Goal: Task Accomplishment & Management: Use online tool/utility

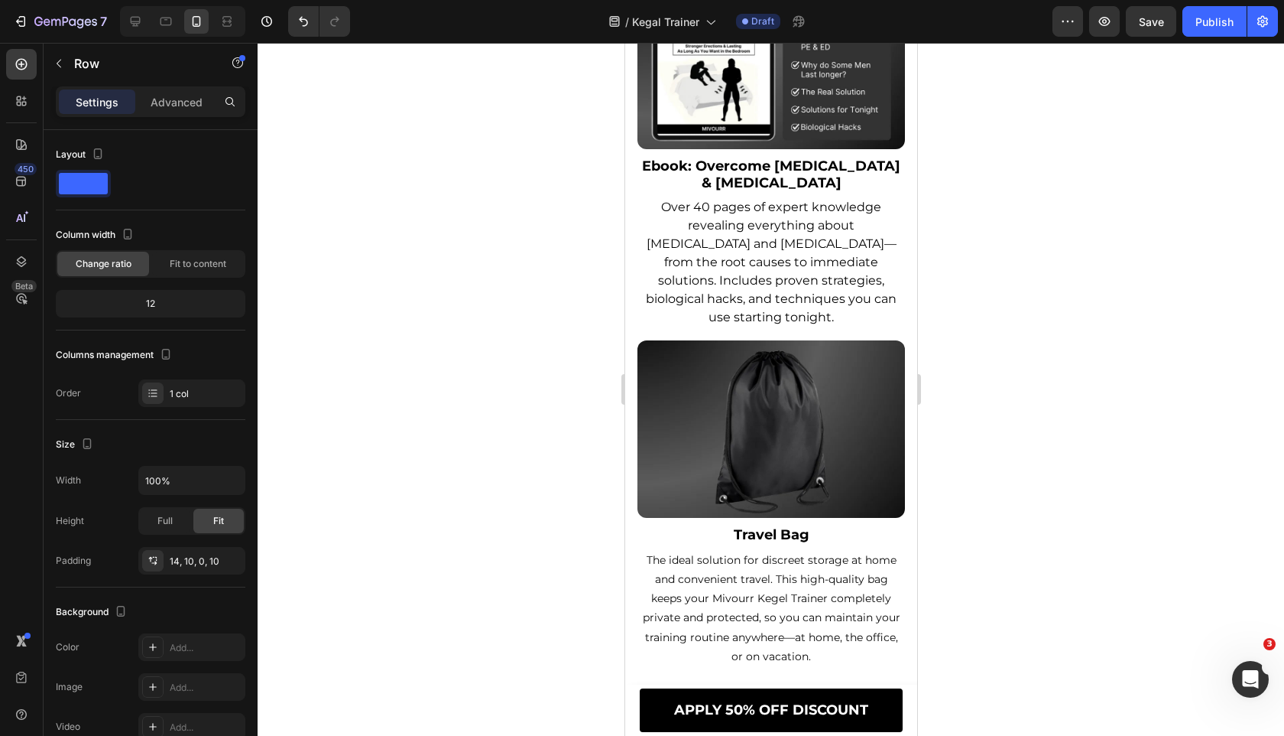
scroll to position [10706, 0]
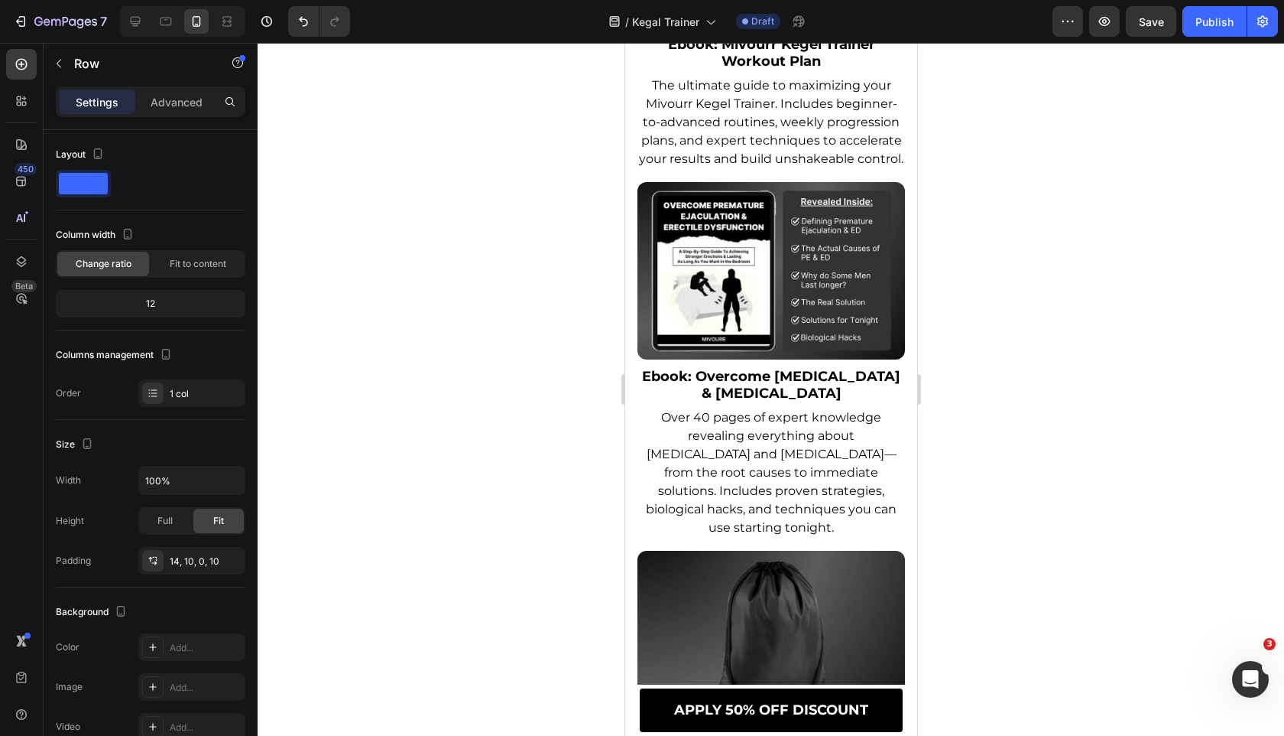
click at [761, 359] on img at bounding box center [771, 270] width 268 height 177
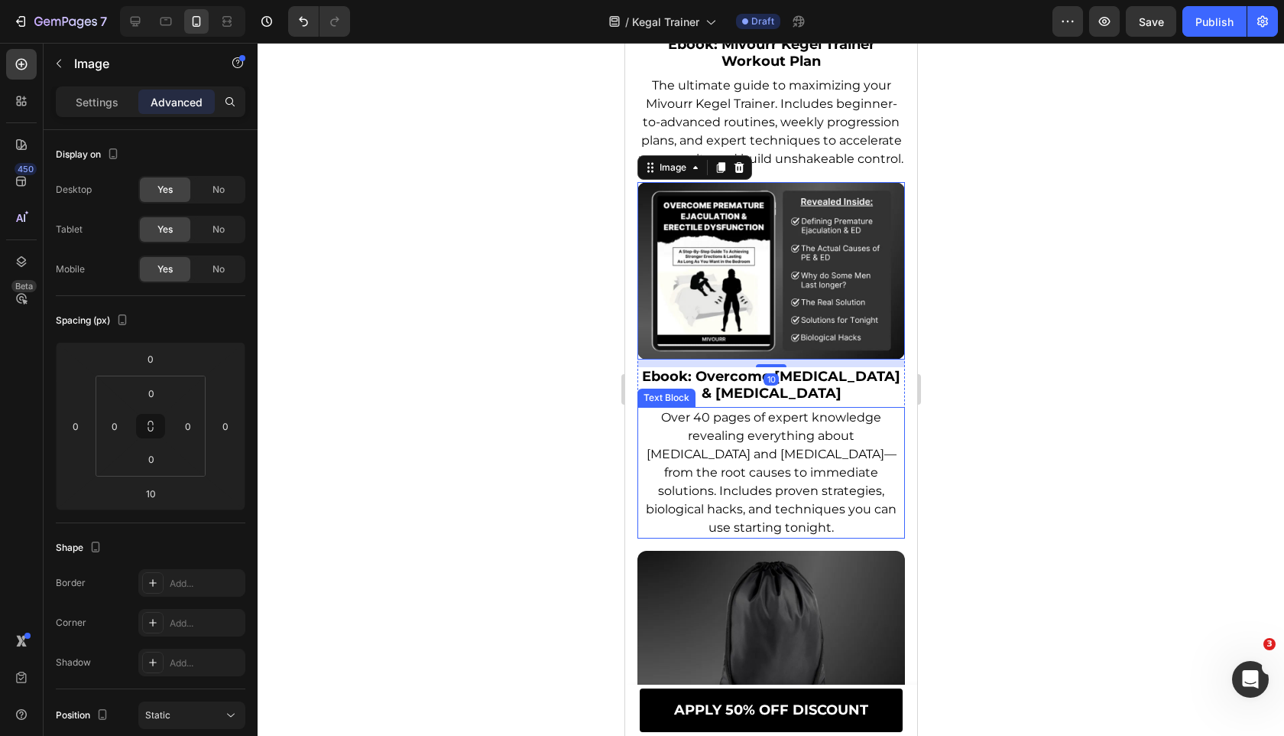
scroll to position [10980, 0]
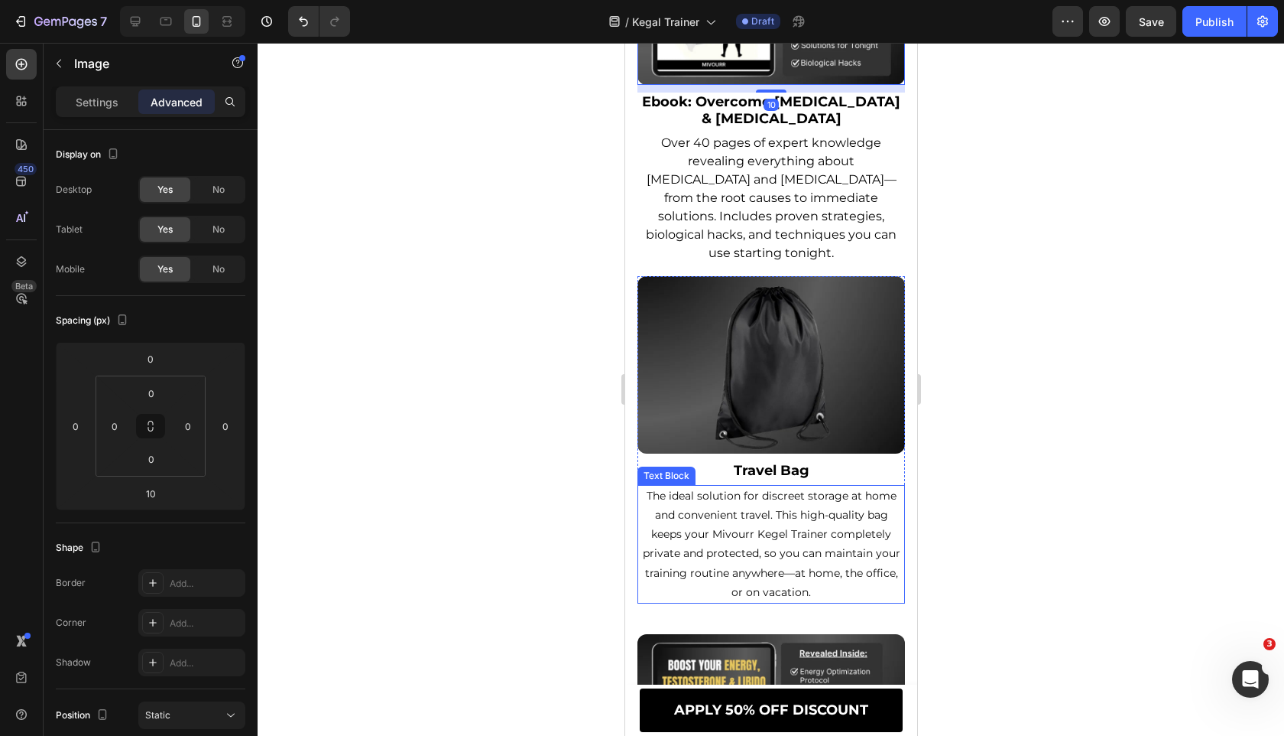
click at [800, 335] on img at bounding box center [771, 364] width 268 height 177
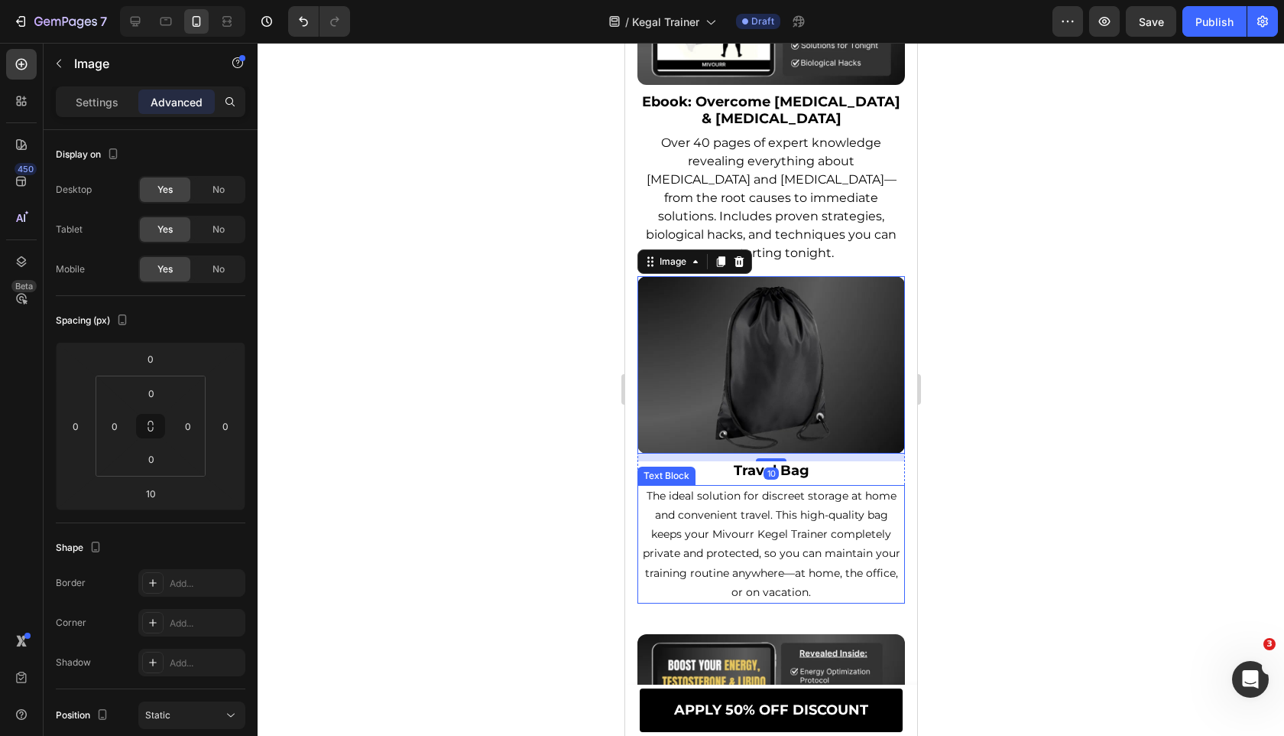
click at [758, 549] on span "The ideal solution for discreet storage at home and convenient travel. This hig…" at bounding box center [771, 544] width 258 height 110
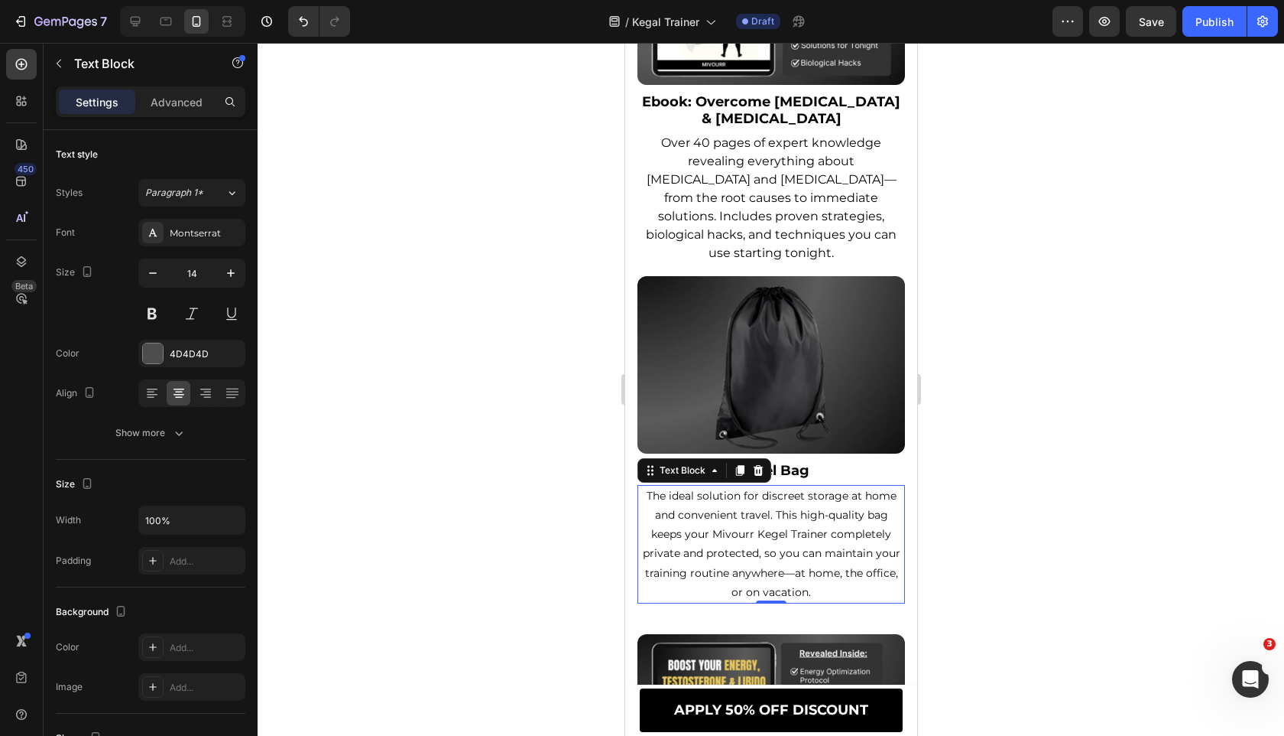
click at [758, 549] on span "The ideal solution for discreet storage at home and convenient travel. This hig…" at bounding box center [771, 544] width 258 height 110
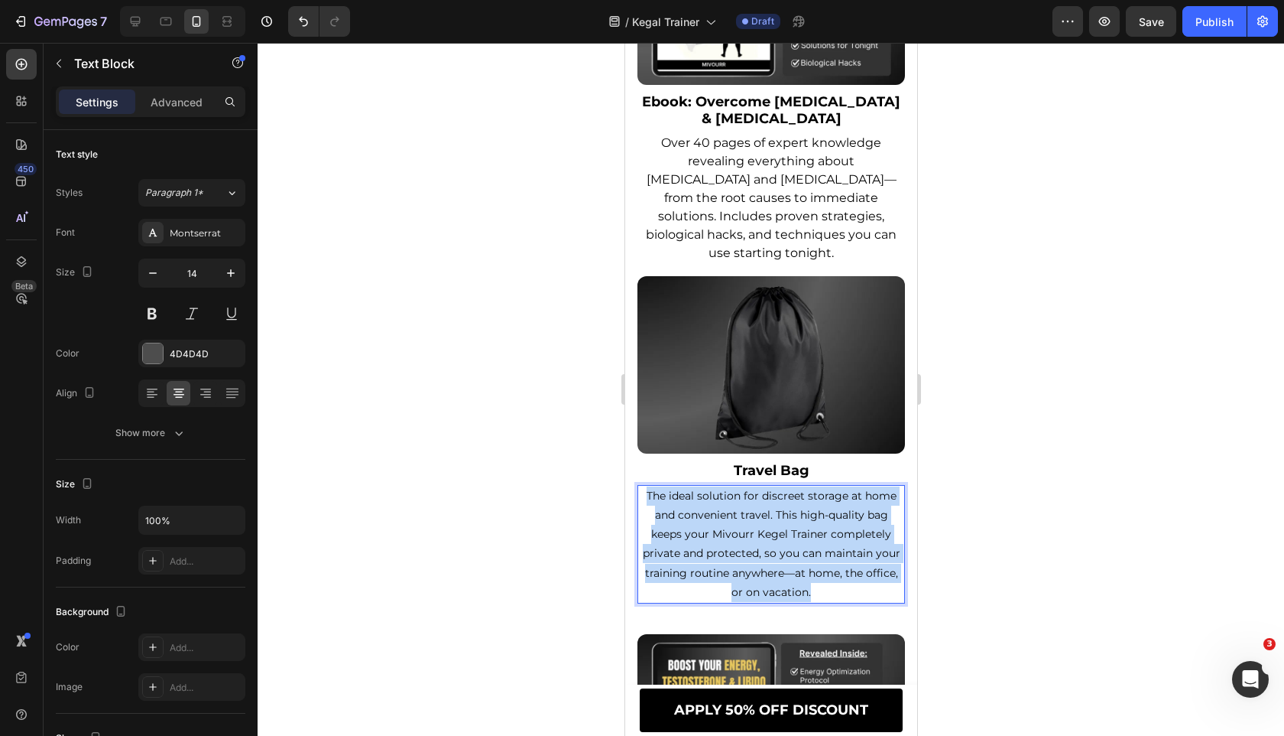
click at [758, 549] on span "The ideal solution for discreet storage at home and convenient travel. This hig…" at bounding box center [771, 544] width 258 height 110
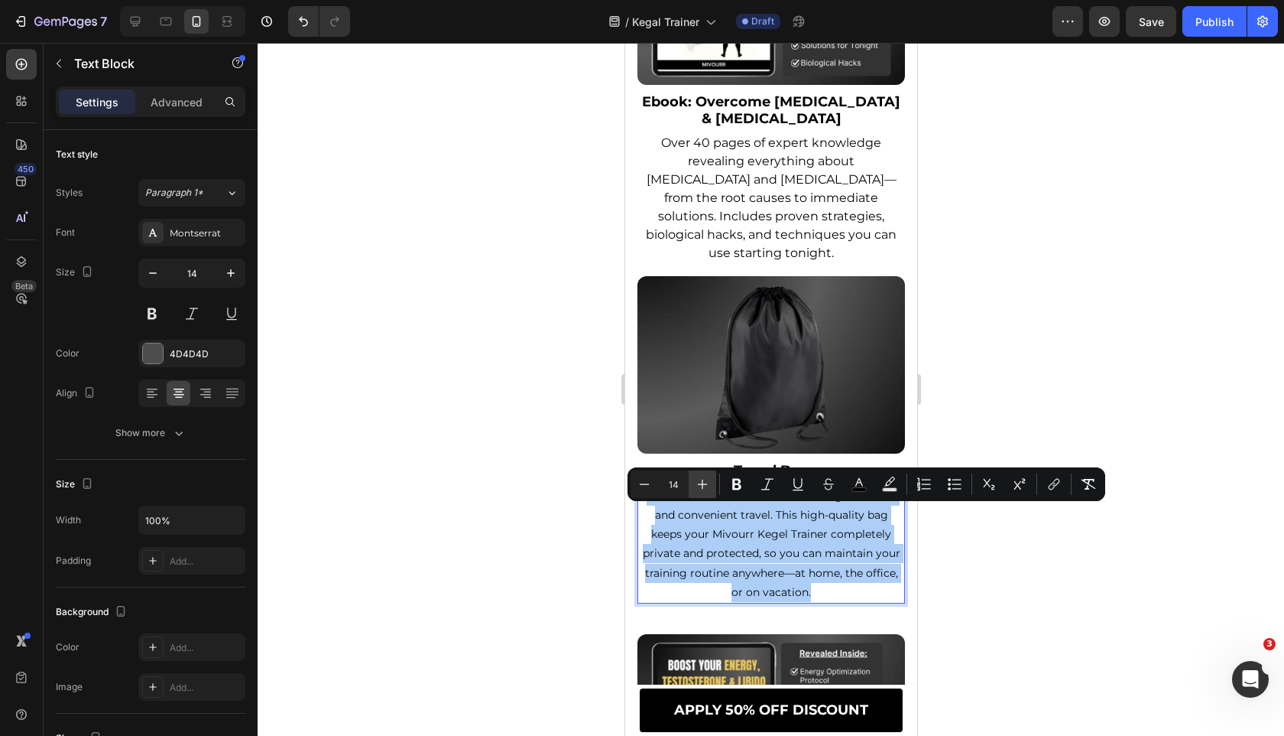
click at [700, 487] on icon "Editor contextual toolbar" at bounding box center [702, 483] width 15 height 15
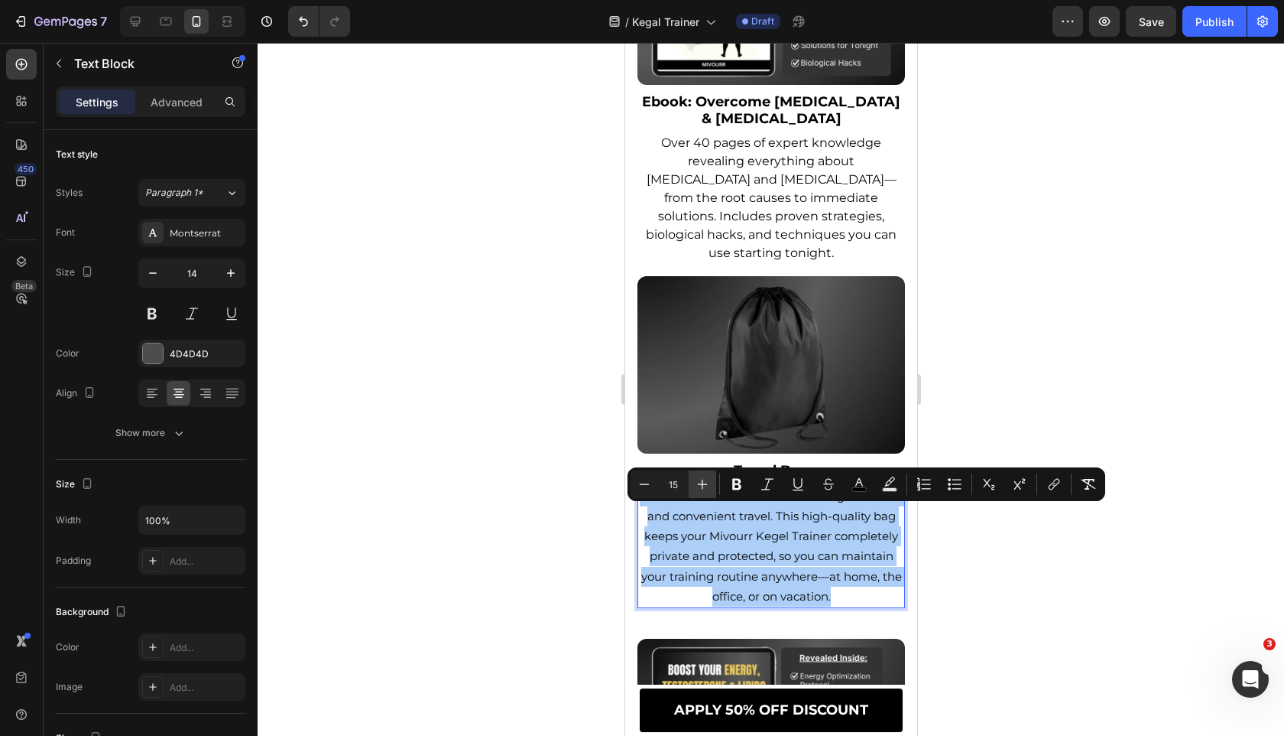
click at [700, 487] on icon "Editor contextual toolbar" at bounding box center [702, 483] width 15 height 15
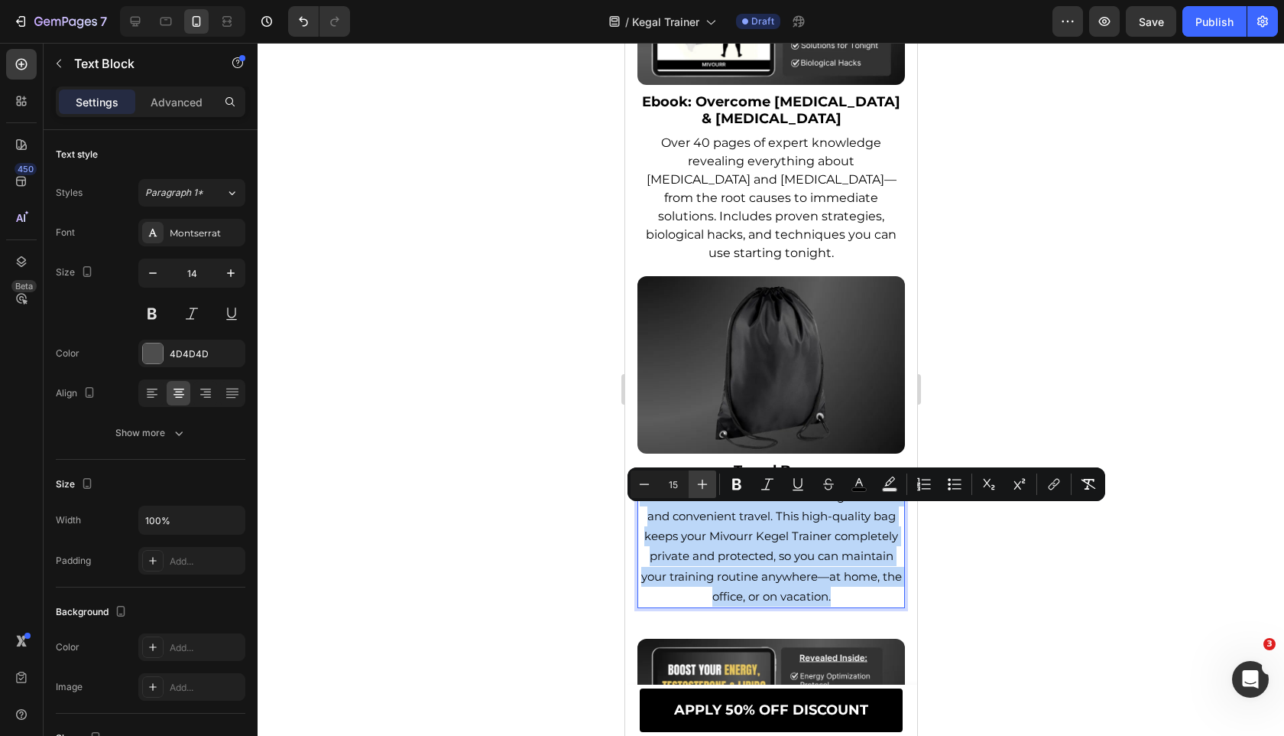
type input "16"
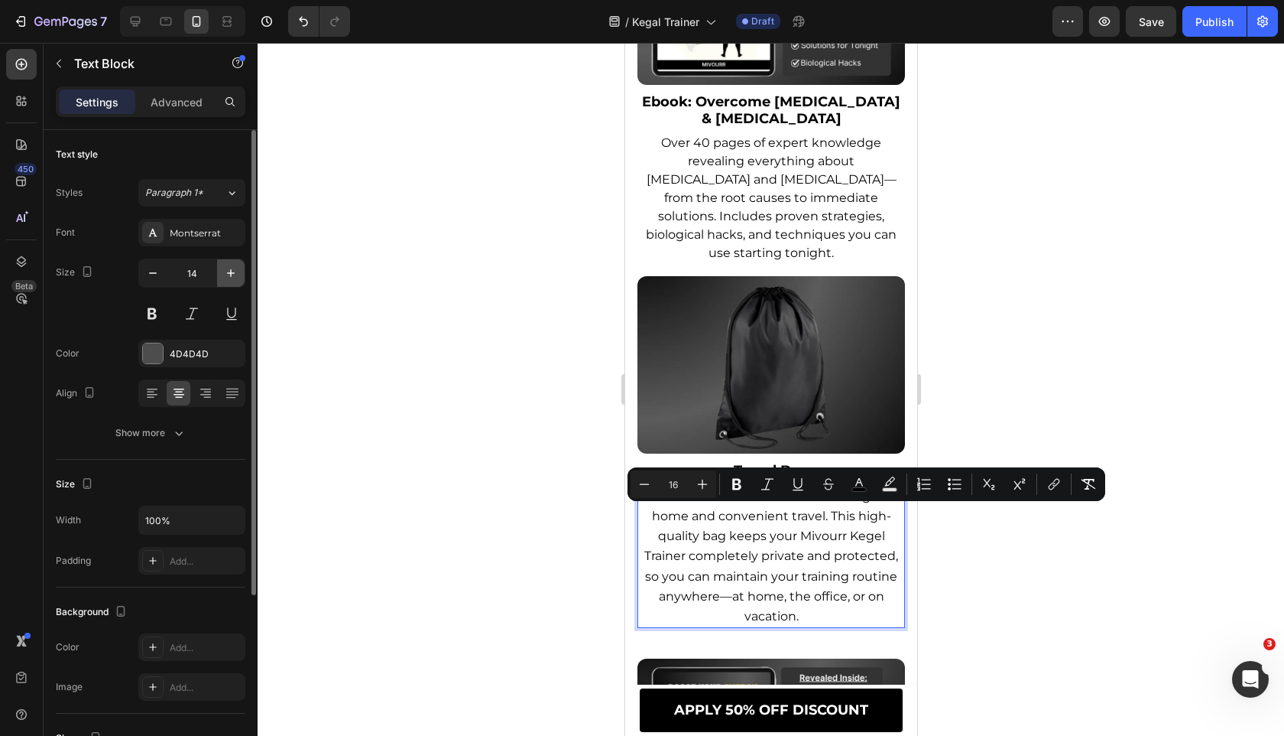
click at [217, 269] on button "button" at bounding box center [231, 273] width 28 height 28
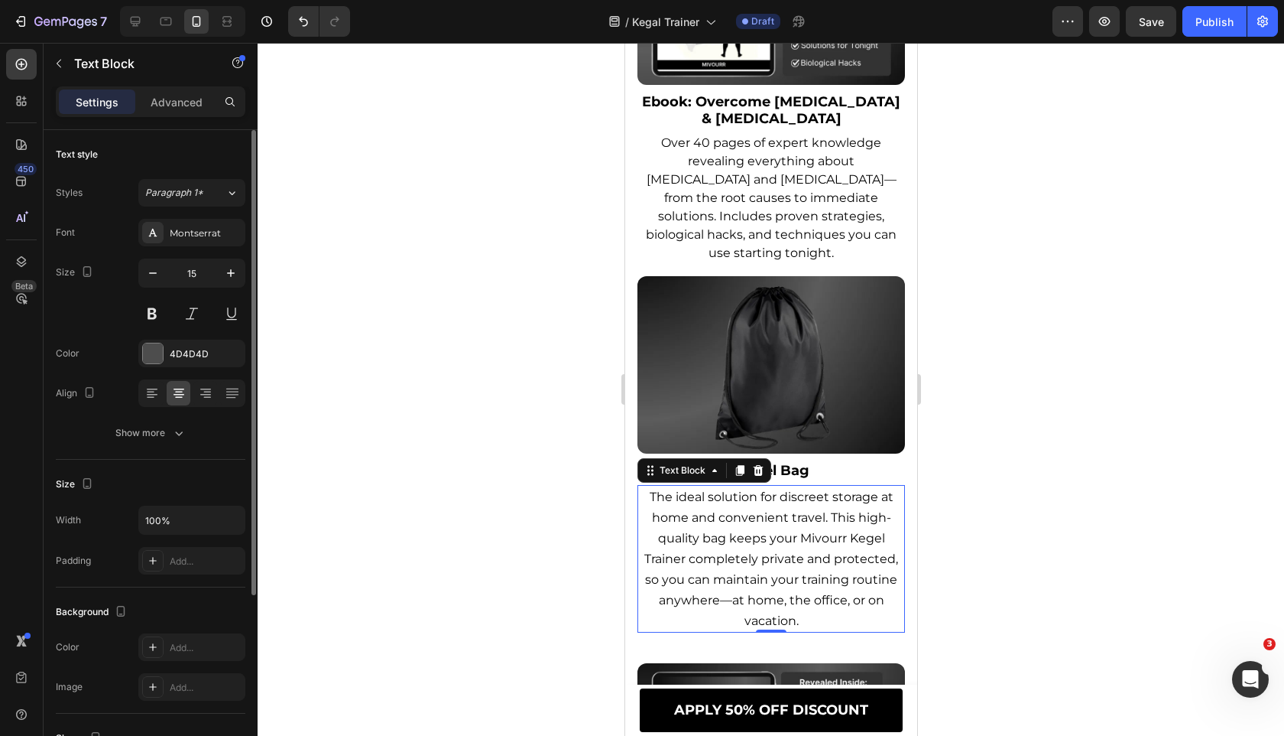
type input "16"
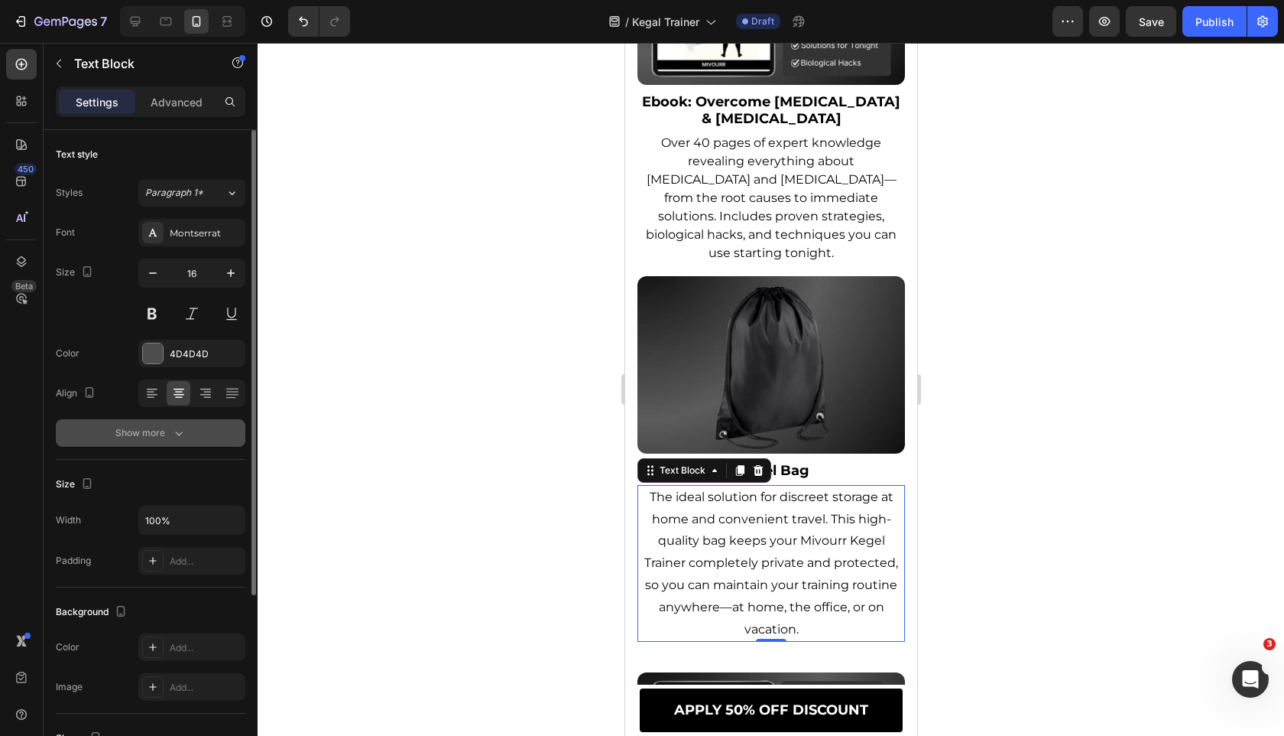
click at [174, 430] on icon "button" at bounding box center [178, 432] width 15 height 15
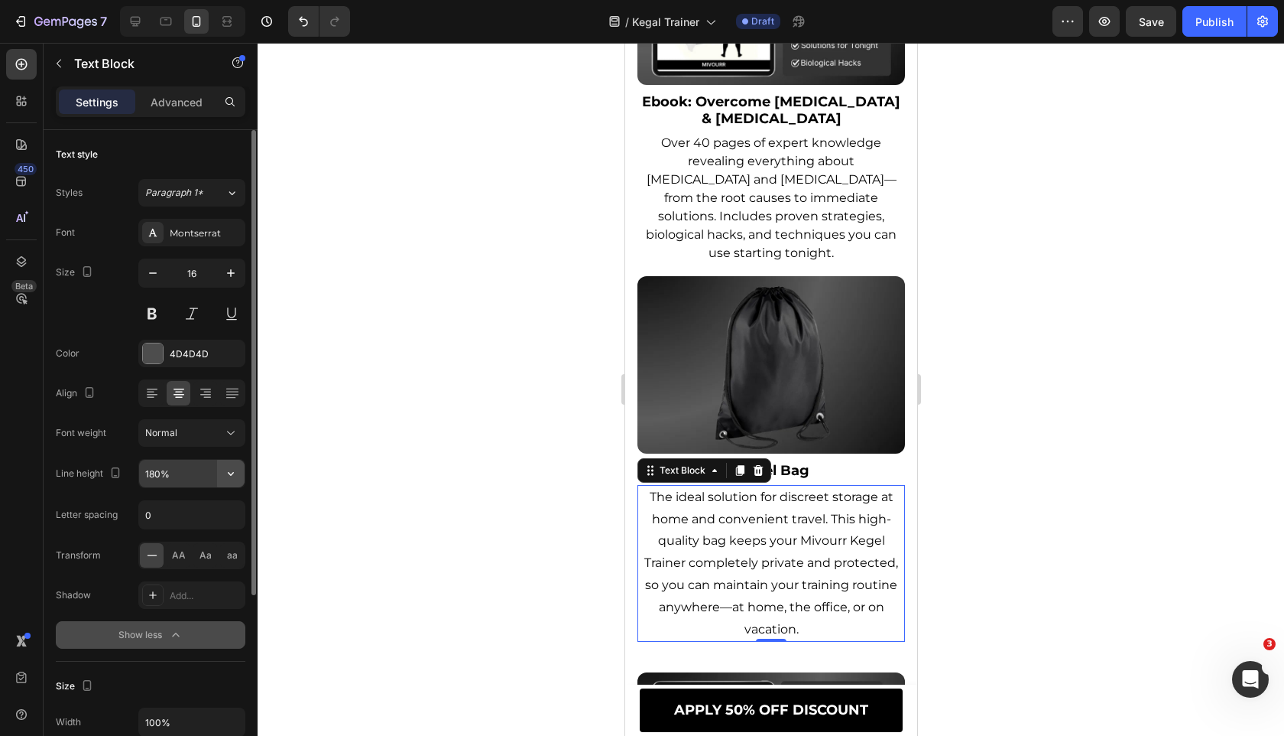
click at [232, 464] on button "button" at bounding box center [231, 474] width 28 height 28
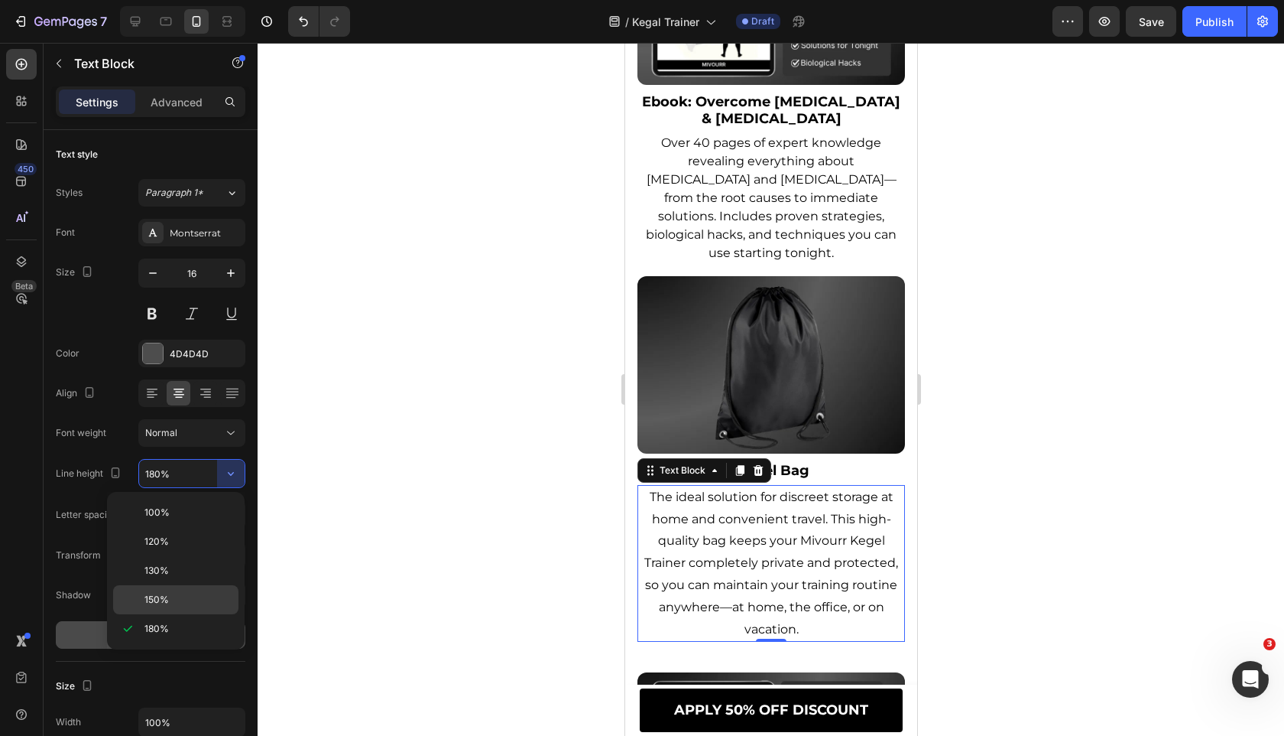
click at [195, 595] on p "150%" at bounding box center [188, 600] width 87 height 14
type input "150%"
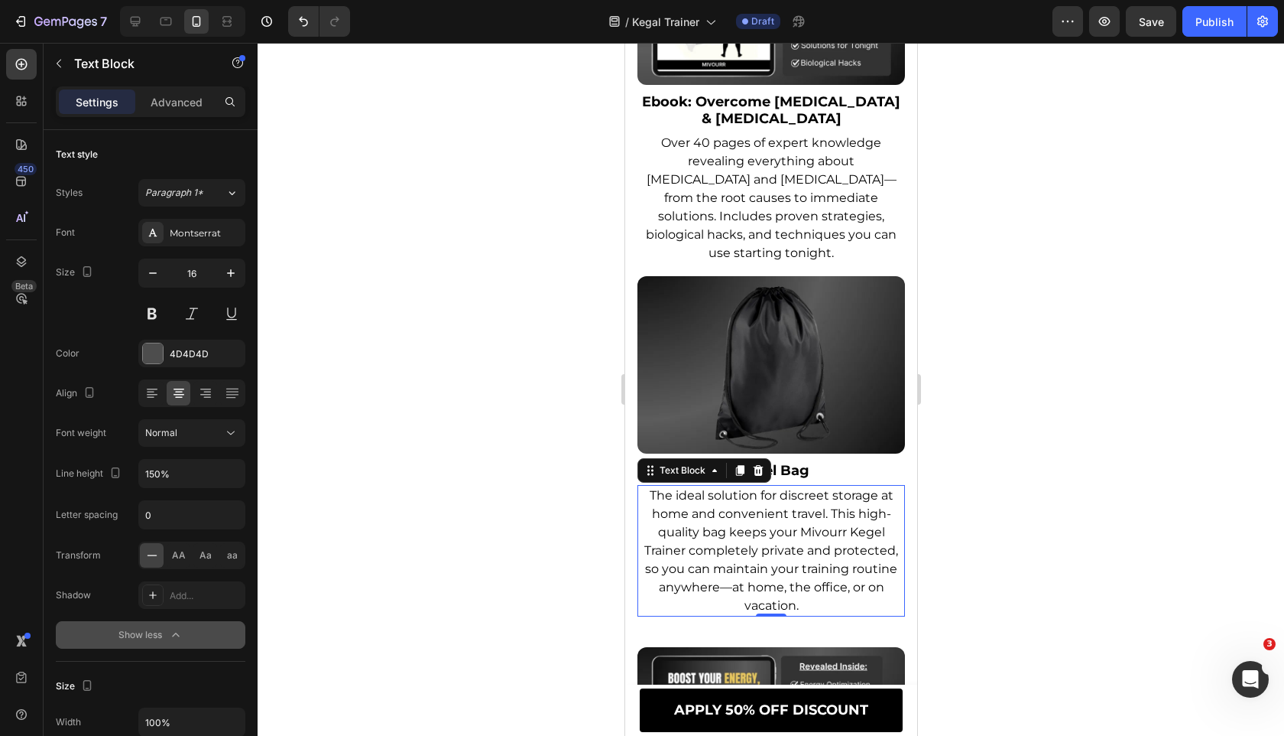
click at [505, 563] on div at bounding box center [771, 389] width 1027 height 693
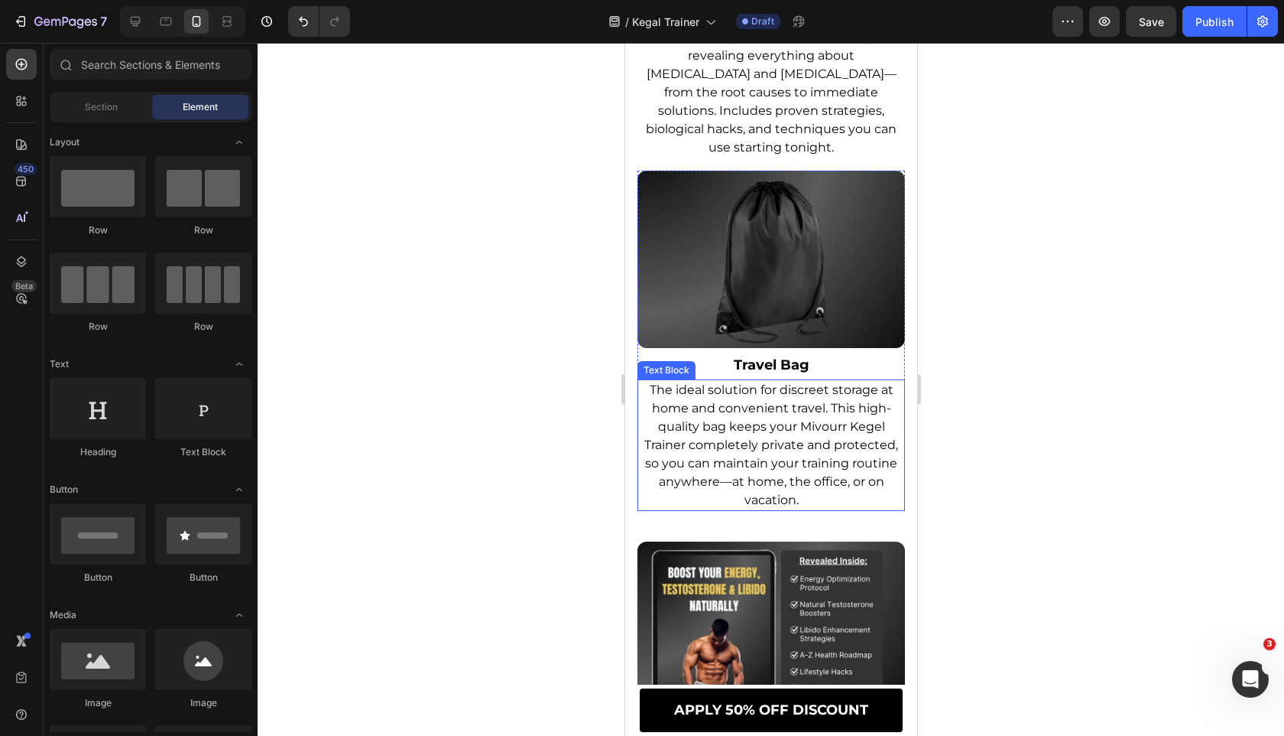
scroll to position [11108, 0]
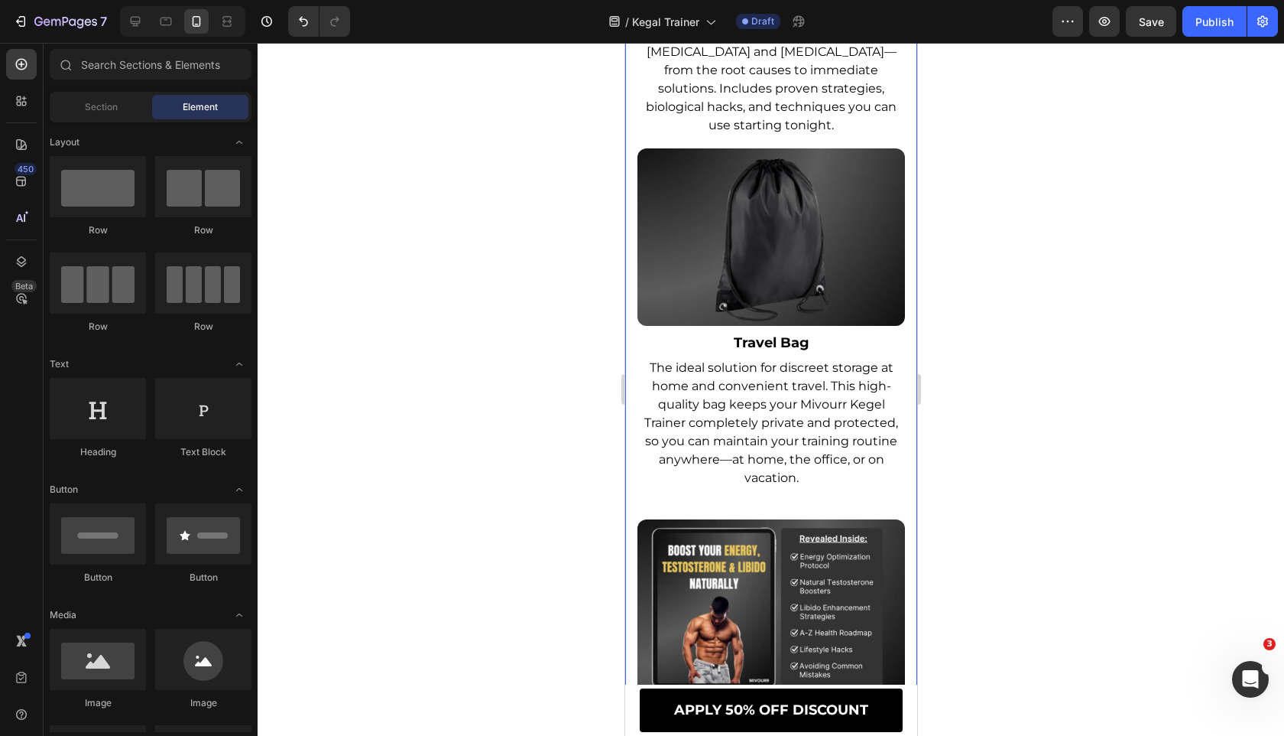
click at [677, 521] on div "special offer on now! Heading Try Your Mivourr Kegel Trainer NOW Risk-Free at a…" at bounding box center [771, 122] width 268 height 5419
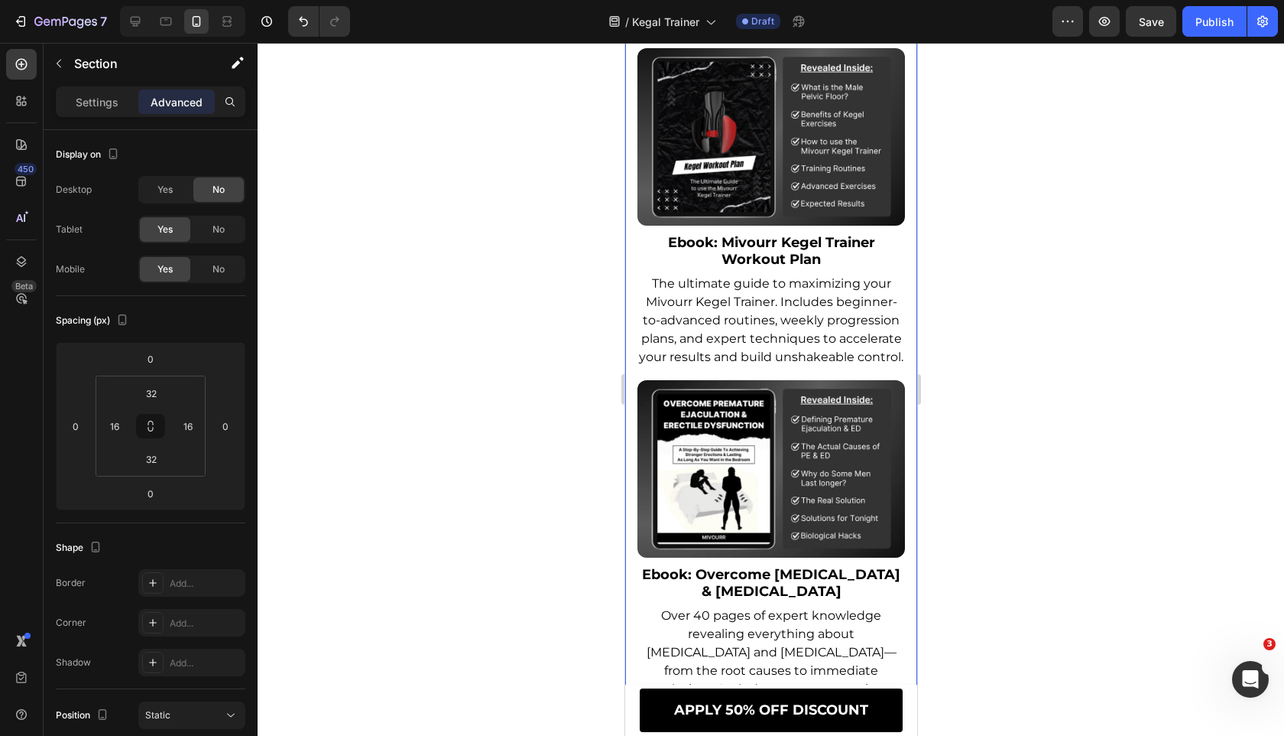
scroll to position [10683, 0]
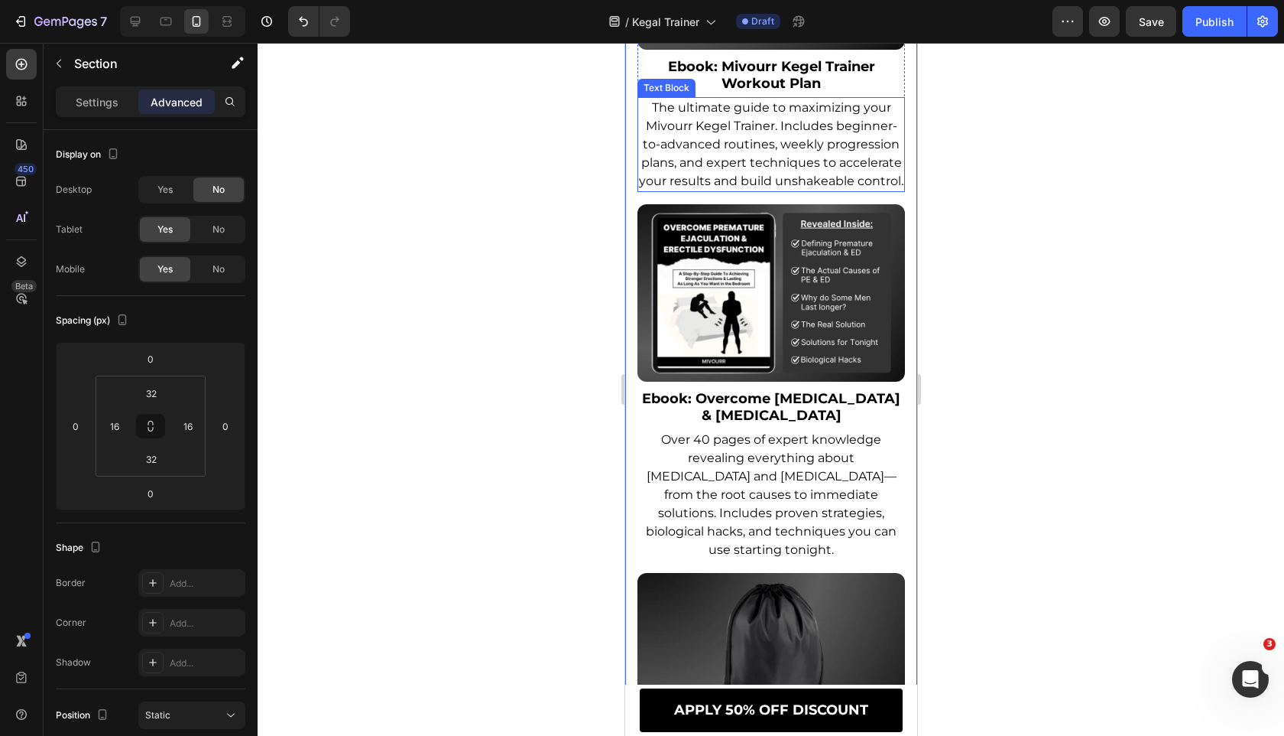
click at [797, 138] on span "The ultimate guide to maximizing your Mivourr Kegel Trainer. Includes beginner-…" at bounding box center [770, 144] width 265 height 88
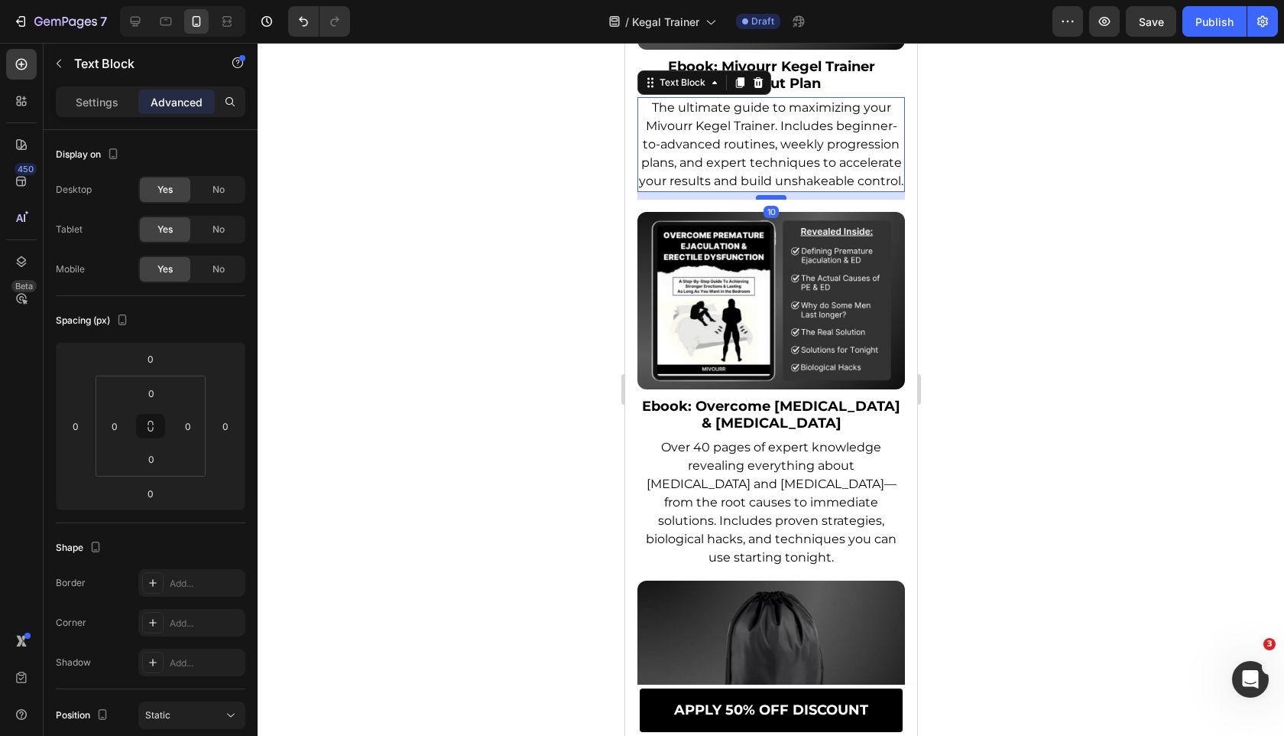
drag, startPoint x: 775, startPoint y: 207, endPoint x: 776, endPoint y: 215, distance: 7.7
click at [776, 200] on div at bounding box center [770, 197] width 31 height 5
type input "10"
click at [752, 457] on p "Over 40 pages of expert knowledge revealing everything about [MEDICAL_DATA] and…" at bounding box center [770, 502] width 265 height 128
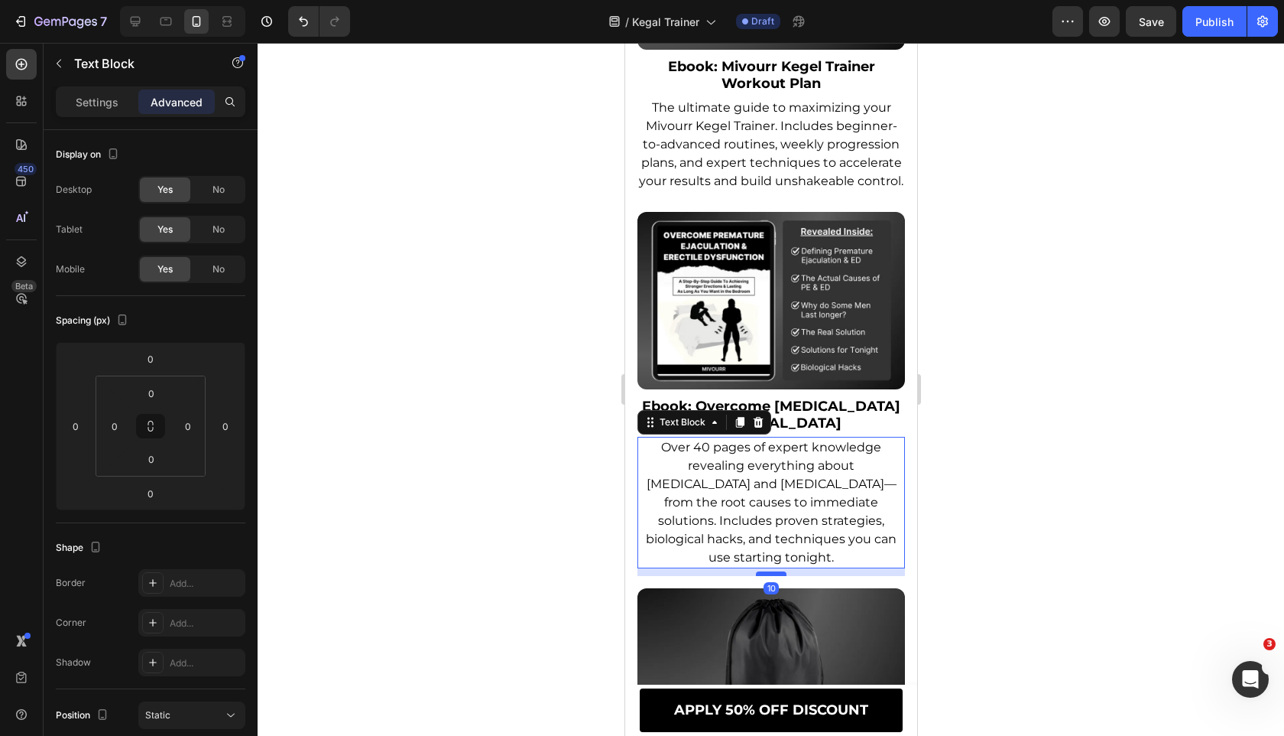
drag, startPoint x: 767, startPoint y: 584, endPoint x: 768, endPoint y: 592, distance: 7.7
click at [768, 576] on div at bounding box center [770, 573] width 31 height 5
type input "10"
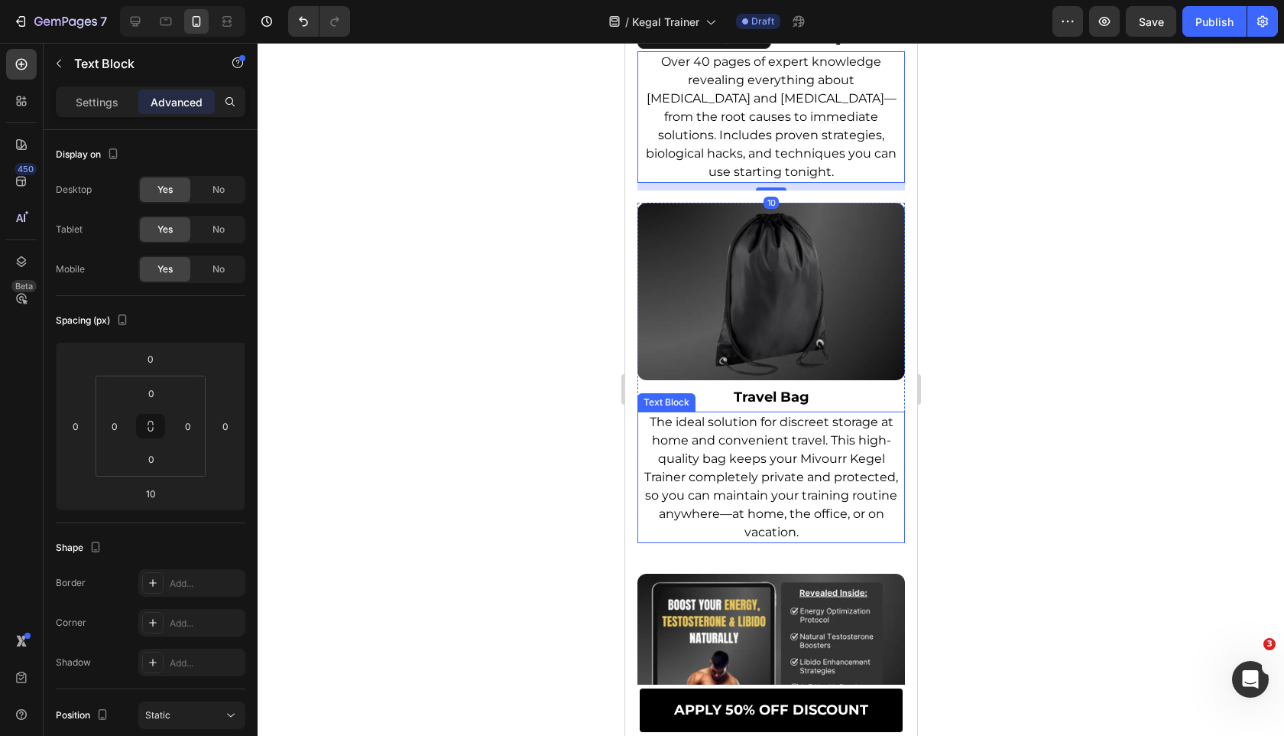
click at [778, 498] on span "The ideal solution for discreet storage at home and convenient travel. This hig…" at bounding box center [771, 476] width 254 height 125
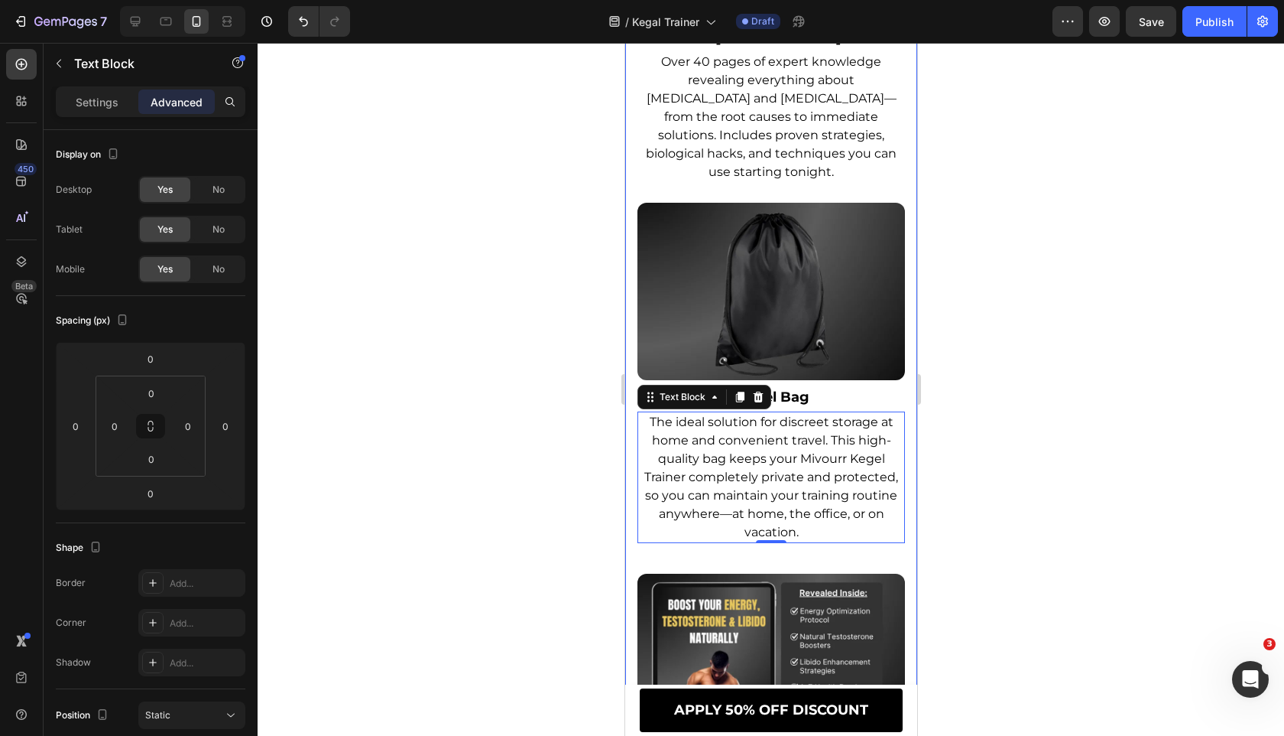
scroll to position [11274, 0]
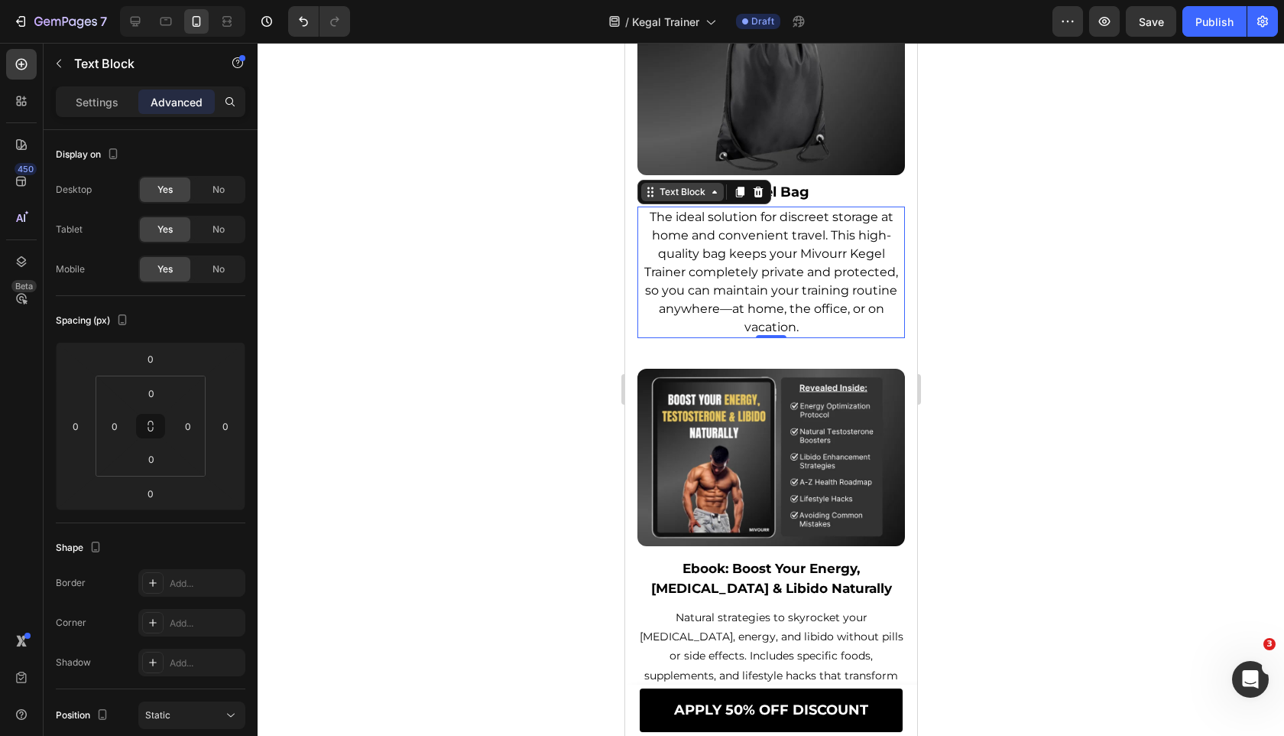
click at [672, 199] on div "Text Block" at bounding box center [682, 192] width 52 height 14
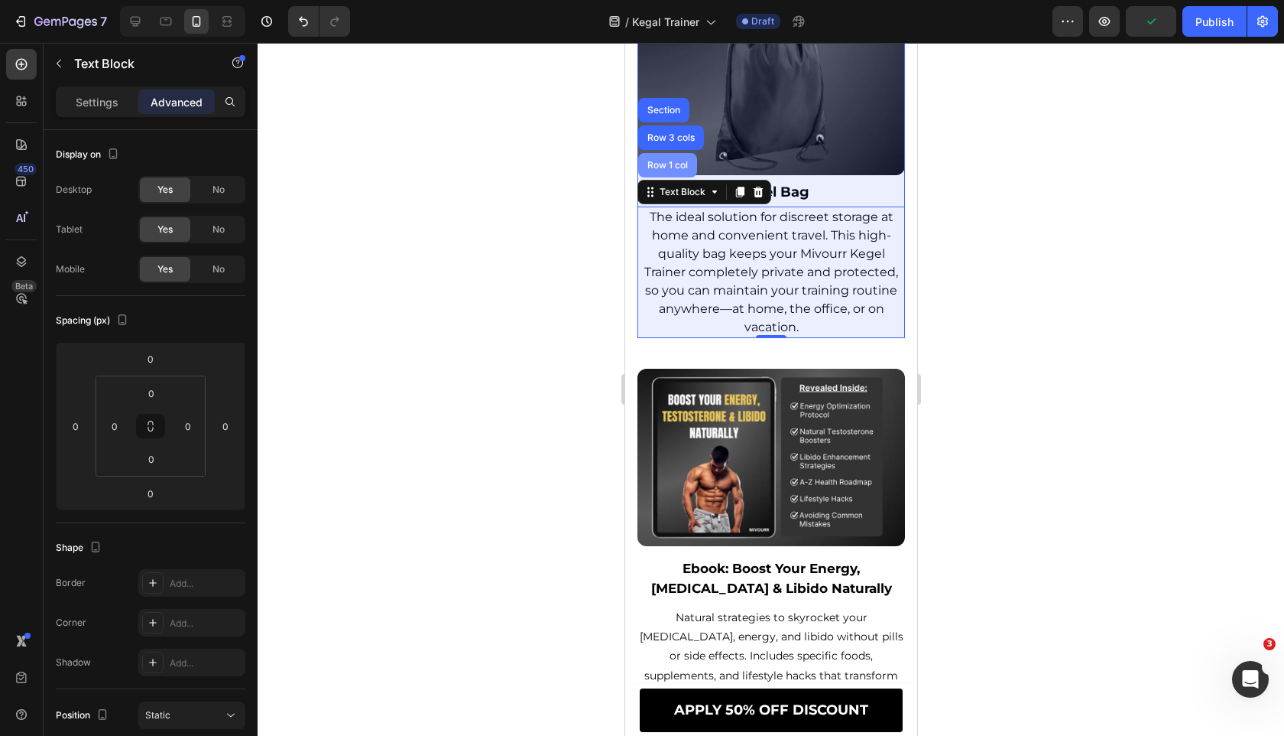
click at [675, 170] on div "Row 1 col" at bounding box center [667, 165] width 47 height 9
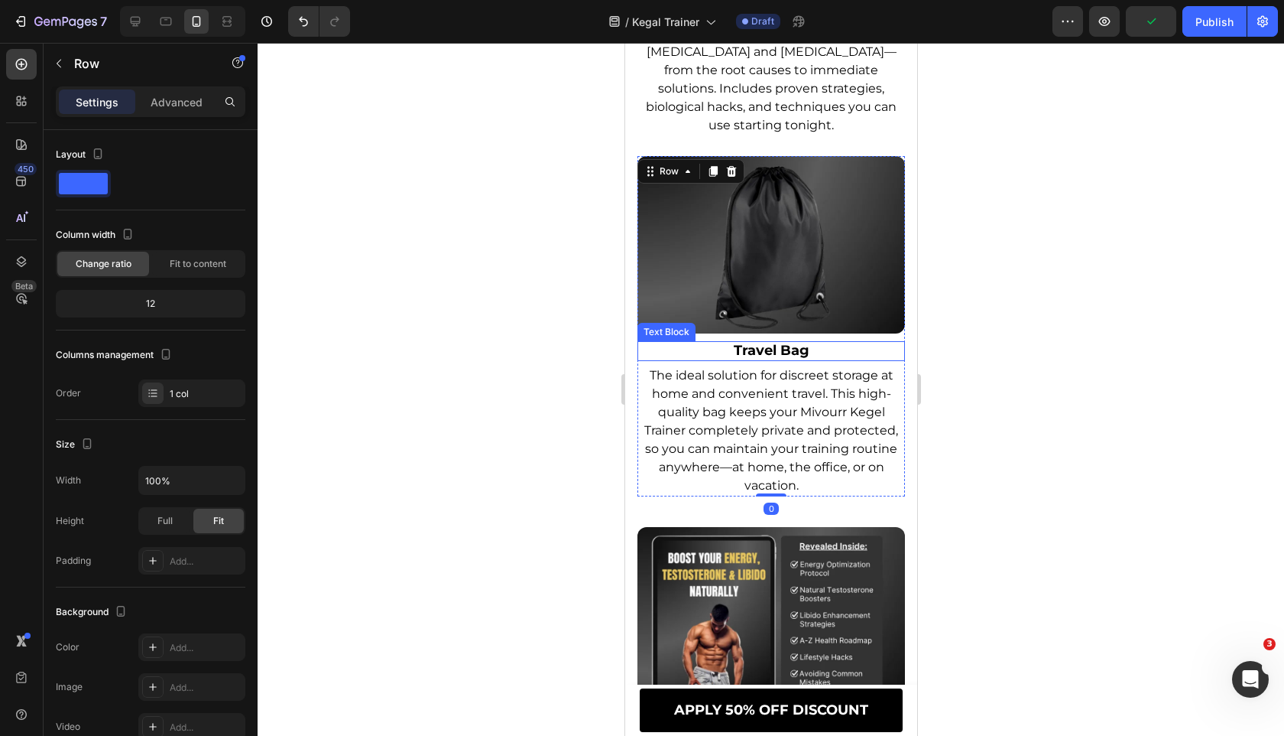
scroll to position [11060, 0]
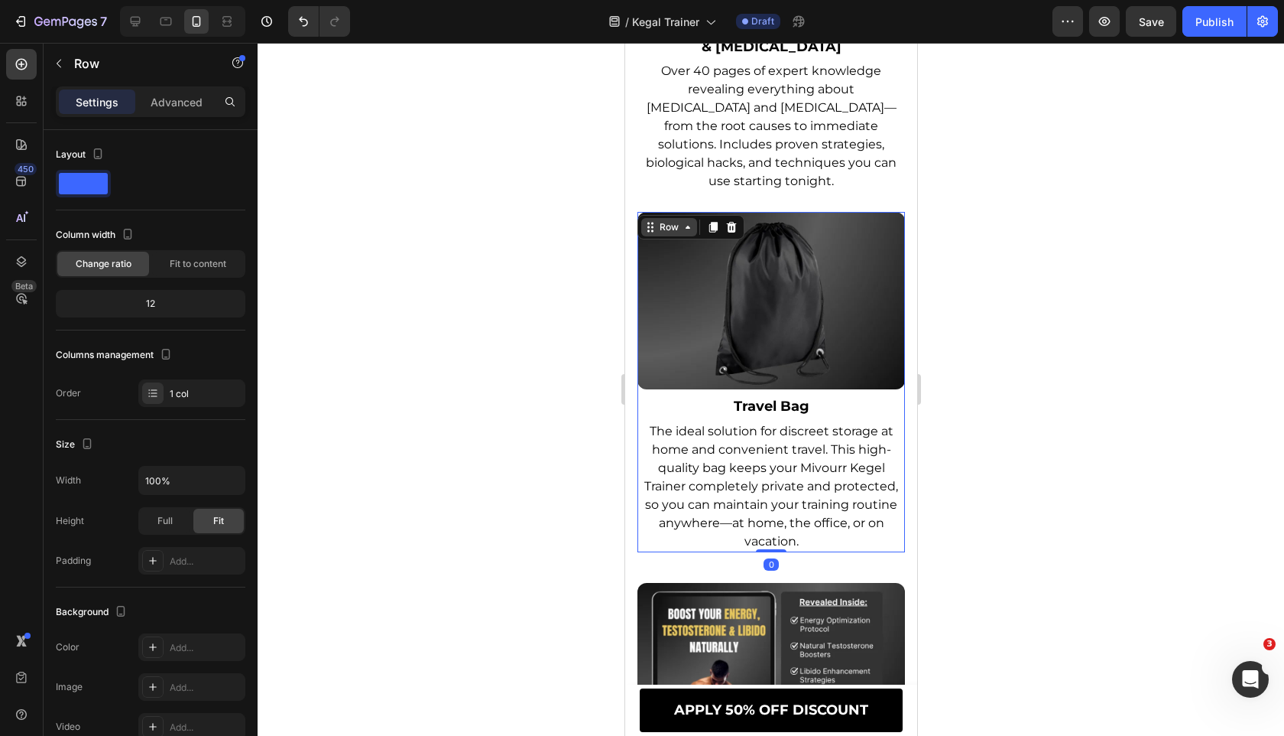
click at [680, 234] on div "Row" at bounding box center [668, 227] width 25 height 14
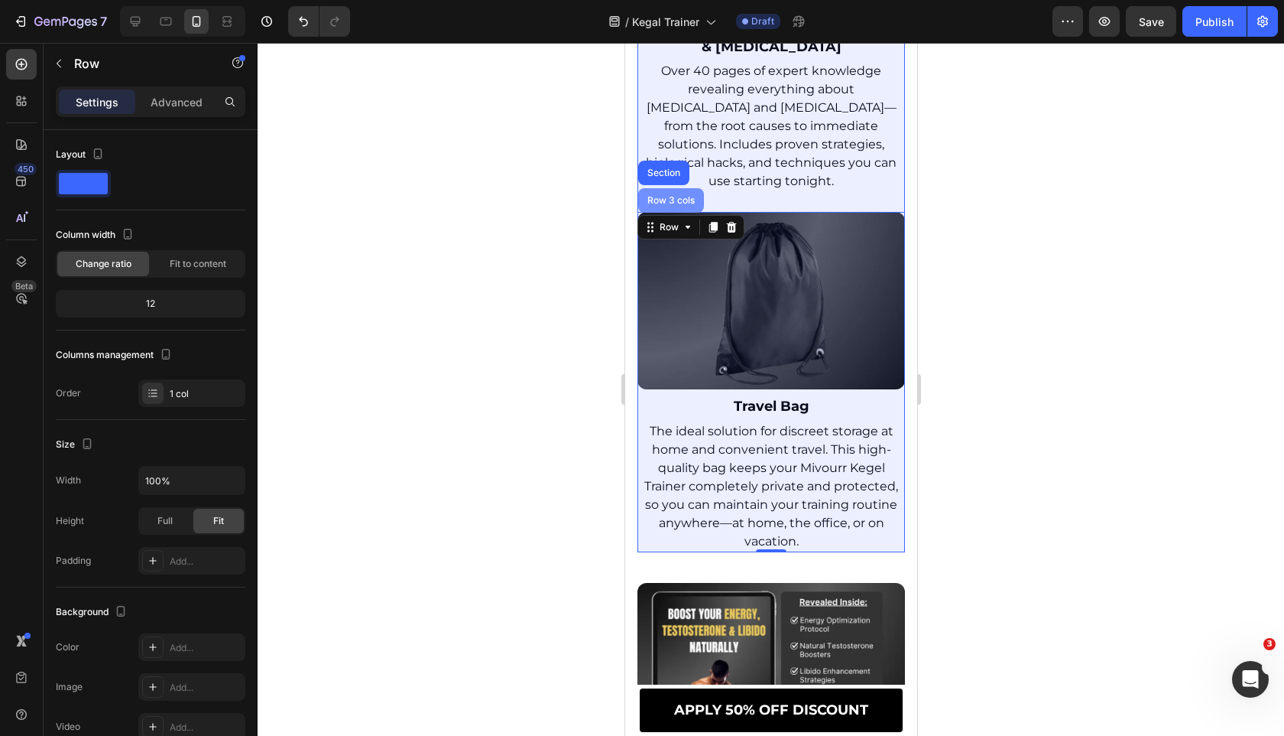
click at [680, 205] on div "Row 3 cols" at bounding box center [671, 200] width 54 height 9
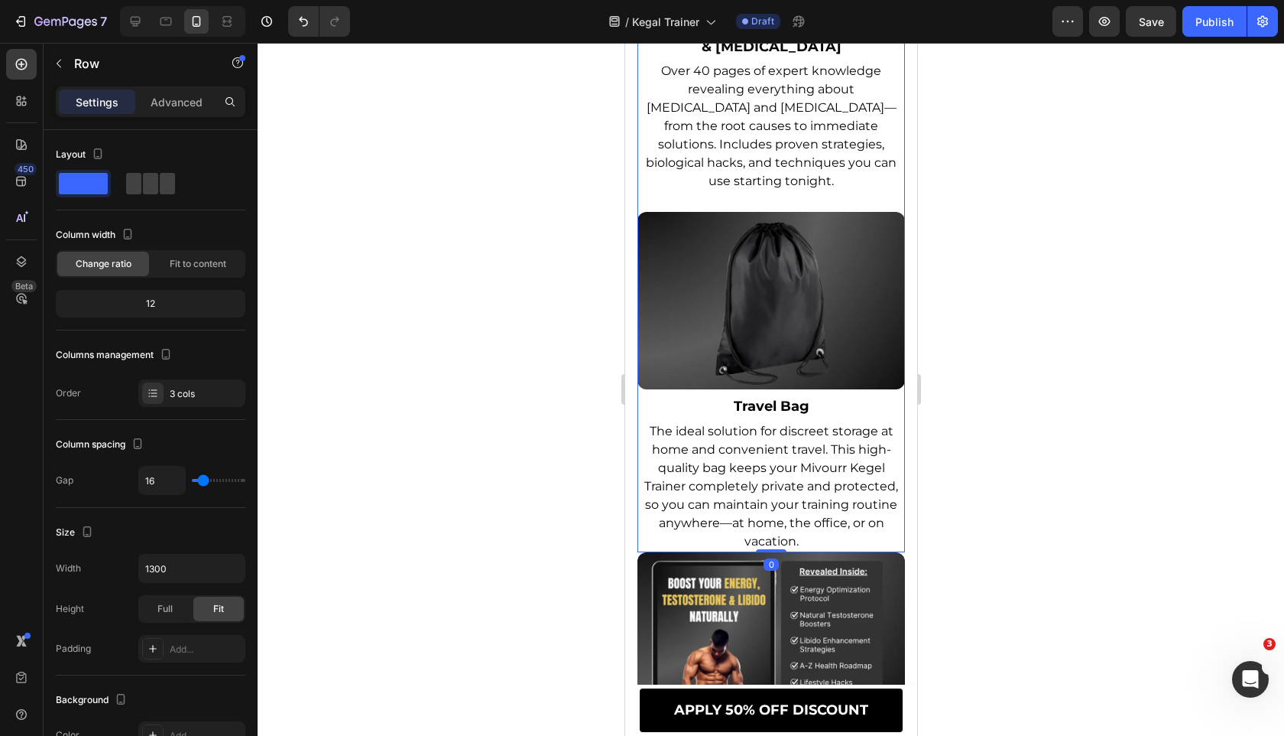
drag, startPoint x: 781, startPoint y: 596, endPoint x: 781, endPoint y: 512, distance: 84.1
click at [781, 512] on div "Image Ebook: Mivourr Kegel Trainer Workout Plan Text Block The ultimate guide t…" at bounding box center [771, 24] width 268 height 1056
click at [560, 533] on div at bounding box center [771, 389] width 1027 height 693
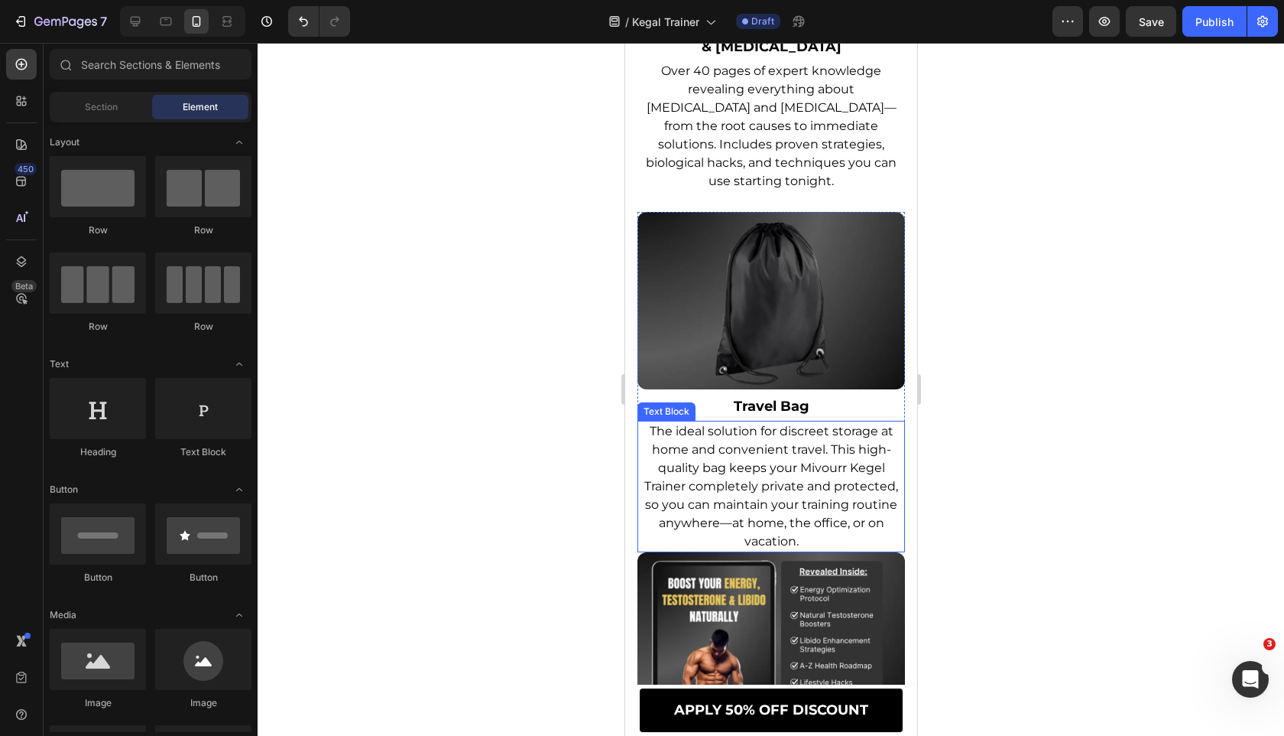
click at [815, 518] on span "The ideal solution for discreet storage at home and convenient travel. This hig…" at bounding box center [771, 486] width 254 height 125
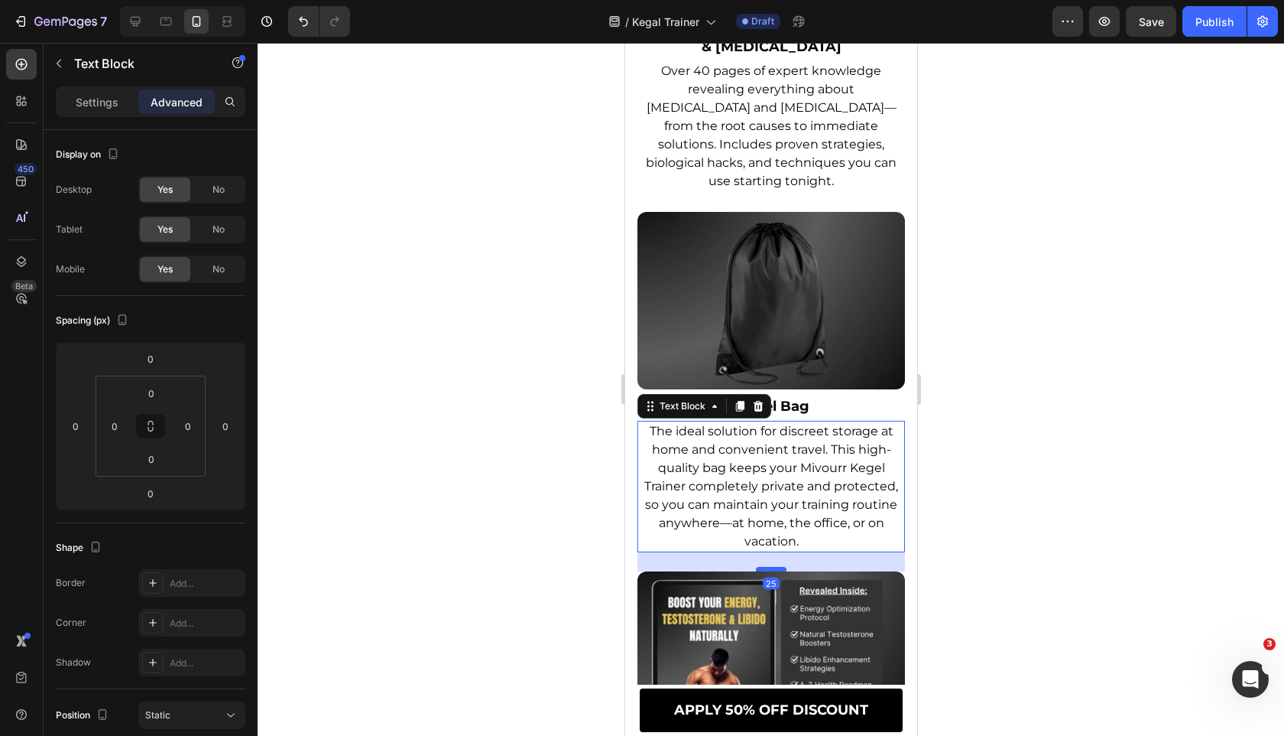
drag, startPoint x: 782, startPoint y: 568, endPoint x: 782, endPoint y: 587, distance: 19.1
click at [782, 571] on div at bounding box center [770, 569] width 31 height 5
type input "25"
click at [489, 614] on div at bounding box center [771, 389] width 1027 height 693
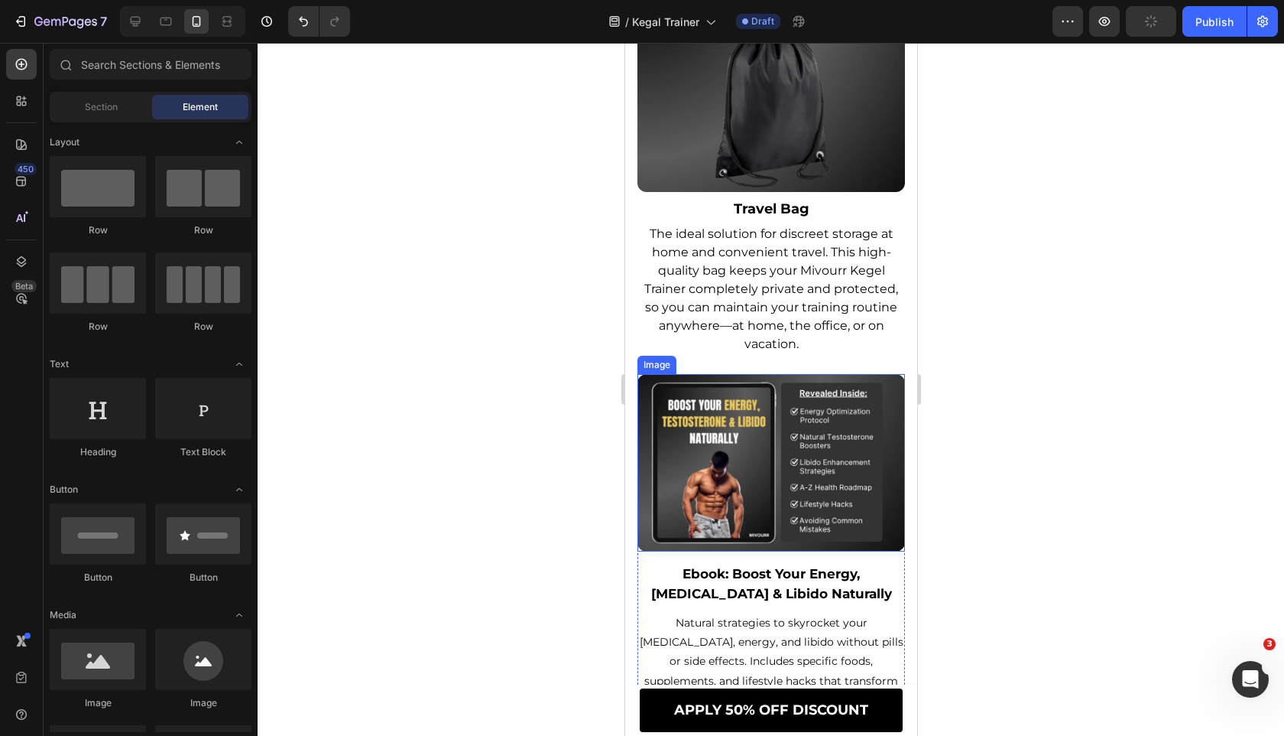
scroll to position [11271, 0]
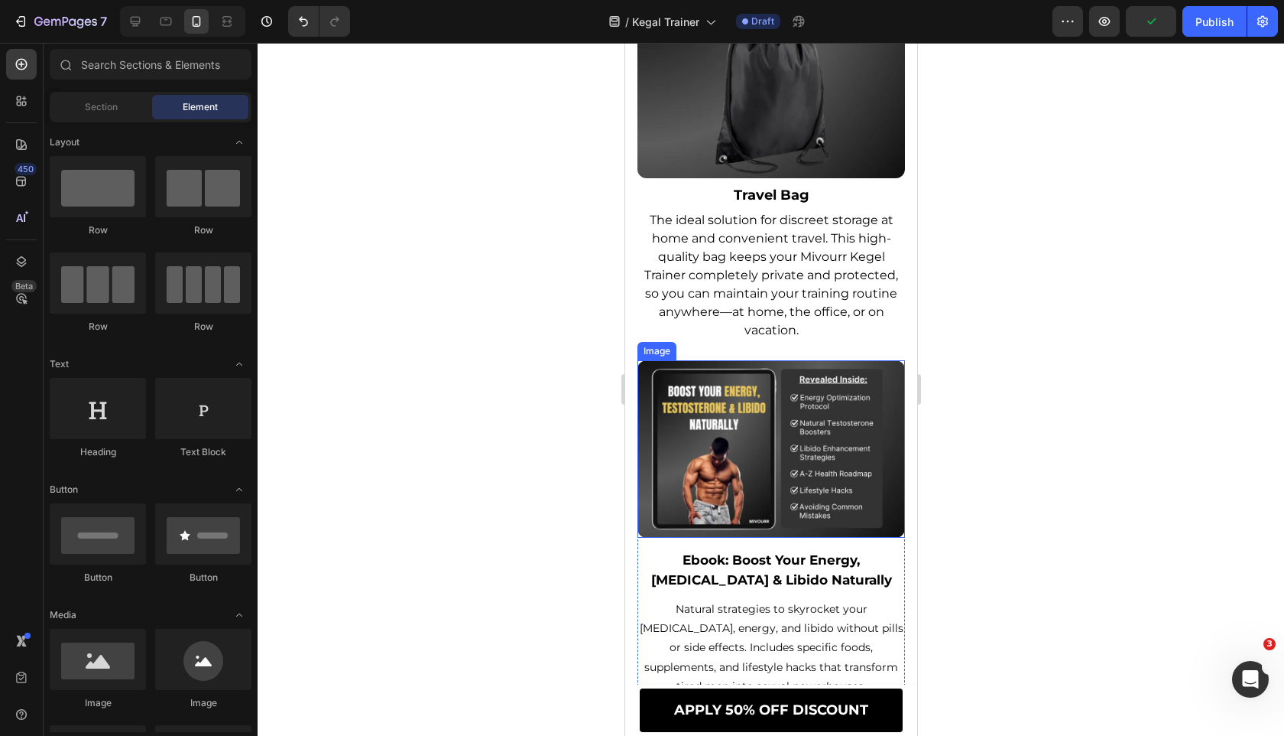
click at [748, 388] on img at bounding box center [771, 448] width 268 height 177
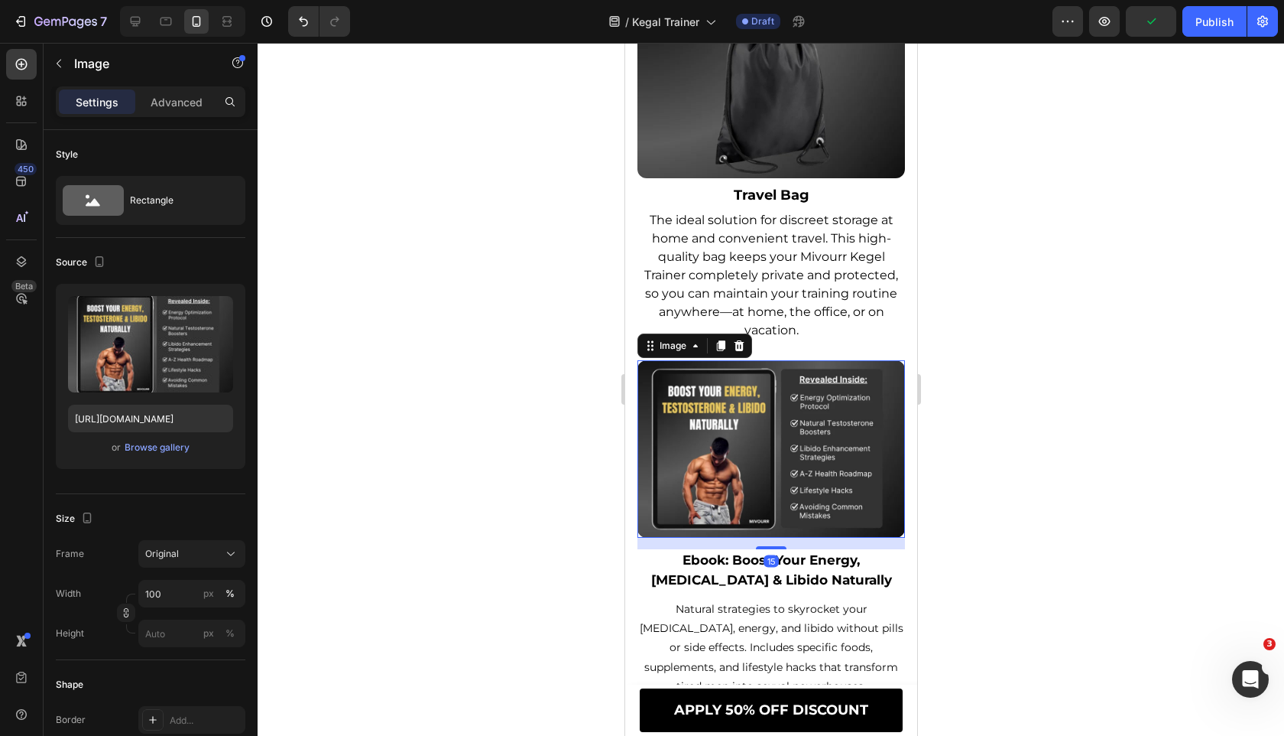
click at [767, 312] on span "The ideal solution for discreet storage at home and convenient travel. This hig…" at bounding box center [771, 275] width 254 height 125
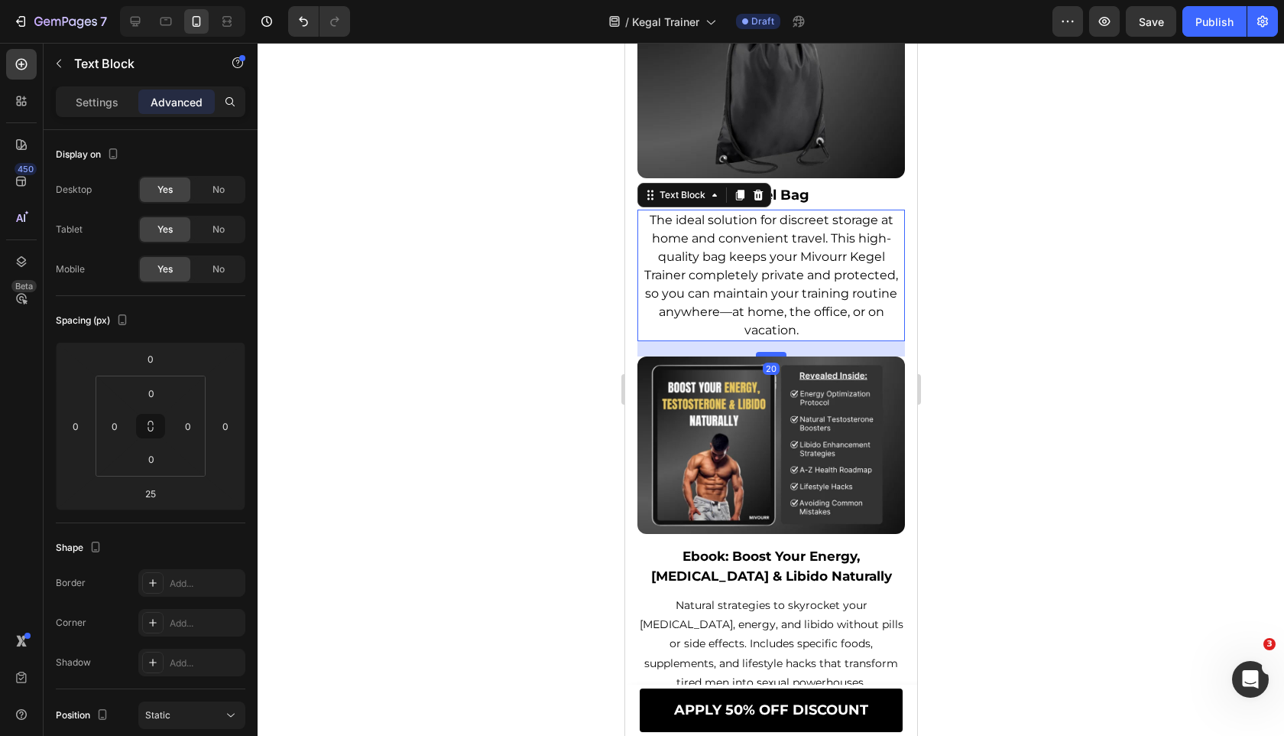
click at [774, 356] on div at bounding box center [770, 354] width 31 height 5
type input "20"
click at [539, 443] on div at bounding box center [771, 389] width 1027 height 693
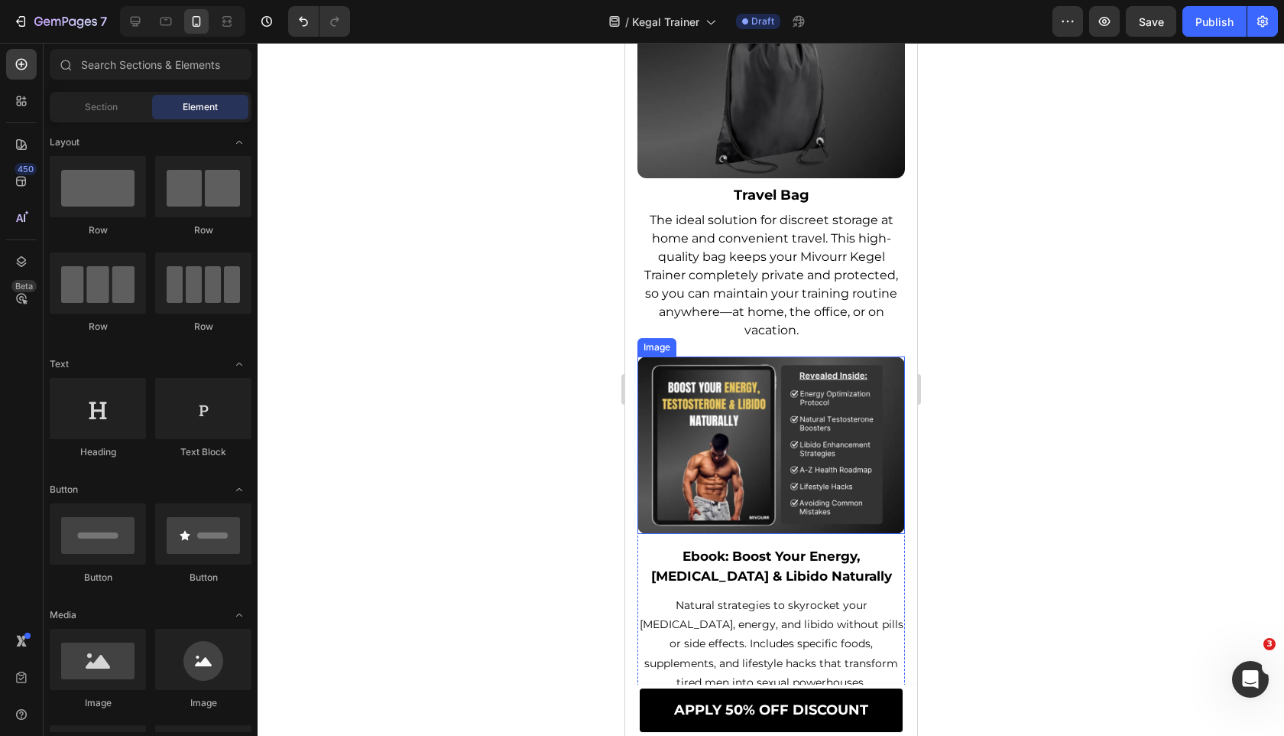
scroll to position [11409, 0]
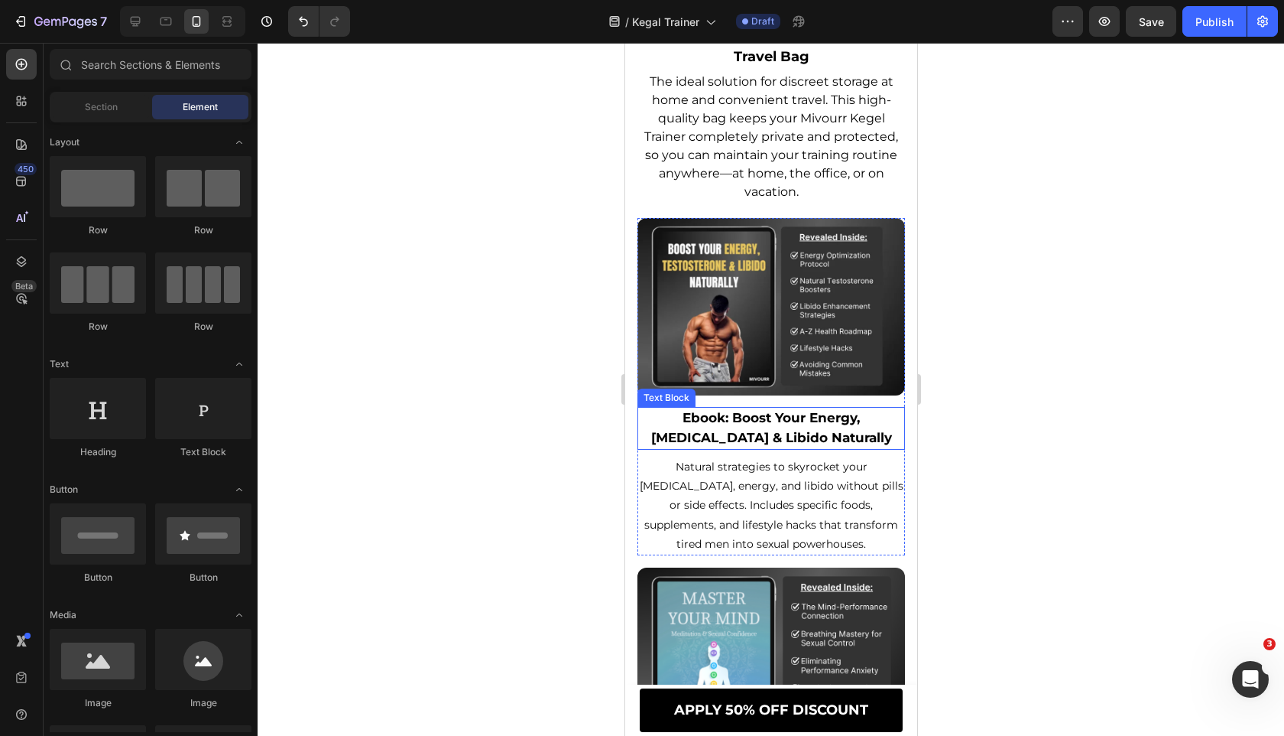
click at [736, 442] on strong "Ebook: Boost Your Energy, [MEDICAL_DATA] & Libido Naturally" at bounding box center [771, 427] width 241 height 35
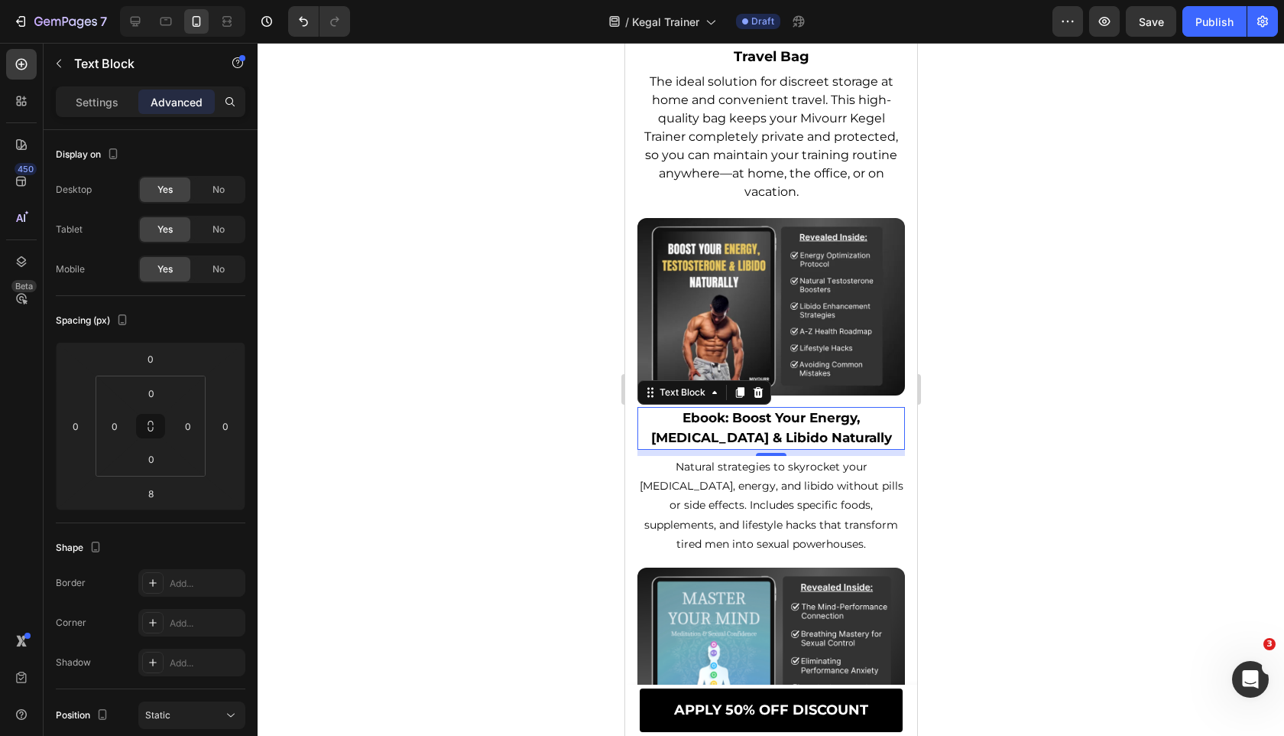
click at [736, 442] on strong "Ebook: Boost Your Energy, [MEDICAL_DATA] & Libido Naturally" at bounding box center [771, 427] width 241 height 35
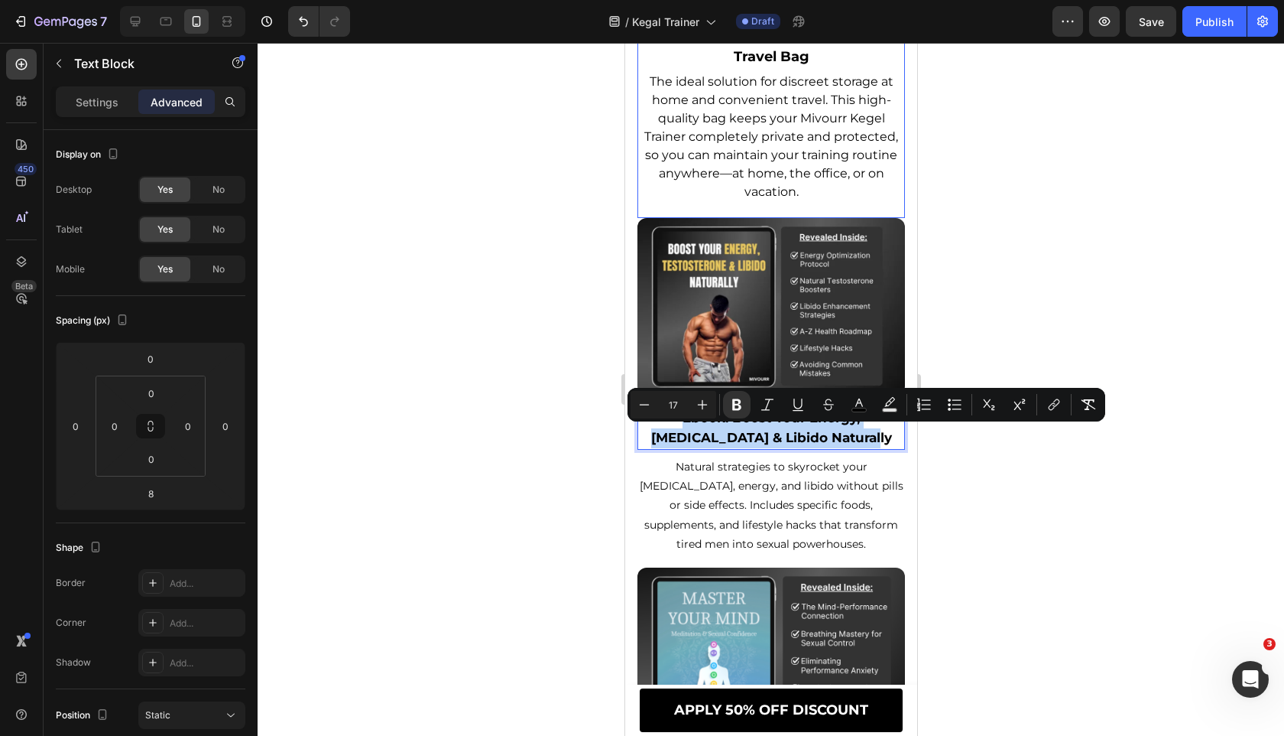
click at [784, 65] on strong "Travel Bag" at bounding box center [771, 56] width 76 height 17
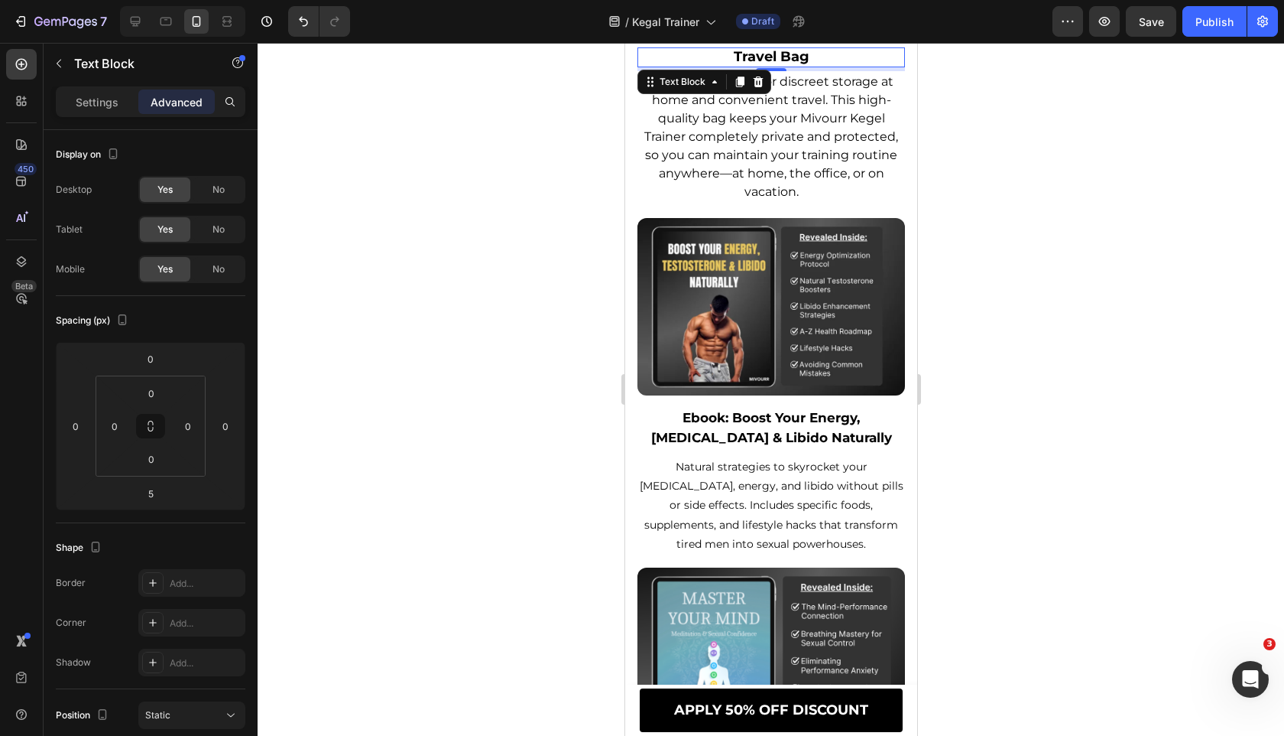
click at [784, 65] on strong "Travel Bag" at bounding box center [771, 56] width 76 height 17
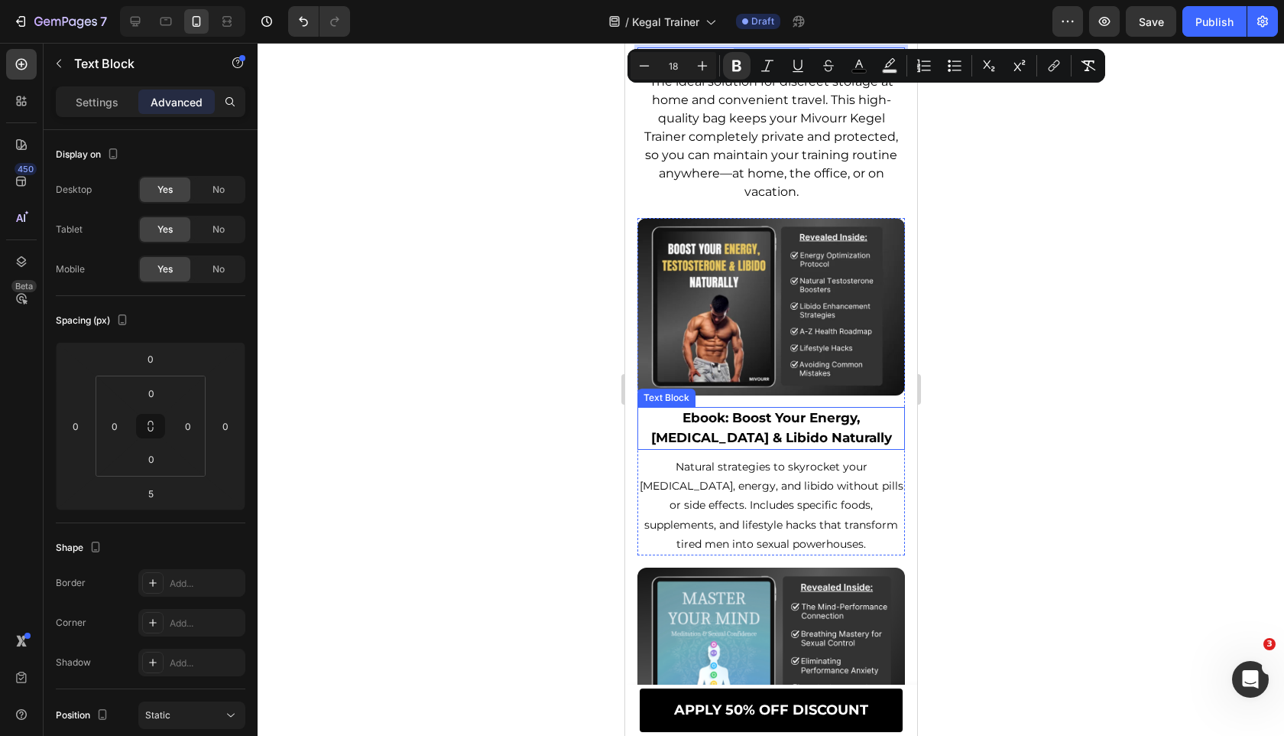
click at [745, 437] on strong "Ebook: Boost Your Energy, [MEDICAL_DATA] & Libido Naturally" at bounding box center [771, 427] width 241 height 35
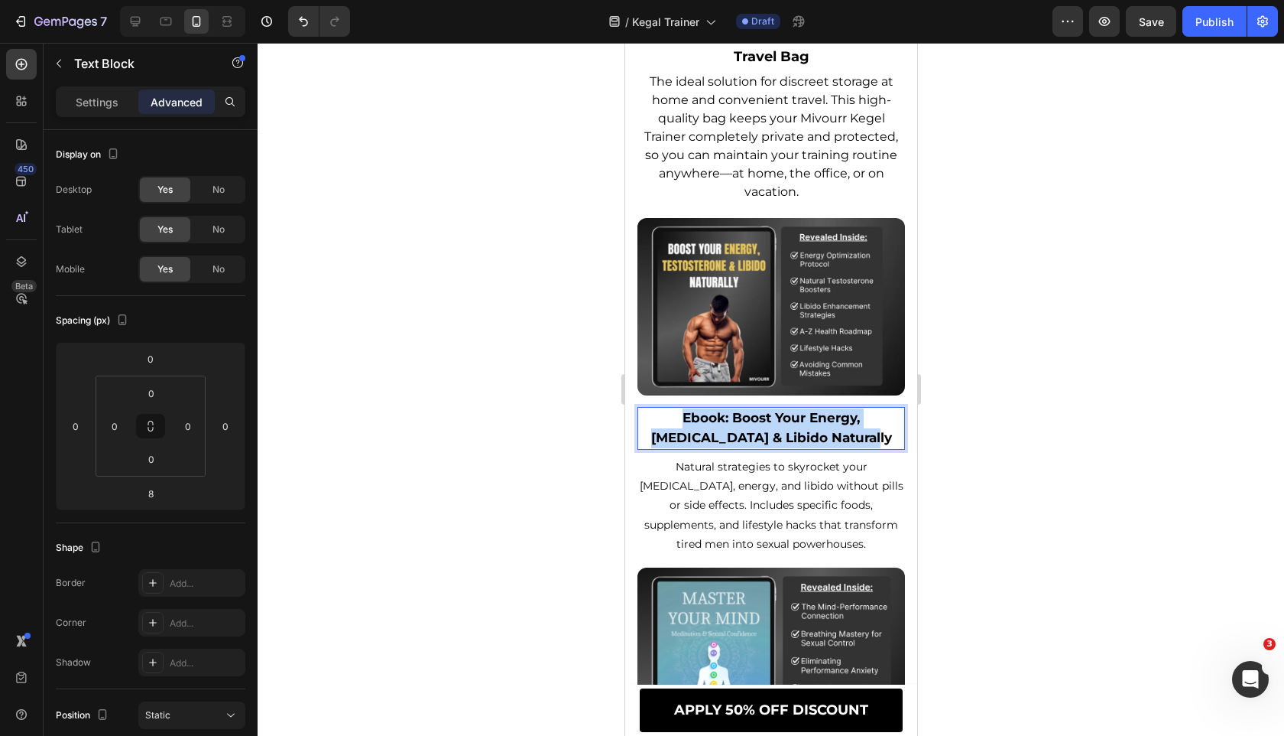
click at [745, 437] on strong "Ebook: Boost Your Energy, [MEDICAL_DATA] & Libido Naturally" at bounding box center [771, 427] width 241 height 35
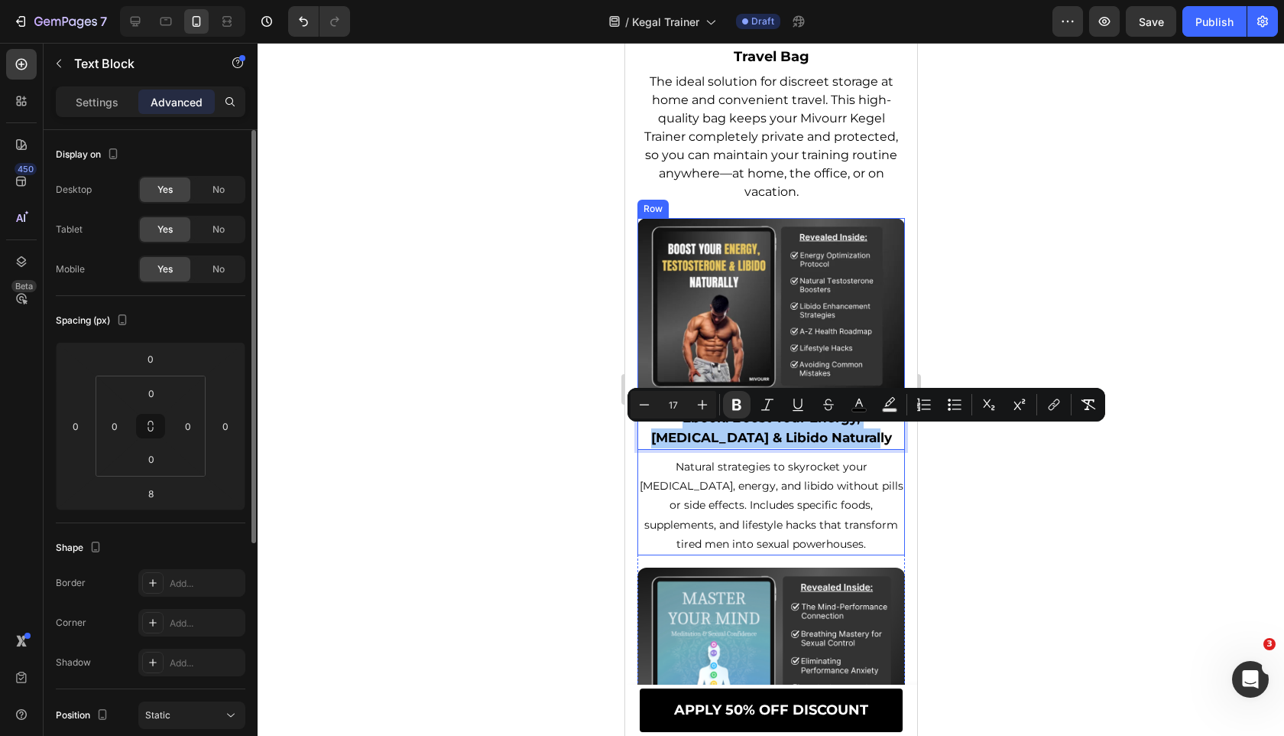
click at [697, 401] on icon "Editor contextual toolbar" at bounding box center [702, 404] width 15 height 15
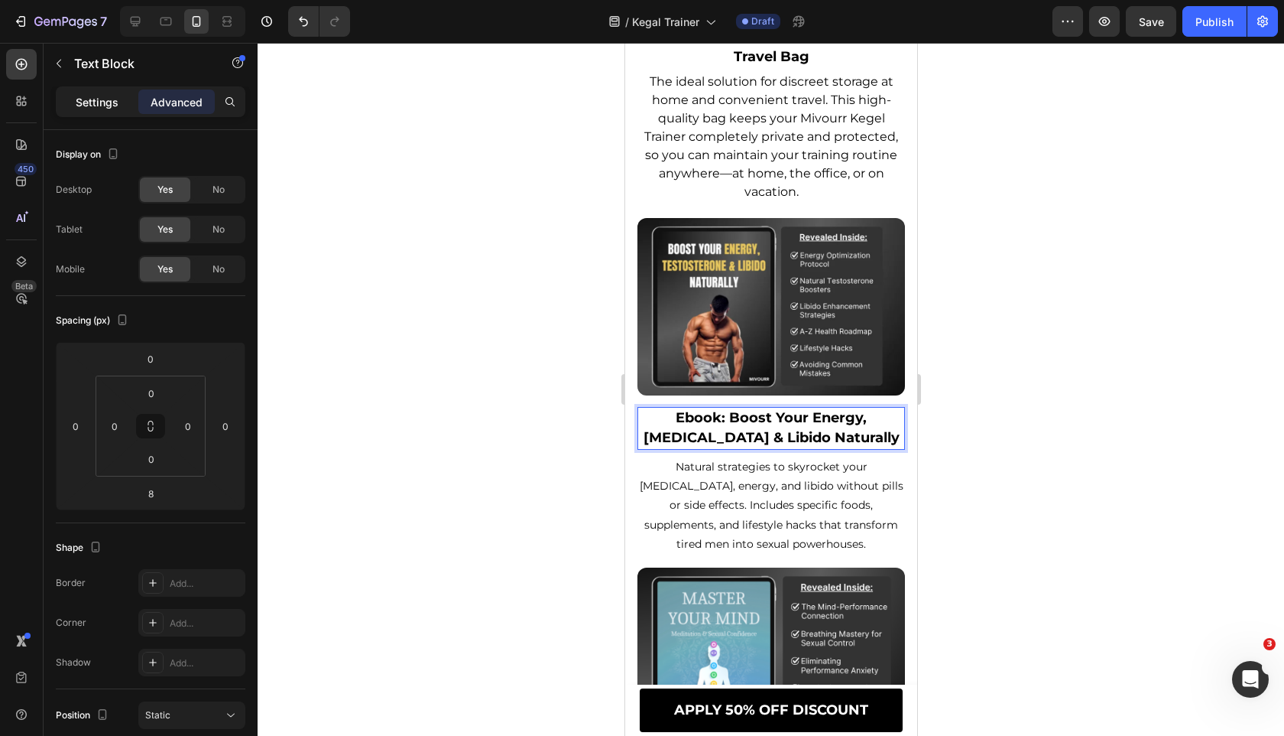
click at [94, 97] on p "Settings" at bounding box center [97, 102] width 43 height 16
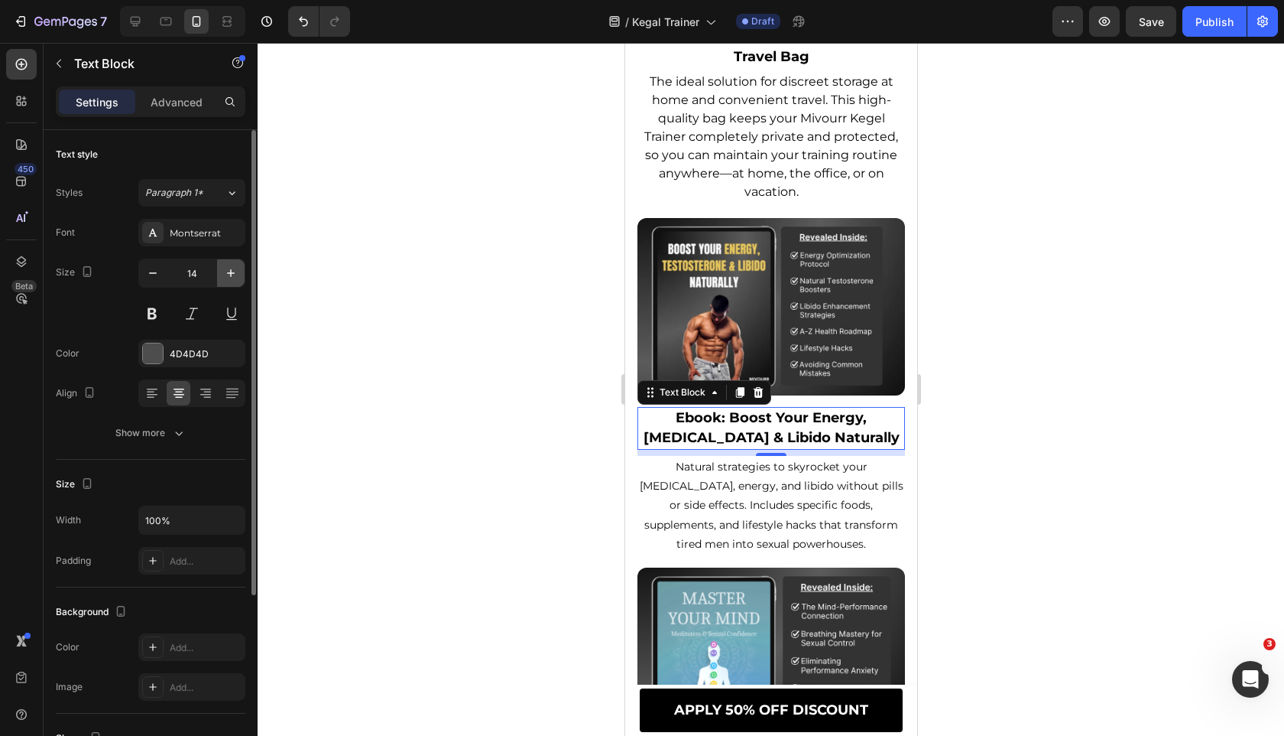
click at [228, 273] on icon "button" at bounding box center [231, 273] width 8 height 8
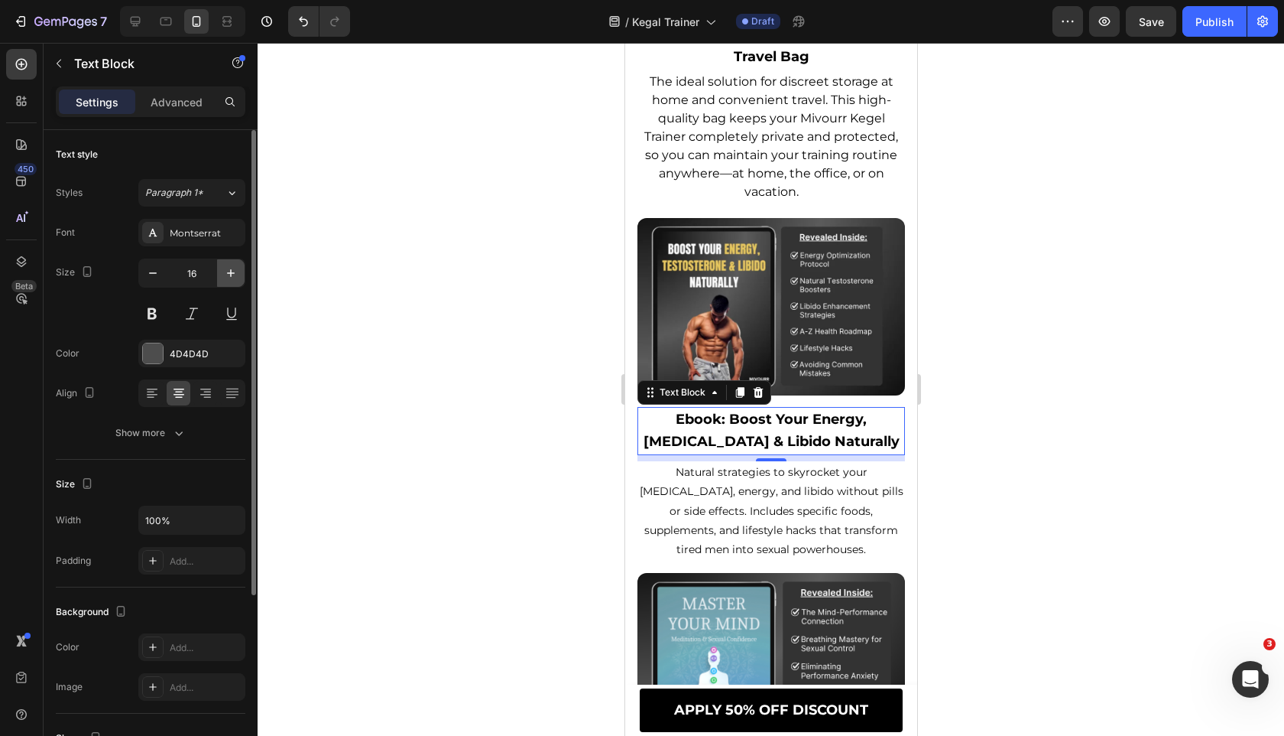
click at [228, 273] on icon "button" at bounding box center [231, 273] width 8 height 8
type input "18"
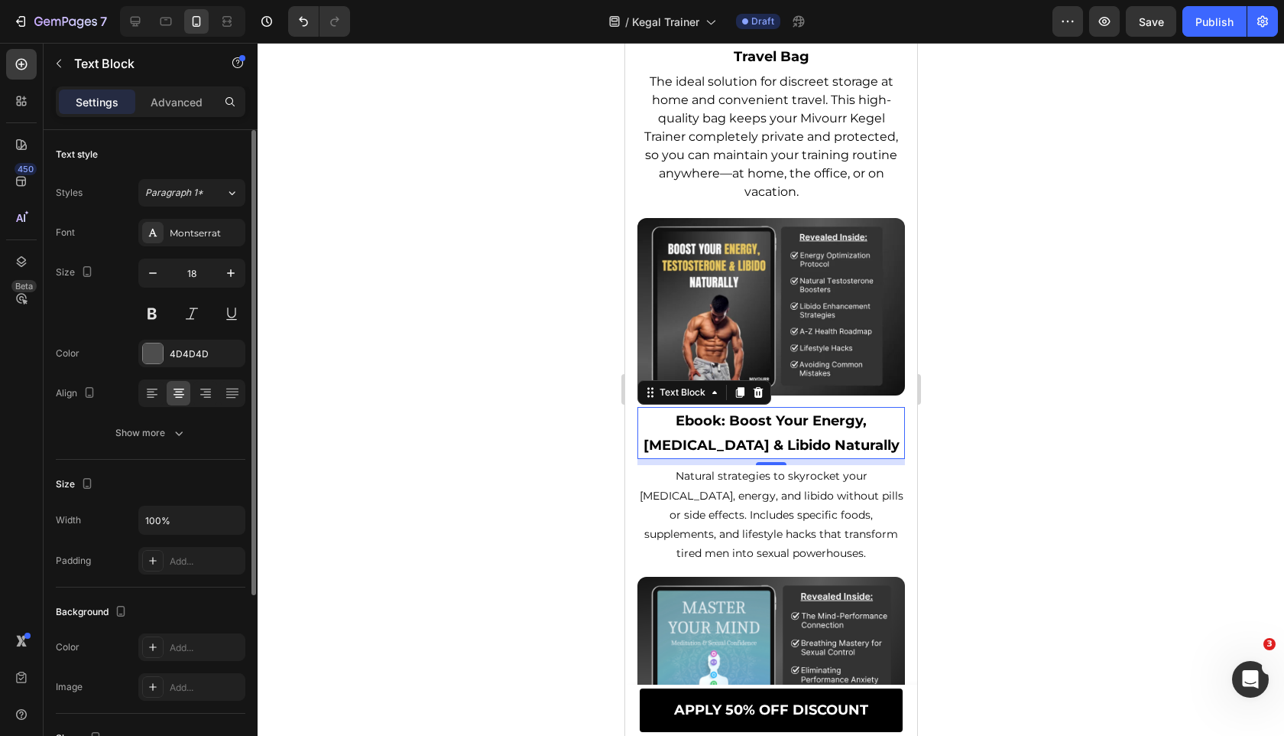
click at [187, 447] on div "Text style Styles Paragraph 1* Font Montserrat Size 18 Color 4D4D4D Align Show …" at bounding box center [151, 295] width 190 height 330
click at [200, 438] on button "Show more" at bounding box center [151, 433] width 190 height 28
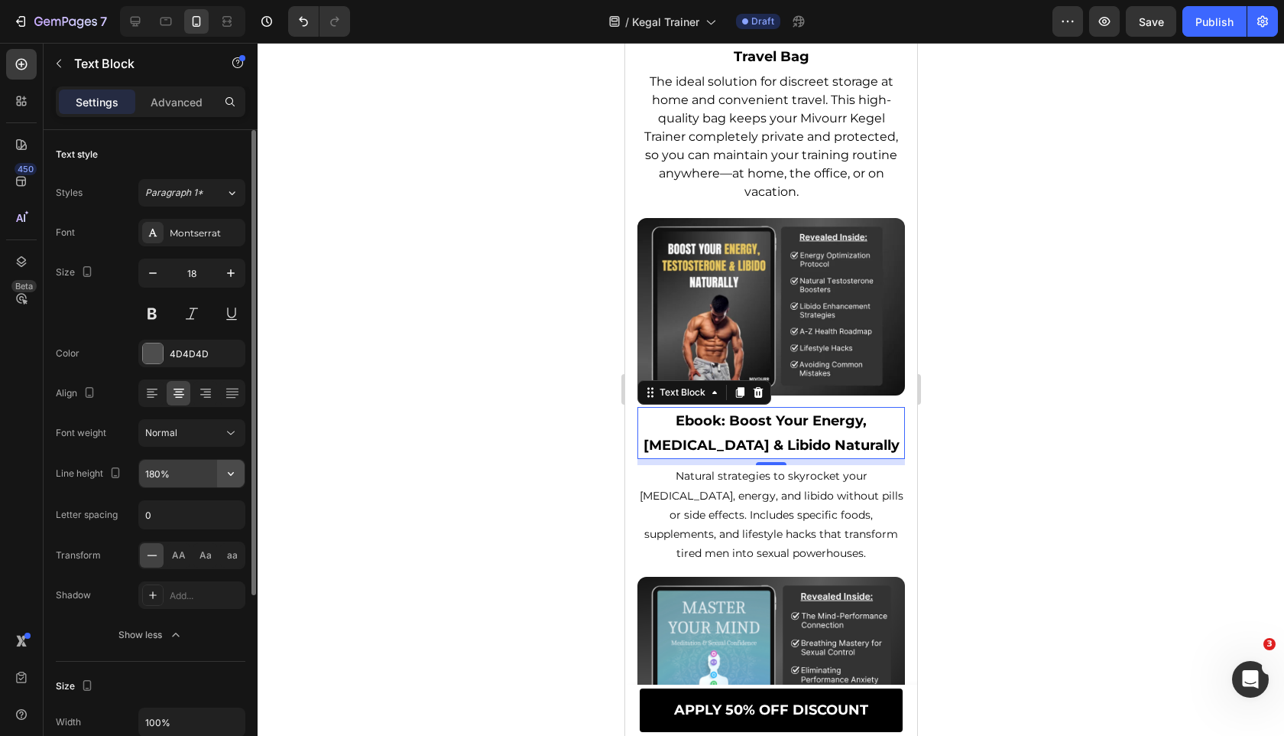
click at [230, 482] on button "button" at bounding box center [231, 474] width 28 height 28
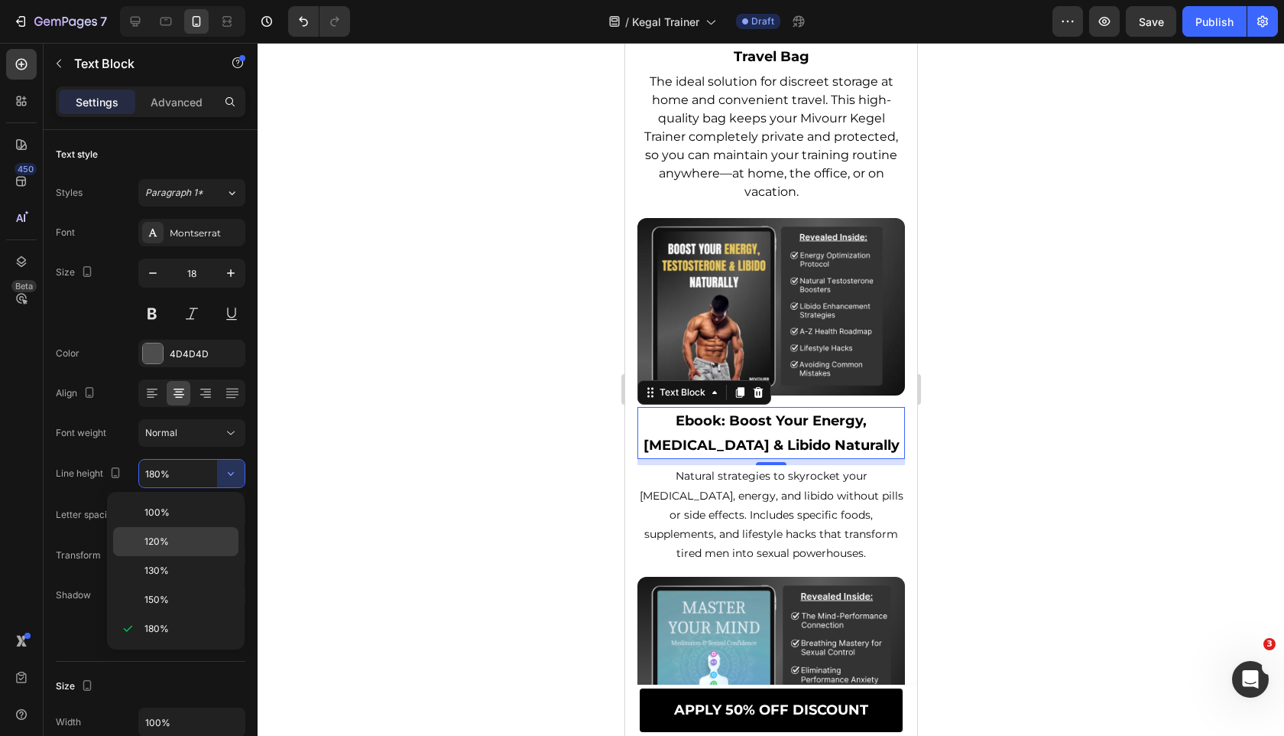
click at [183, 547] on p "120%" at bounding box center [188, 541] width 87 height 14
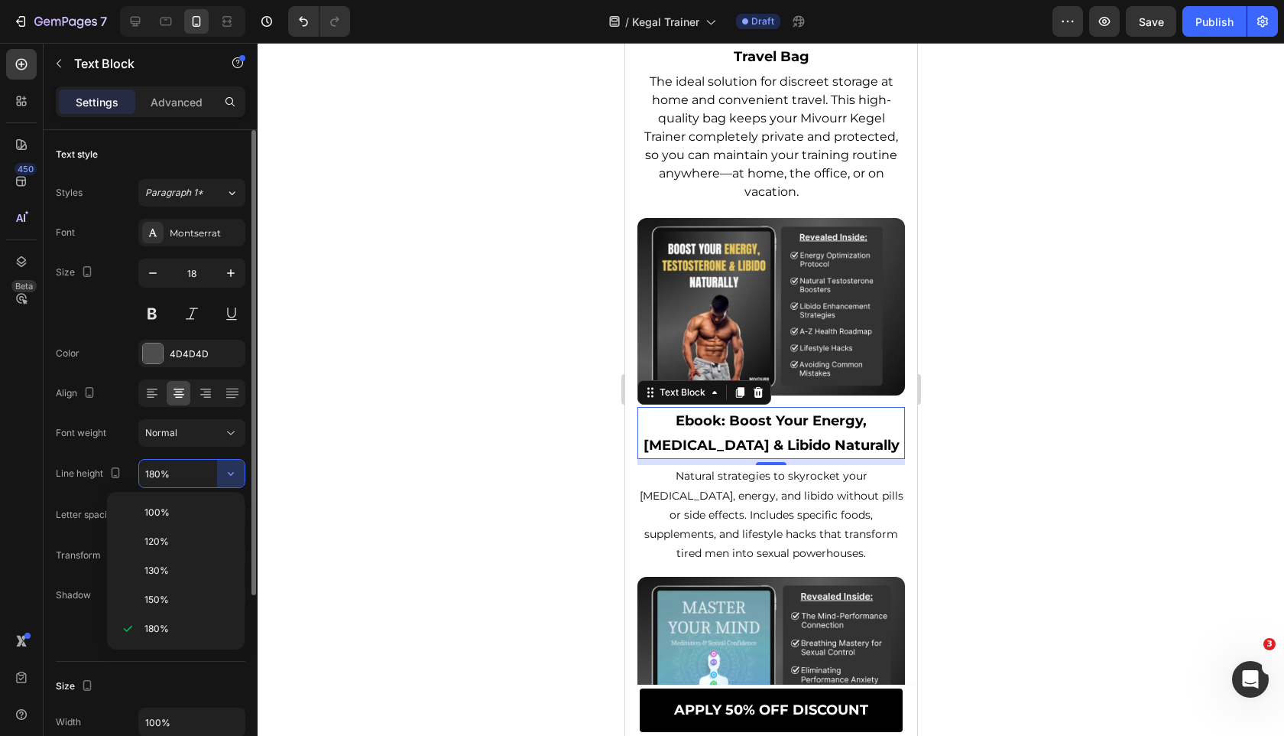
type input "120%"
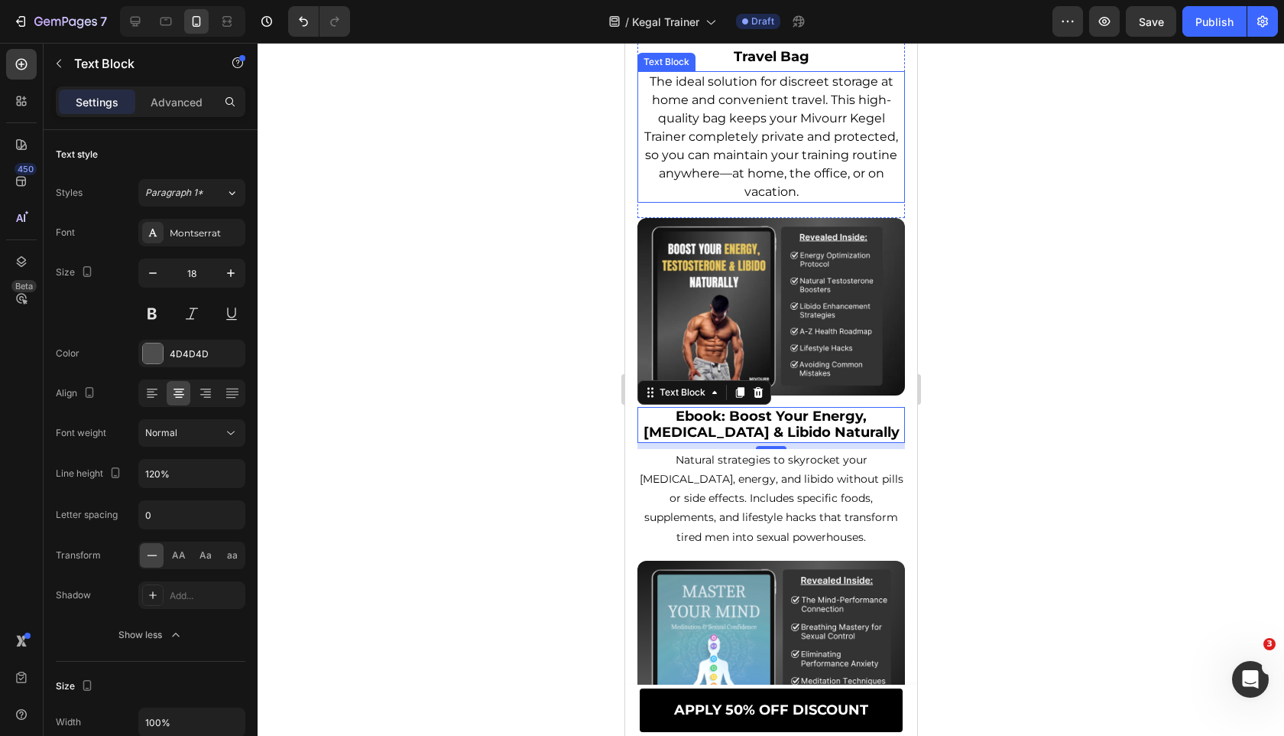
click at [801, 86] on div "Image Travel Bag Text Block The ideal solution for discreet storage at home and…" at bounding box center [771, 39] width 268 height 355
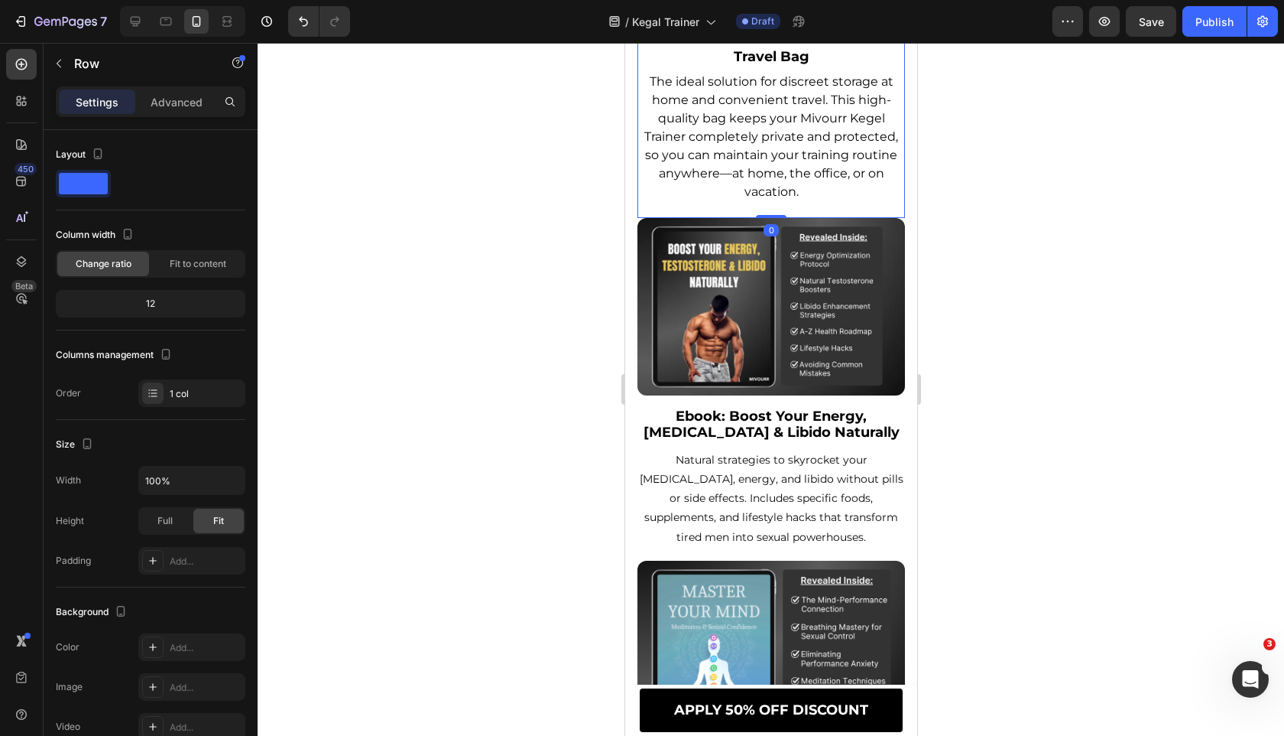
click at [794, 67] on div "Travel Bag" at bounding box center [771, 57] width 268 height 20
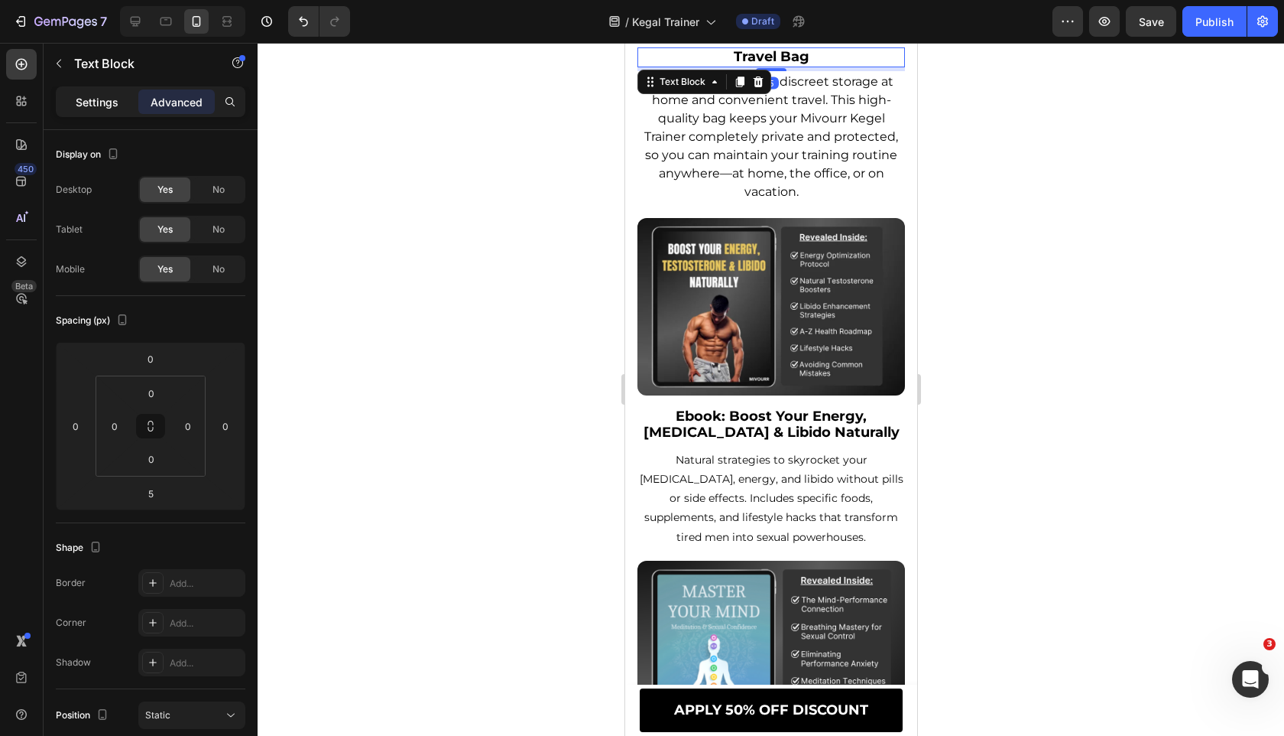
click at [109, 95] on p "Settings" at bounding box center [97, 102] width 43 height 16
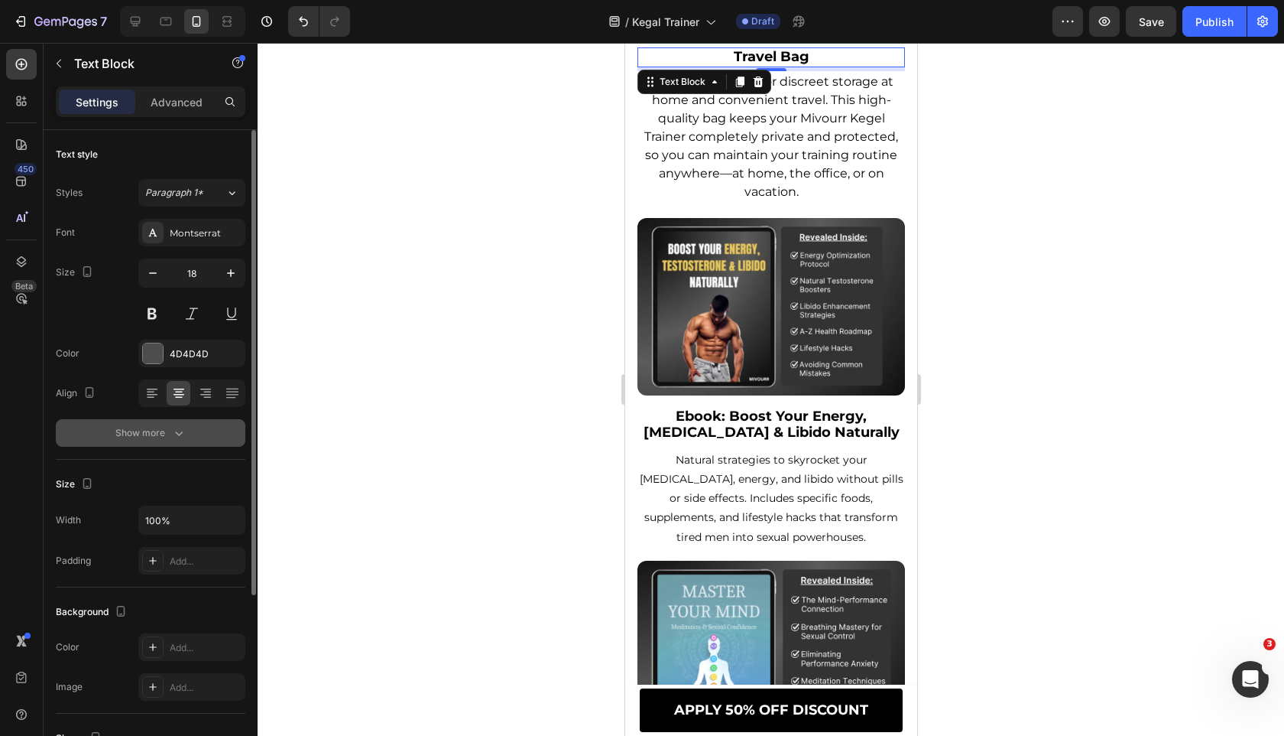
click at [171, 431] on icon "button" at bounding box center [178, 432] width 15 height 15
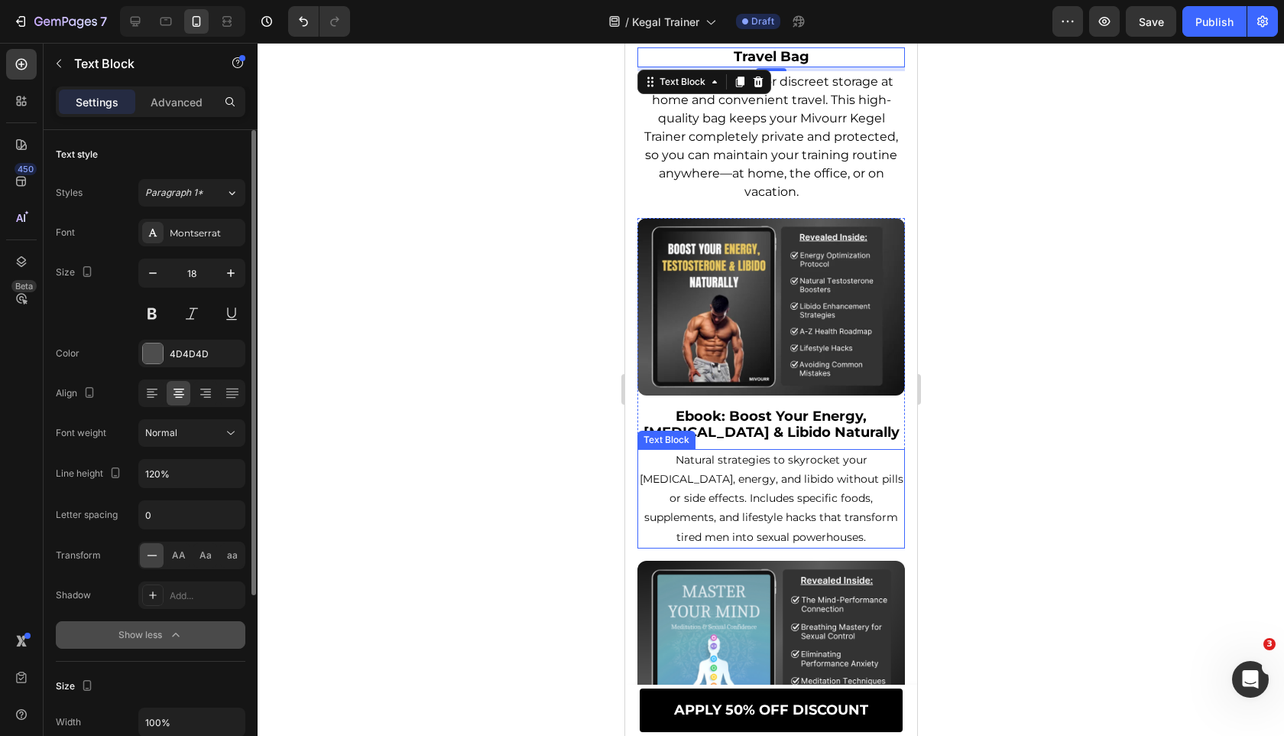
click at [751, 441] on strong "Ebook: Boost Your Energy, [MEDICAL_DATA] & Libido Naturally" at bounding box center [771, 425] width 256 height 34
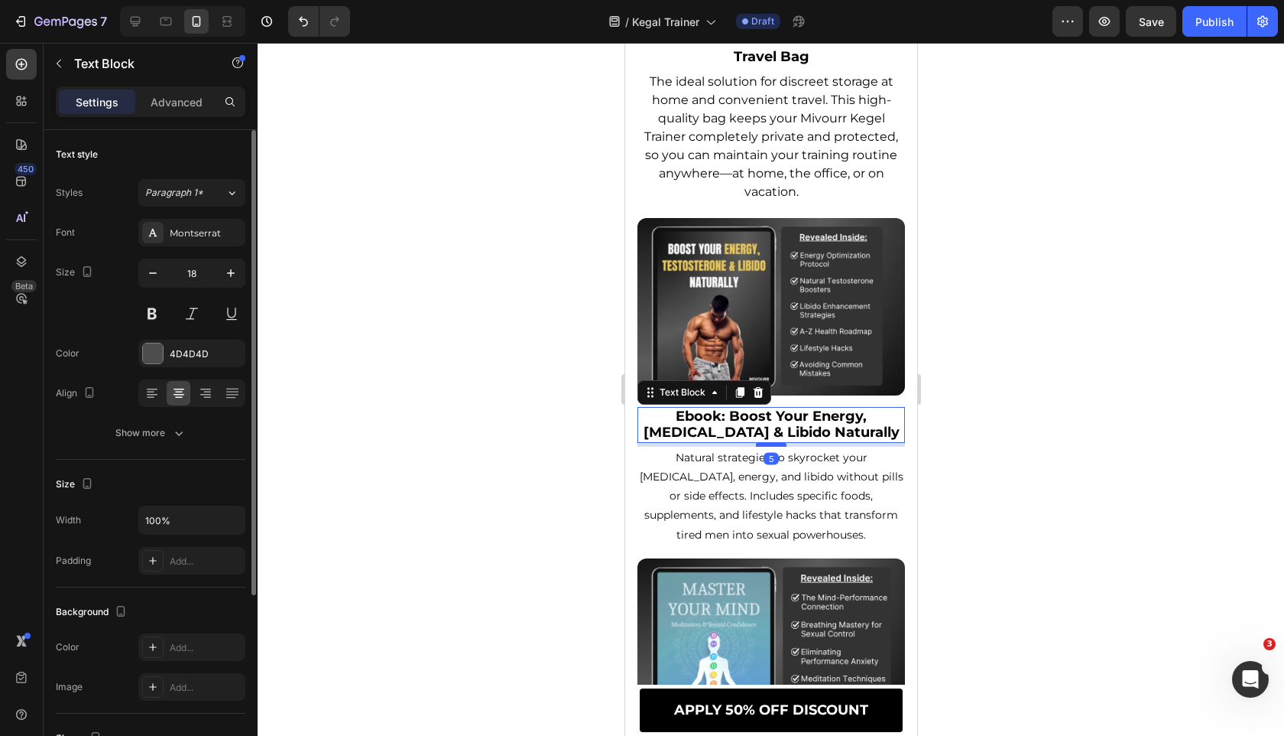
click at [776, 447] on div at bounding box center [770, 444] width 31 height 5
click at [725, 510] on span "Natural strategies to skyrocket your [MEDICAL_DATA], energy, and libido without…" at bounding box center [771, 495] width 264 height 91
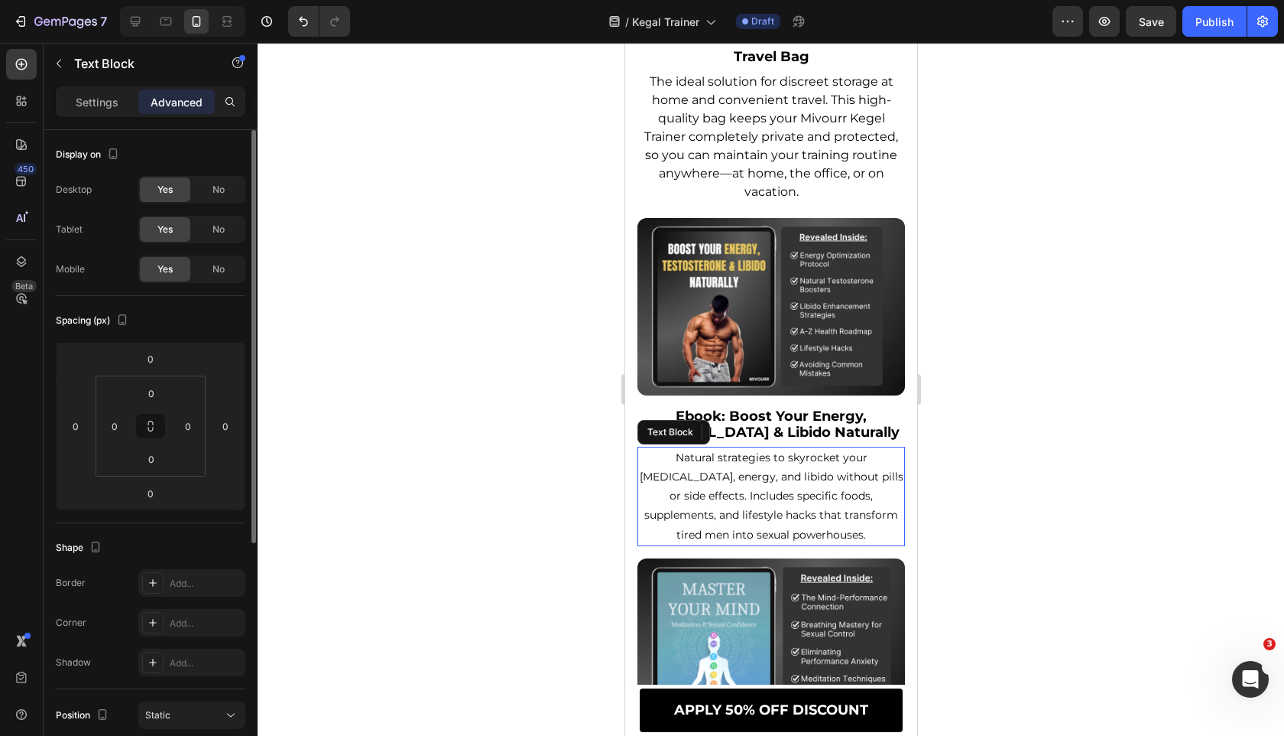
click at [725, 510] on span "Natural strategies to skyrocket your [MEDICAL_DATA], energy, and libido without…" at bounding box center [771, 495] width 264 height 91
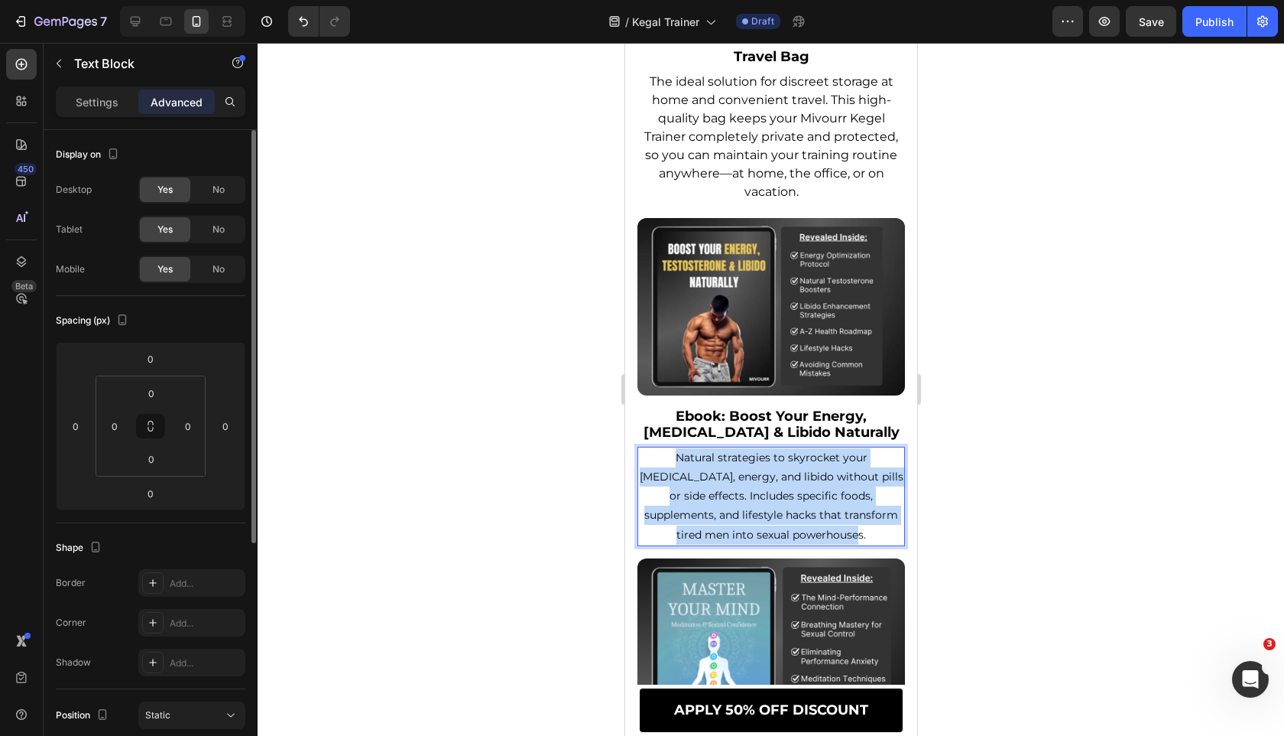
click at [725, 510] on span "Natural strategies to skyrocket your [MEDICAL_DATA], energy, and libido without…" at bounding box center [771, 495] width 264 height 91
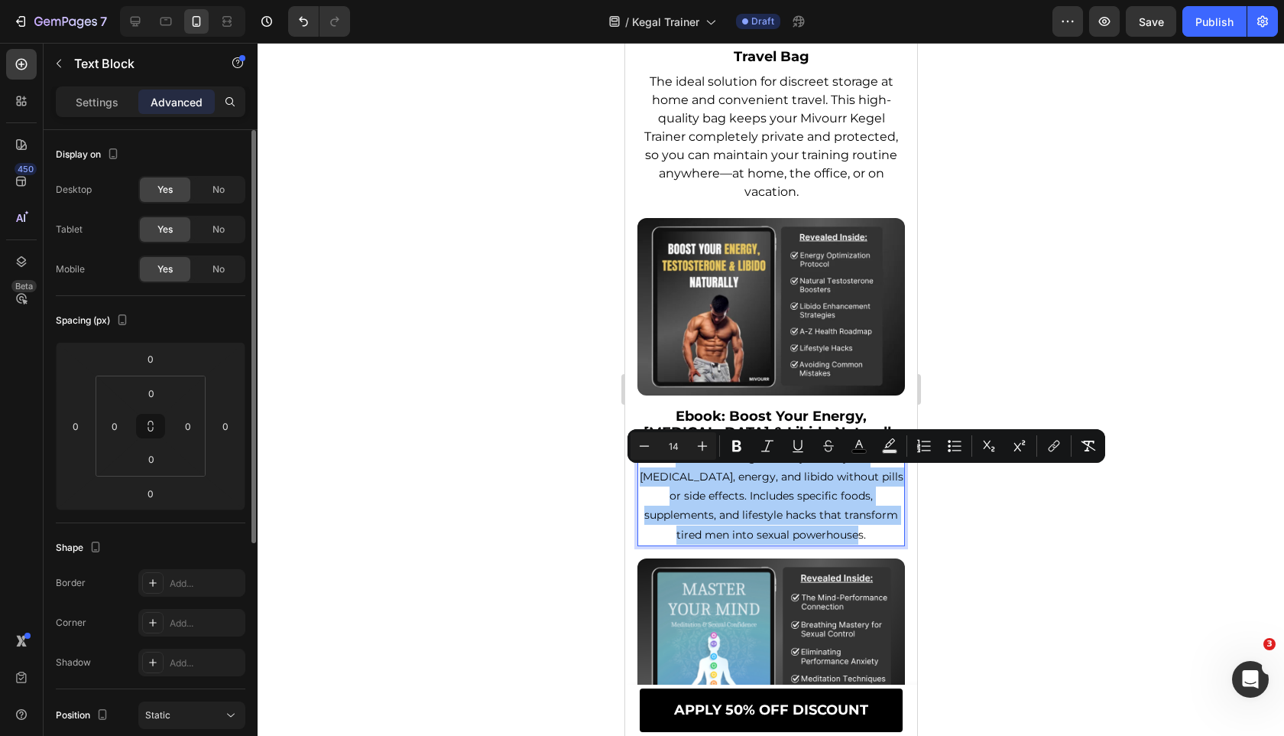
click at [688, 442] on input "14" at bounding box center [673, 446] width 31 height 18
click at [697, 442] on icon "Editor contextual toolbar" at bounding box center [702, 445] width 15 height 15
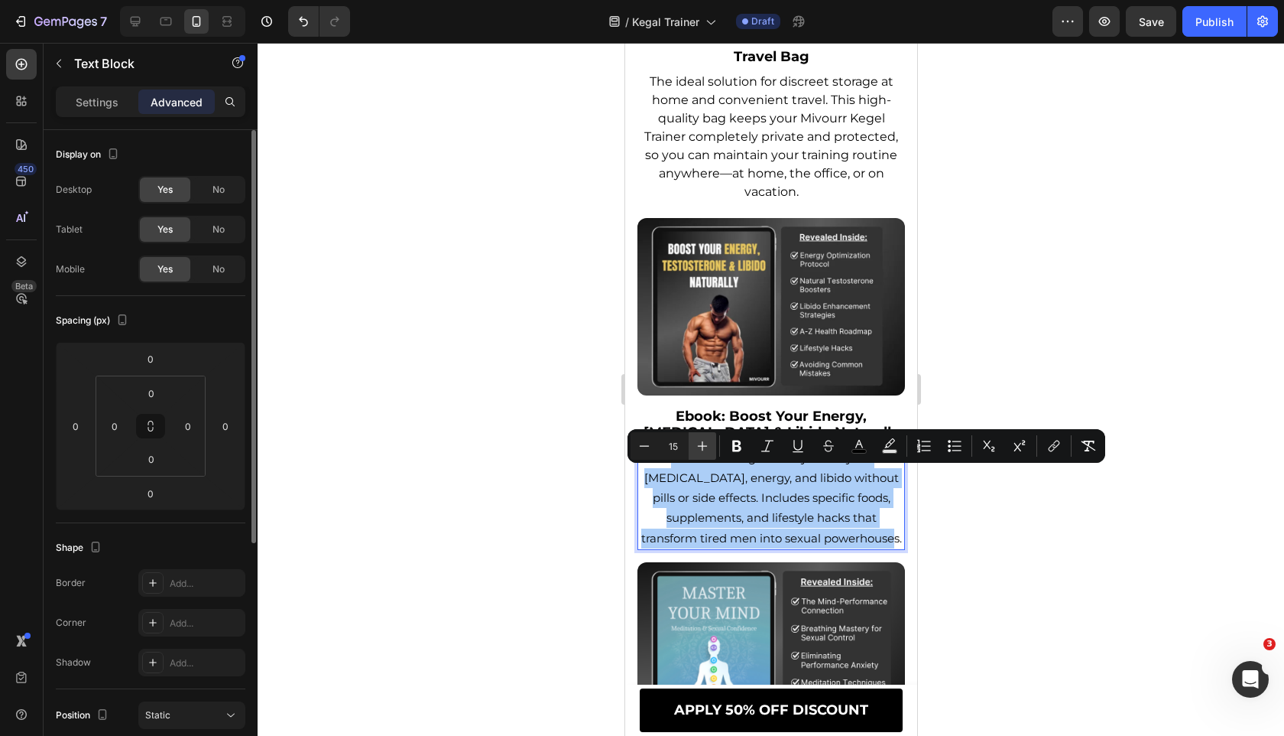
click at [697, 442] on icon "Editor contextual toolbar" at bounding box center [702, 445] width 15 height 15
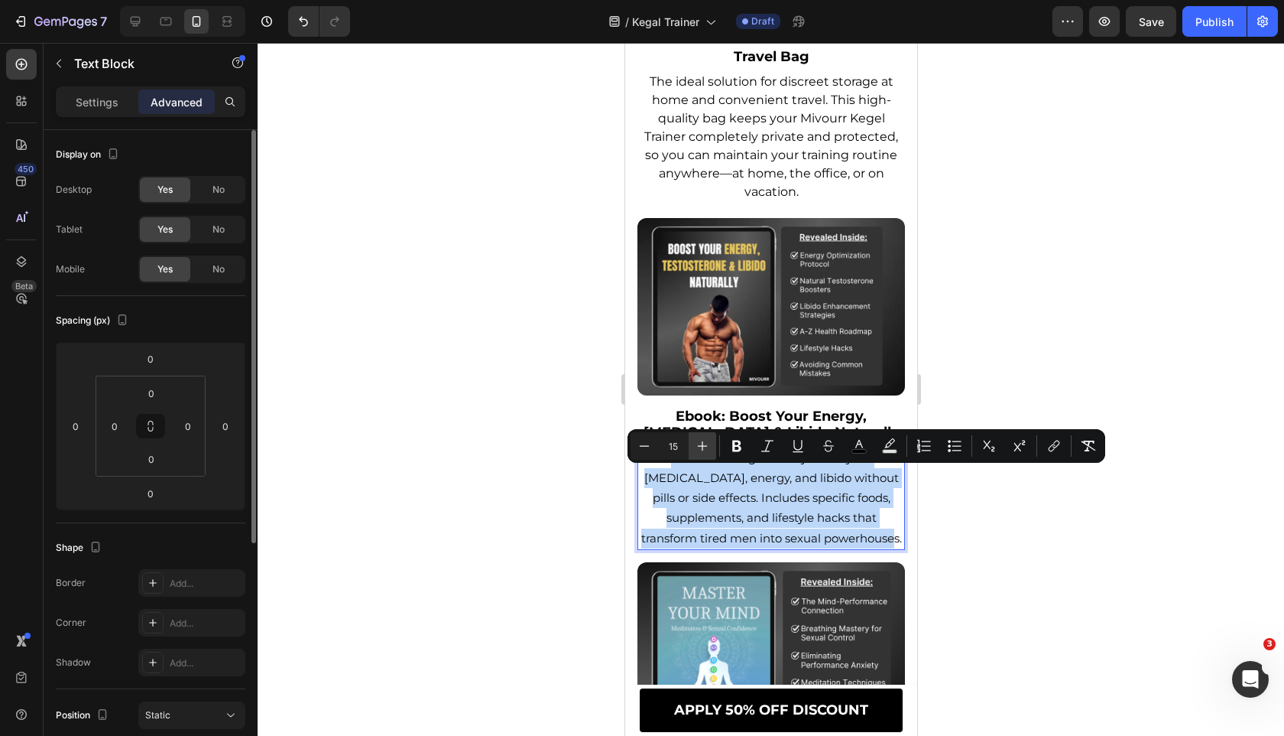
type input "16"
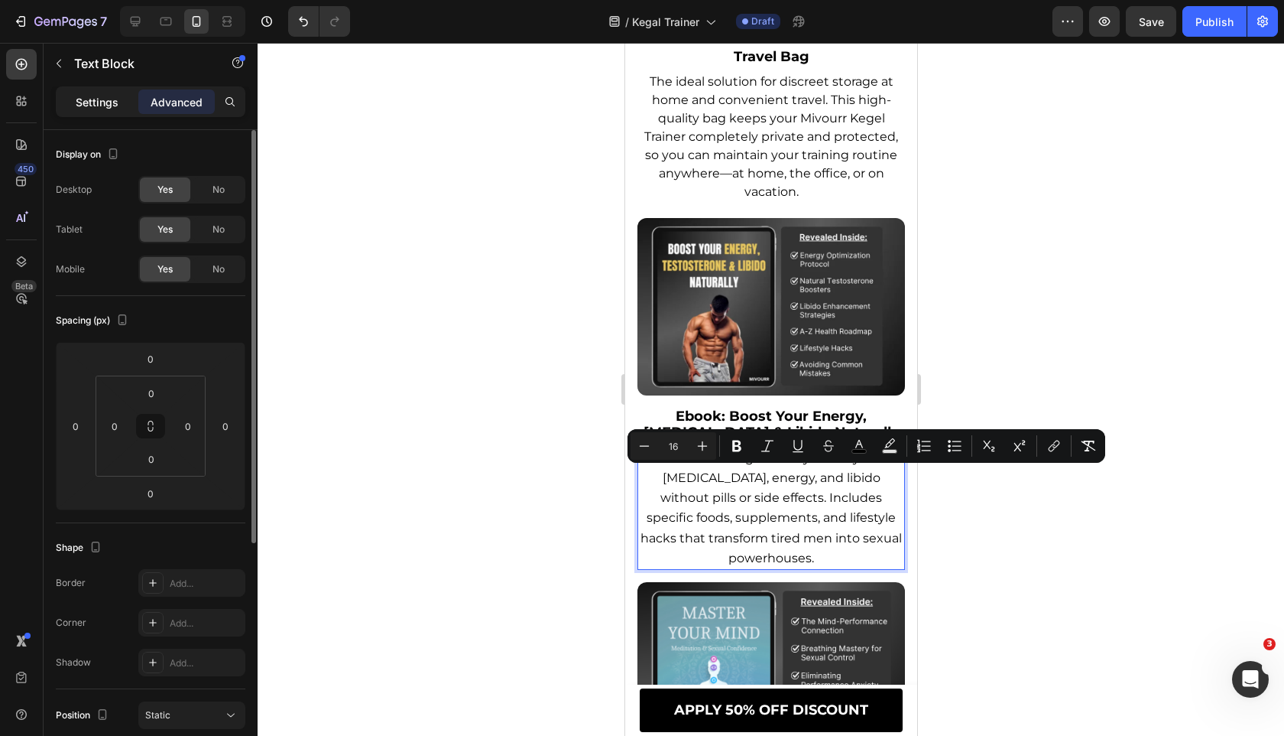
click at [101, 101] on p "Settings" at bounding box center [97, 102] width 43 height 16
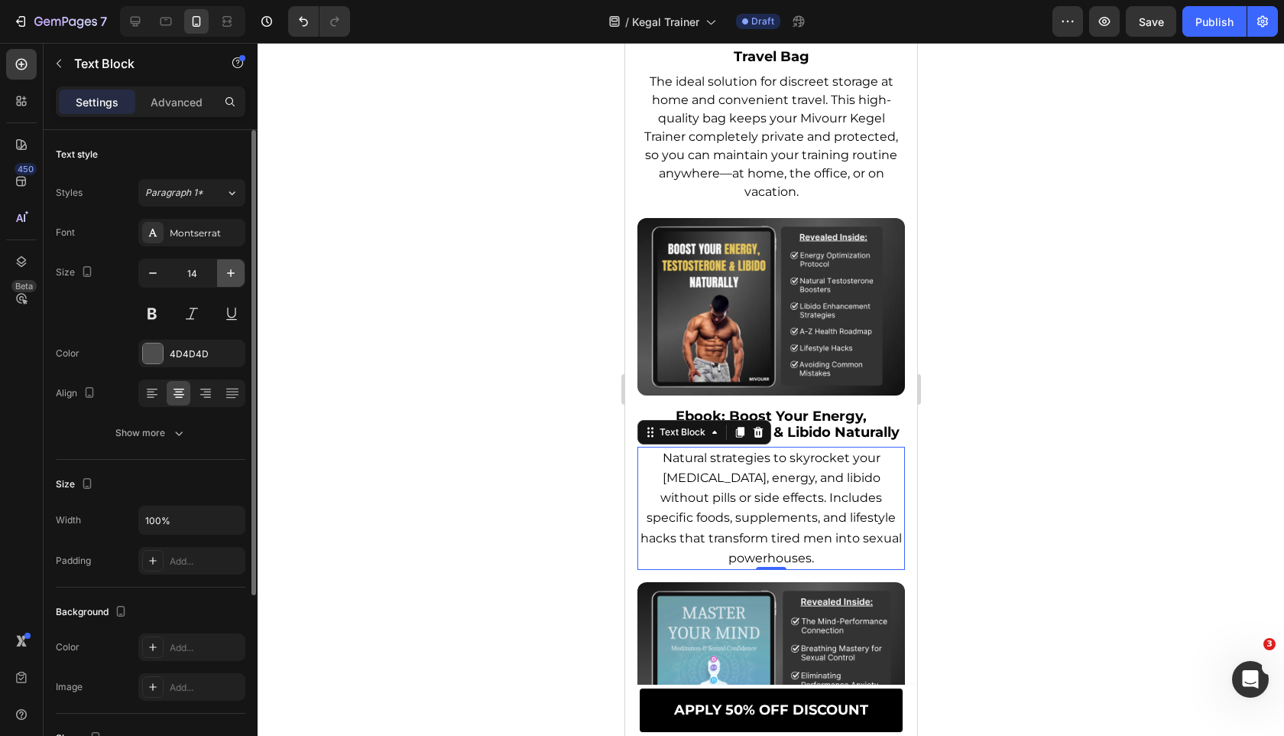
click at [233, 275] on icon "button" at bounding box center [230, 272] width 15 height 15
type input "16"
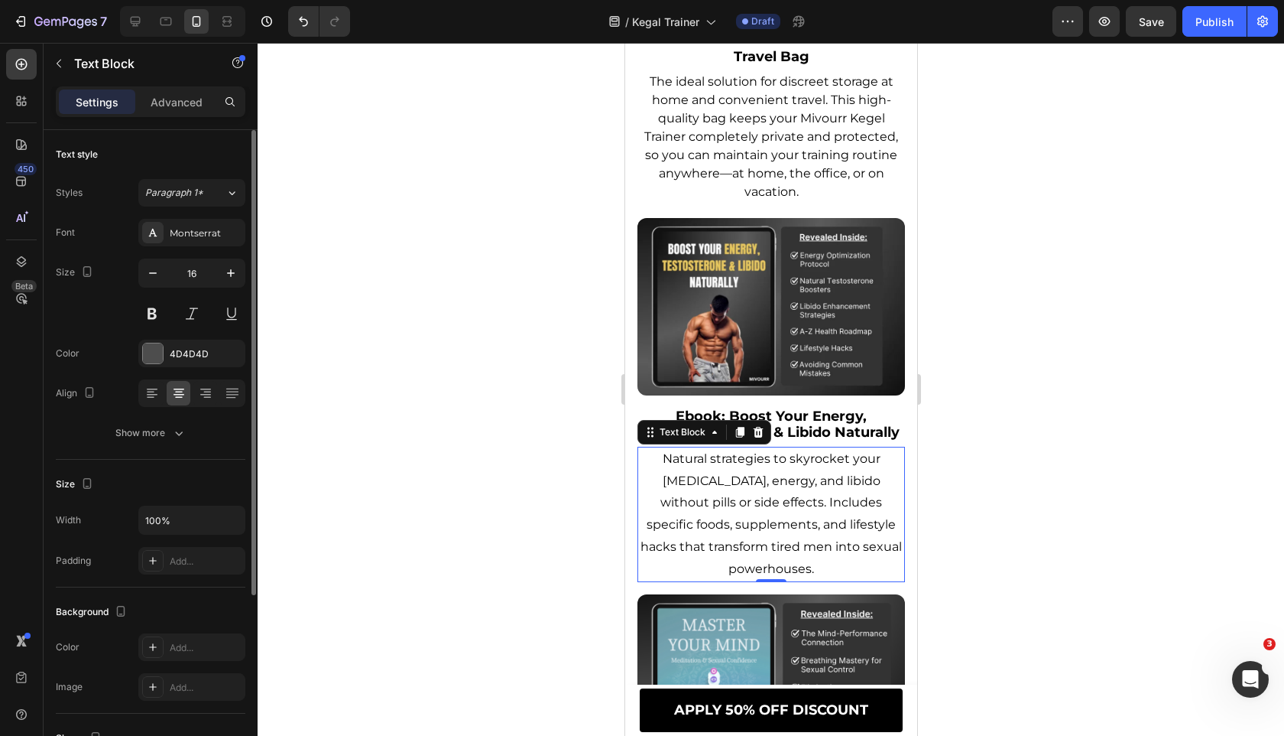
click at [206, 416] on div "Font Montserrat Size 16 Color 4D4D4D Align Show more" at bounding box center [151, 333] width 190 height 228
click at [206, 418] on div "Font Montserrat Size 16 Color 4D4D4D Align Show more" at bounding box center [151, 333] width 190 height 228
click at [201, 433] on button "Show more" at bounding box center [151, 433] width 190 height 28
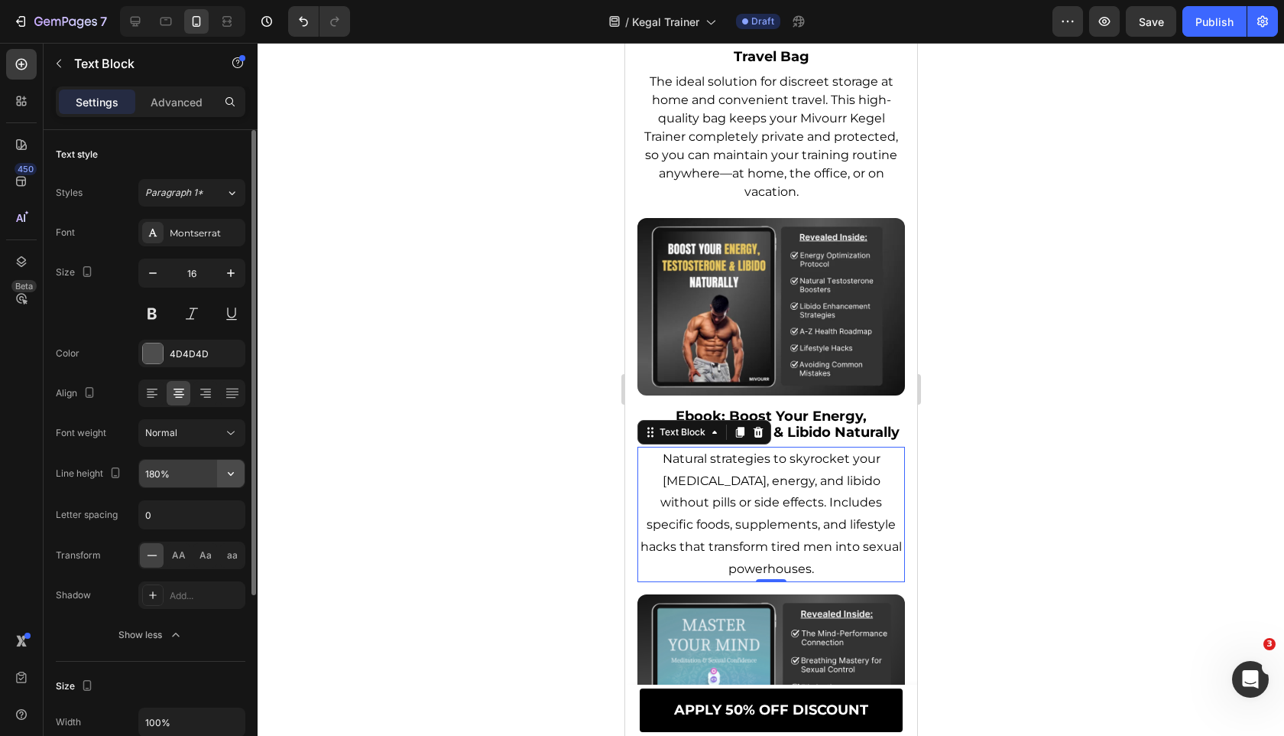
click at [234, 474] on icon "button" at bounding box center [230, 473] width 15 height 15
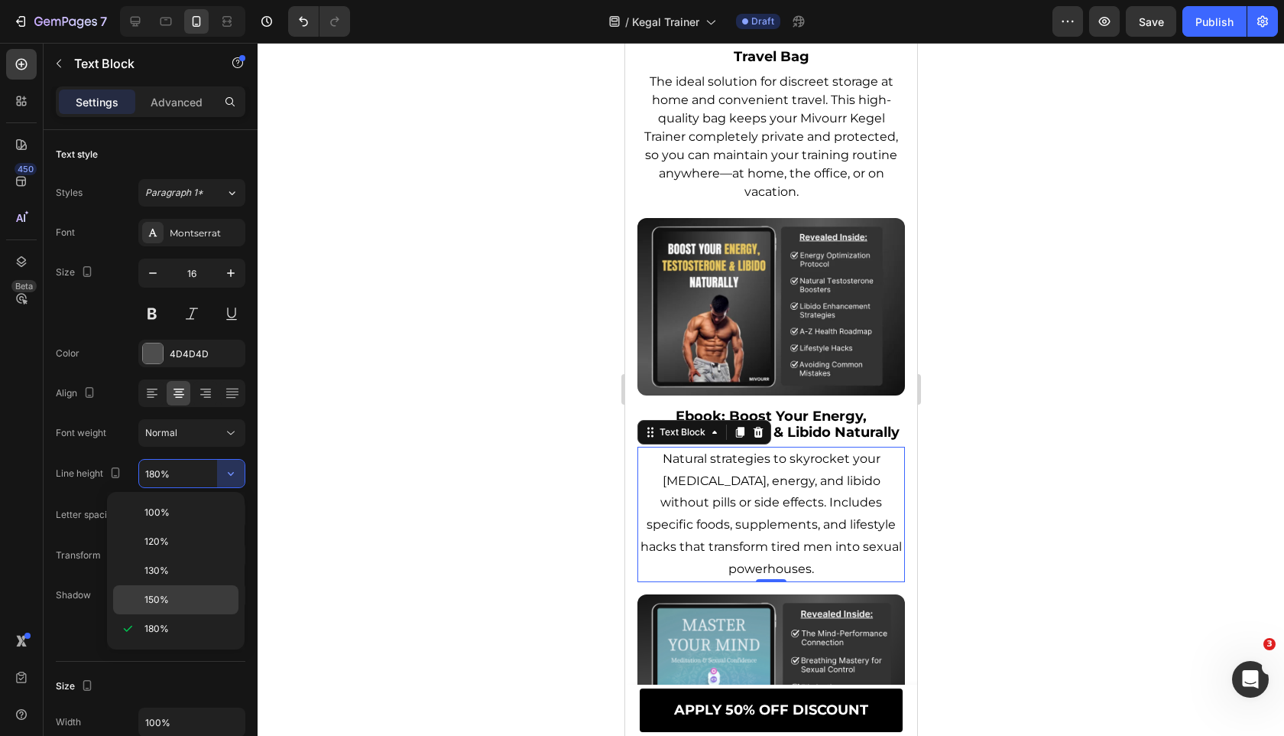
click at [186, 591] on div "150%" at bounding box center [175, 599] width 125 height 29
type input "150%"
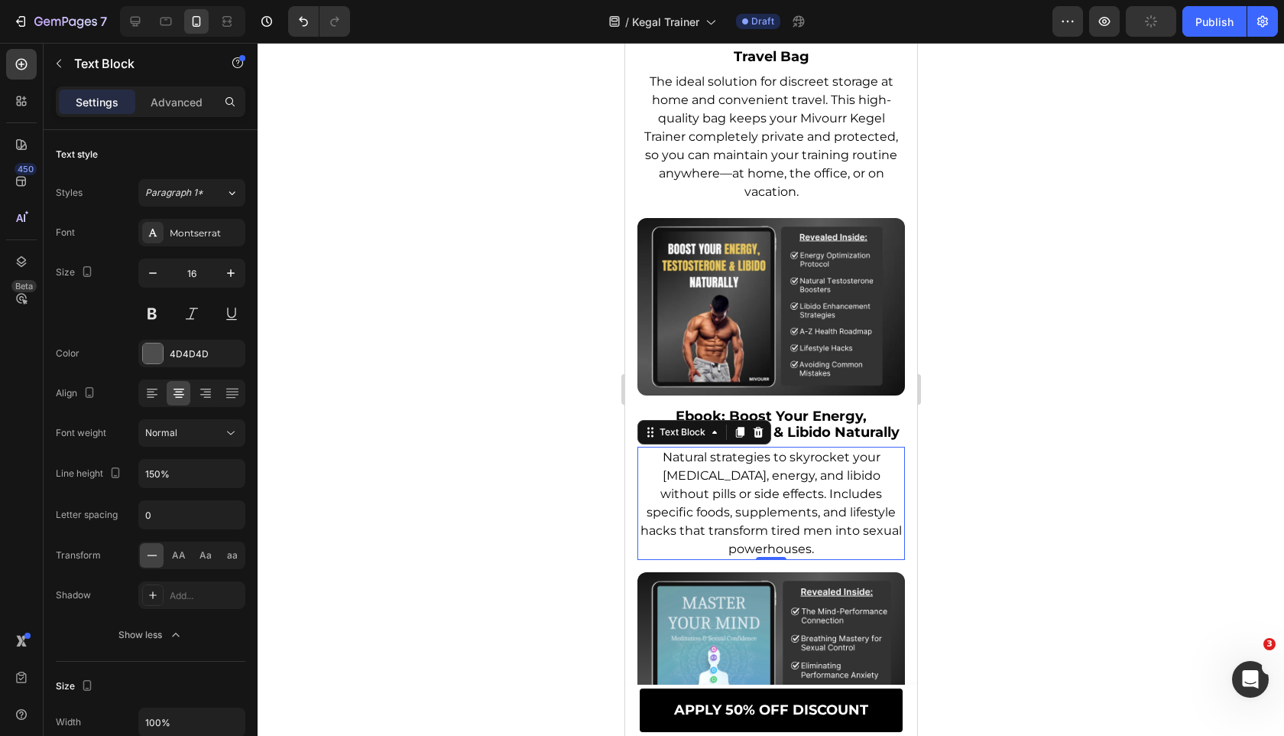
click at [491, 518] on div at bounding box center [771, 389] width 1027 height 693
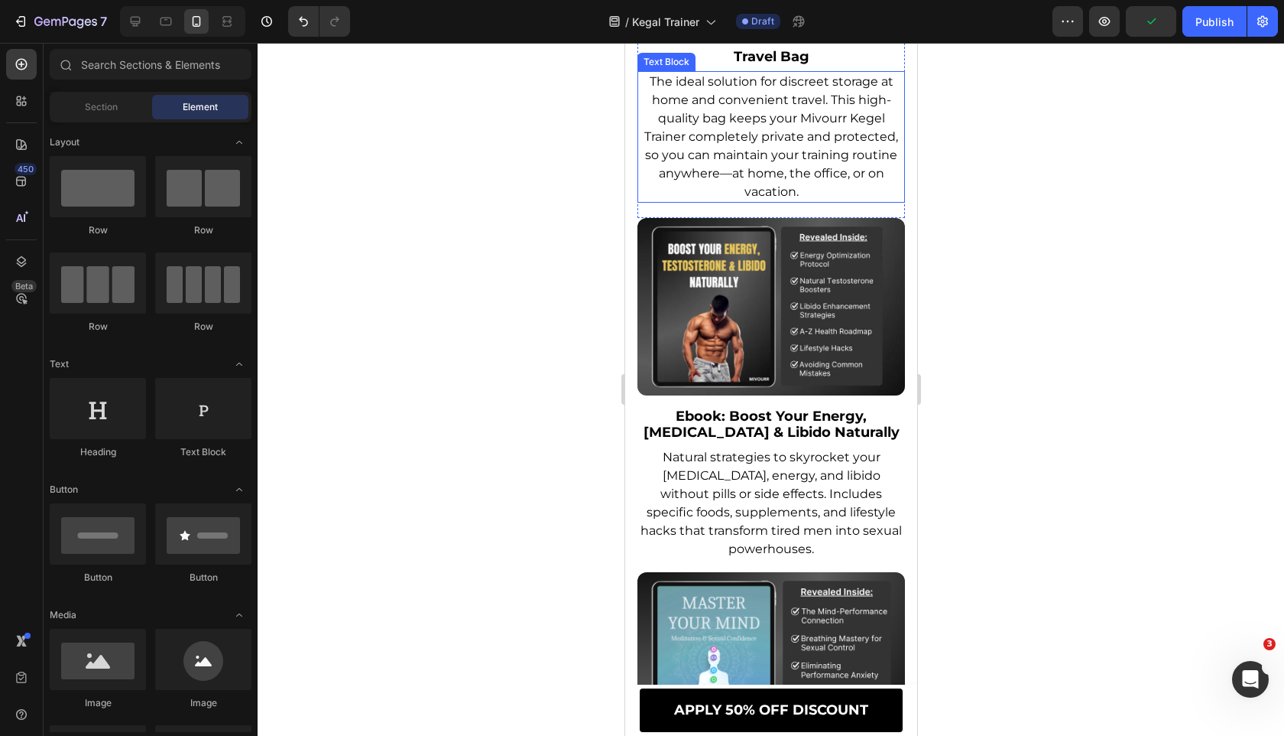
click at [814, 164] on p "The ideal solution for discreet storage at home and convenient travel. This hig…" at bounding box center [770, 137] width 265 height 128
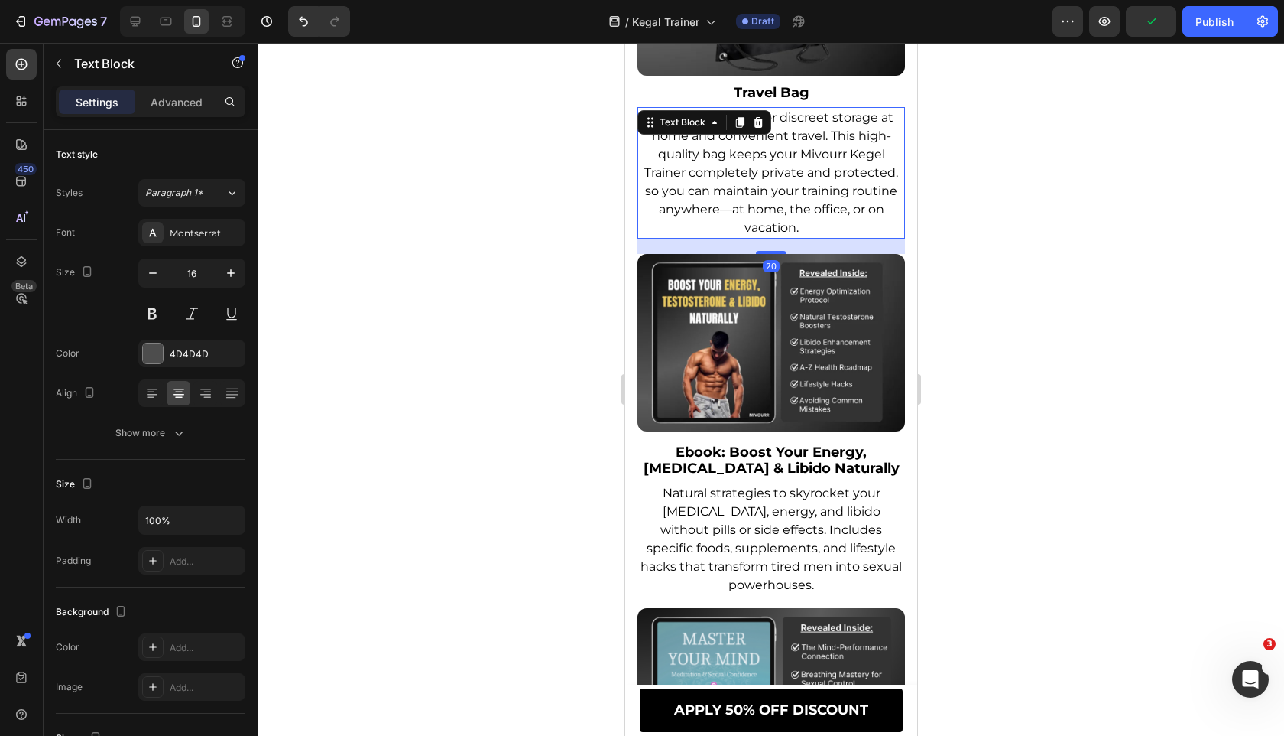
scroll to position [11030, 0]
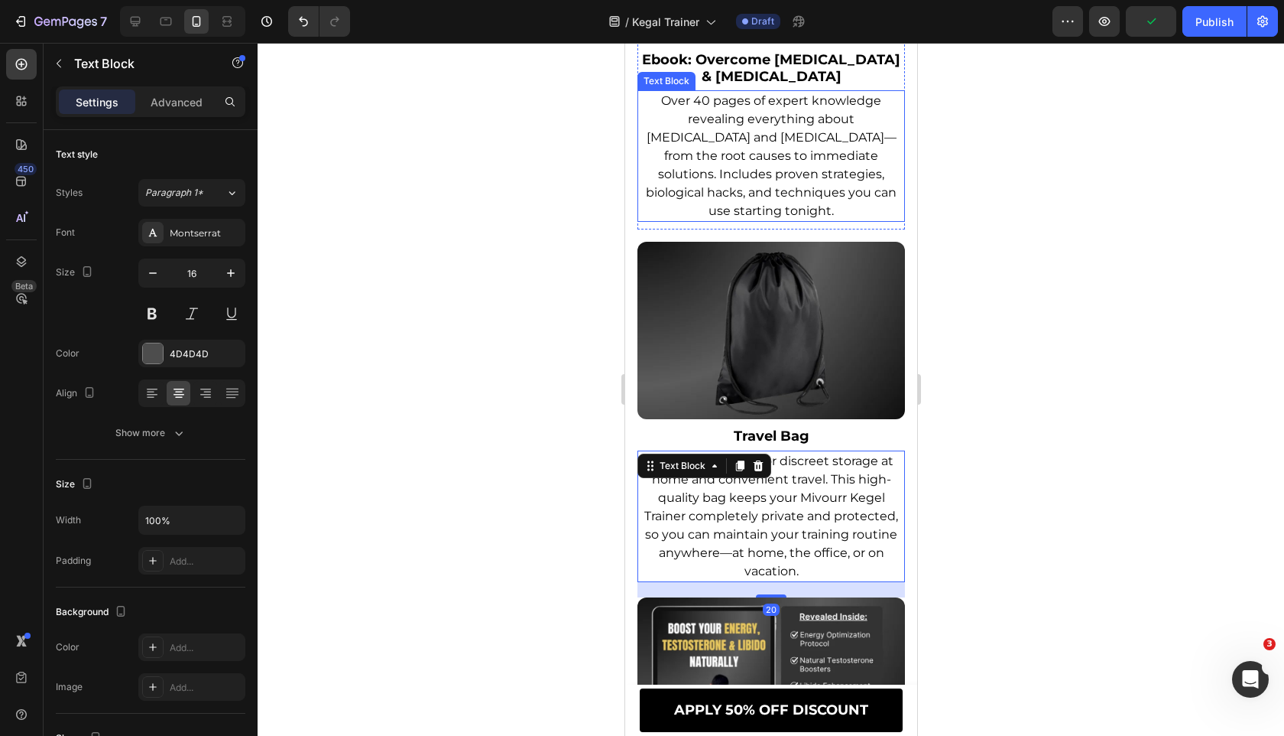
click at [786, 191] on span "Over 40 pages of expert knowledge revealing everything about [MEDICAL_DATA] and…" at bounding box center [770, 155] width 251 height 125
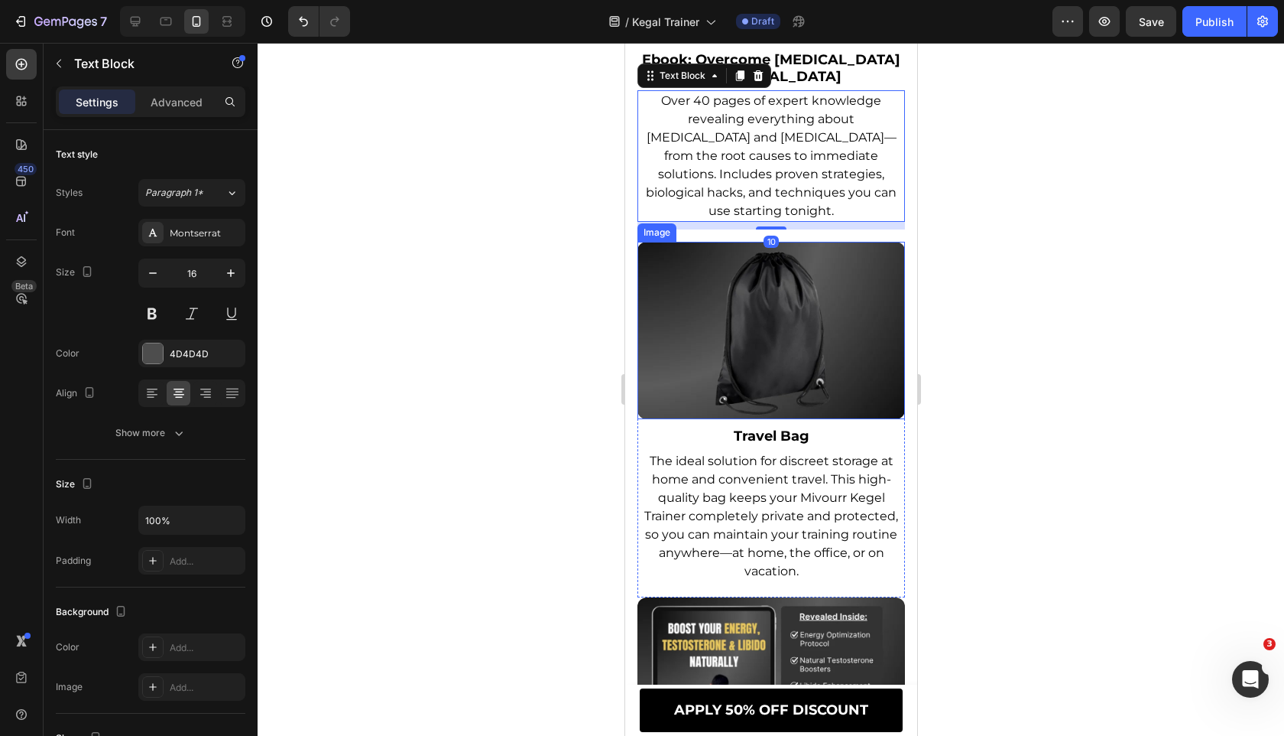
scroll to position [11420, 0]
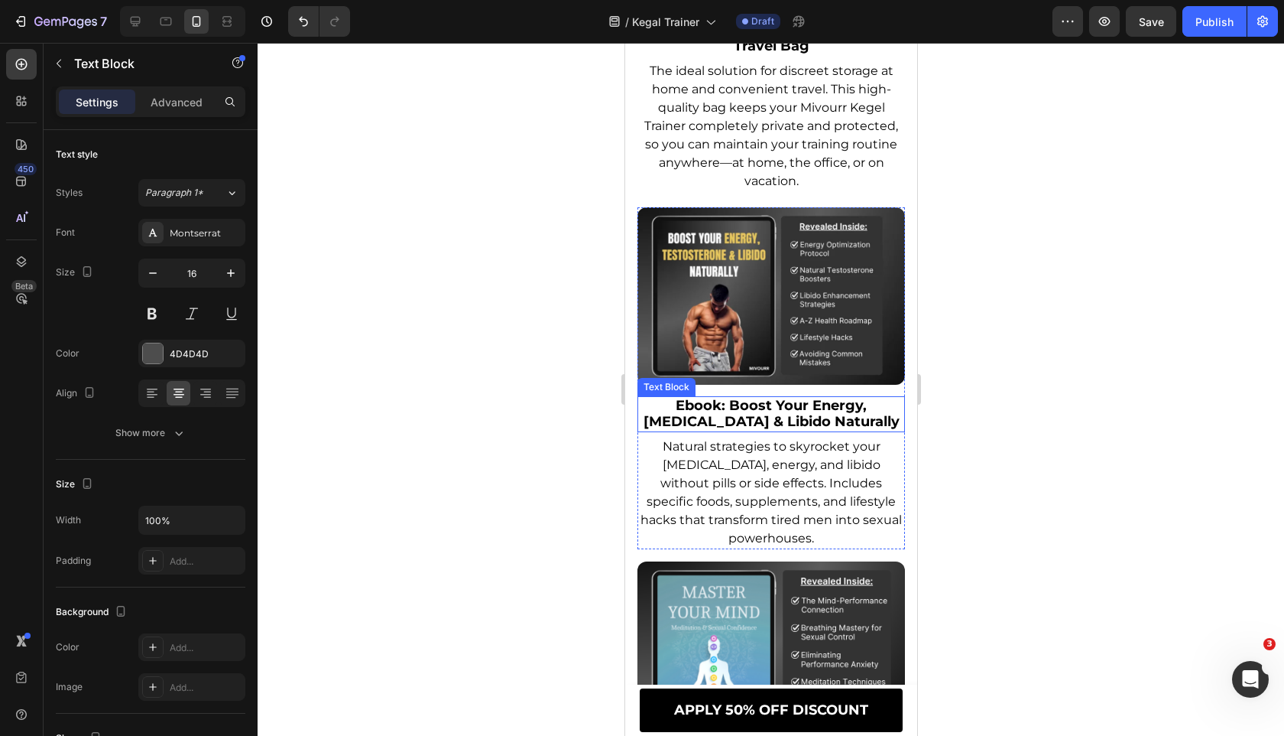
click at [746, 512] on span "Natural strategies to skyrocket your [MEDICAL_DATA], energy, and libido without…" at bounding box center [770, 492] width 261 height 106
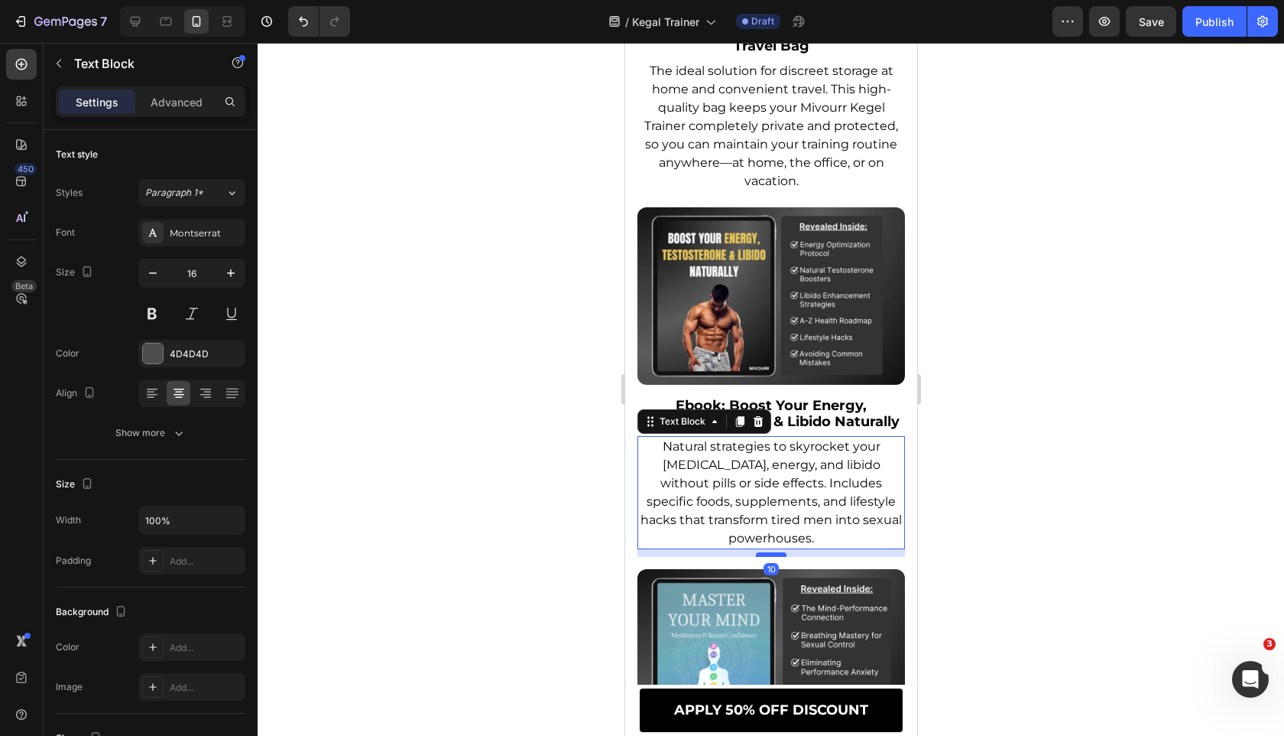
click at [774, 557] on div at bounding box center [770, 554] width 31 height 5
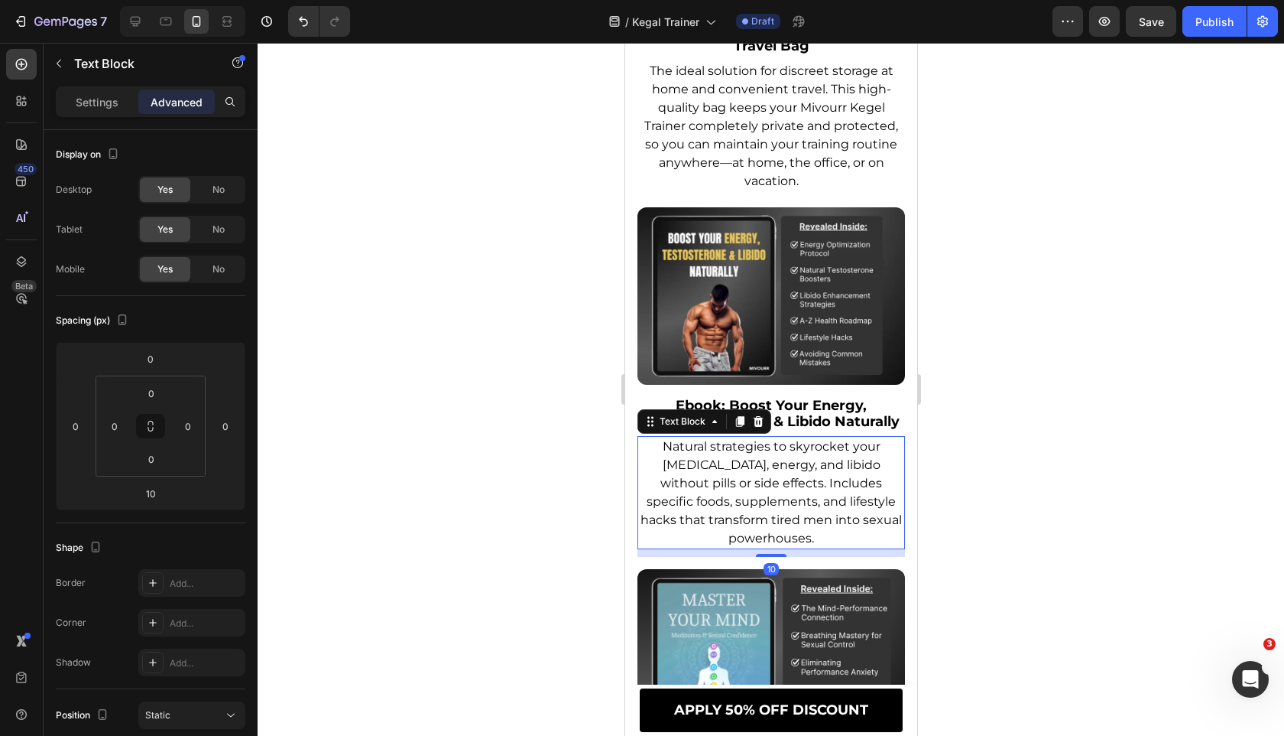
click at [534, 550] on div at bounding box center [771, 389] width 1027 height 693
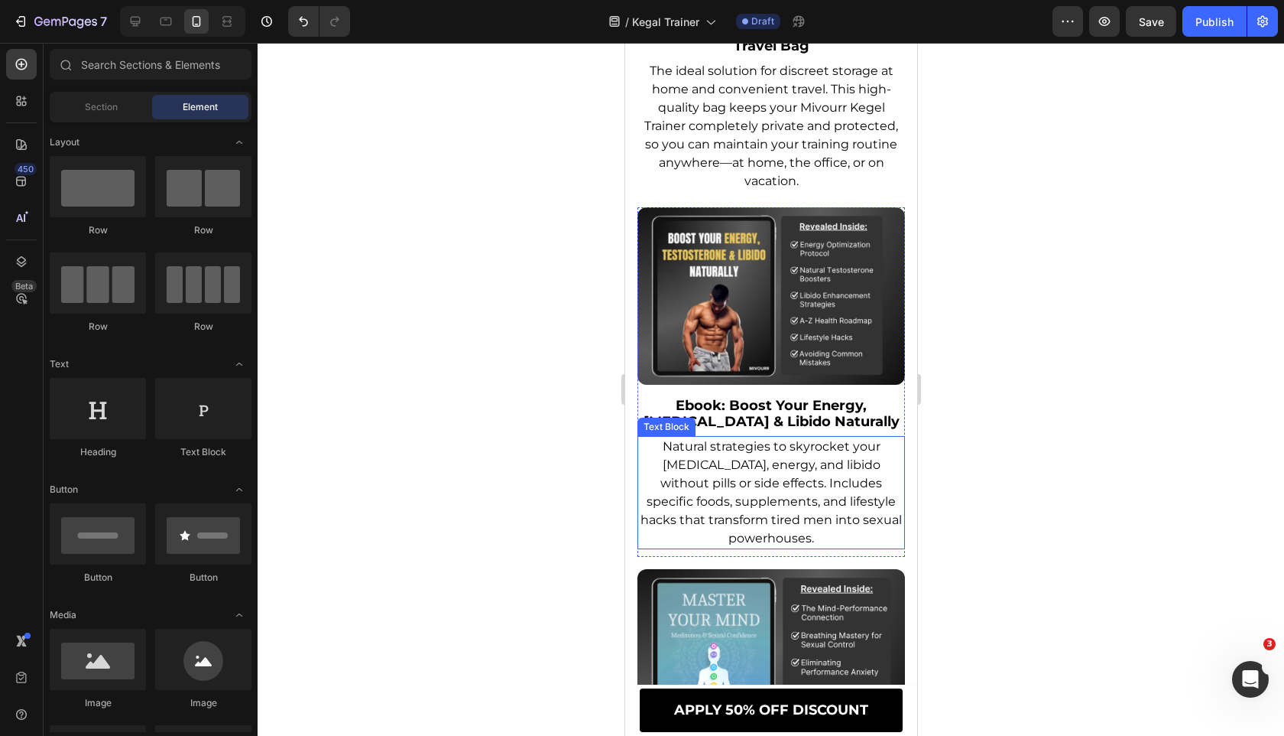
click at [727, 482] on span "Natural strategies to skyrocket your [MEDICAL_DATA], energy, and libido without…" at bounding box center [770, 492] width 261 height 106
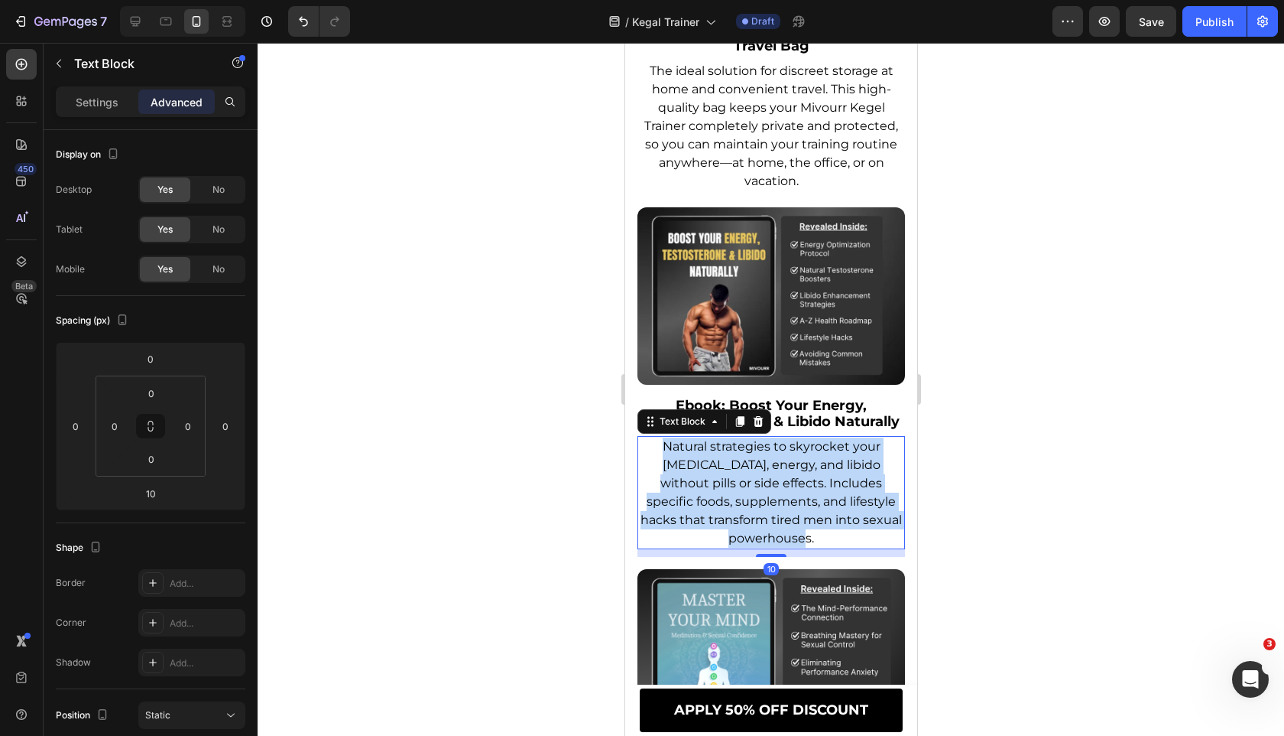
click at [727, 482] on span "Natural strategies to skyrocket your [MEDICAL_DATA], energy, and libido without…" at bounding box center [770, 492] width 261 height 106
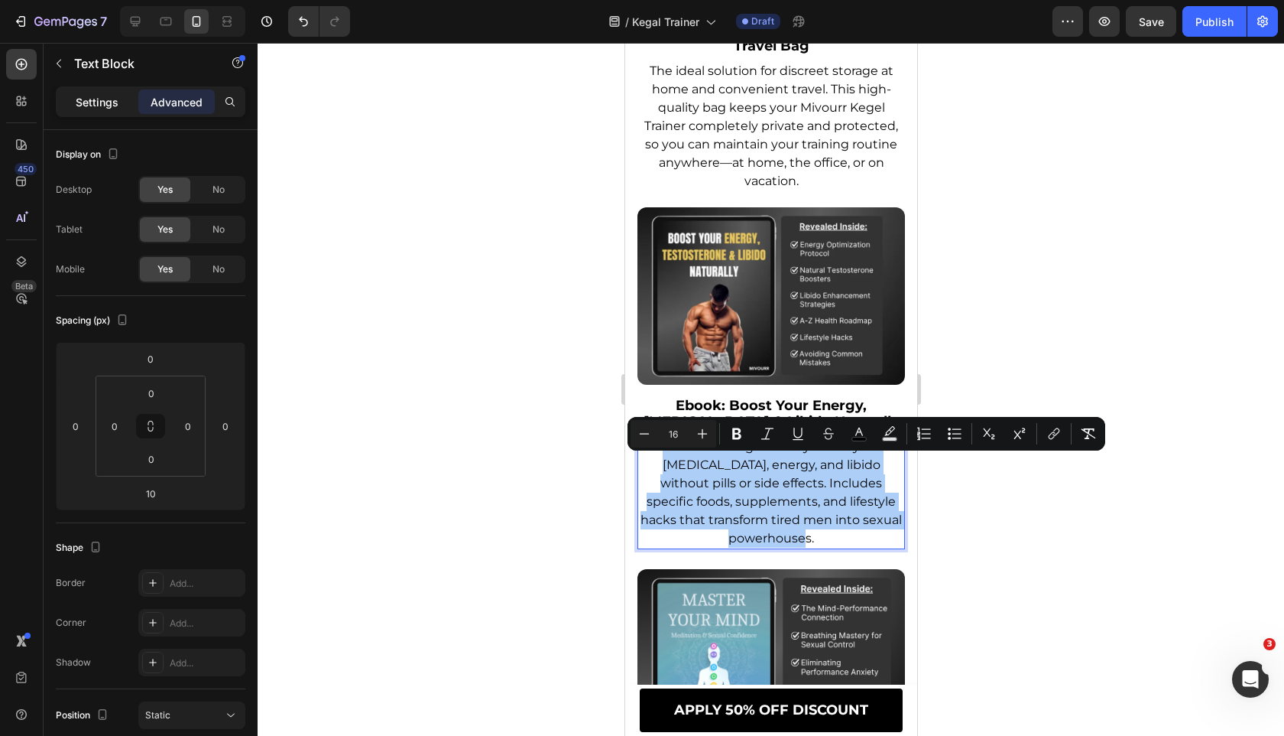
click at [122, 105] on div "Settings" at bounding box center [97, 101] width 76 height 24
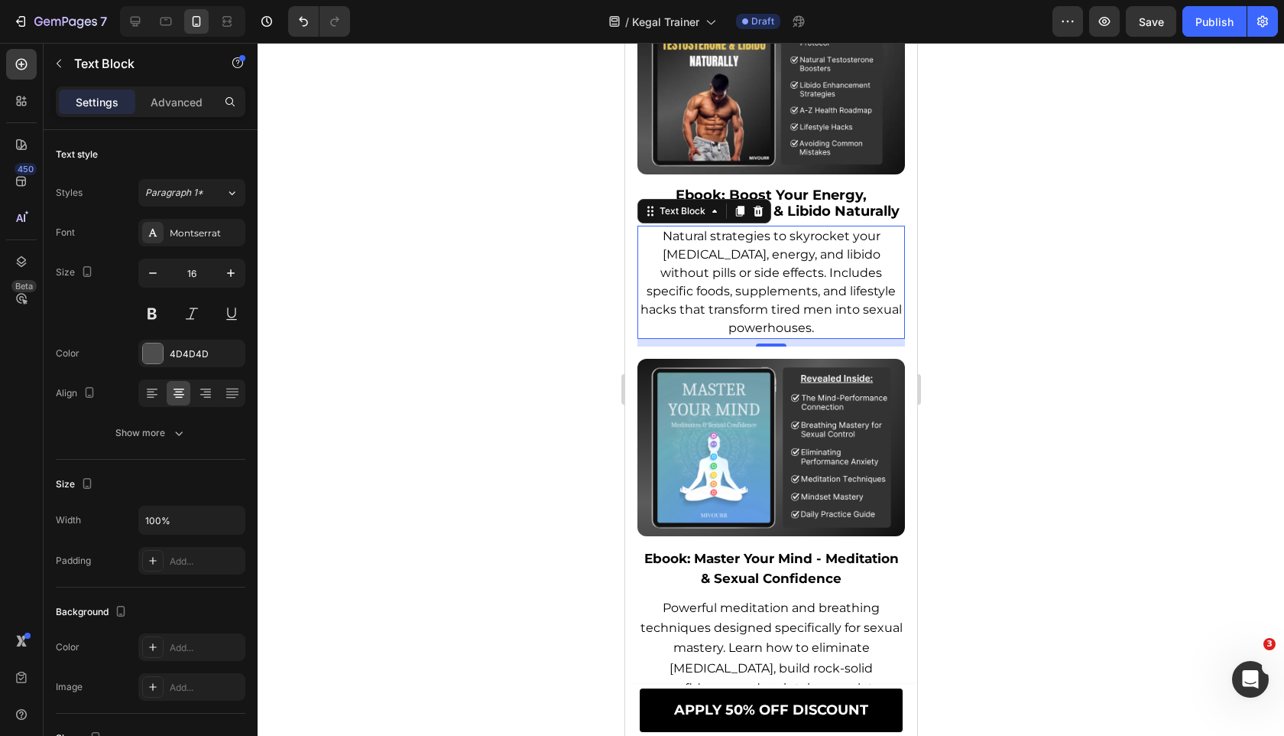
scroll to position [11631, 0]
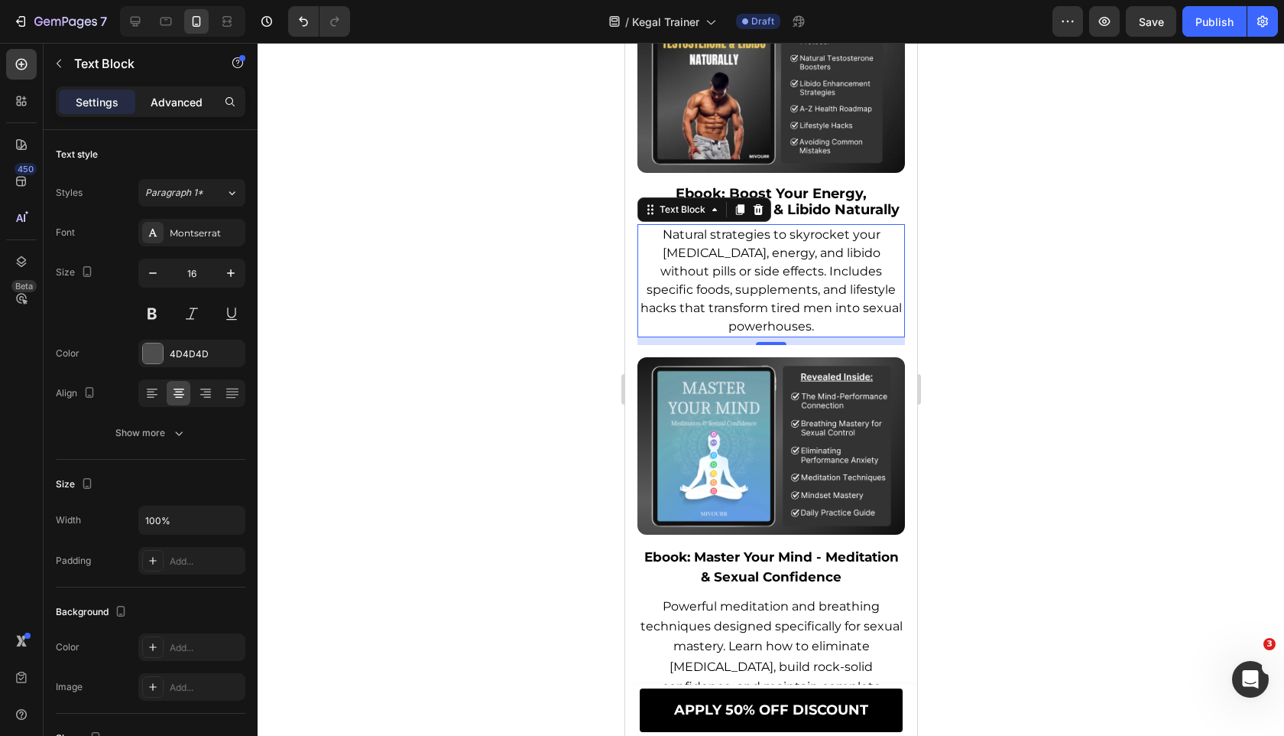
click at [159, 100] on p "Advanced" at bounding box center [177, 102] width 52 height 16
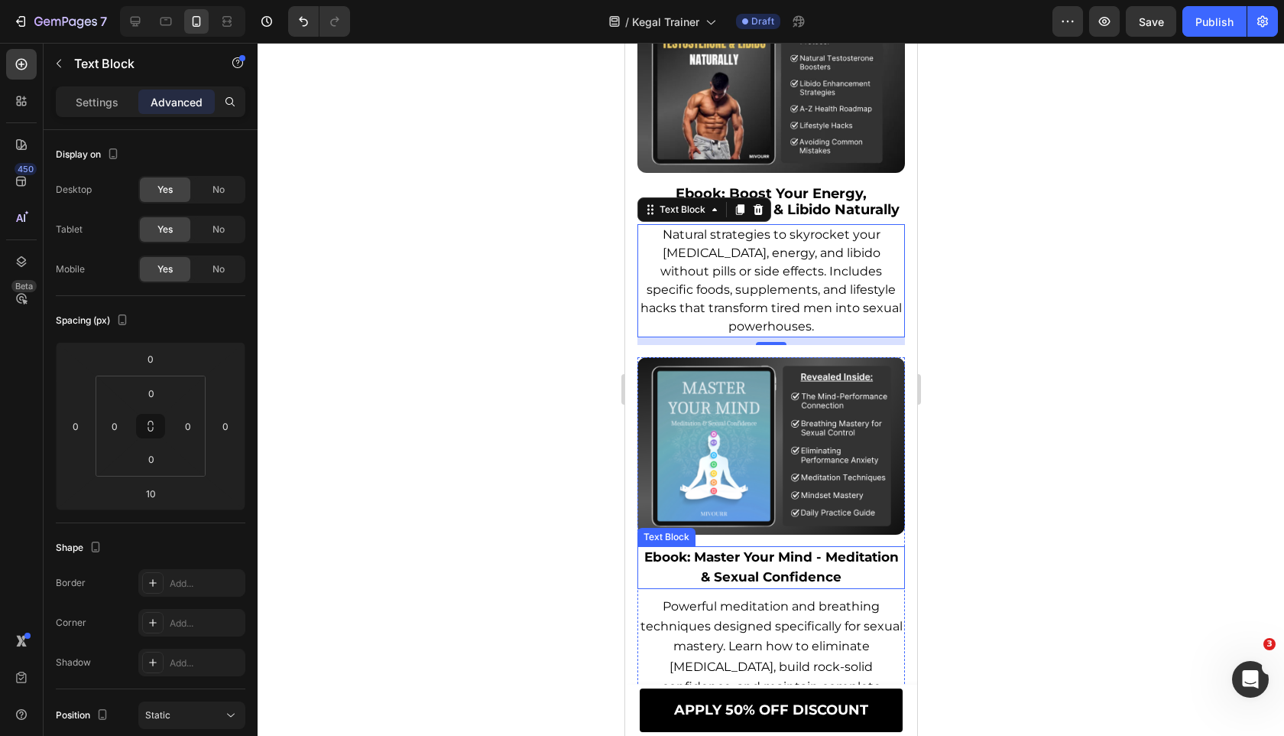
click at [789, 584] on strong "Ebook: Master Your Mind - Meditation & Sexual Confidence" at bounding box center [771, 566] width 255 height 35
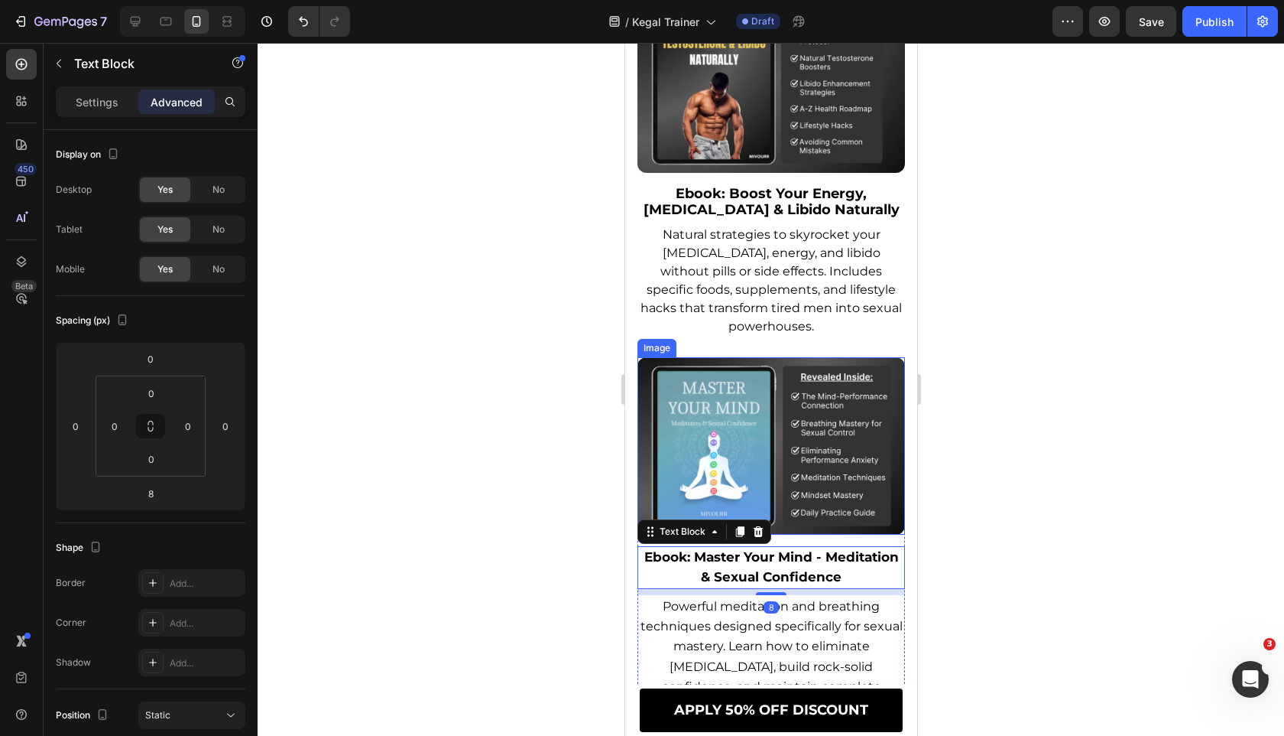
click at [817, 521] on img at bounding box center [771, 445] width 268 height 177
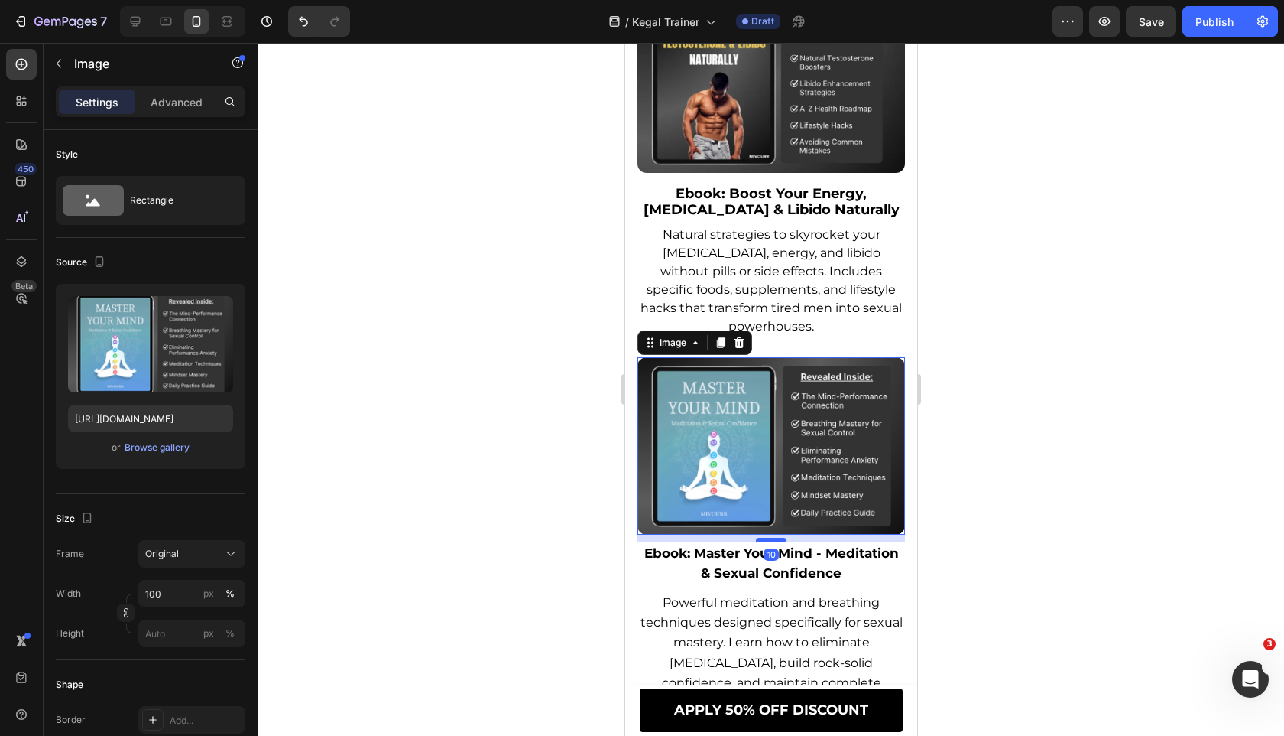
click at [773, 542] on div at bounding box center [770, 539] width 31 height 5
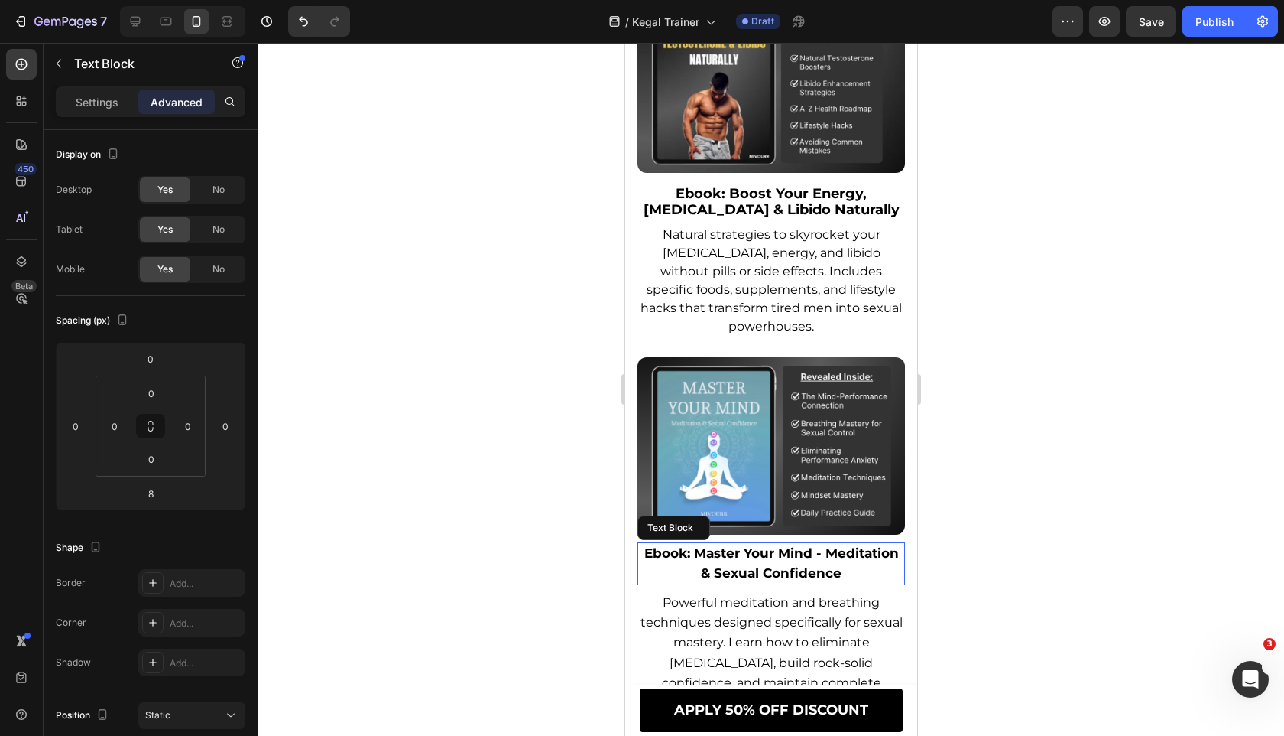
click at [743, 582] on p "Ebook: Master Your Mind - Meditation & Sexual Confidence" at bounding box center [770, 564] width 265 height 40
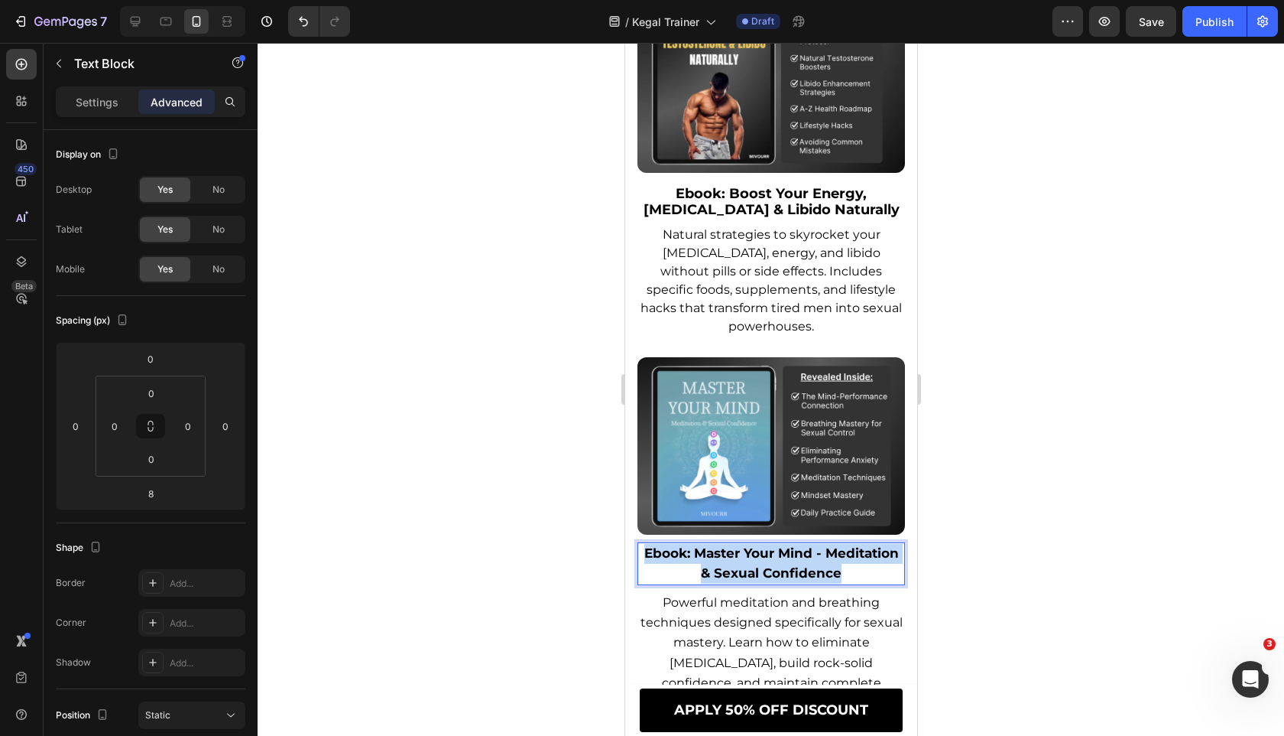
click at [743, 582] on p "Ebook: Master Your Mind - Meditation & Sexual Confidence" at bounding box center [770, 564] width 265 height 40
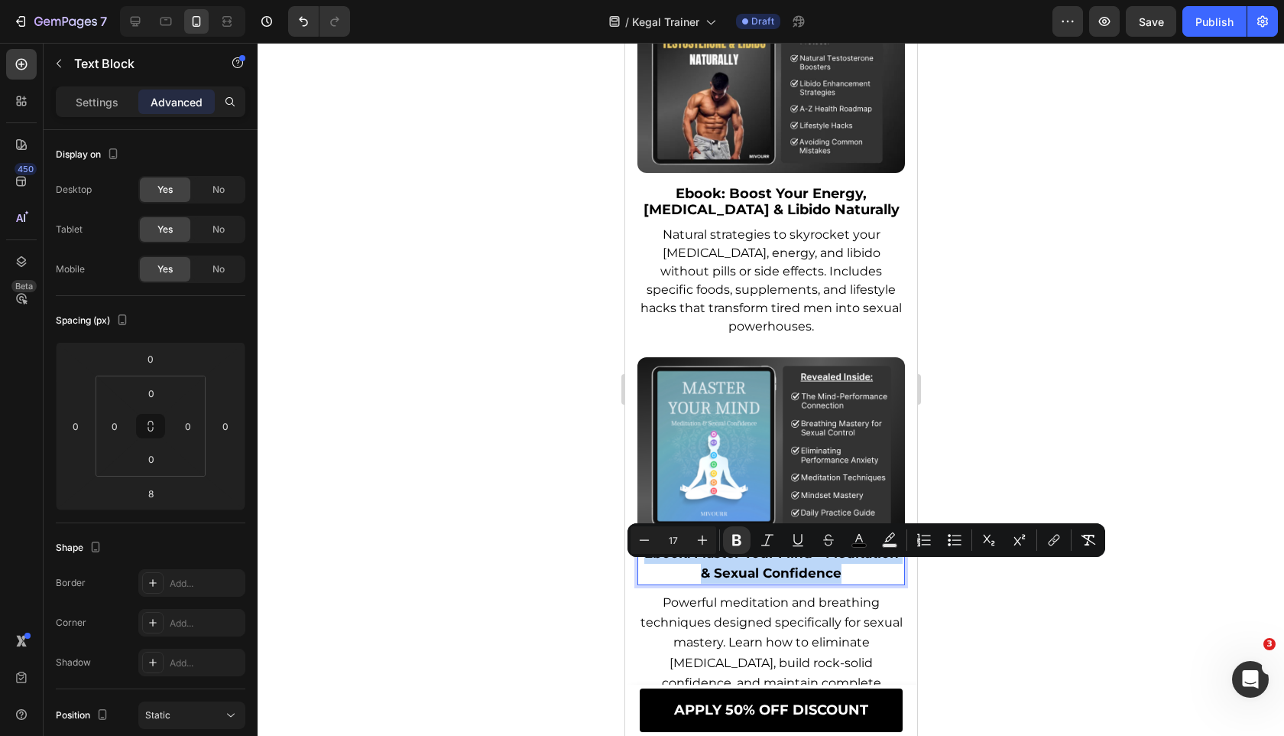
click at [743, 582] on p "Ebook: Master Your Mind - Meditation & Sexual Confidence" at bounding box center [770, 564] width 265 height 40
click at [703, 542] on icon "Editor contextual toolbar" at bounding box center [702, 539] width 15 height 15
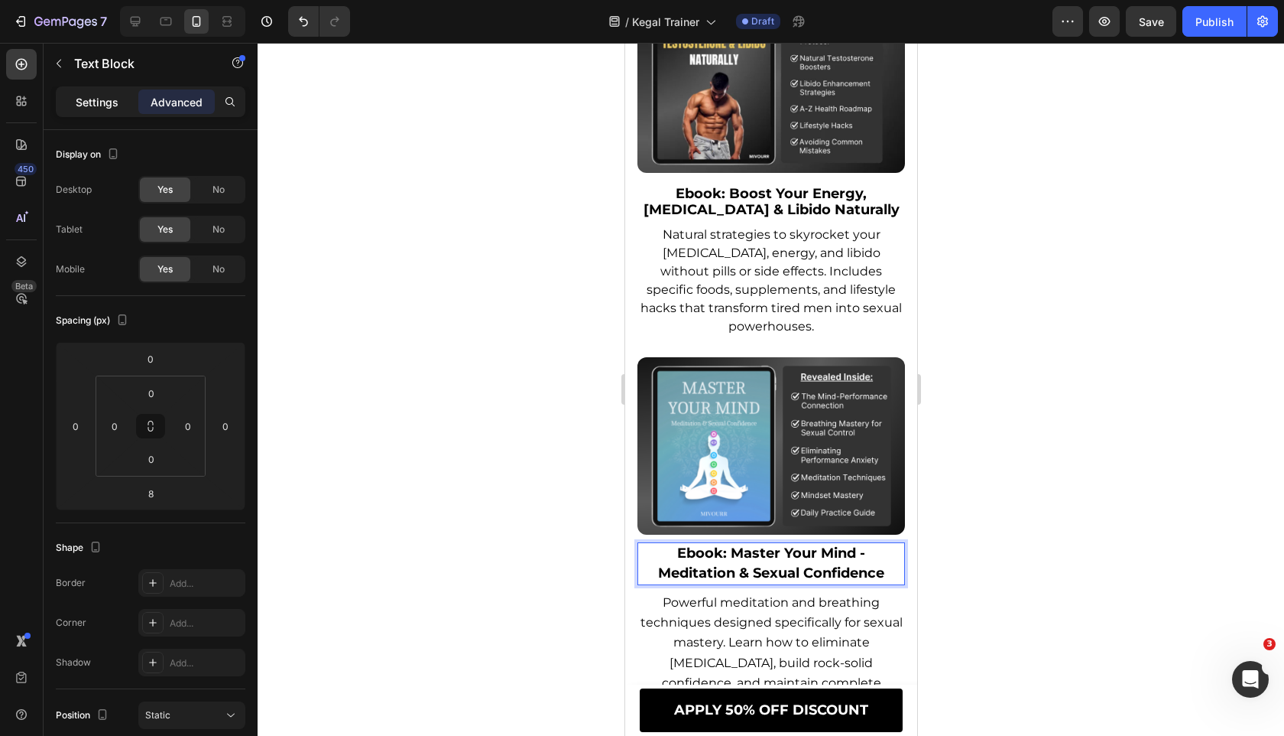
click at [86, 99] on p "Settings" at bounding box center [97, 102] width 43 height 16
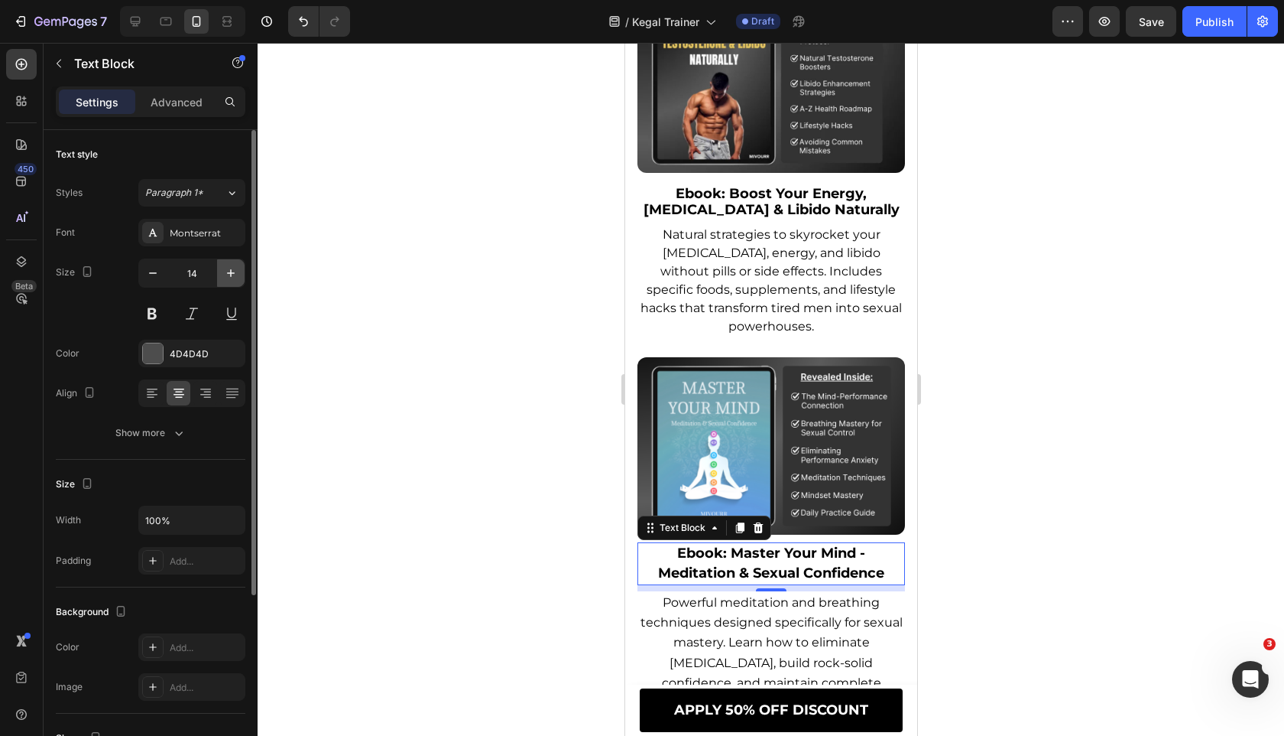
click at [233, 269] on icon "button" at bounding box center [230, 272] width 15 height 15
click at [232, 269] on icon "button" at bounding box center [230, 272] width 15 height 15
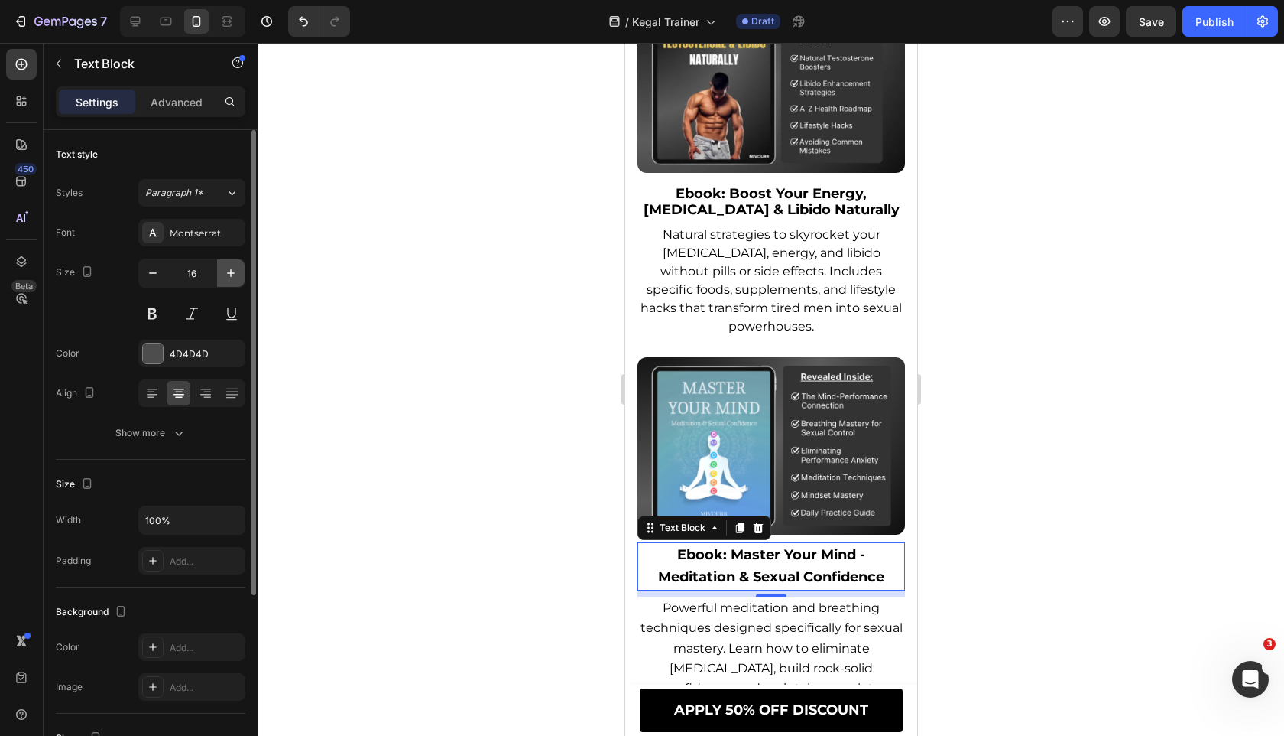
click at [232, 269] on icon "button" at bounding box center [230, 272] width 15 height 15
type input "18"
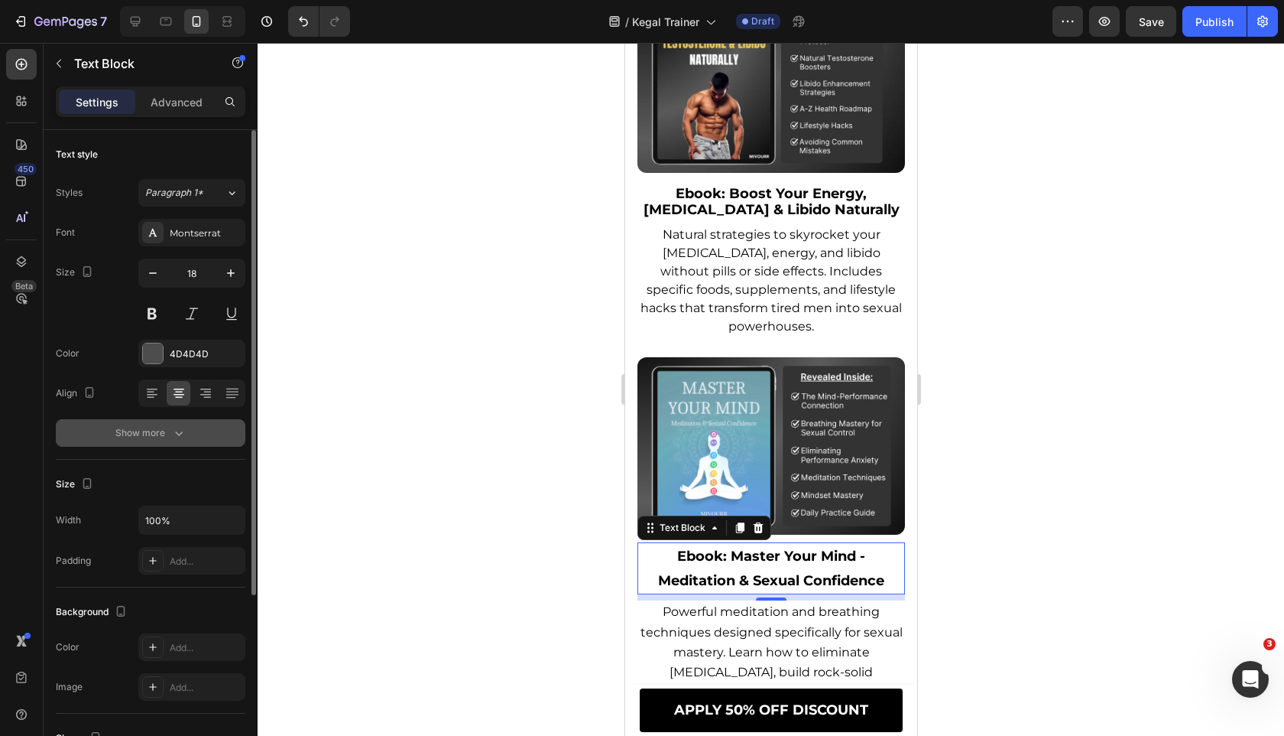
click at [196, 430] on button "Show more" at bounding box center [151, 433] width 190 height 28
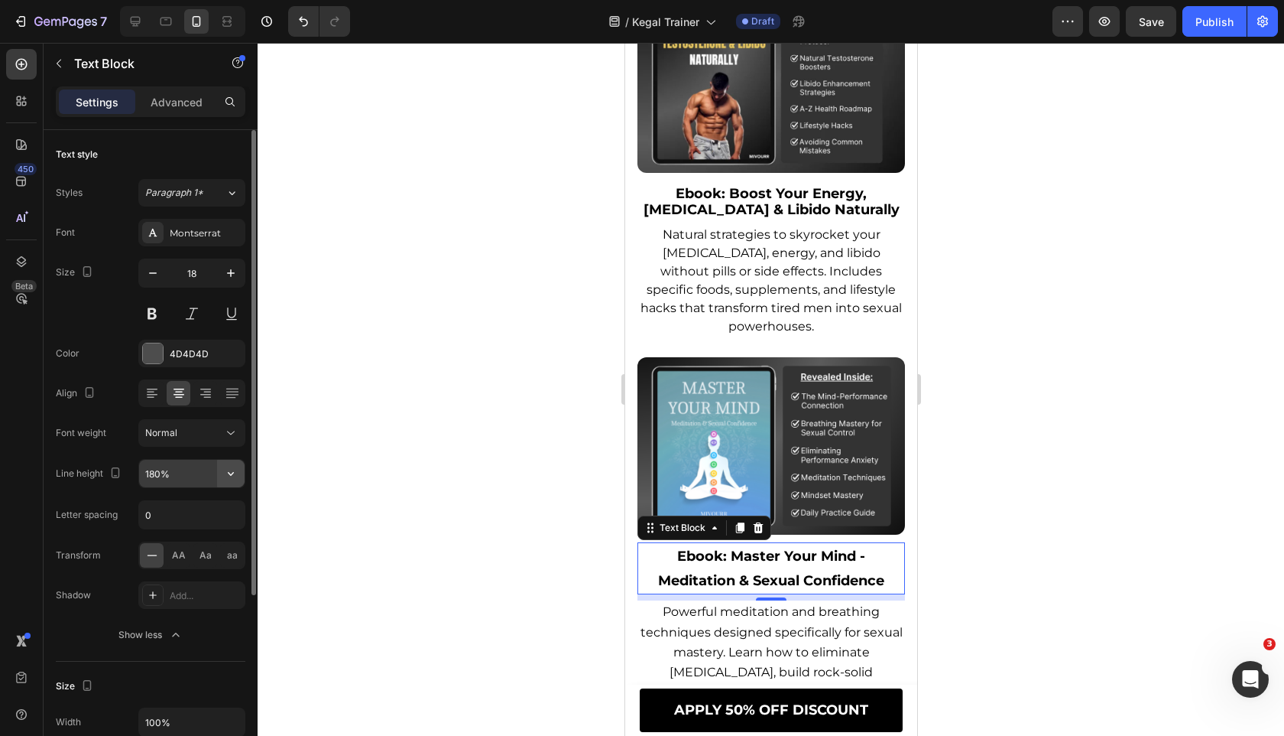
click at [235, 462] on button "button" at bounding box center [231, 474] width 28 height 28
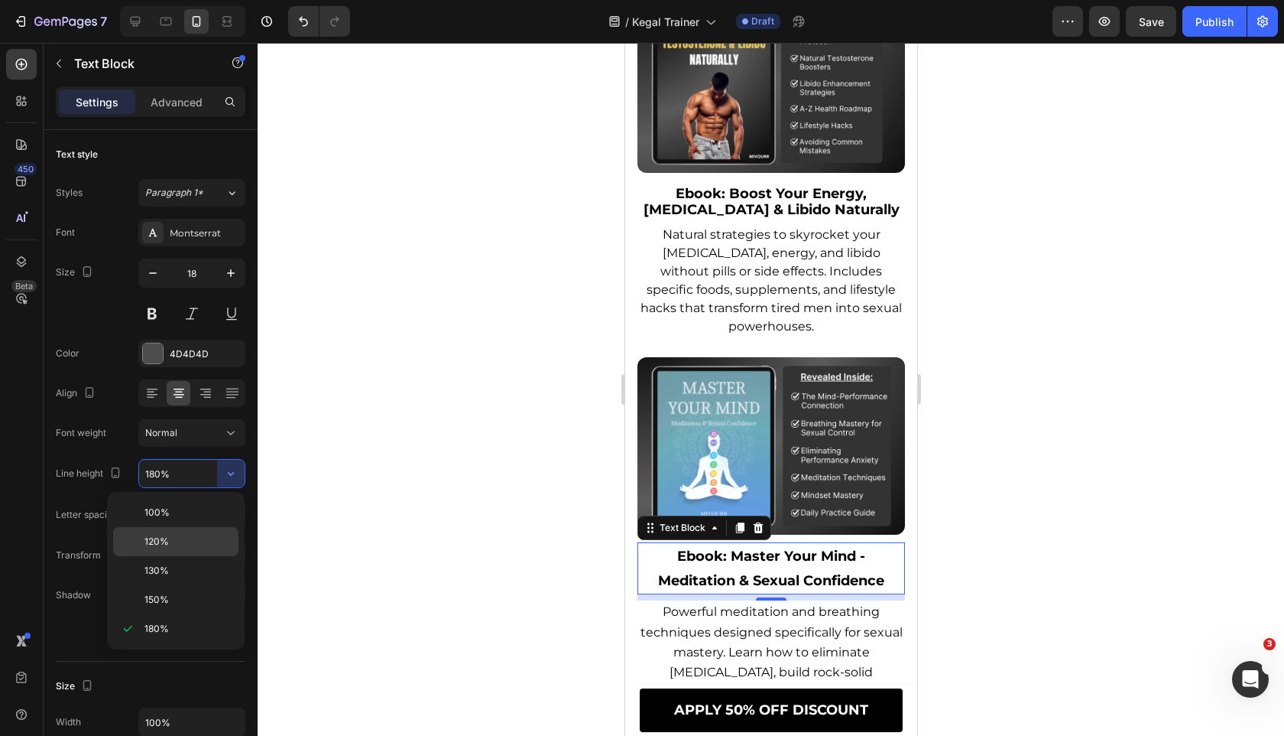
click at [218, 531] on div "120%" at bounding box center [175, 541] width 125 height 29
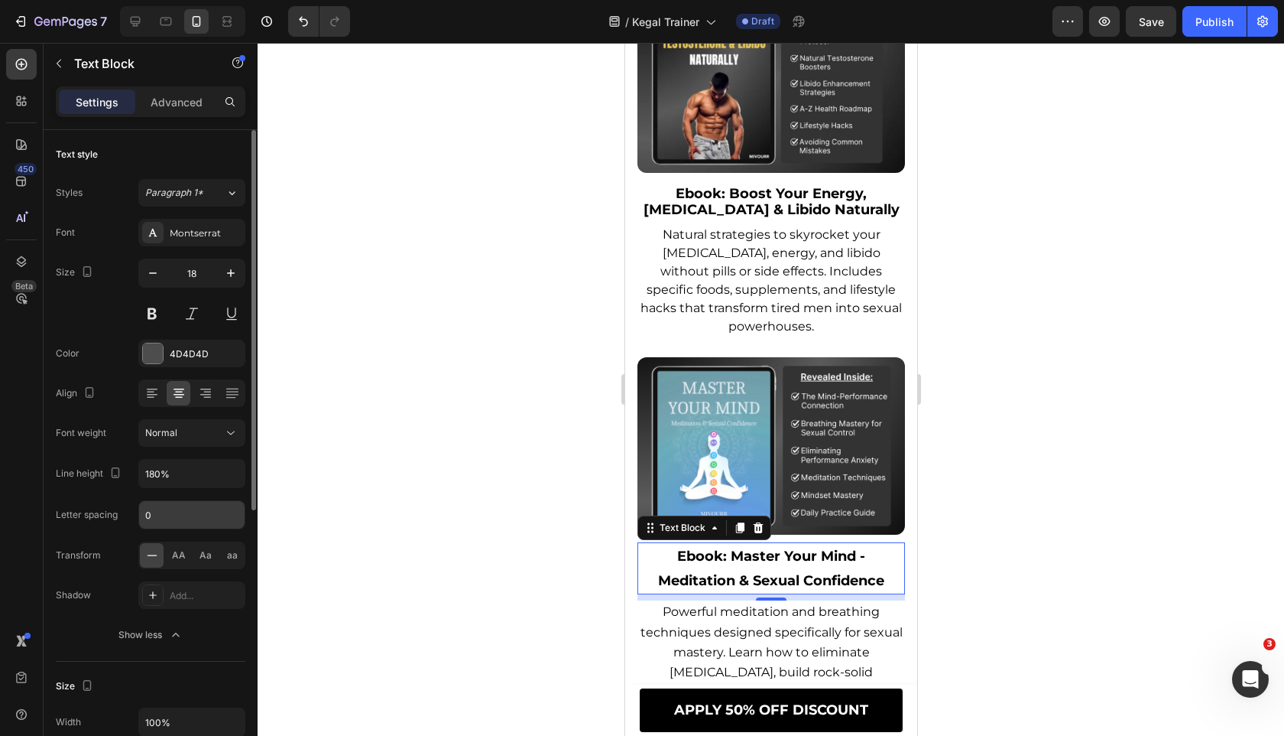
type input "120%"
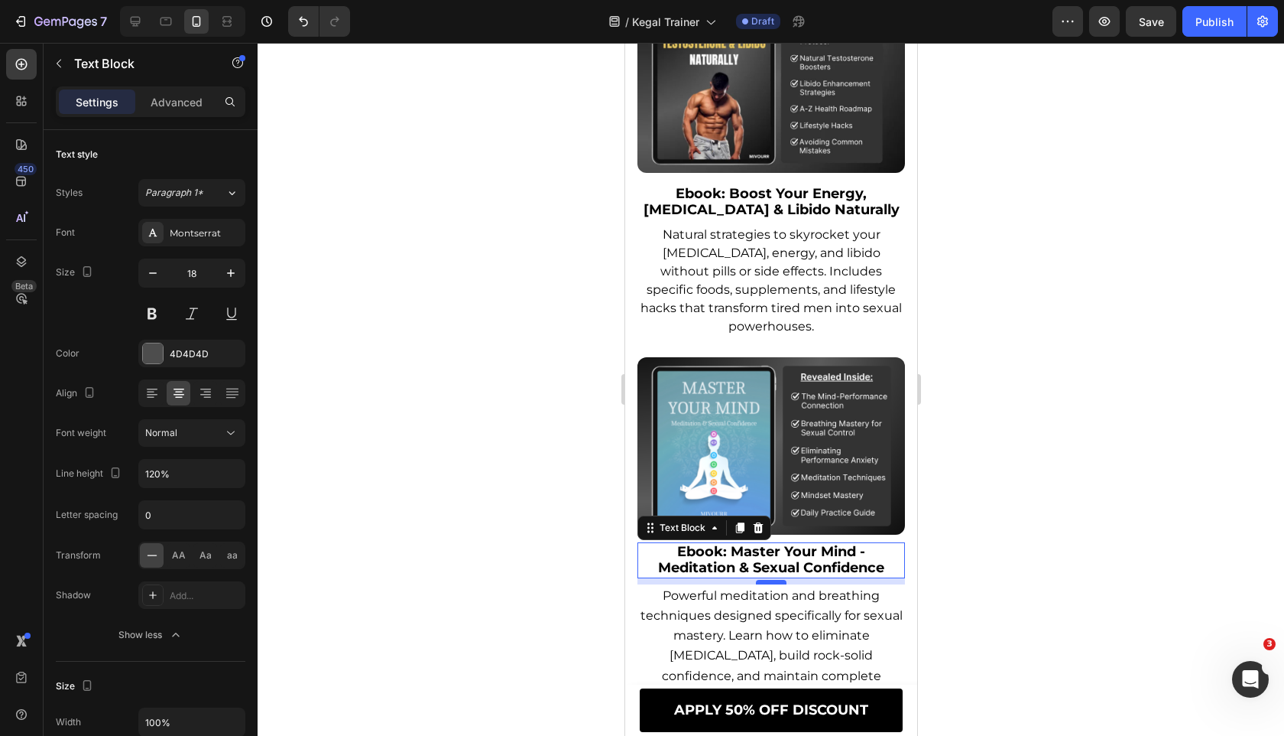
click at [761, 584] on div at bounding box center [770, 582] width 31 height 5
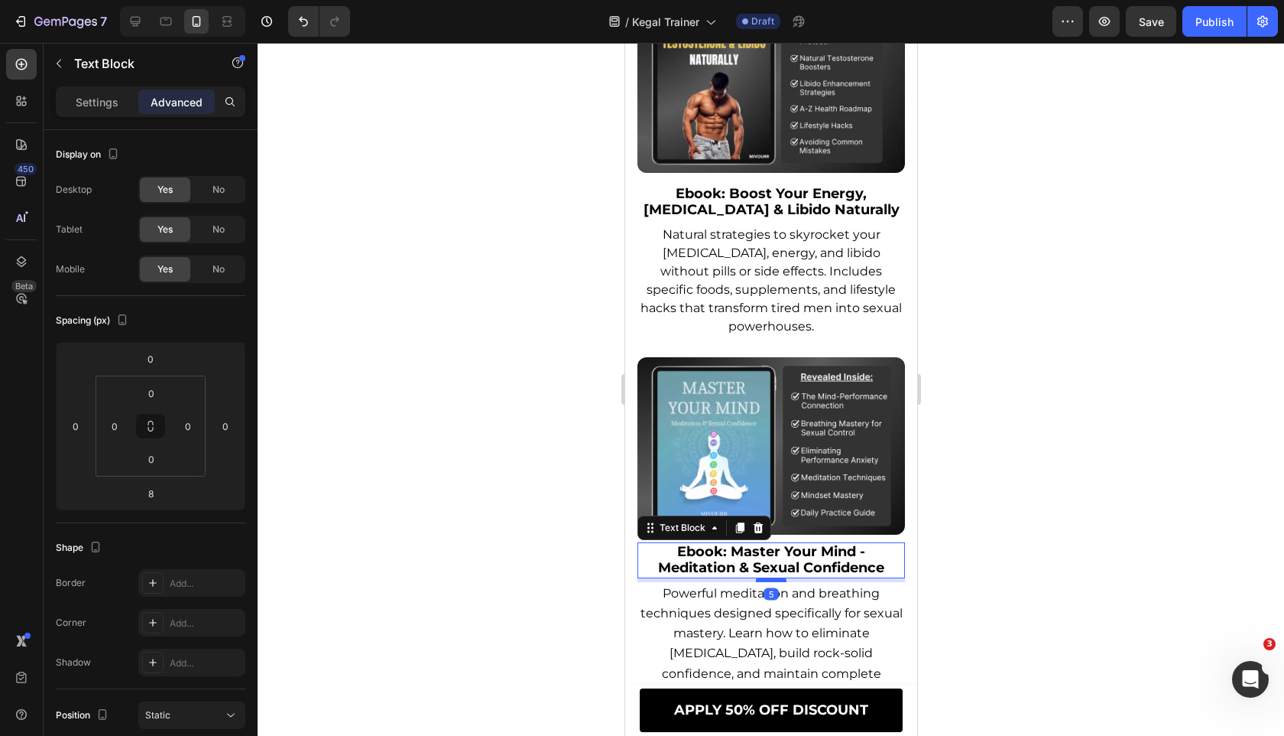
click at [764, 582] on div at bounding box center [770, 579] width 31 height 5
type input "5"
click at [739, 634] on span "Powerful meditation and breathing techniques designed specifically for sexual m…" at bounding box center [771, 643] width 262 height 115
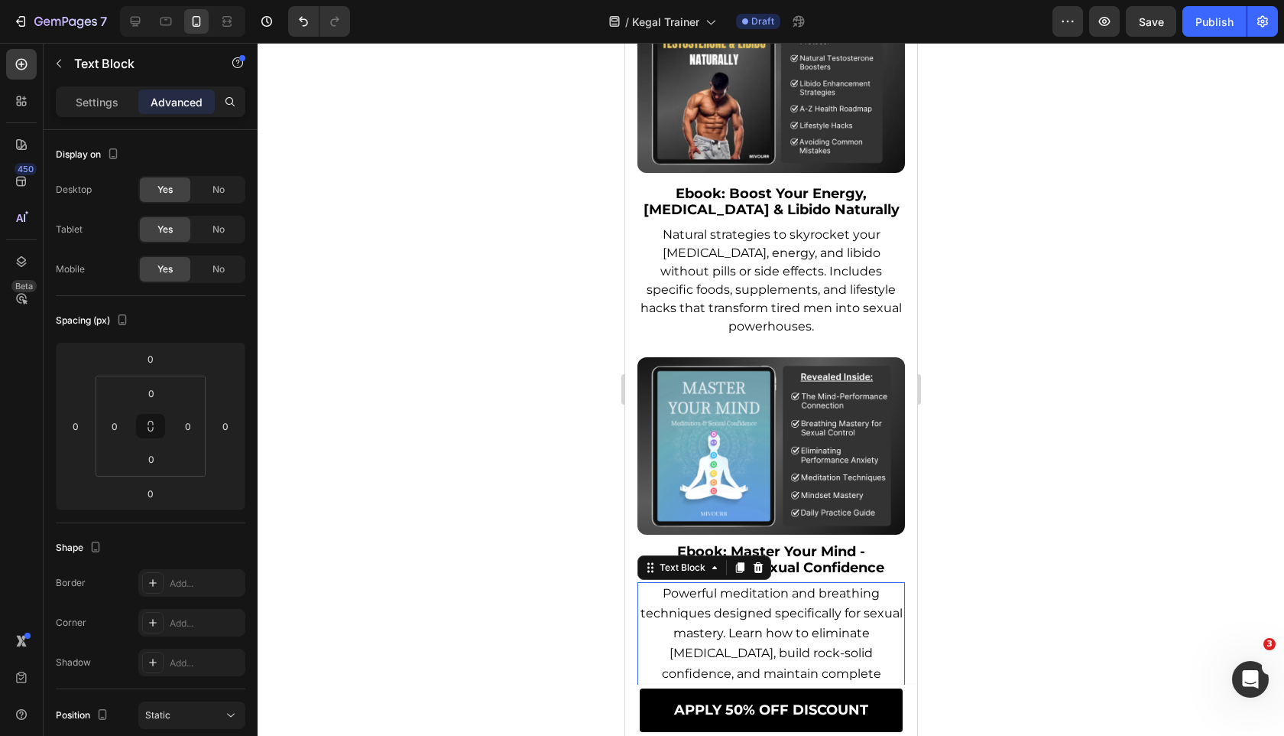
click at [739, 634] on span "Powerful meditation and breathing techniques designed specifically for sexual m…" at bounding box center [771, 643] width 262 height 115
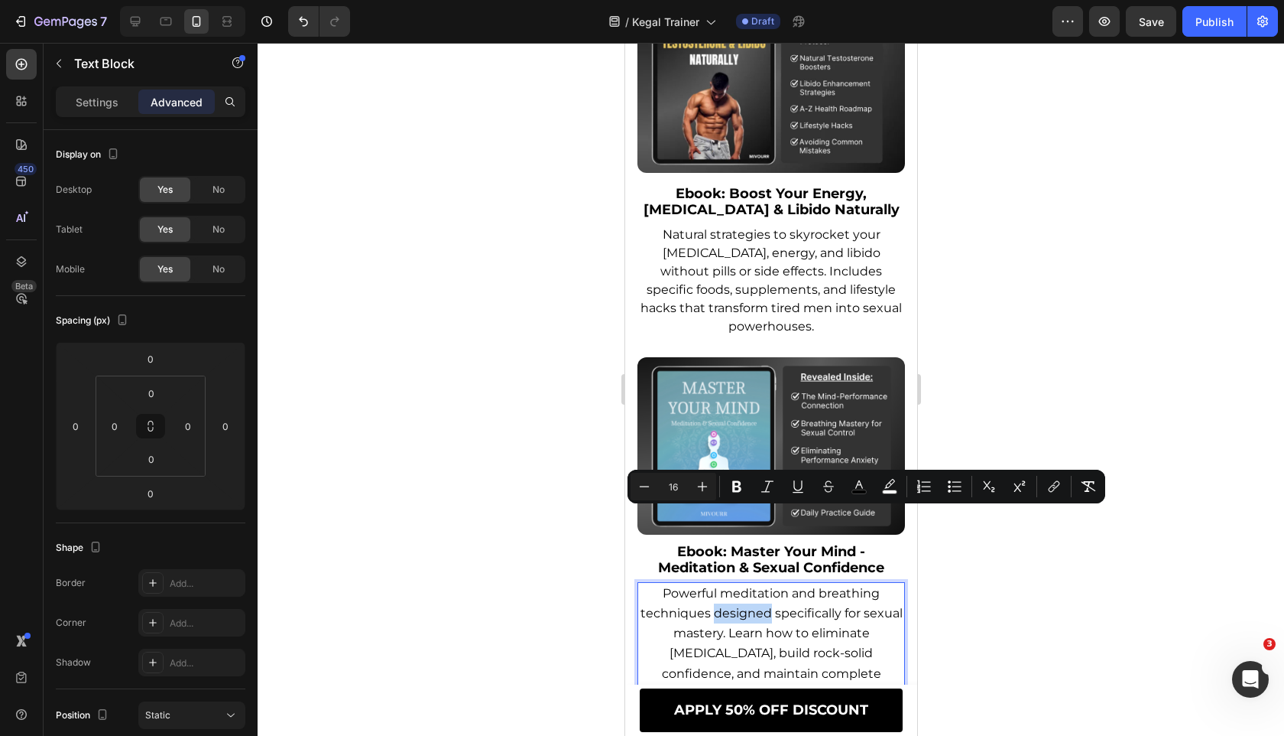
scroll to position [11725, 0]
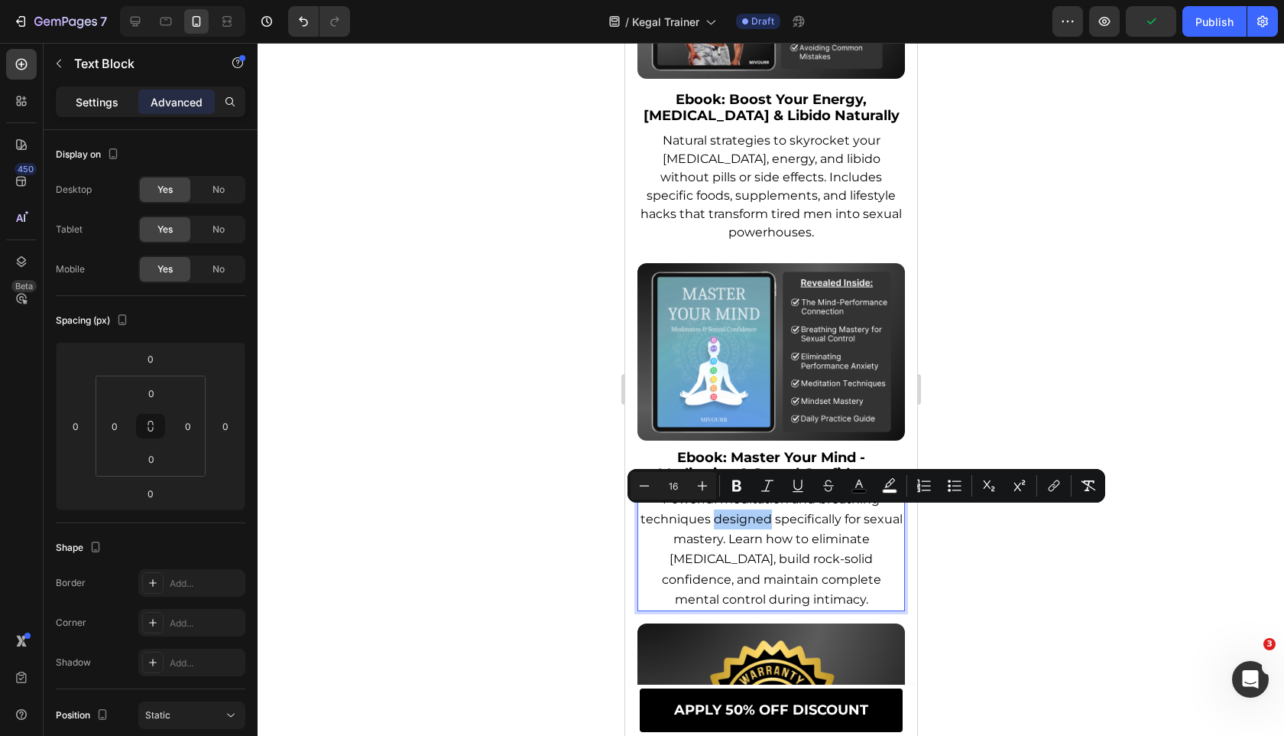
click at [113, 99] on p "Settings" at bounding box center [97, 102] width 43 height 16
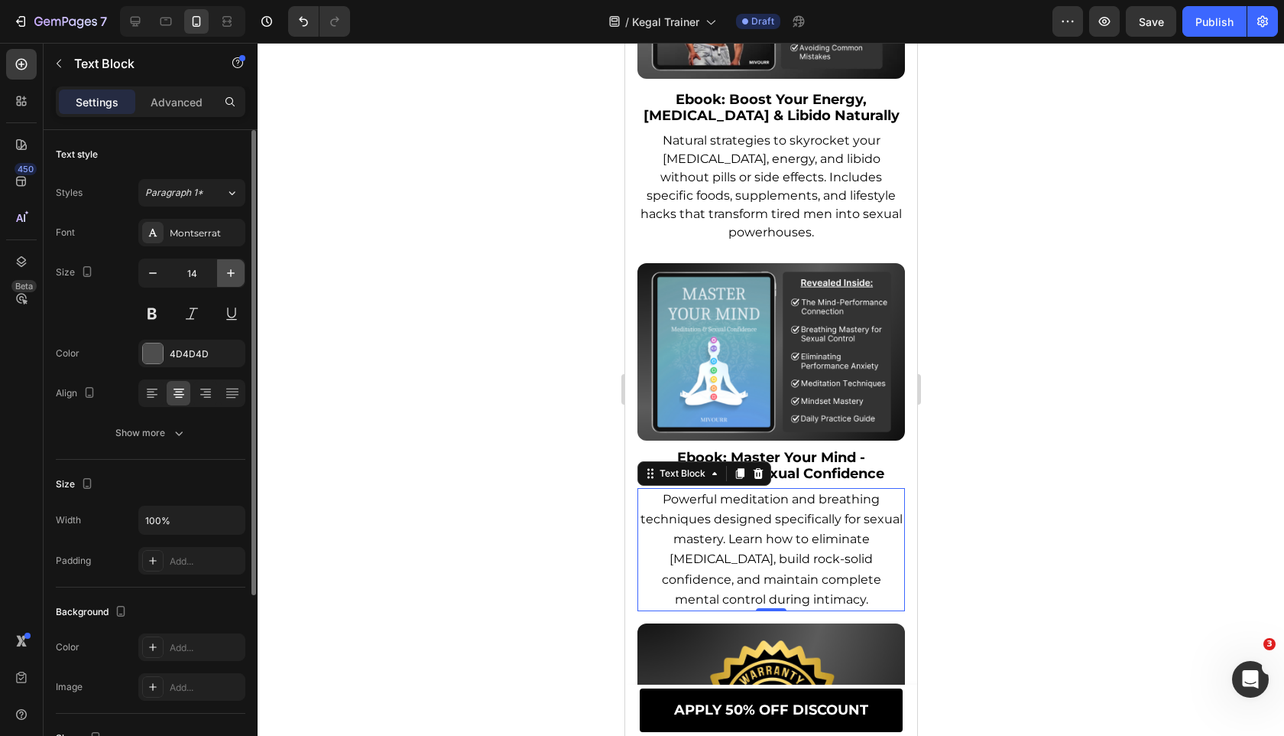
click at [228, 267] on icon "button" at bounding box center [230, 272] width 15 height 15
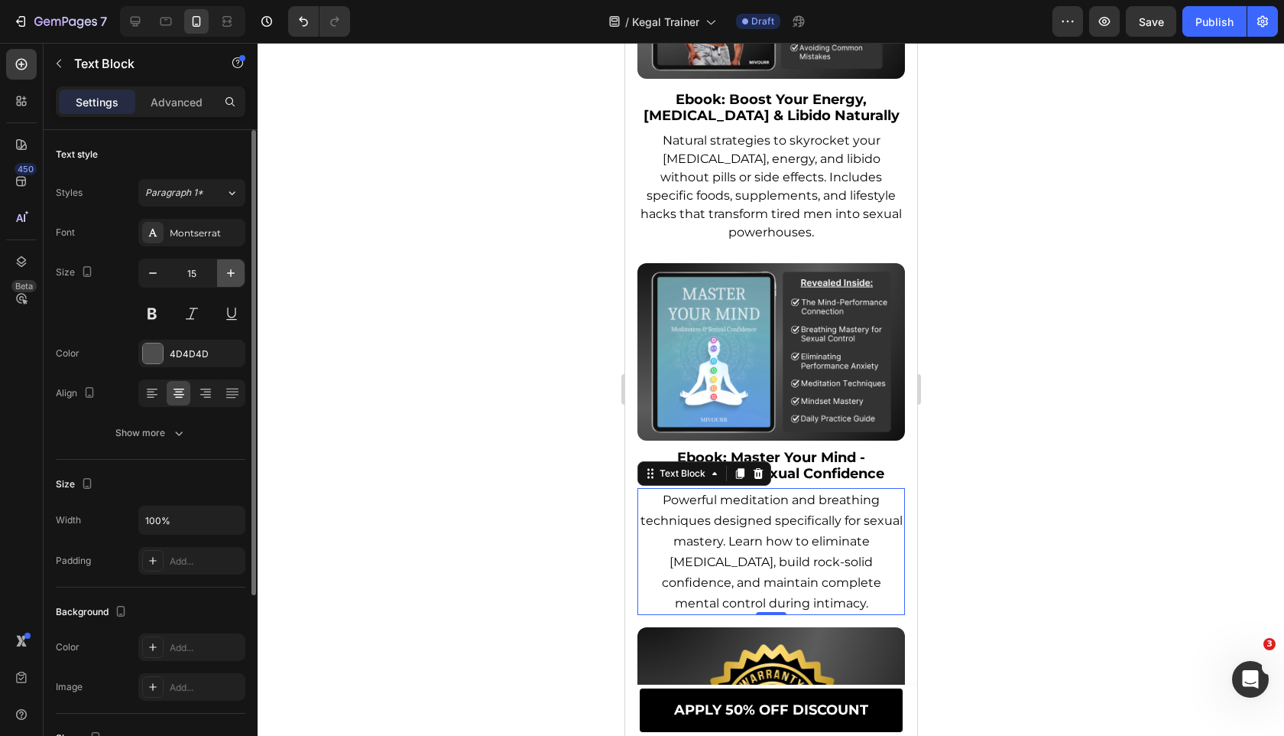
type input "16"
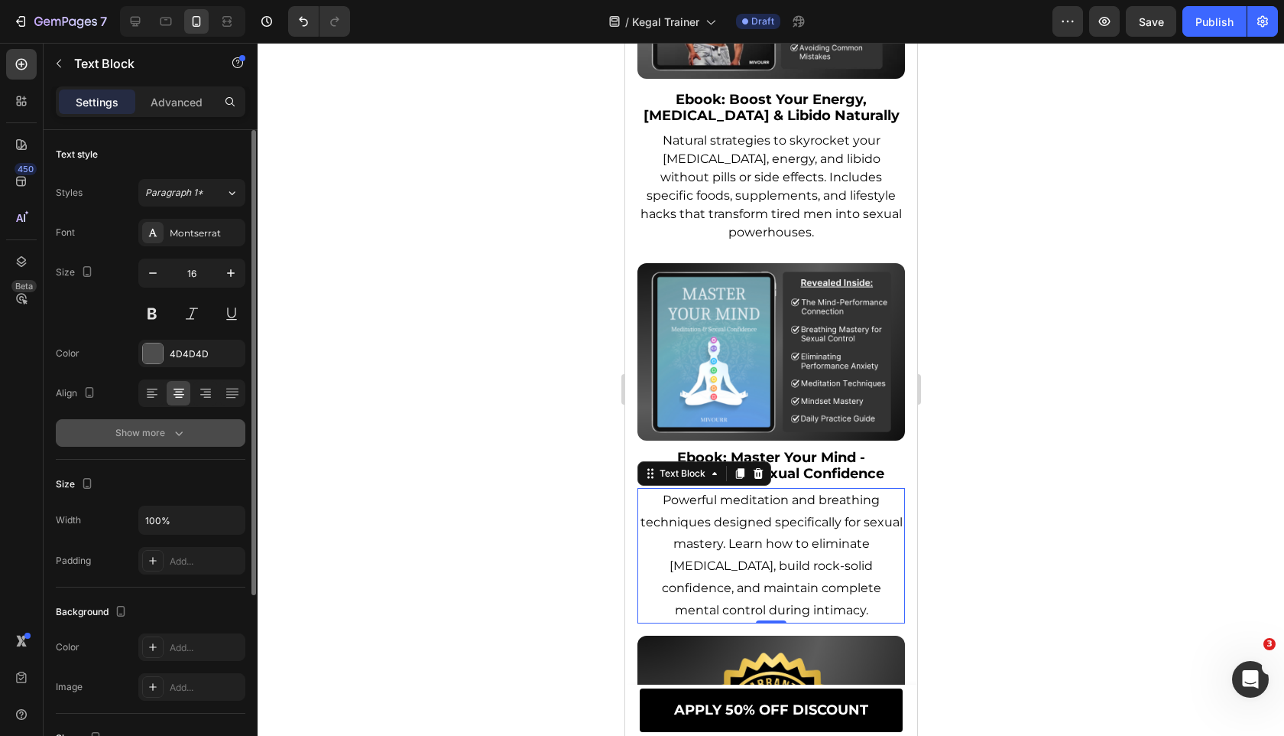
click at [203, 442] on button "Show more" at bounding box center [151, 433] width 190 height 28
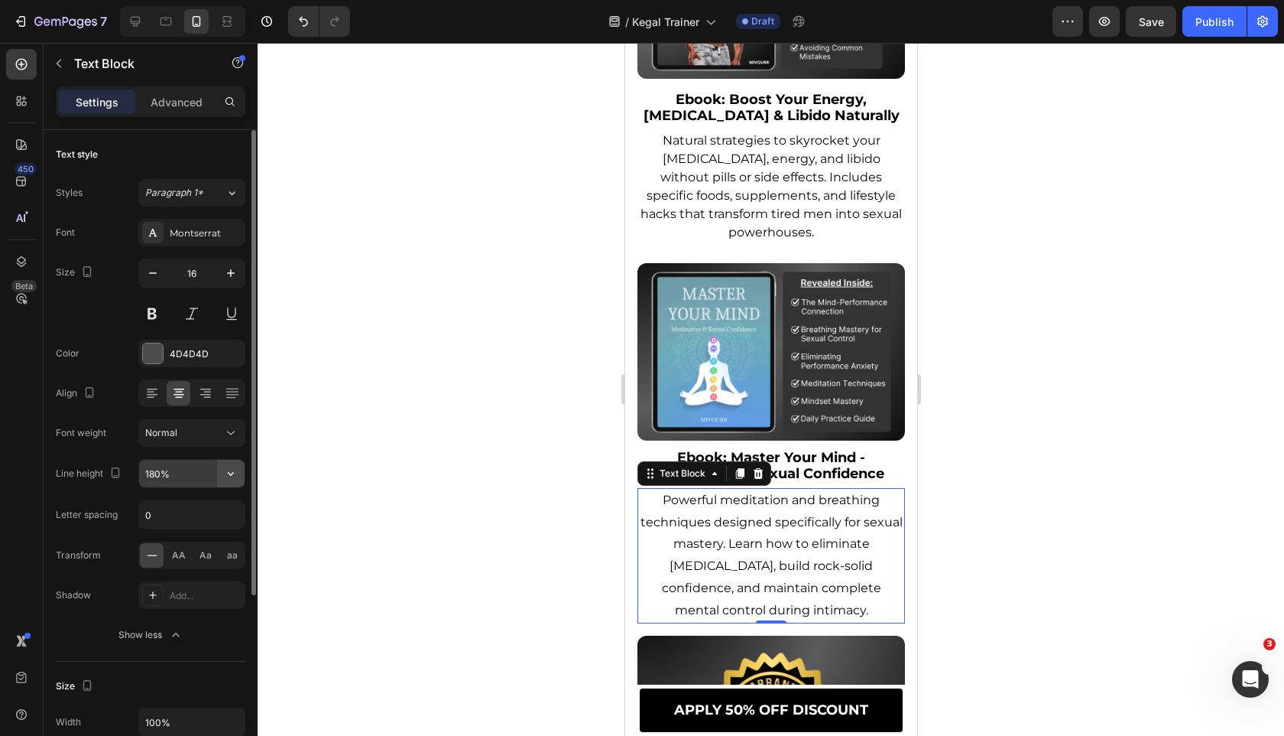
click at [228, 480] on icon "button" at bounding box center [230, 473] width 15 height 15
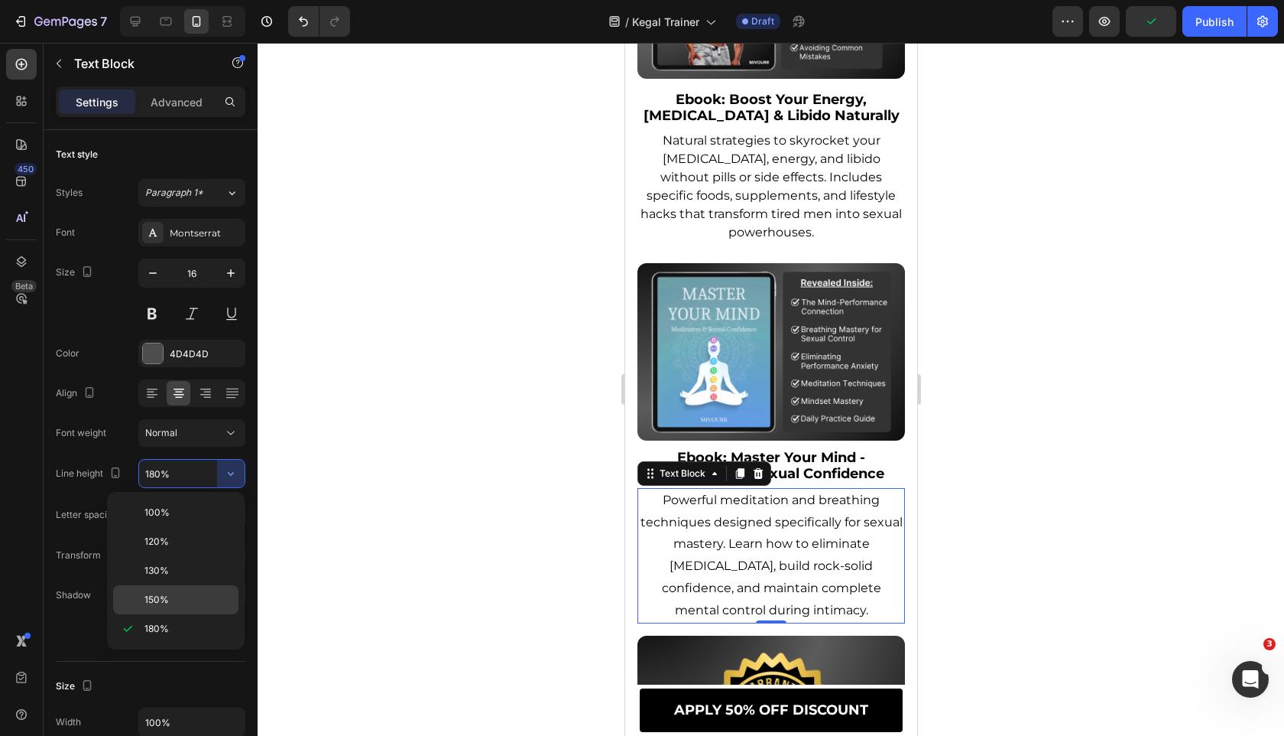
click at [209, 588] on div "150%" at bounding box center [175, 599] width 125 height 29
type input "150%"
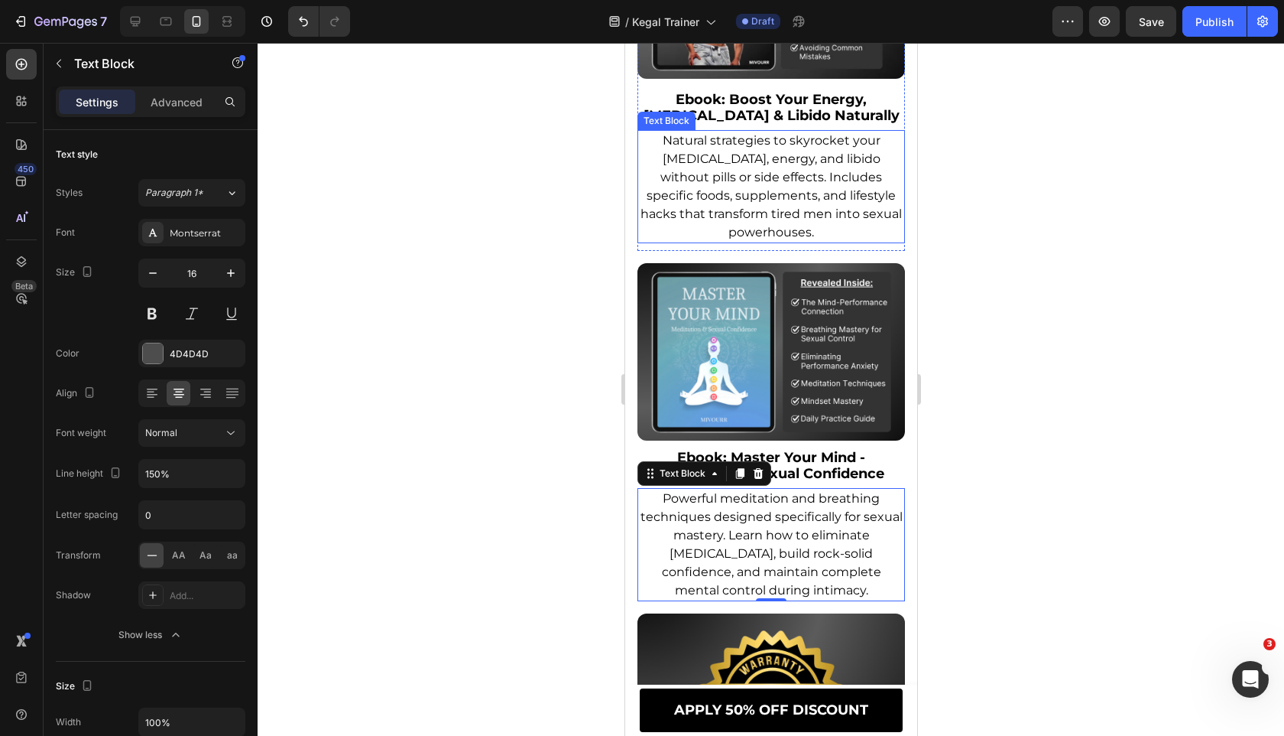
click at [667, 212] on span "Natural strategies to skyrocket your [MEDICAL_DATA], energy, and libido without…" at bounding box center [770, 186] width 261 height 106
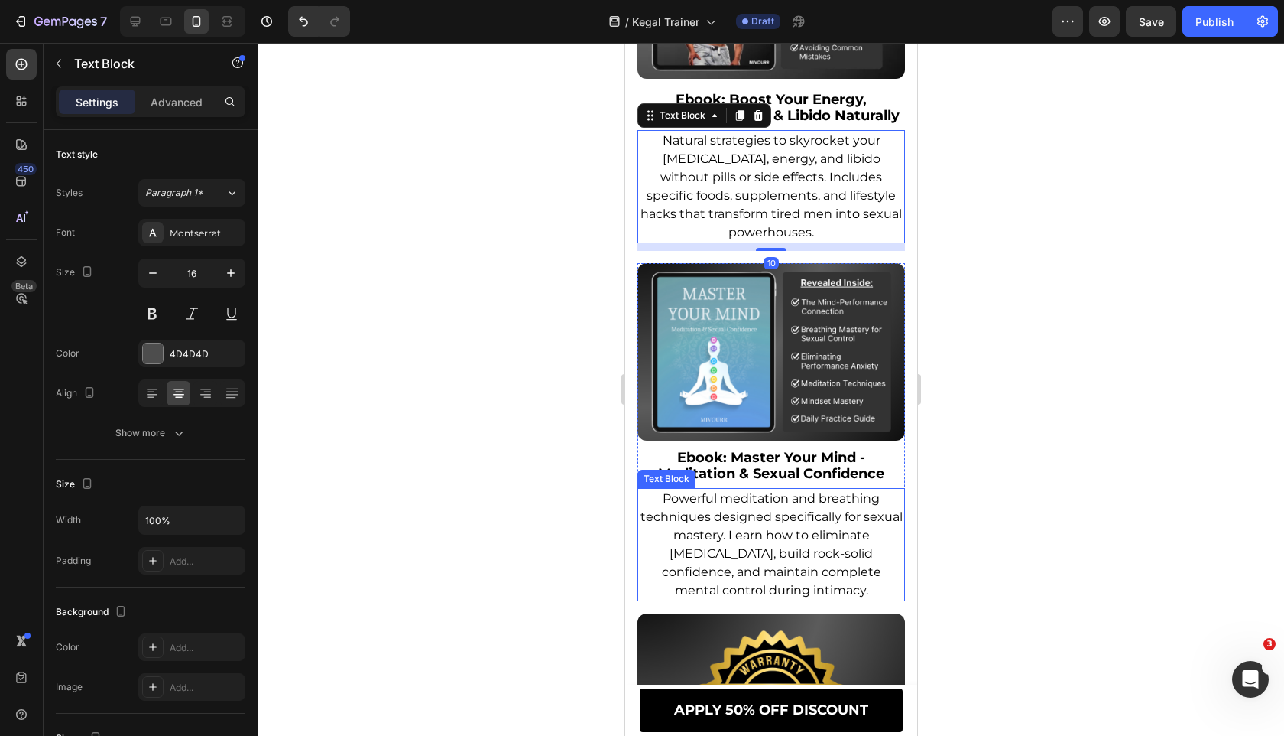
click at [792, 557] on span "Powerful meditation and breathing techniques designed specifically for sexual m…" at bounding box center [771, 544] width 262 height 106
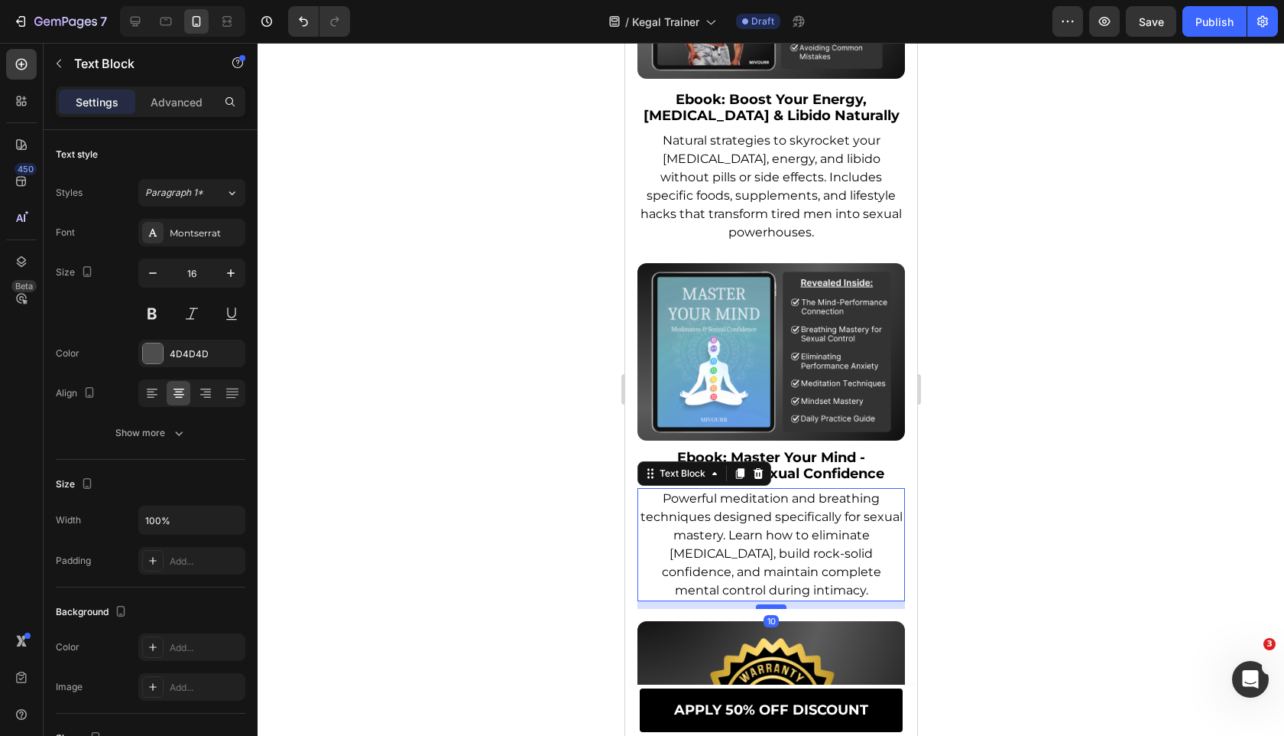
click at [773, 609] on div at bounding box center [770, 606] width 31 height 5
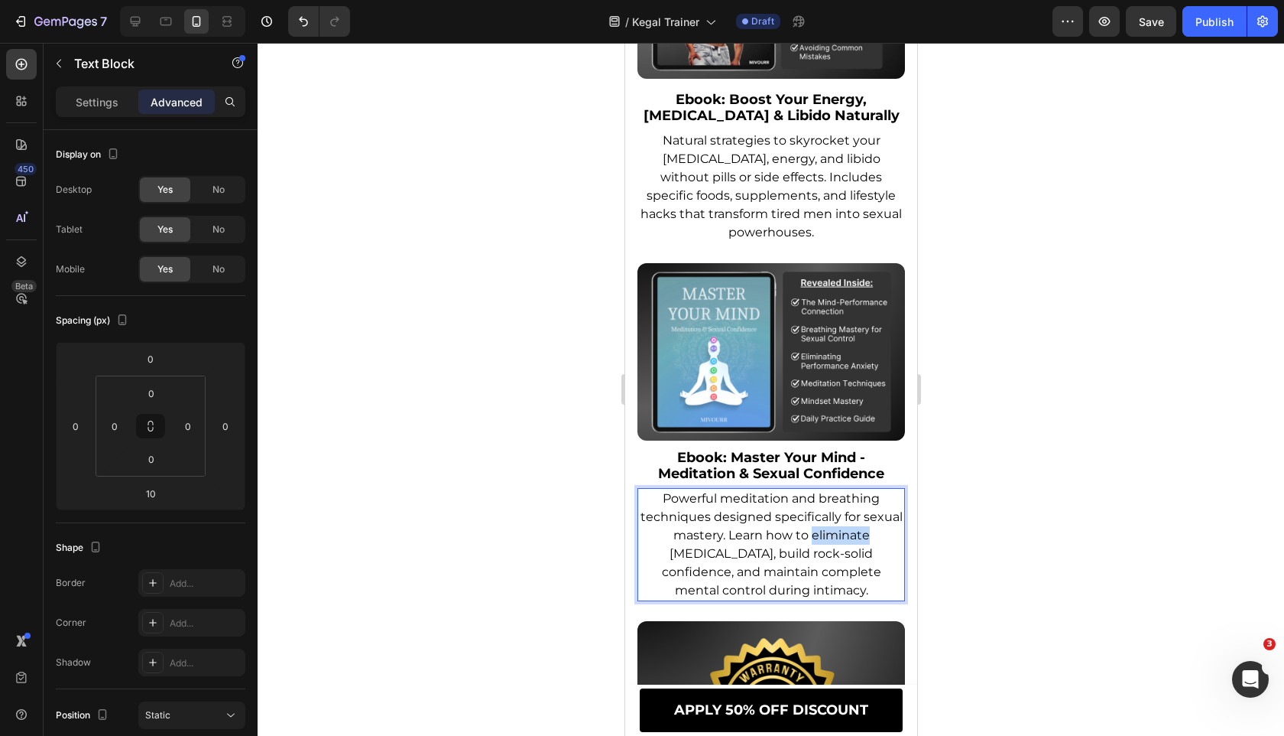
click at [812, 545] on span "Powerful meditation and breathing techniques designed specifically for sexual m…" at bounding box center [771, 544] width 262 height 106
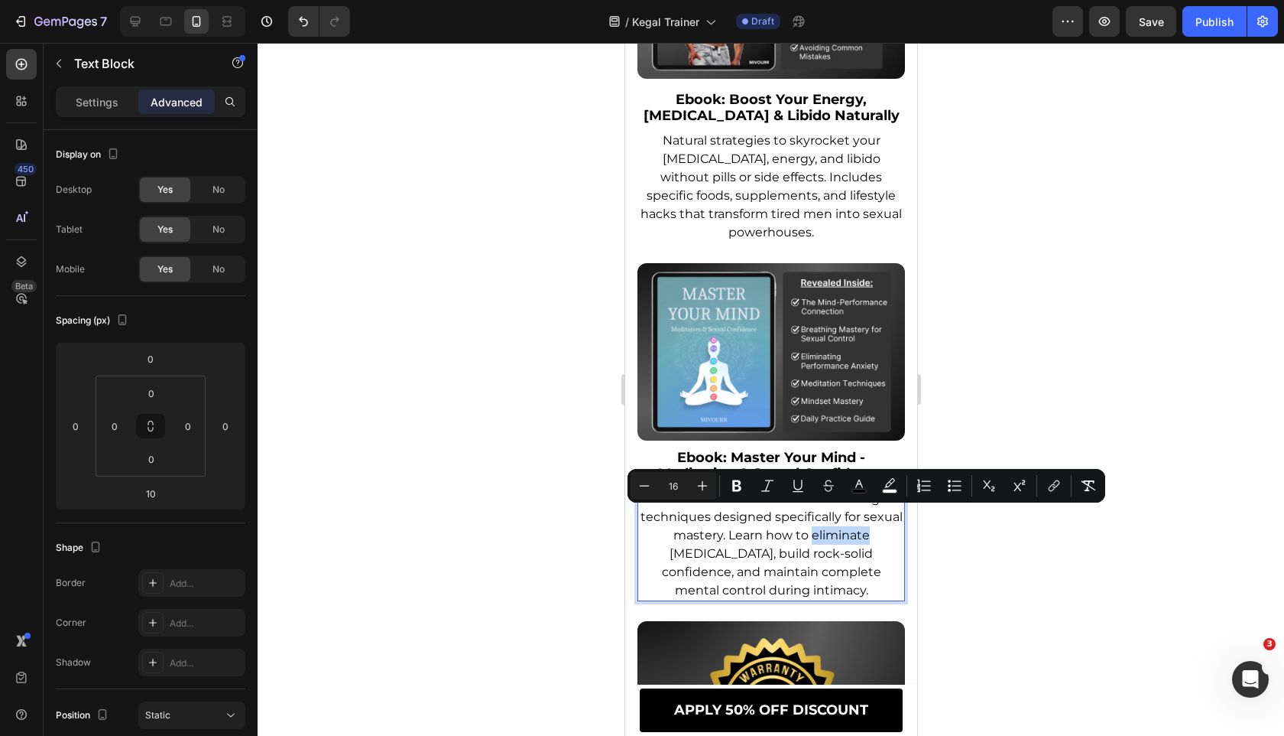
scroll to position [12116, 0]
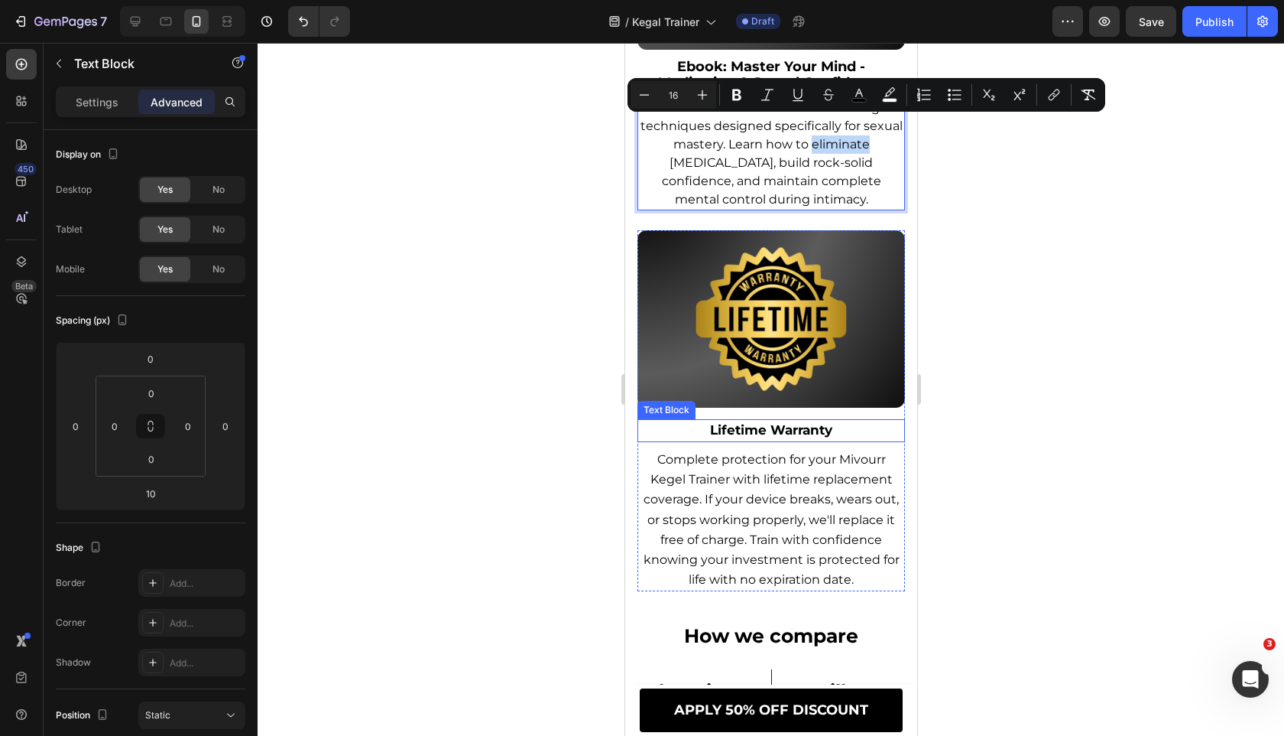
click at [790, 388] on img at bounding box center [771, 318] width 268 height 177
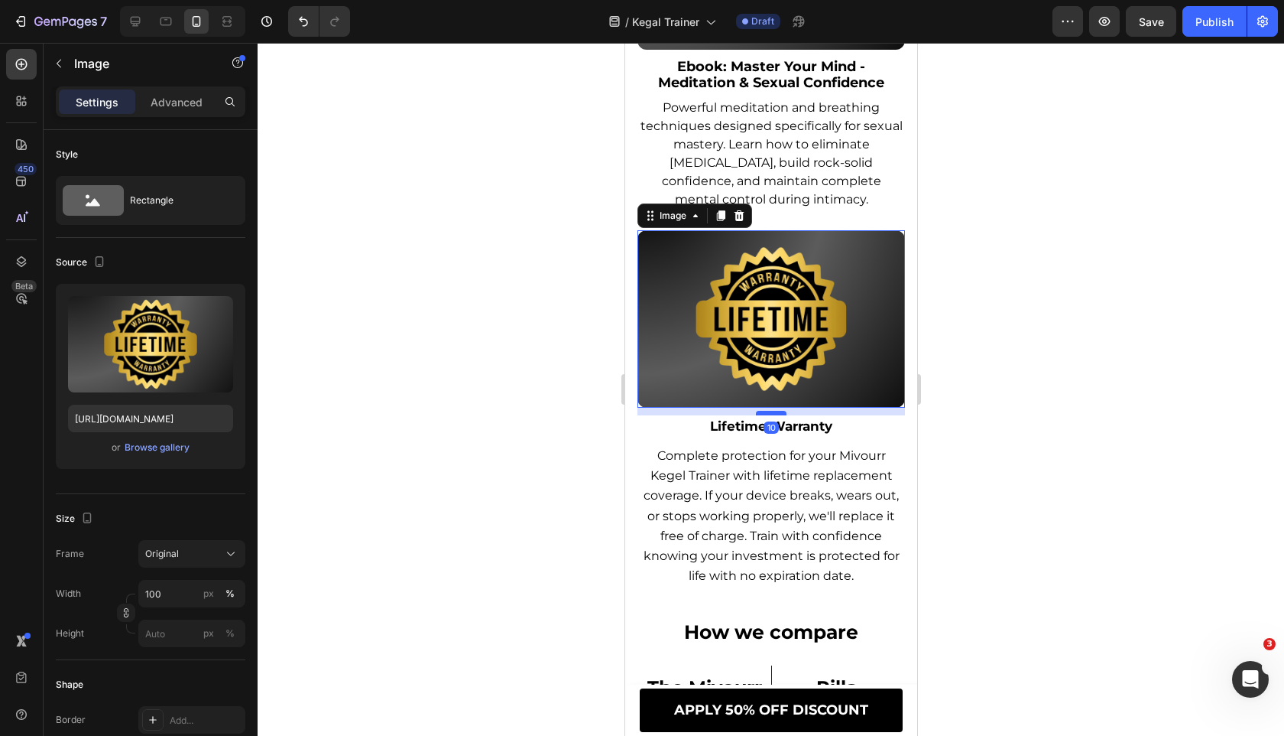
click at [775, 415] on div at bounding box center [770, 413] width 31 height 5
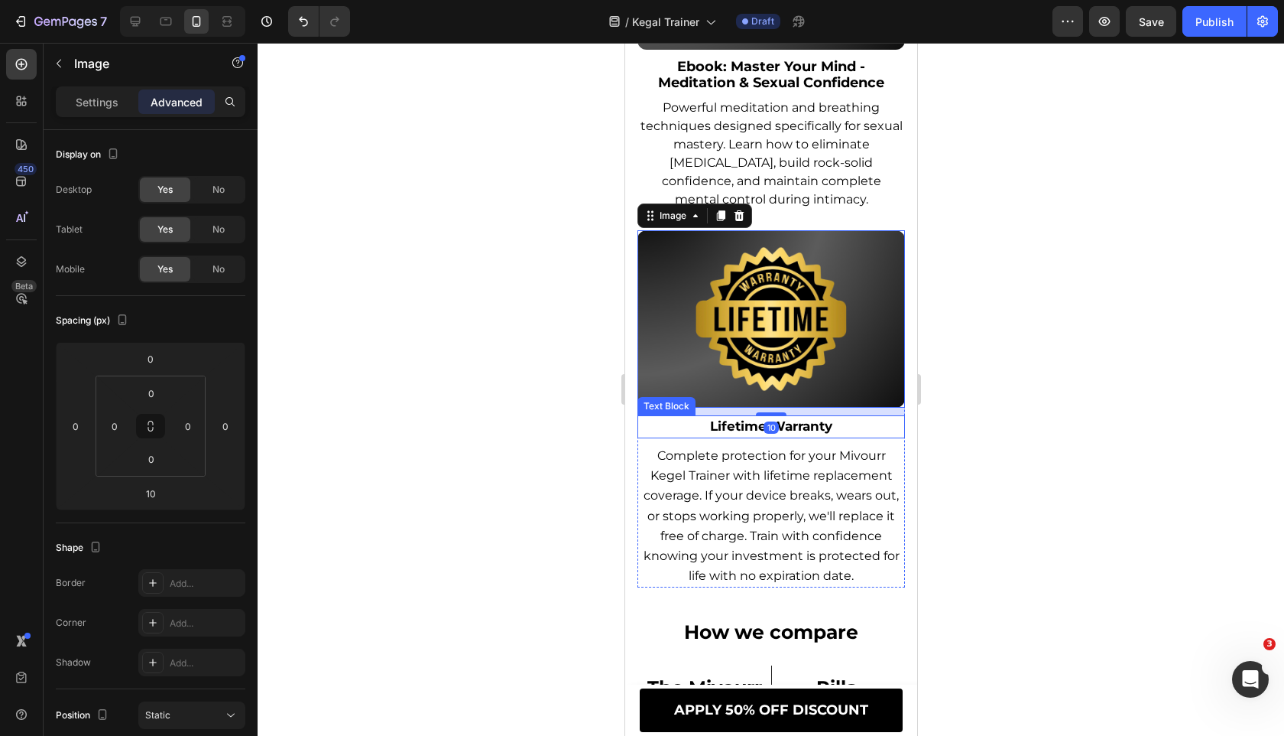
click at [749, 434] on strong "Lifetime Warranty" at bounding box center [771, 425] width 122 height 15
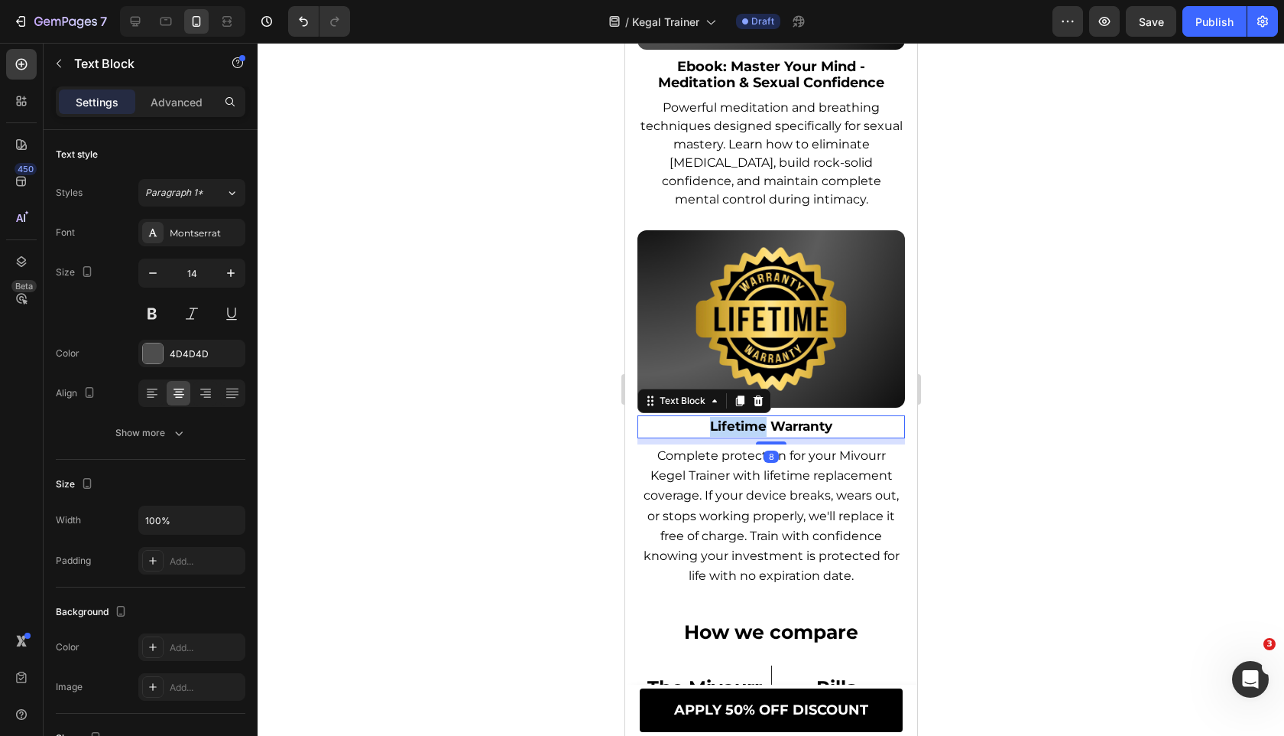
click at [749, 434] on strong "Lifetime Warranty" at bounding box center [771, 425] width 122 height 15
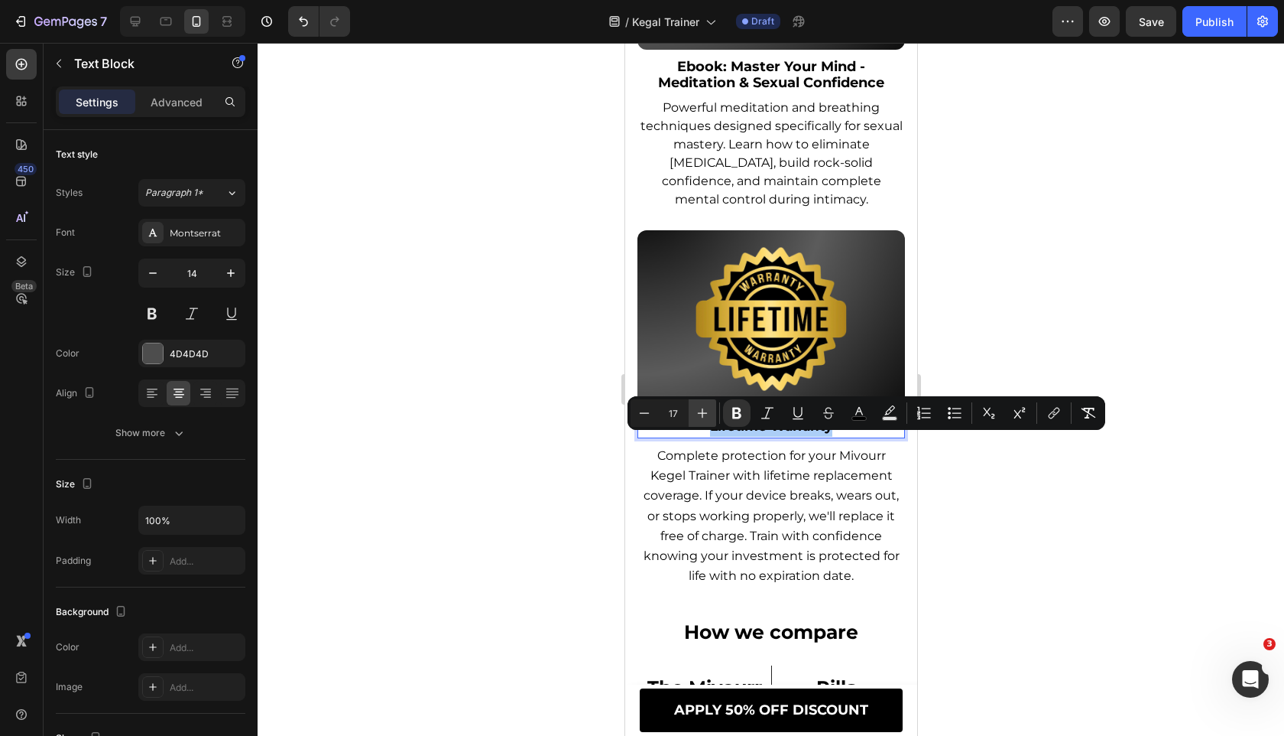
click at [695, 414] on icon "Editor contextual toolbar" at bounding box center [702, 412] width 15 height 15
click at [645, 409] on icon "Editor contextual toolbar" at bounding box center [644, 412] width 15 height 15
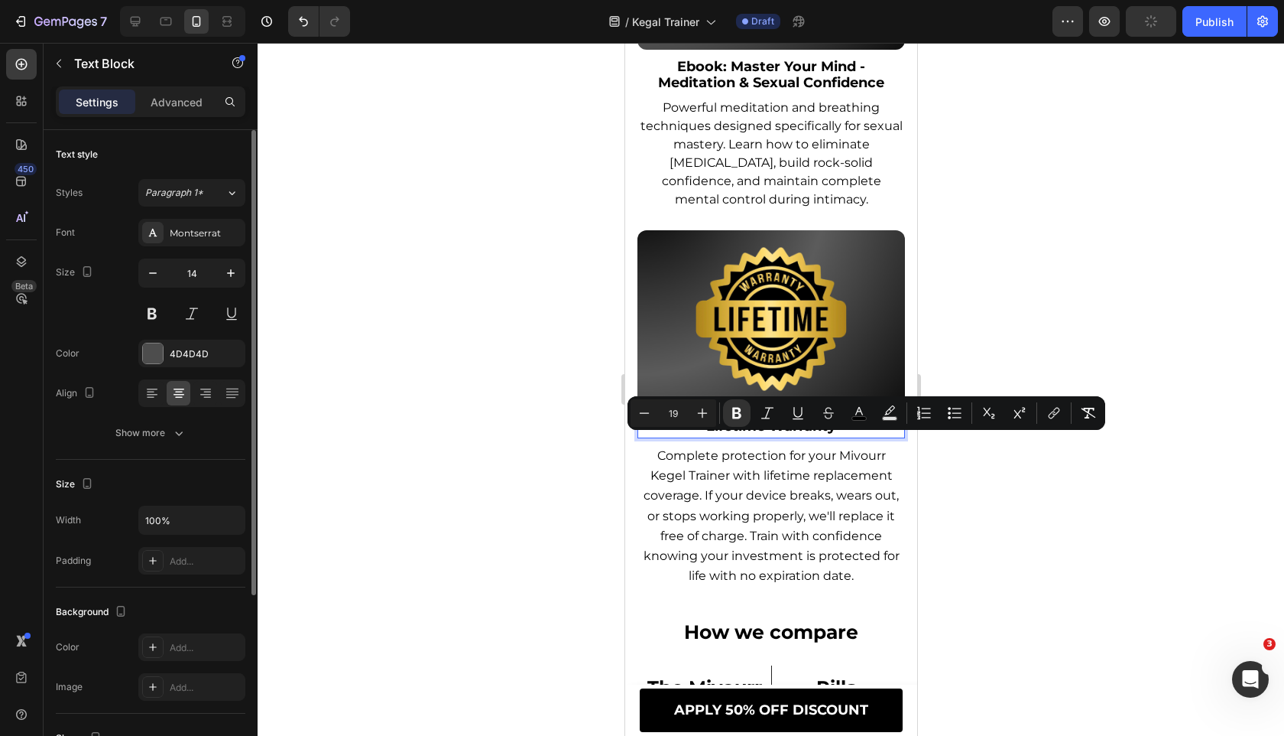
type input "18"
click at [226, 273] on icon "button" at bounding box center [230, 272] width 15 height 15
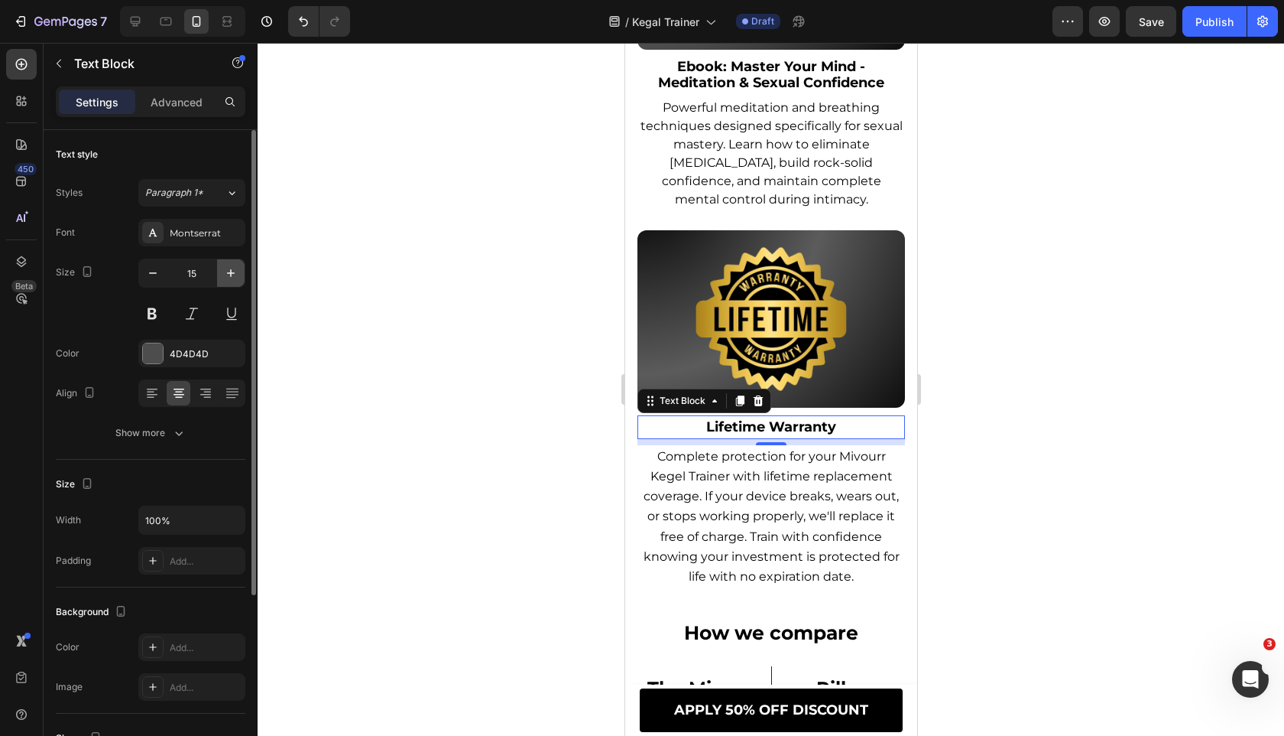
click at [226, 273] on icon "button" at bounding box center [230, 272] width 15 height 15
type input "18"
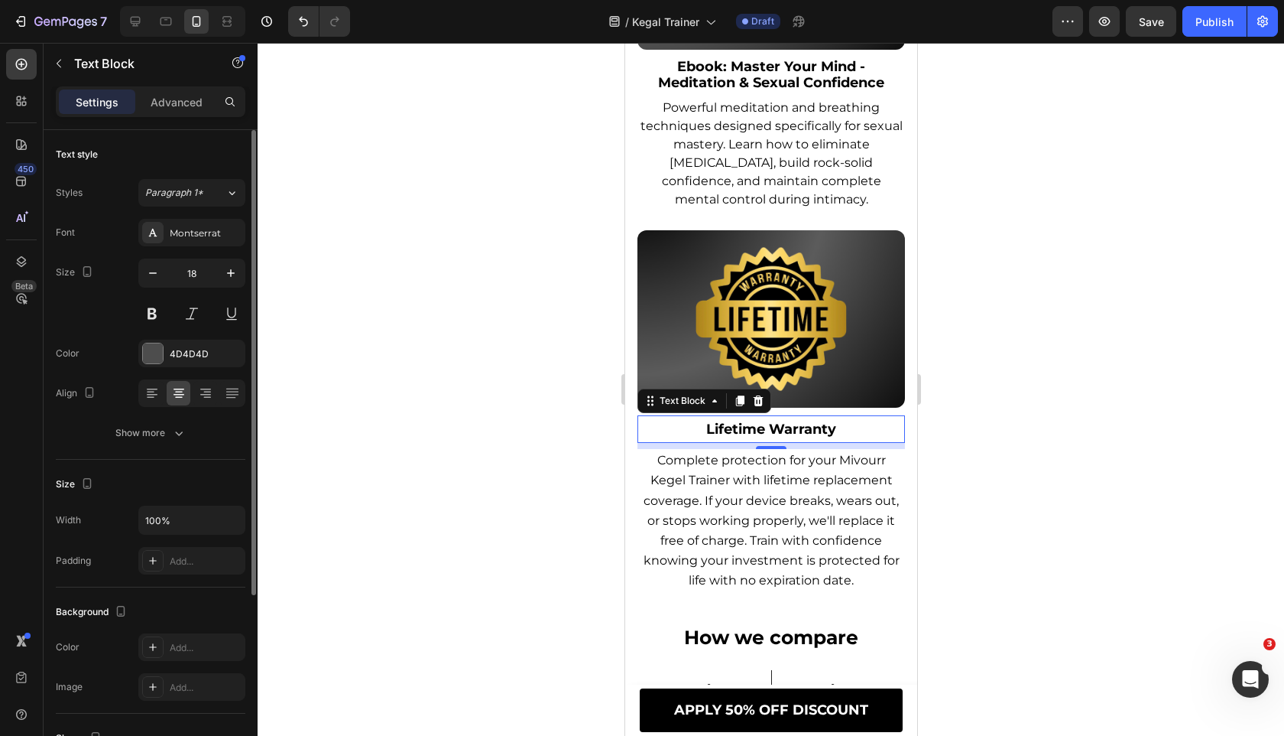
click at [179, 447] on div "Text style Styles Paragraph 1* Font Montserrat Size 18 Color 4D4D4D Align Show …" at bounding box center [151, 295] width 190 height 330
click at [187, 427] on button "Show more" at bounding box center [151, 433] width 190 height 28
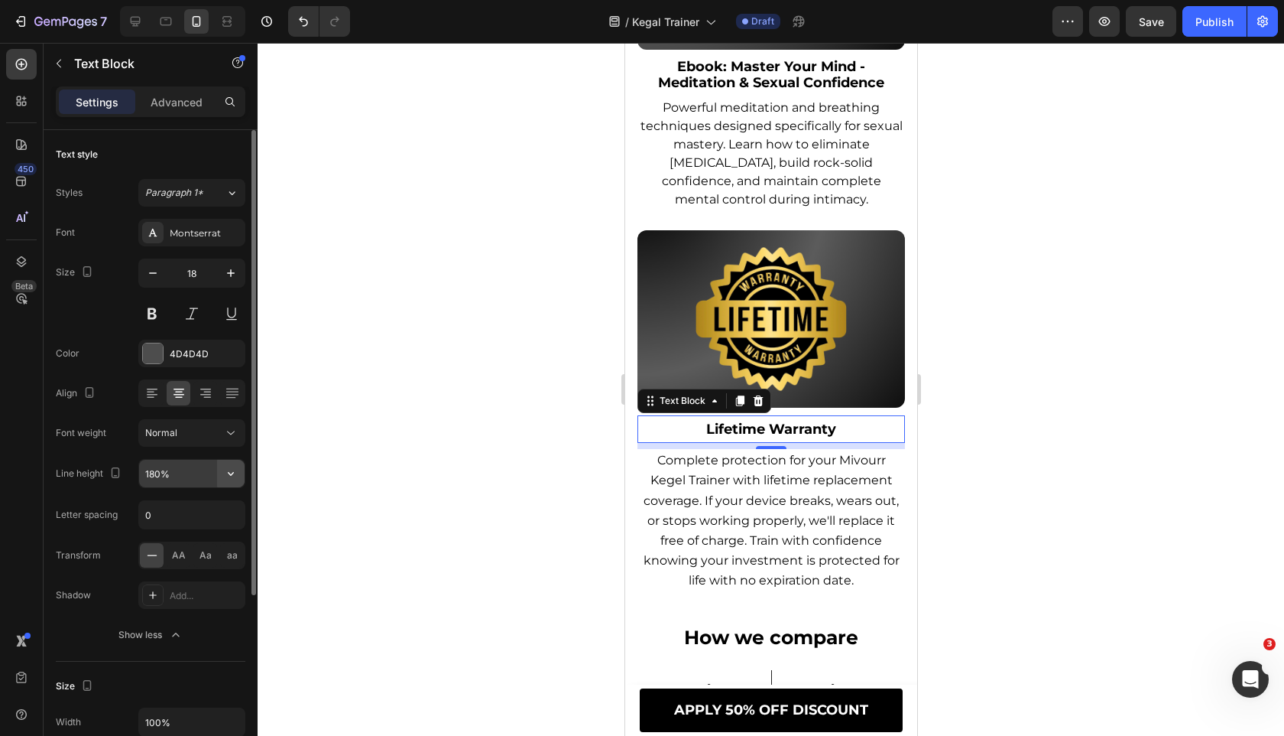
click at [240, 470] on button "button" at bounding box center [231, 474] width 28 height 28
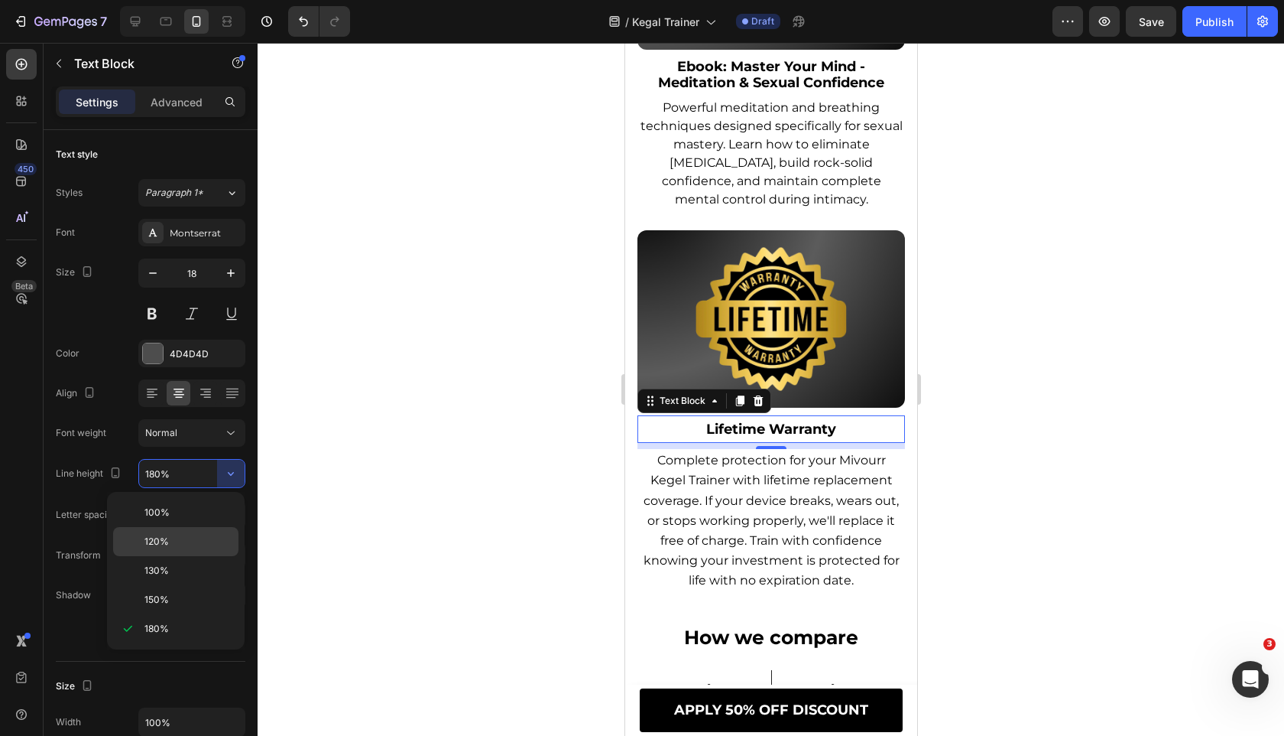
click at [204, 543] on p "120%" at bounding box center [188, 541] width 87 height 14
type input "120%"
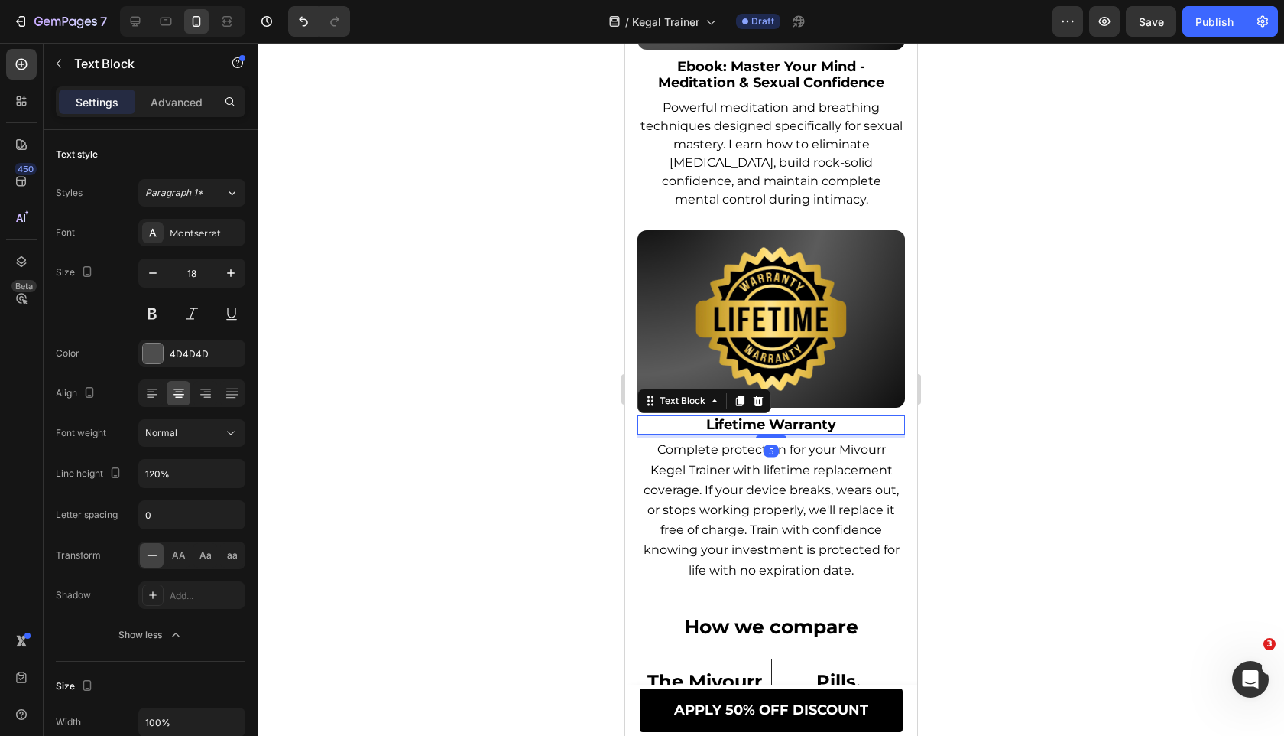
drag, startPoint x: 780, startPoint y: 457, endPoint x: 755, endPoint y: 498, distance: 48.0
click at [780, 438] on div at bounding box center [770, 436] width 31 height 3
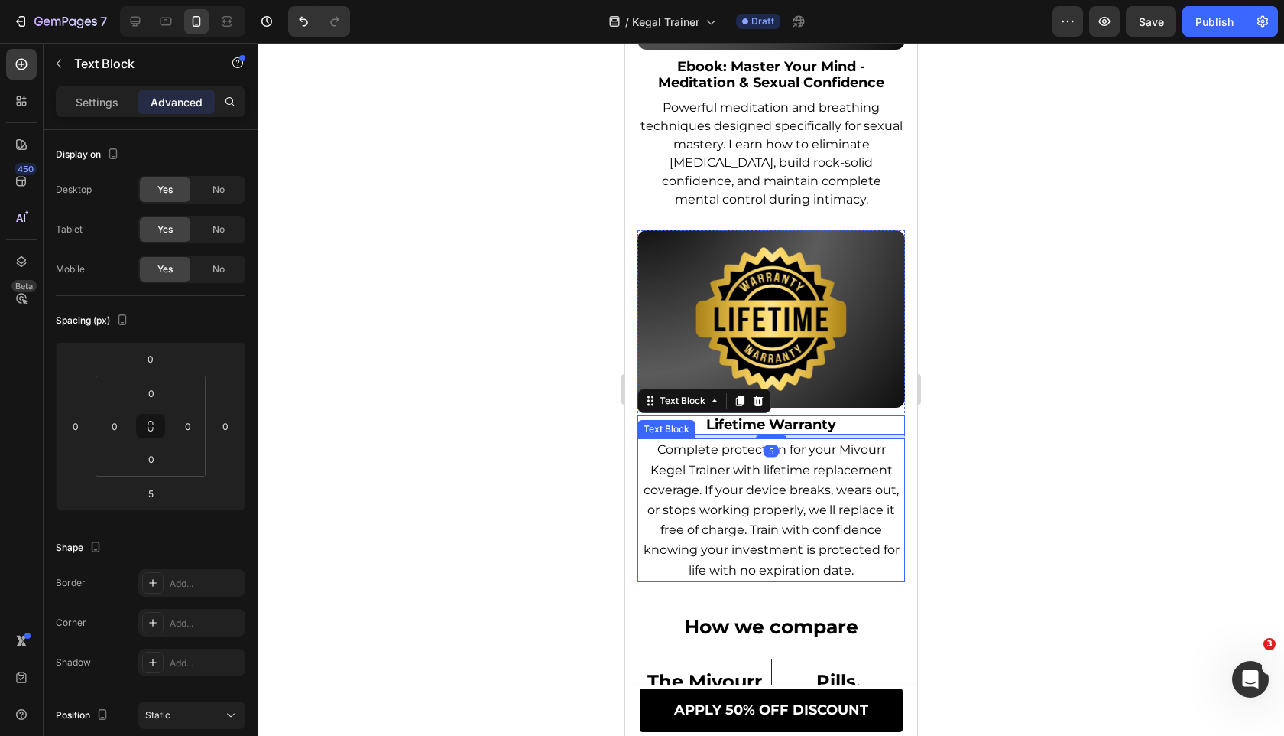
click at [738, 513] on span "Complete protection for your Mivourr Kegel Trainer with lifetime replacement co…" at bounding box center [771, 509] width 256 height 135
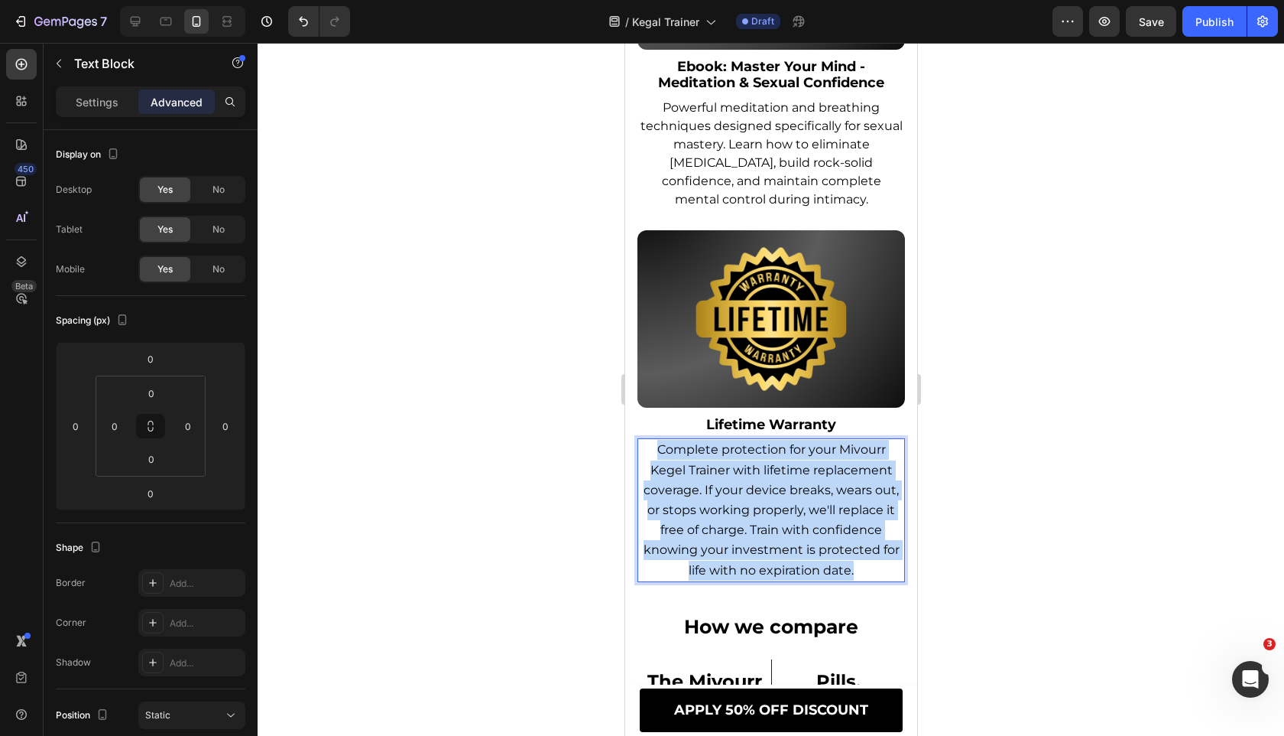
click at [738, 513] on span "Complete protection for your Mivourr Kegel Trainer with lifetime replacement co…" at bounding box center [771, 509] width 256 height 135
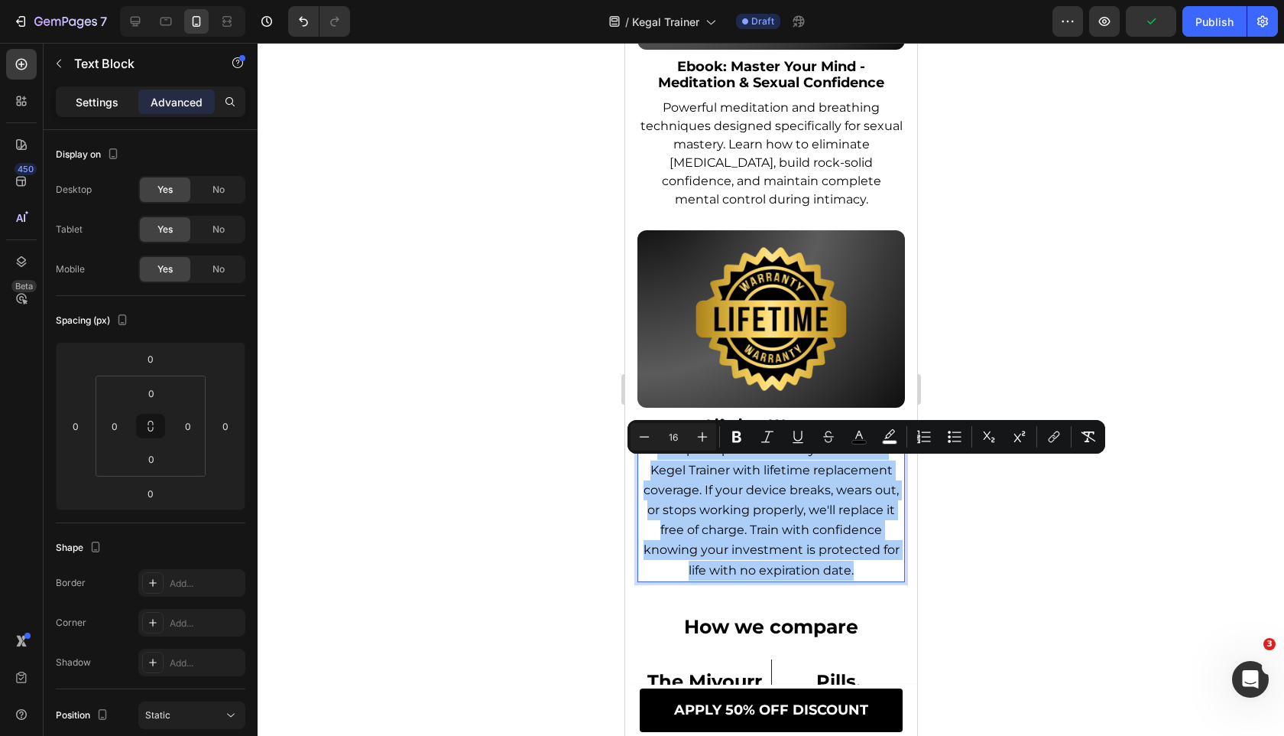
click at [106, 95] on p "Settings" at bounding box center [97, 102] width 43 height 16
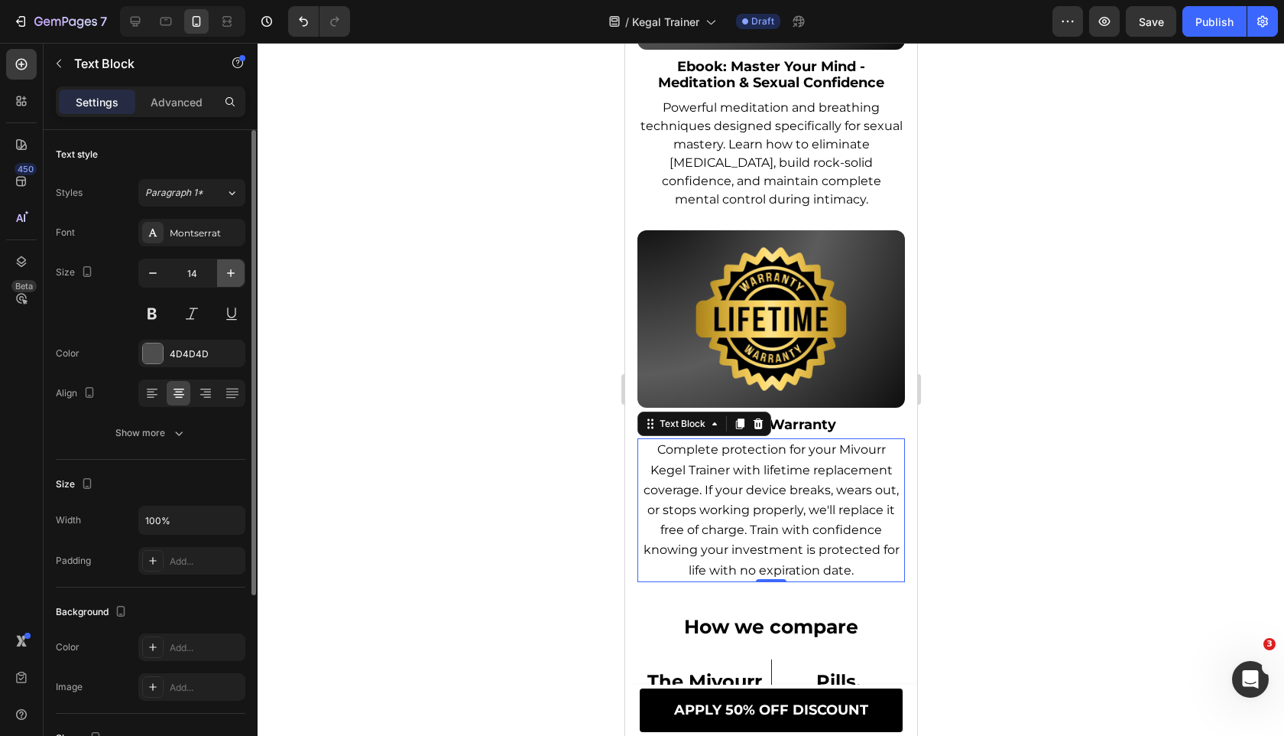
click at [232, 275] on icon "button" at bounding box center [230, 272] width 15 height 15
type input "16"
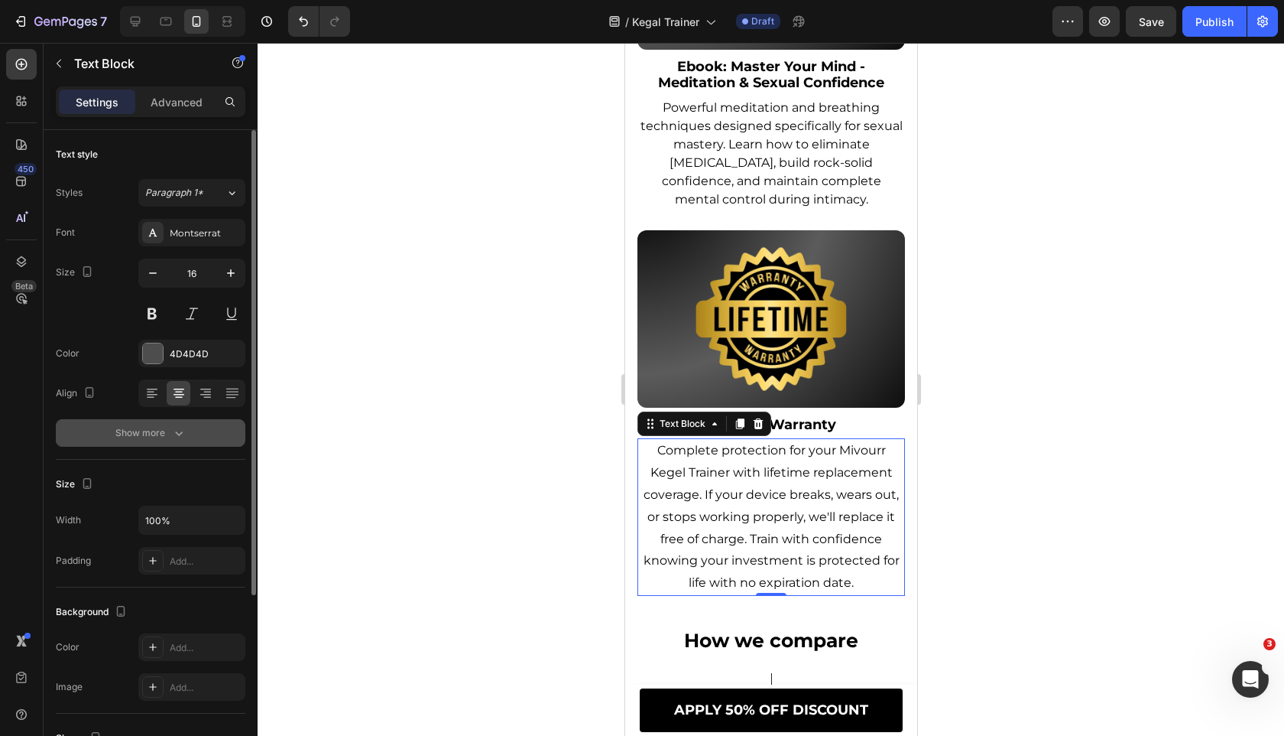
click at [186, 440] on button "Show more" at bounding box center [151, 433] width 190 height 28
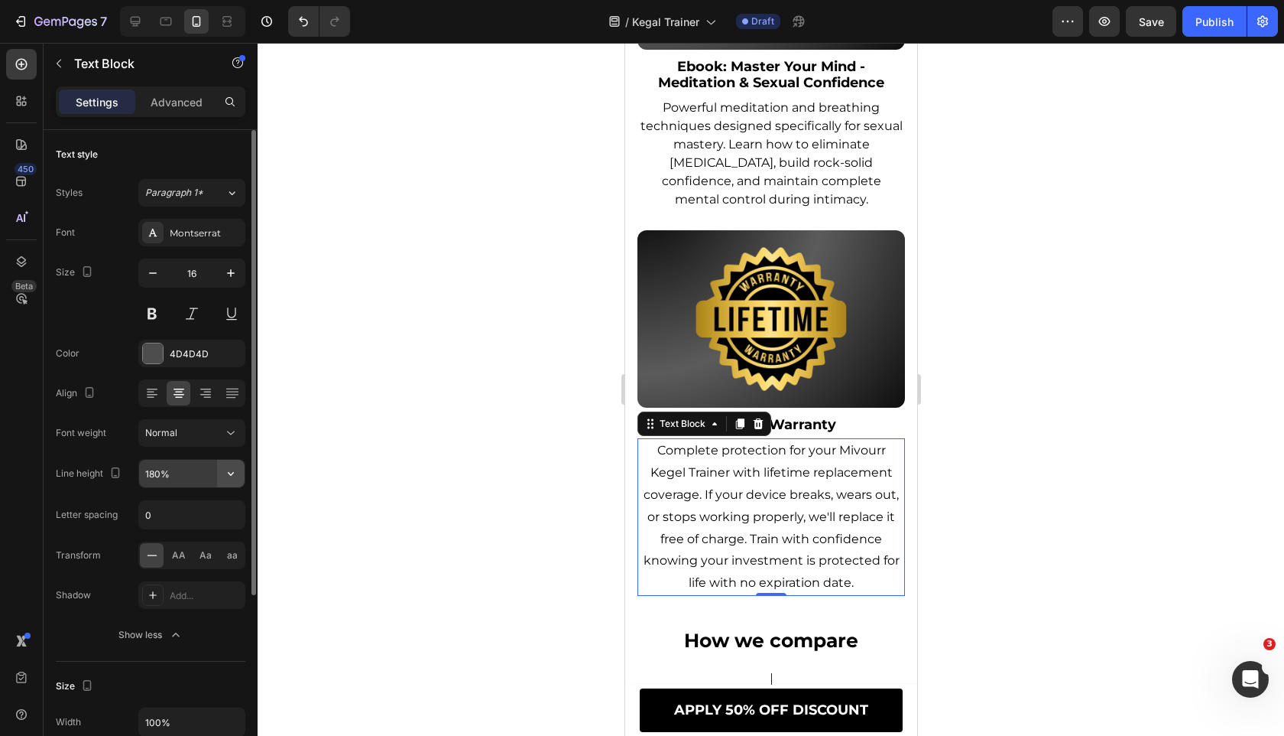
click at [226, 468] on icon "button" at bounding box center [230, 473] width 15 height 15
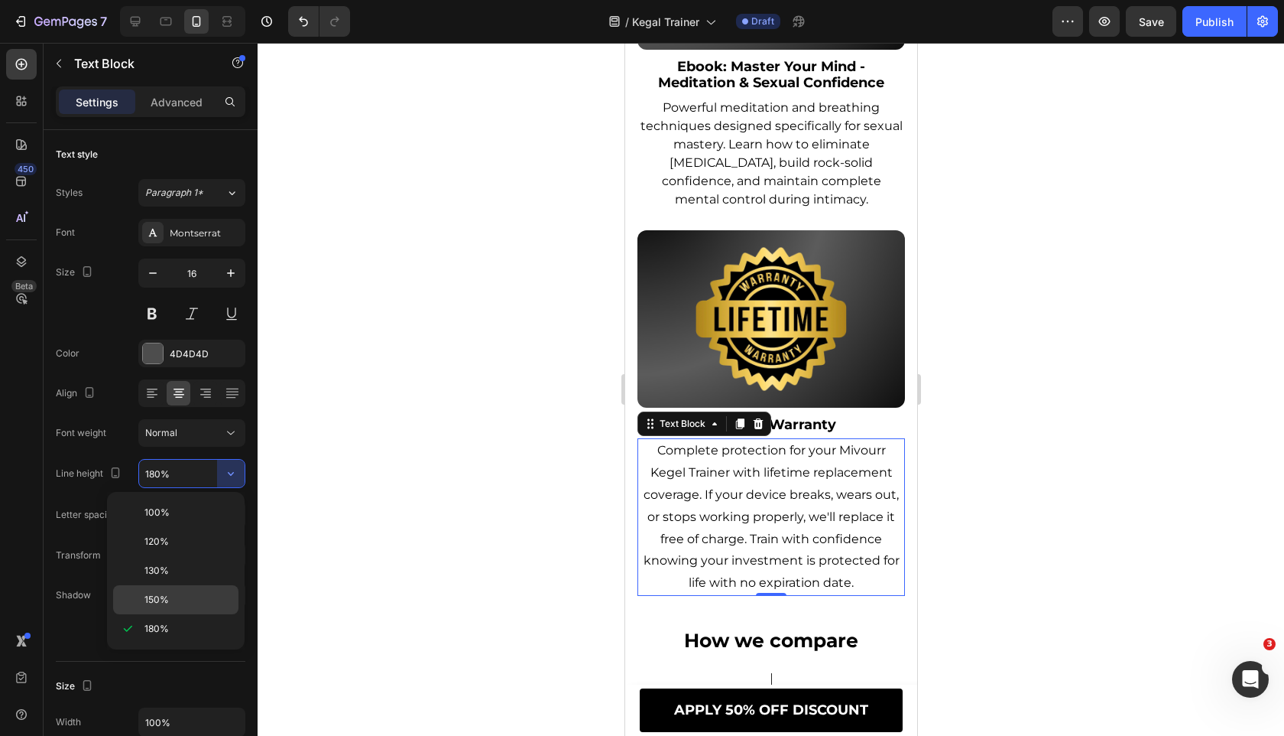
click at [198, 595] on p "150%" at bounding box center [188, 600] width 87 height 14
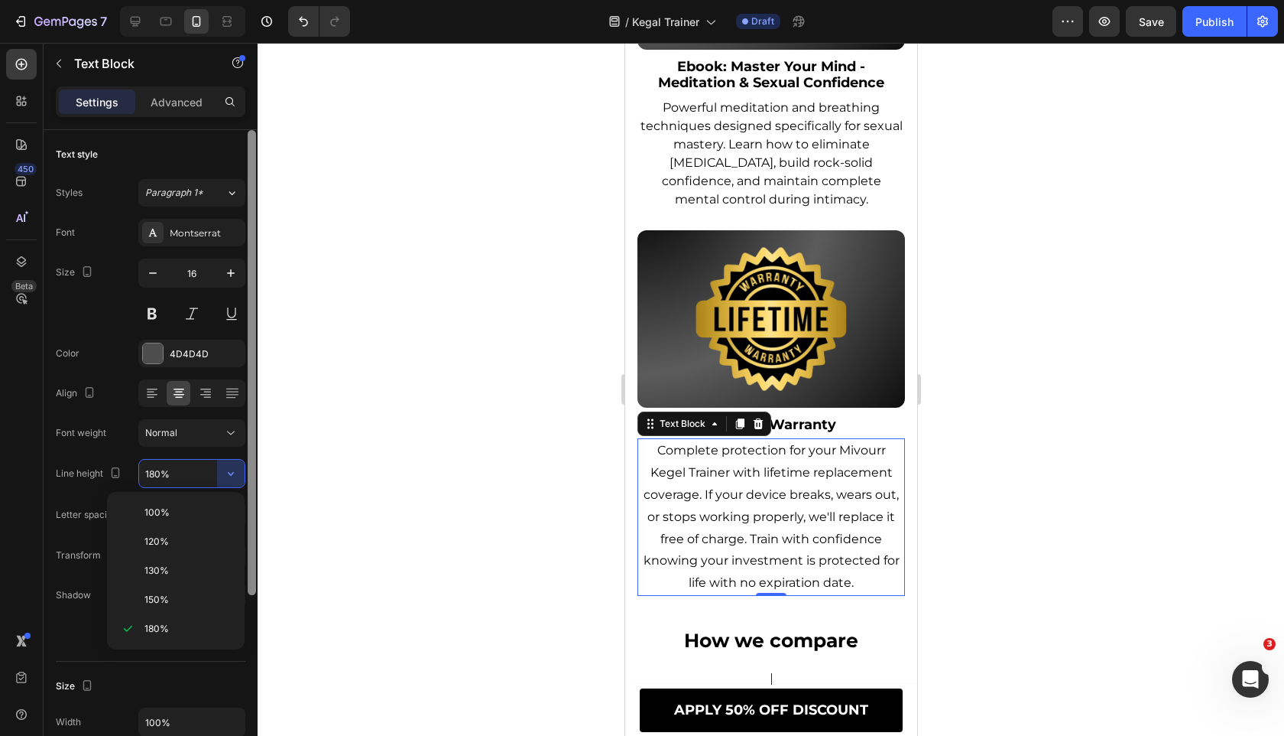
type input "150%"
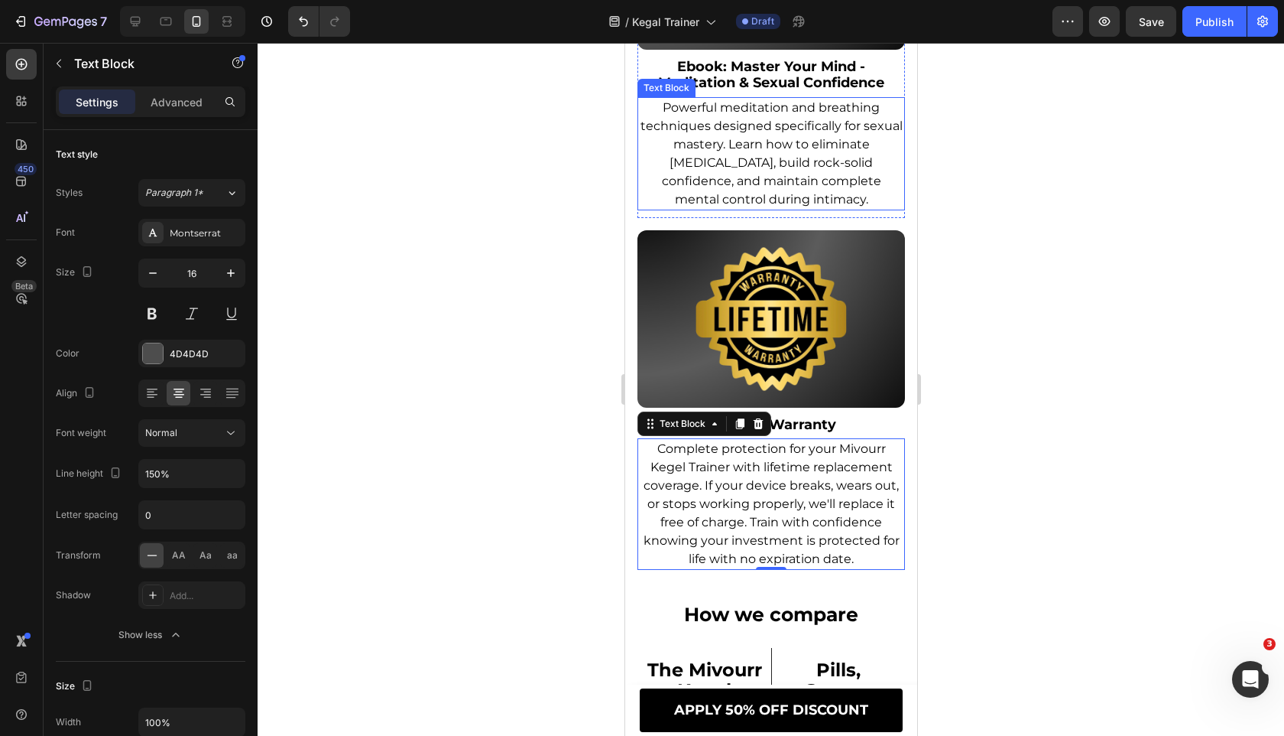
click at [786, 139] on span "Powerful meditation and breathing techniques designed specifically for sexual m…" at bounding box center [771, 153] width 262 height 106
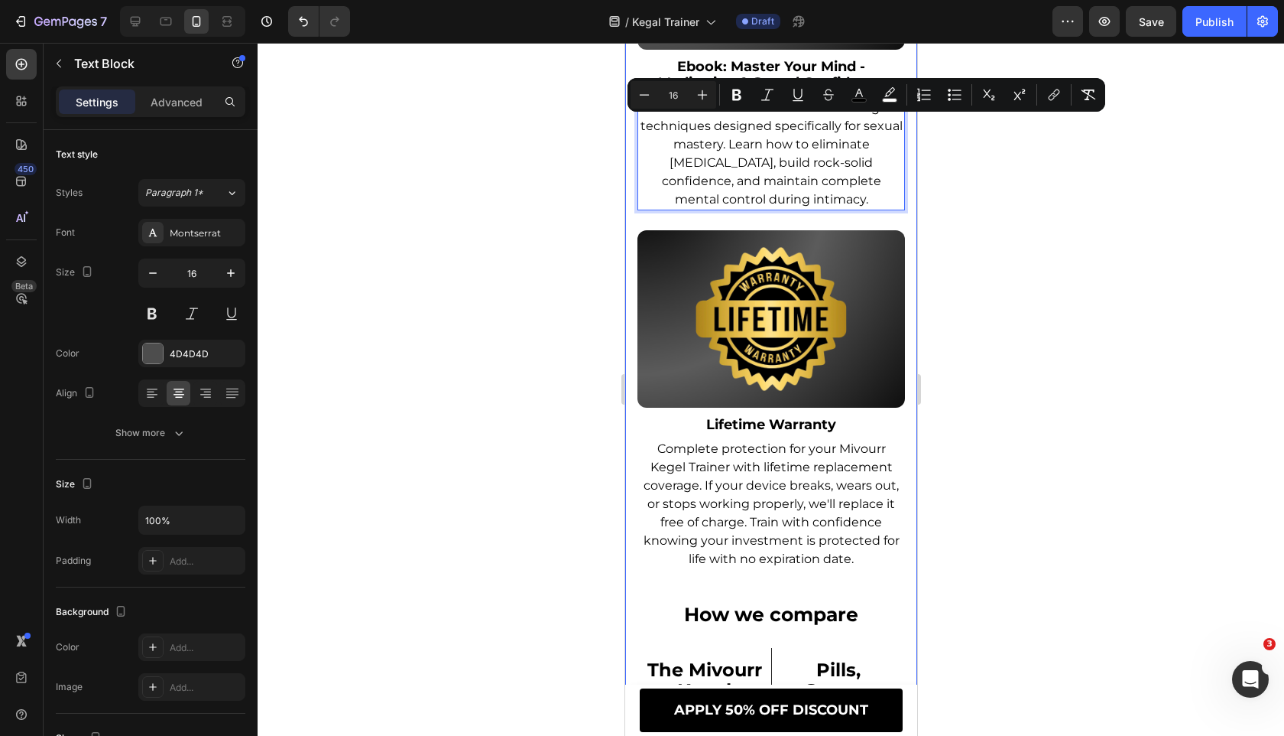
click at [581, 276] on div at bounding box center [771, 389] width 1027 height 693
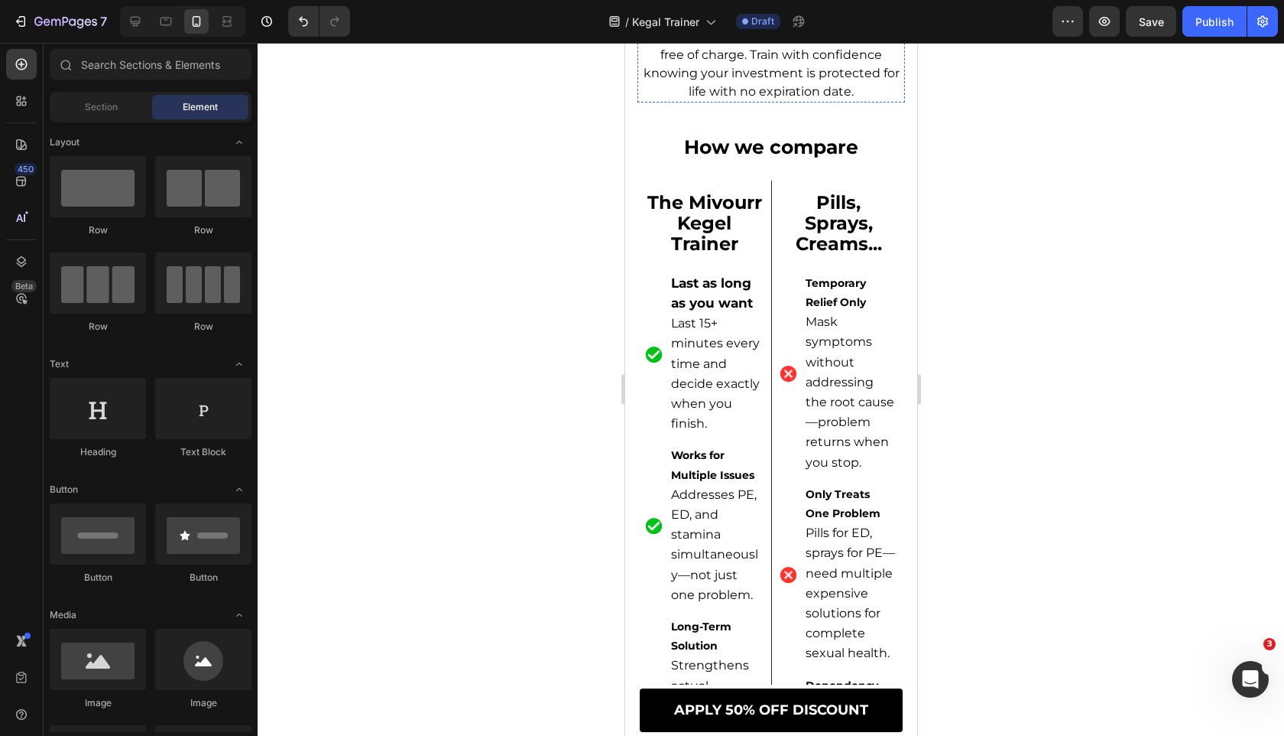
scroll to position [12548, 0]
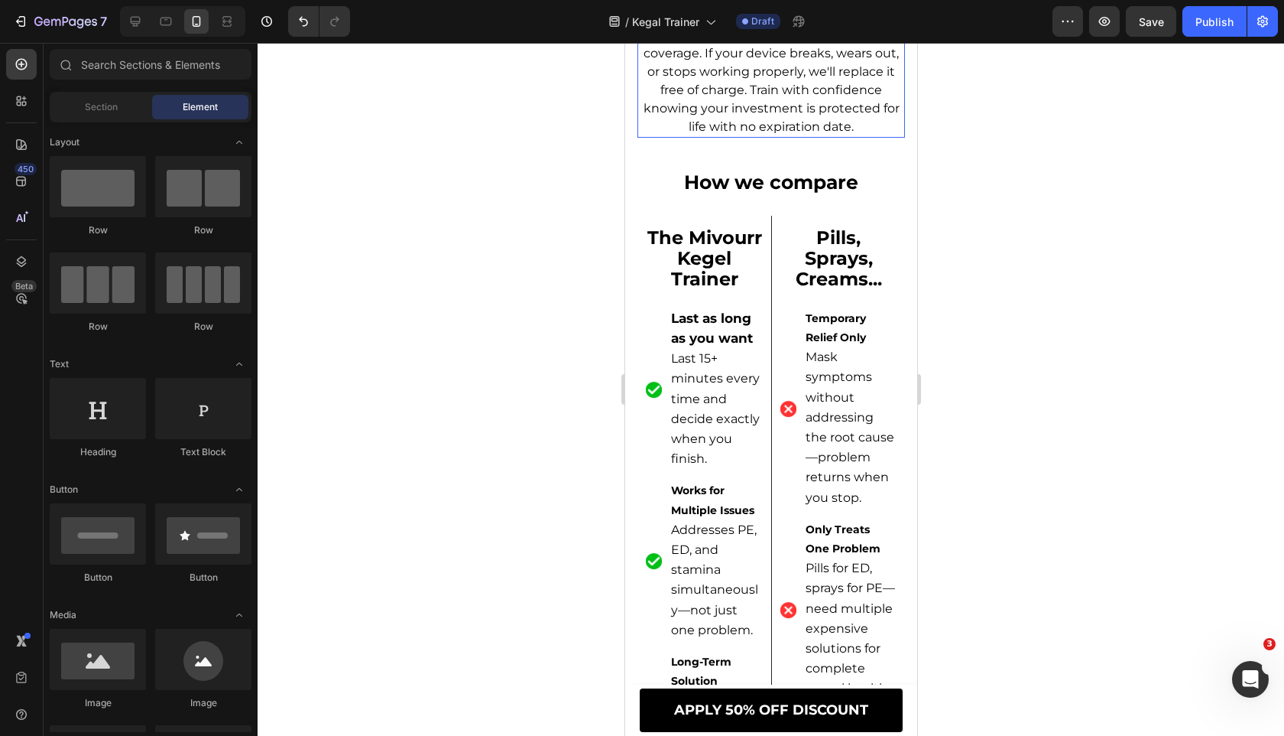
click at [655, 136] on p "Complete protection for your Mivourr Kegel Trainer with lifetime replacement co…" at bounding box center [770, 72] width 265 height 128
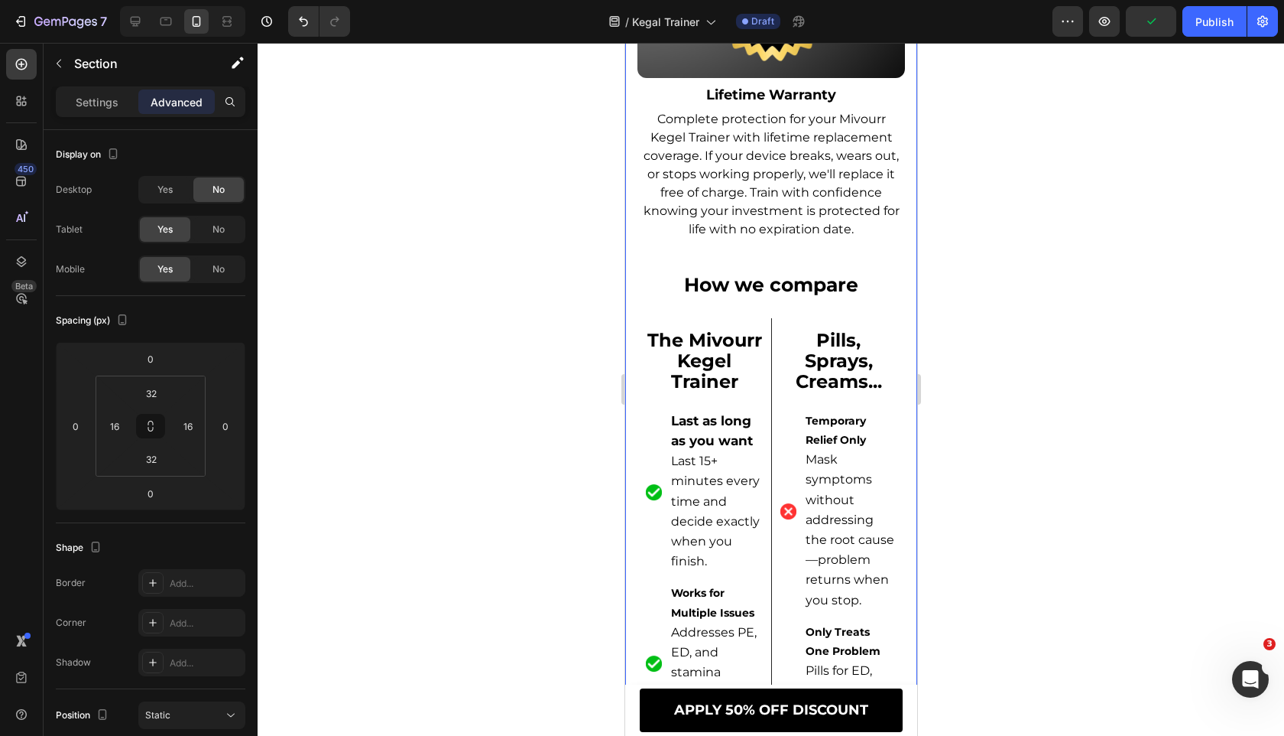
click at [658, 233] on span "Complete protection for your Mivourr Kegel Trainer with lifetime replacement co…" at bounding box center [771, 174] width 256 height 125
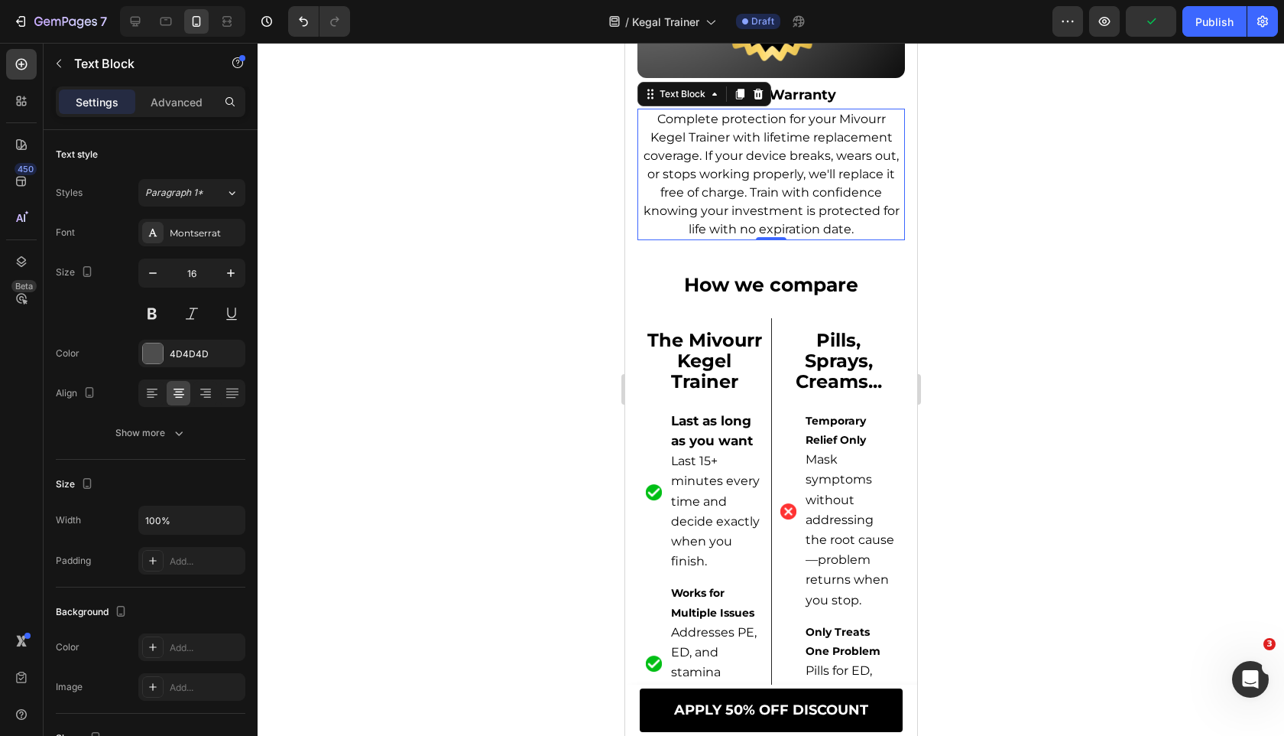
click at [667, 299] on h2 "How we compare" at bounding box center [771, 285] width 268 height 28
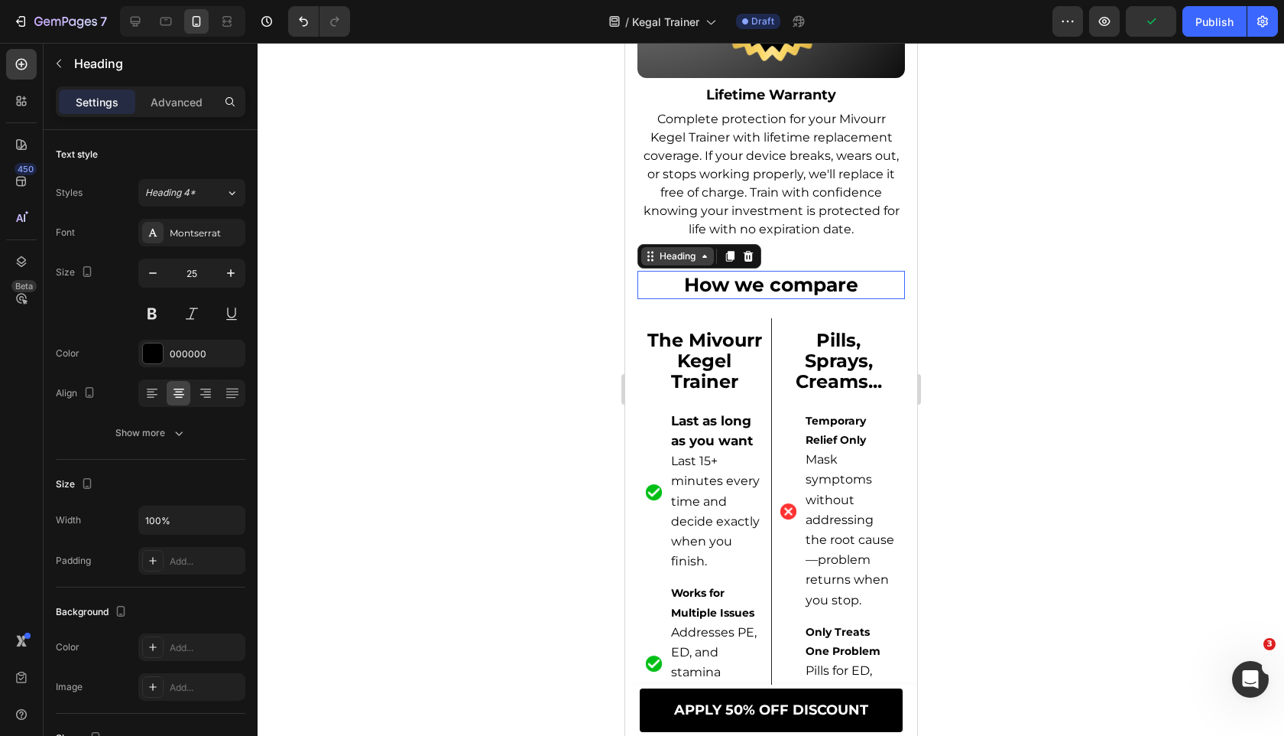
click at [662, 263] on div "Heading" at bounding box center [677, 256] width 42 height 14
click at [663, 263] on div "Heading" at bounding box center [677, 256] width 42 height 14
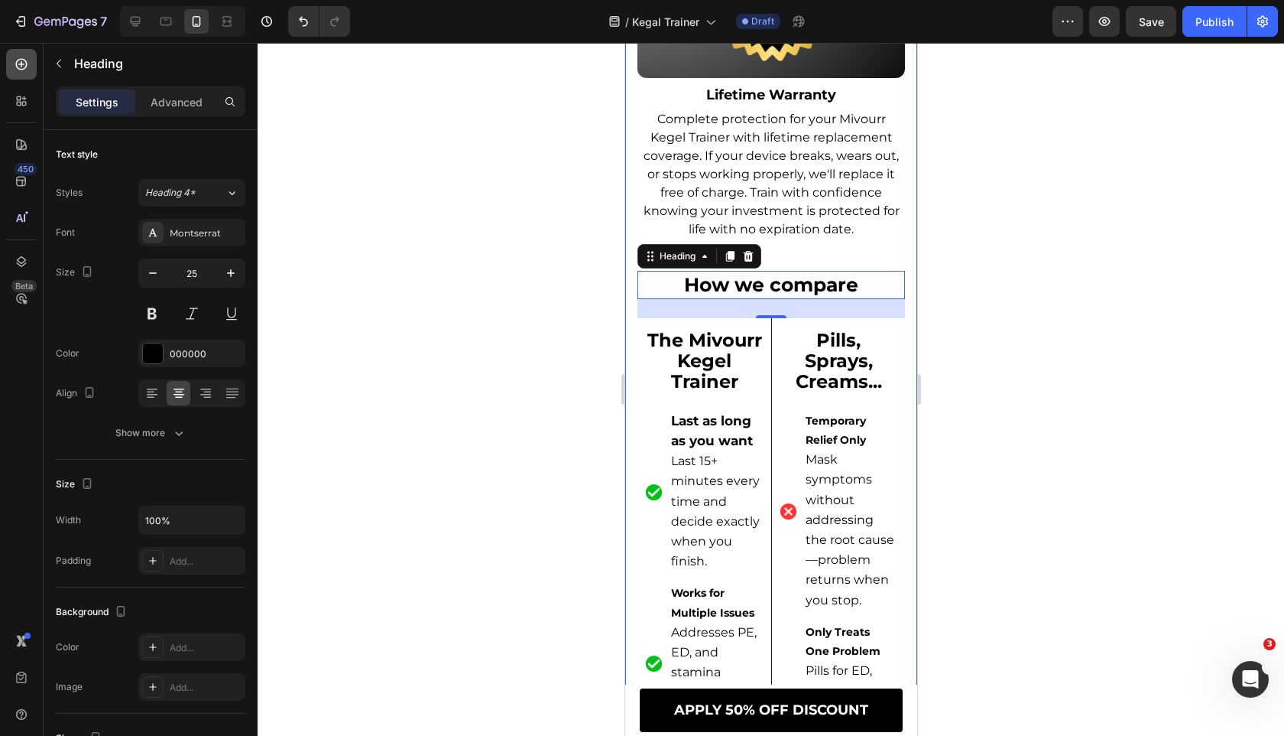
click at [18, 67] on icon at bounding box center [21, 64] width 15 height 15
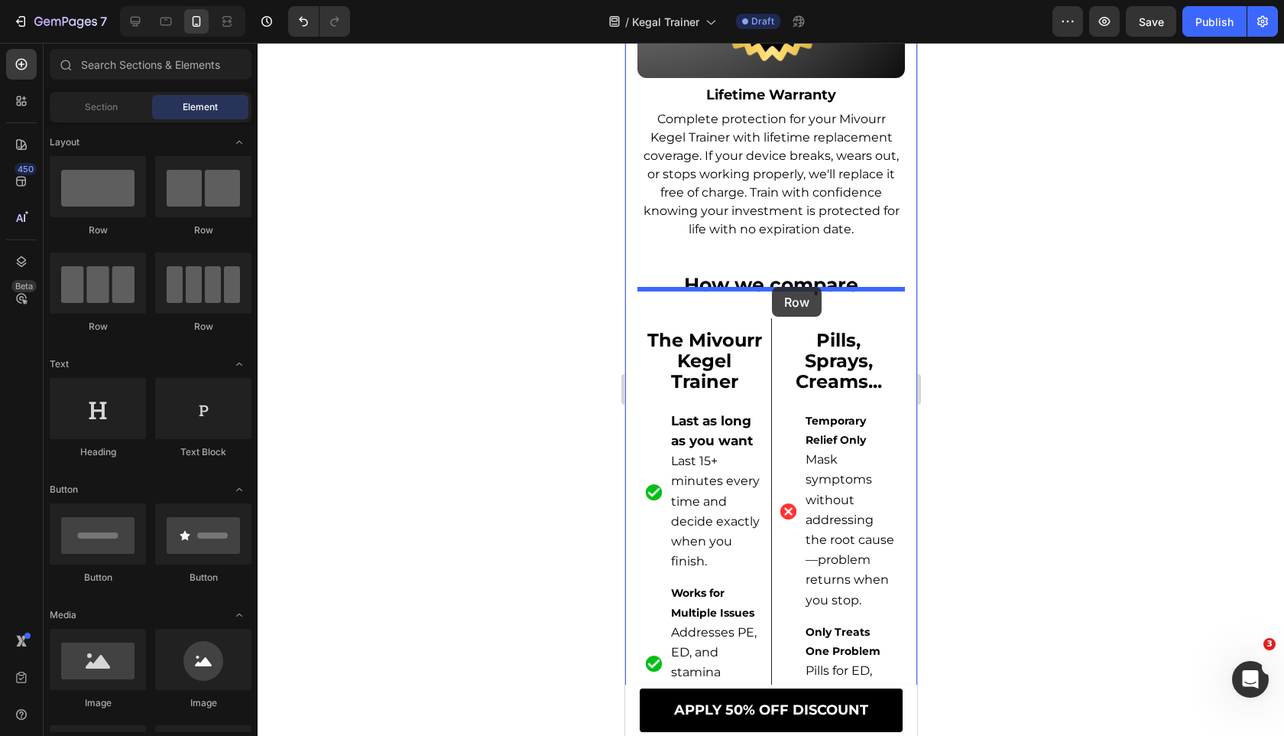
drag, startPoint x: 879, startPoint y: 233, endPoint x: 771, endPoint y: 287, distance: 120.4
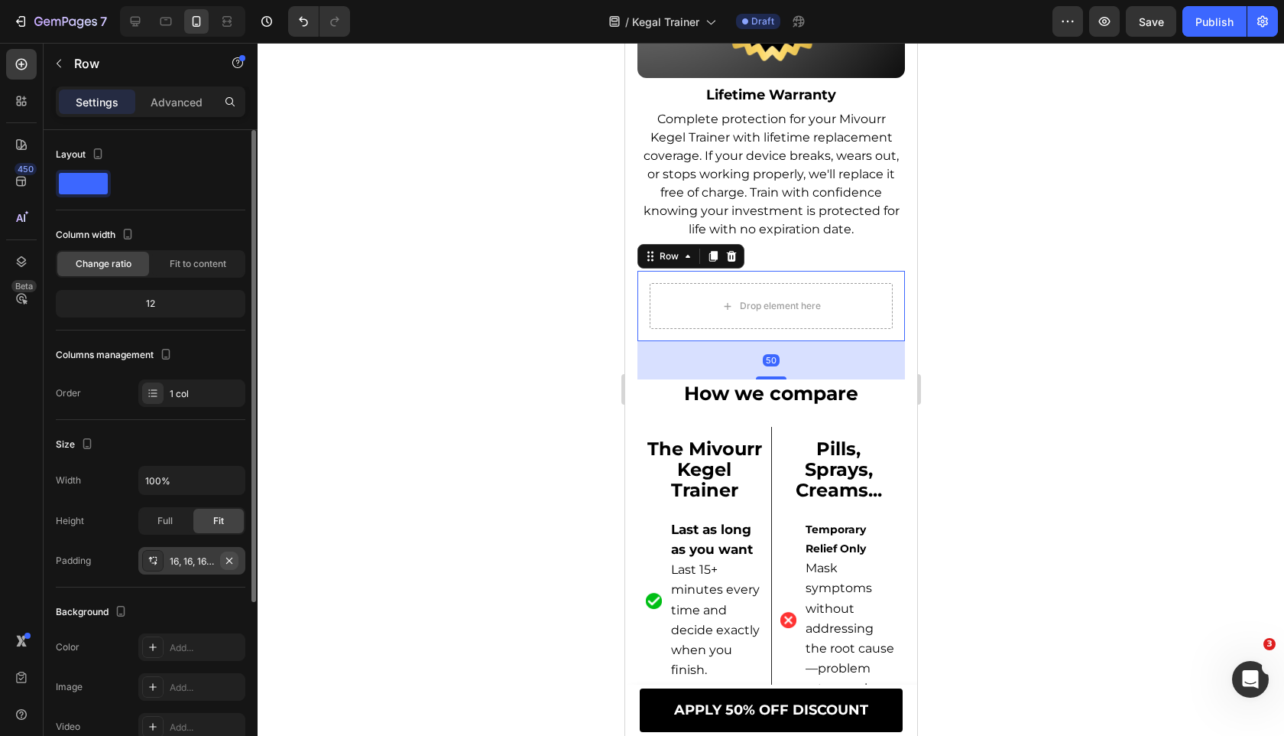
click at [232, 557] on icon "button" at bounding box center [229, 560] width 12 height 12
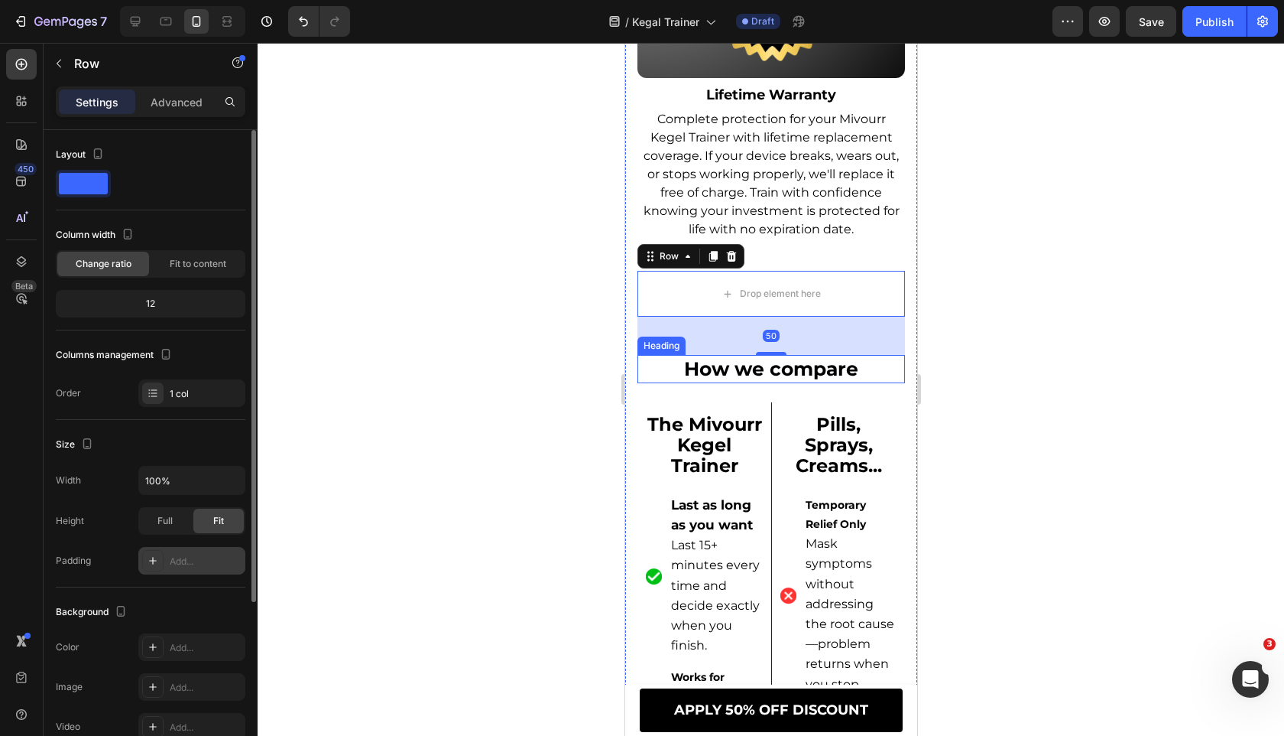
click at [684, 376] on h2 "How we compare" at bounding box center [771, 369] width 268 height 28
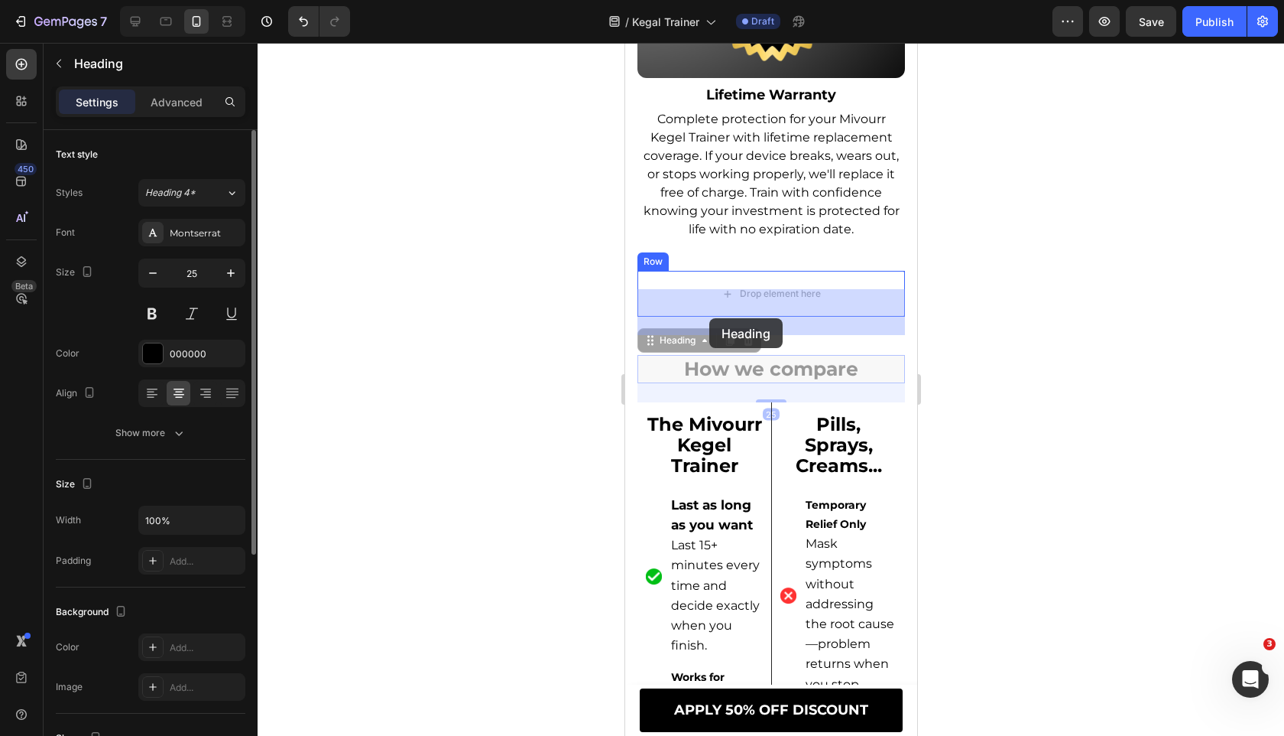
drag, startPoint x: 651, startPoint y: 360, endPoint x: 709, endPoint y: 318, distance: 71.7
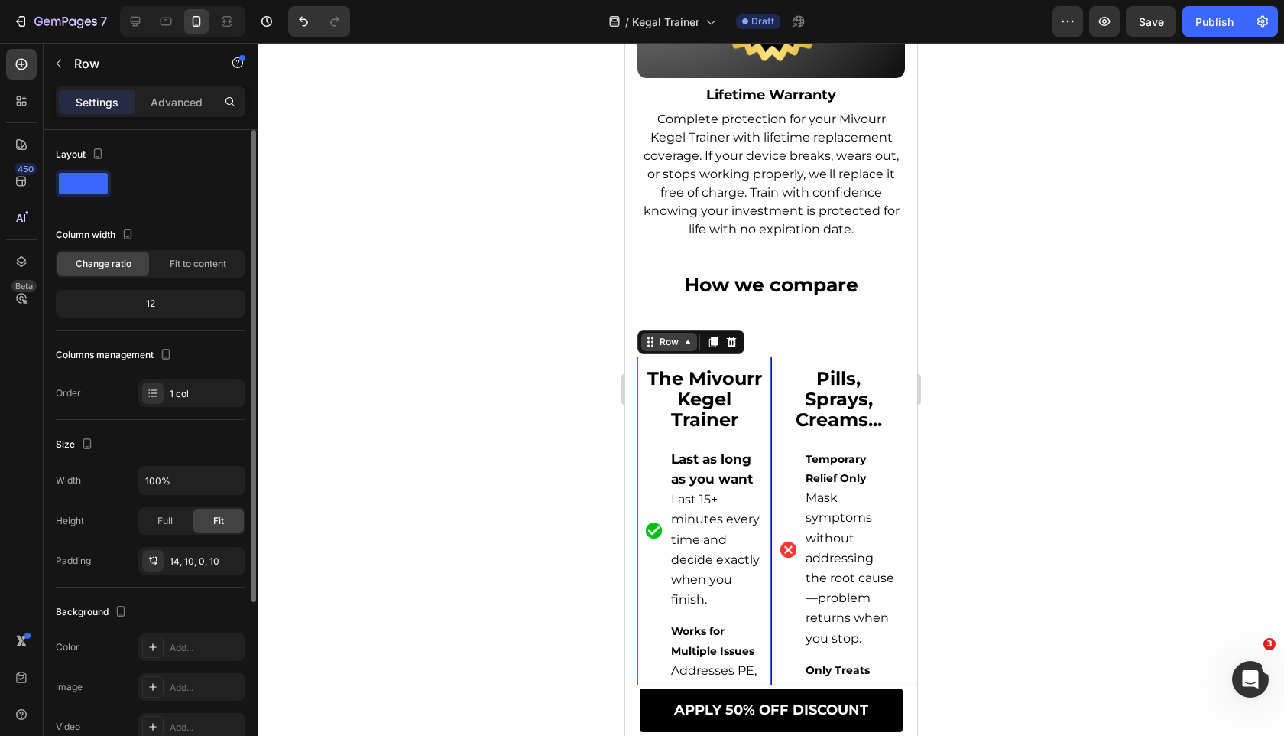
click at [667, 349] on div "Row" at bounding box center [668, 342] width 25 height 14
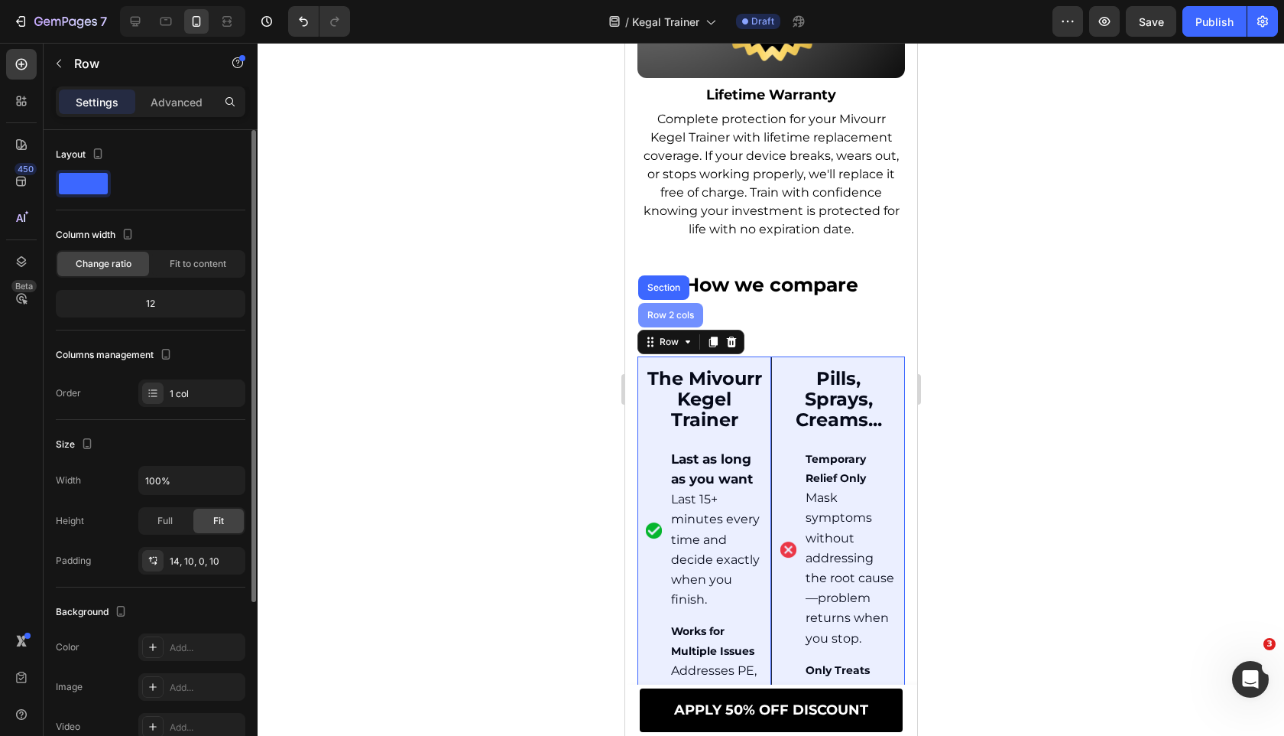
click at [666, 327] on div "Row 2 cols" at bounding box center [670, 315] width 65 height 24
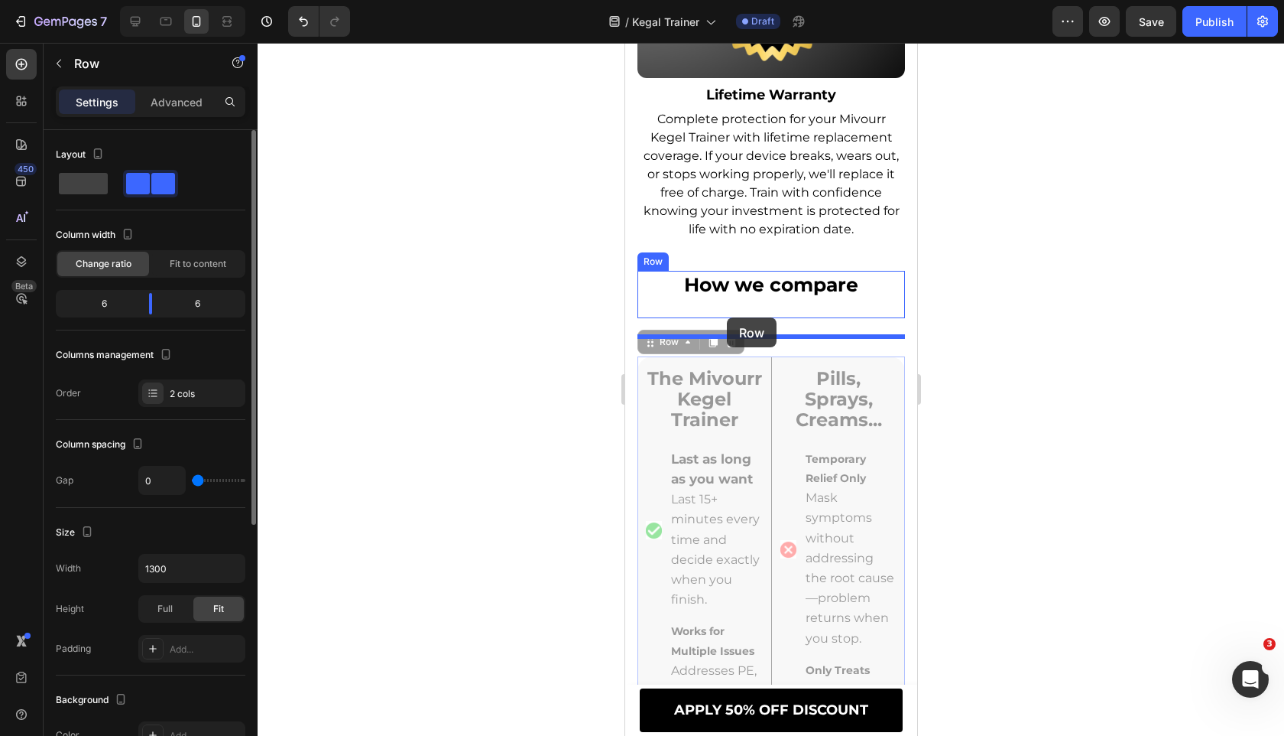
drag, startPoint x: 648, startPoint y: 365, endPoint x: 726, endPoint y: 317, distance: 91.3
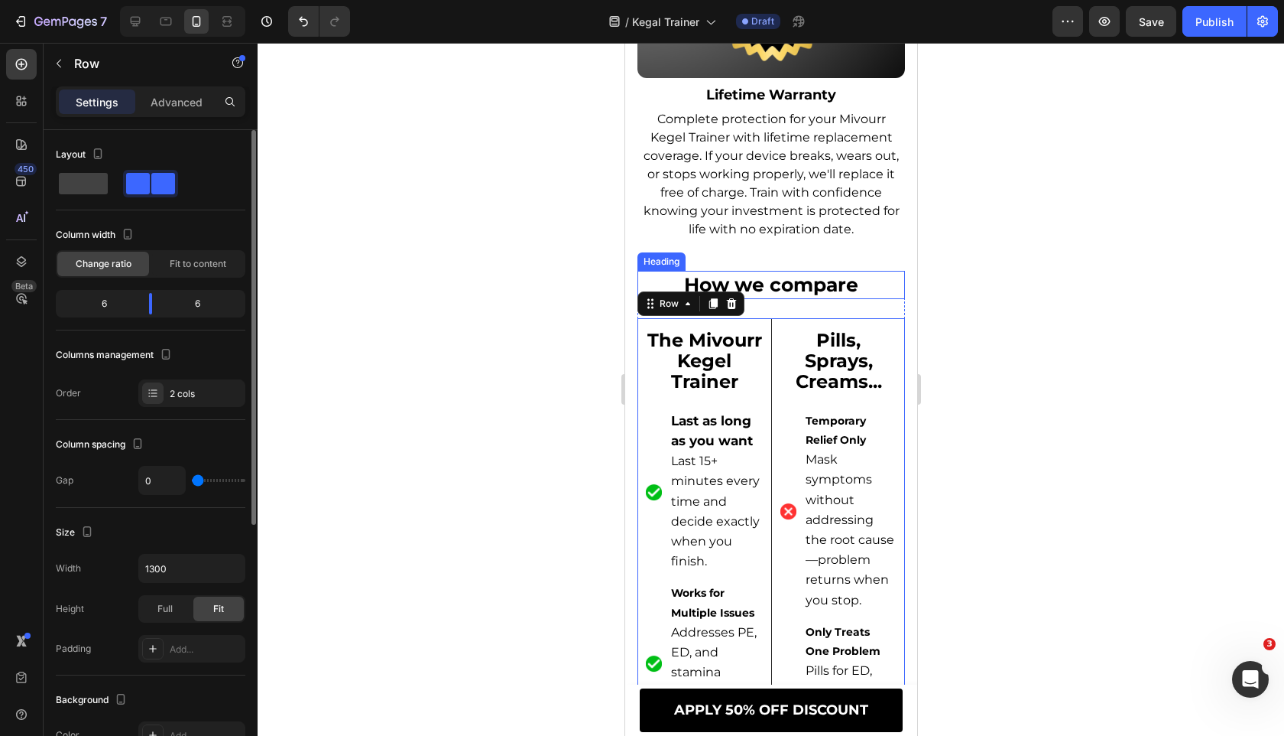
click at [757, 299] on h2 "How we compare" at bounding box center [771, 285] width 268 height 28
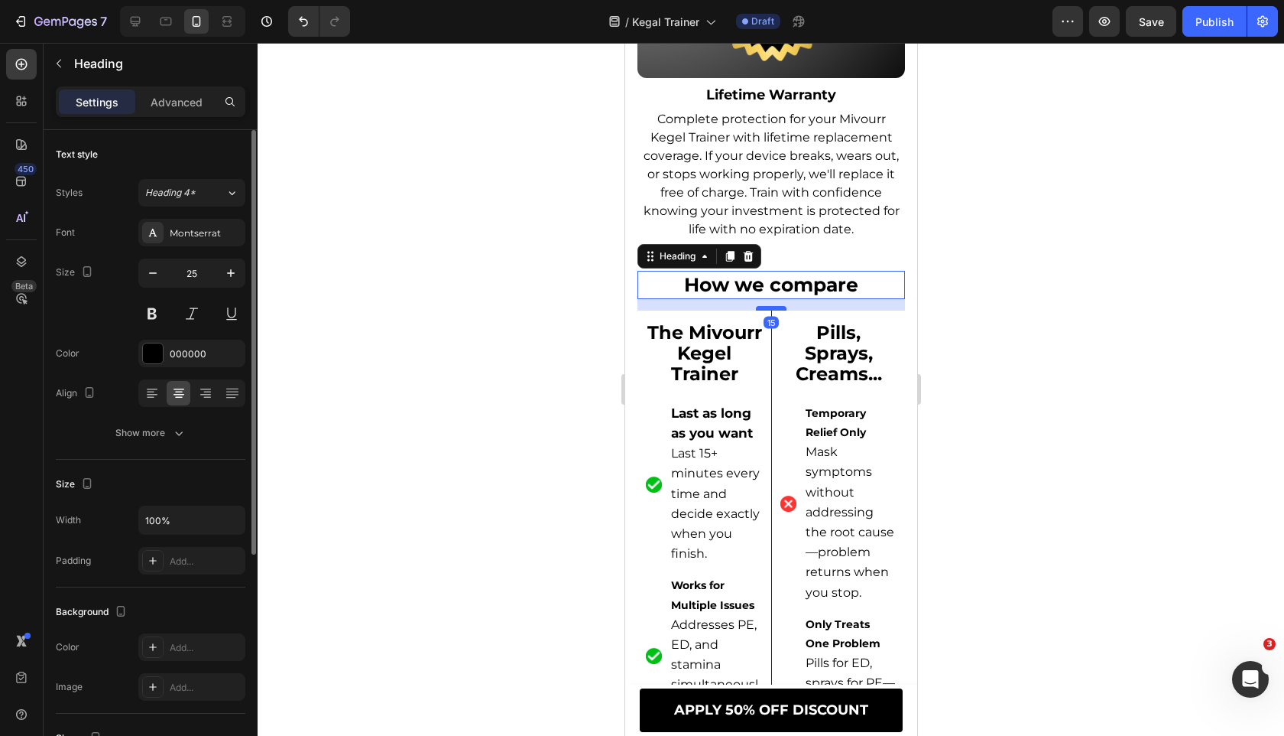
drag, startPoint x: 765, startPoint y: 334, endPoint x: 763, endPoint y: 326, distance: 7.8
click at [763, 310] on div at bounding box center [770, 308] width 31 height 5
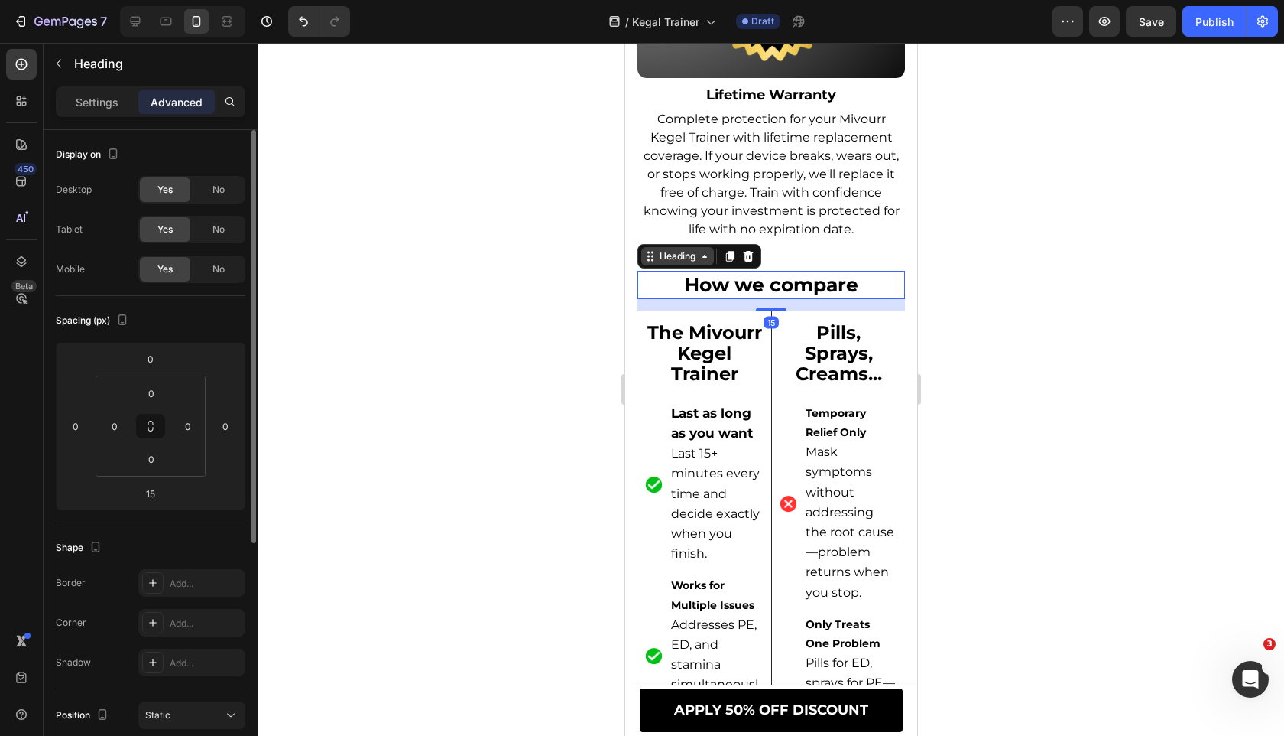
click at [692, 263] on div "Heading" at bounding box center [677, 256] width 42 height 14
click at [674, 234] on div "Row 1 col" at bounding box center [667, 229] width 47 height 9
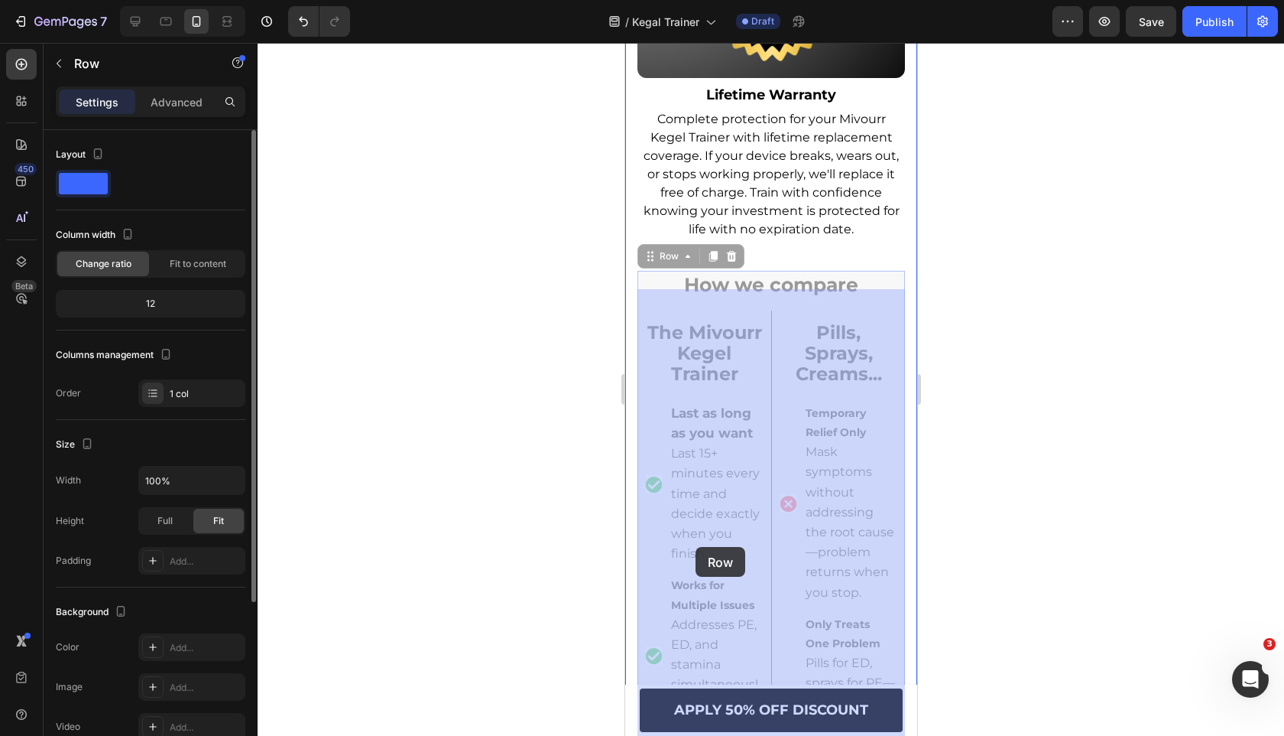
drag, startPoint x: 653, startPoint y: 268, endPoint x: 695, endPoint y: 547, distance: 281.5
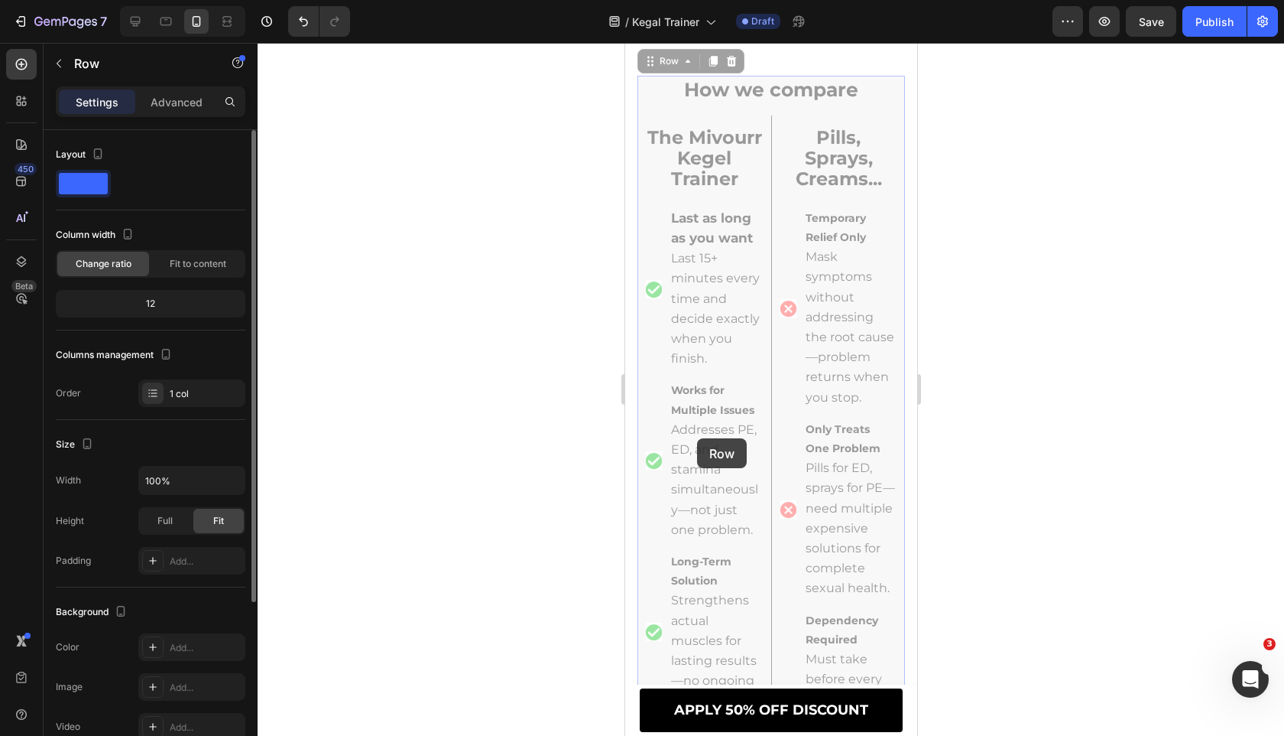
scroll to position [12640, 0]
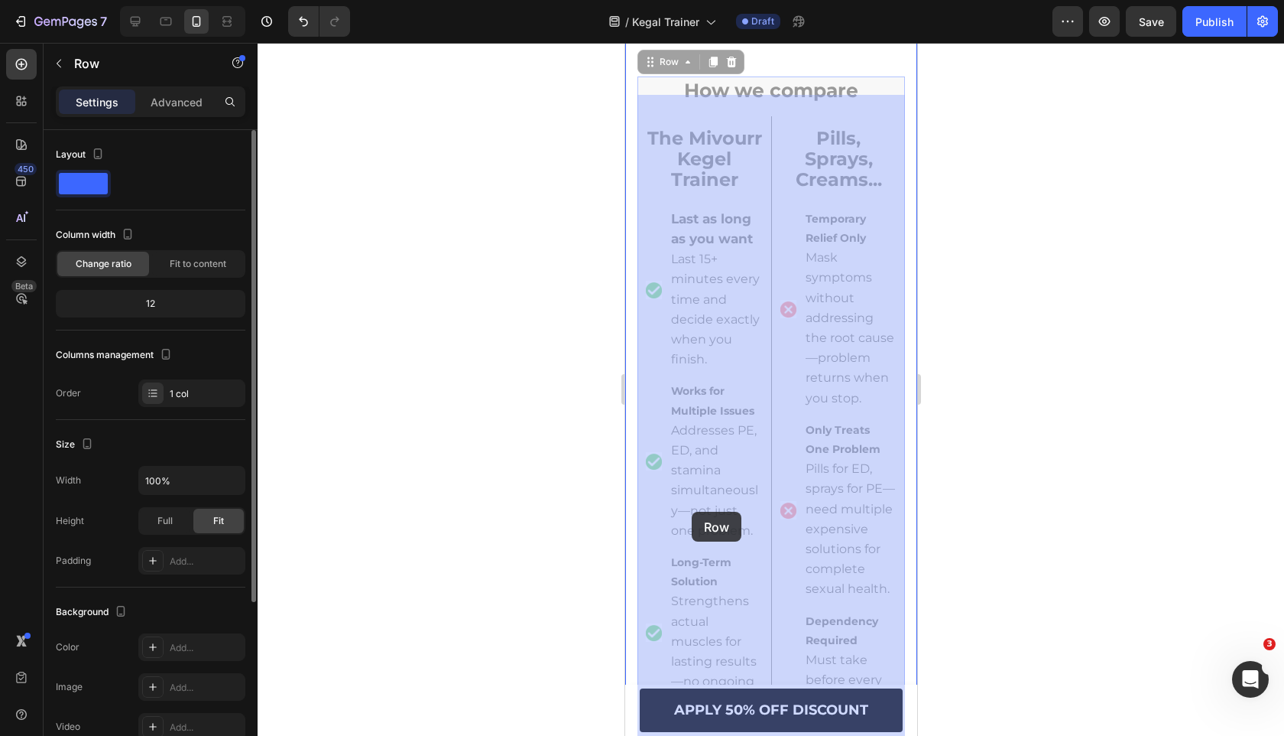
drag, startPoint x: 654, startPoint y: 80, endPoint x: 692, endPoint y: 511, distance: 432.9
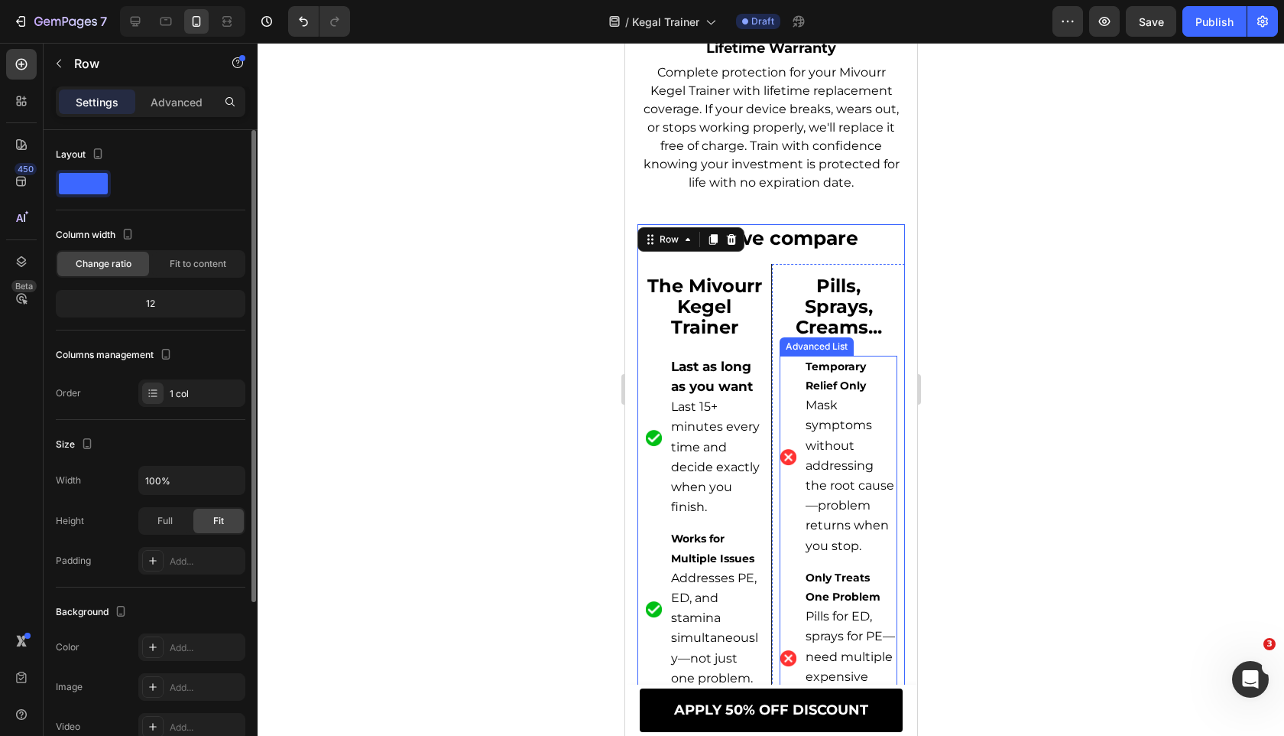
scroll to position [12481, 0]
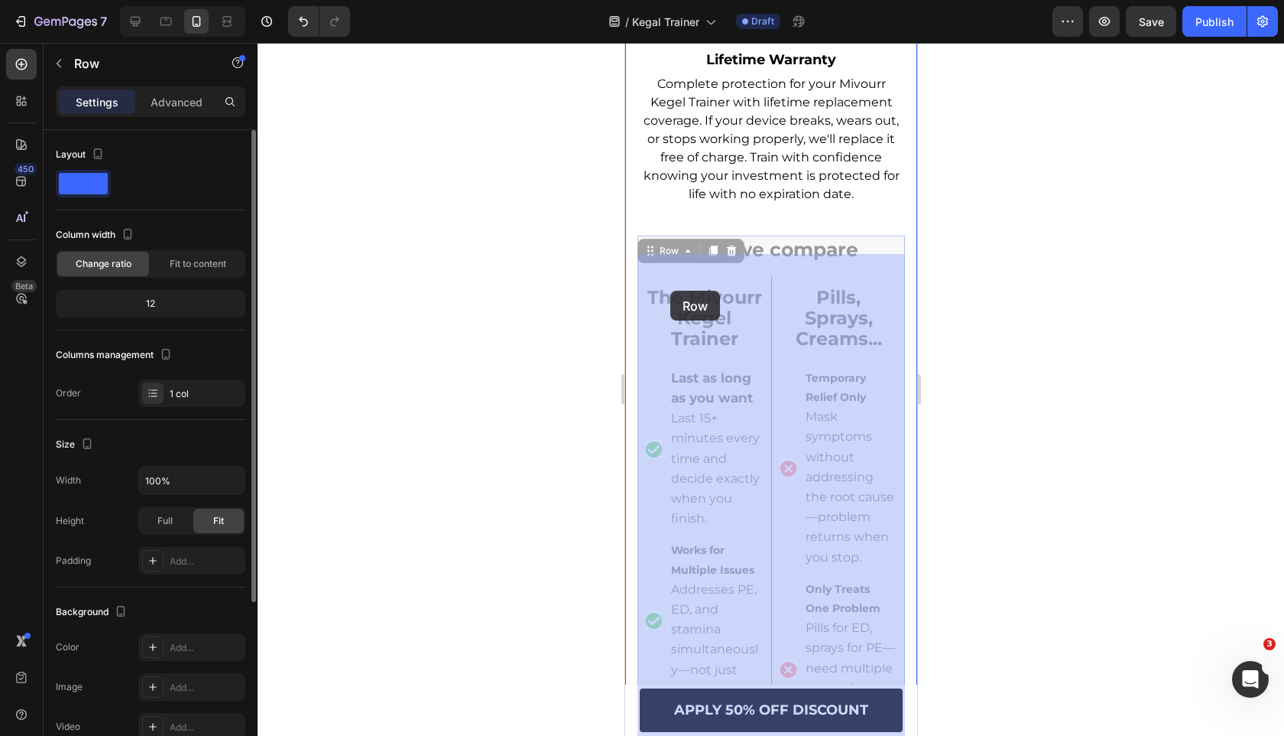
drag, startPoint x: 646, startPoint y: 268, endPoint x: 670, endPoint y: 291, distance: 33.0
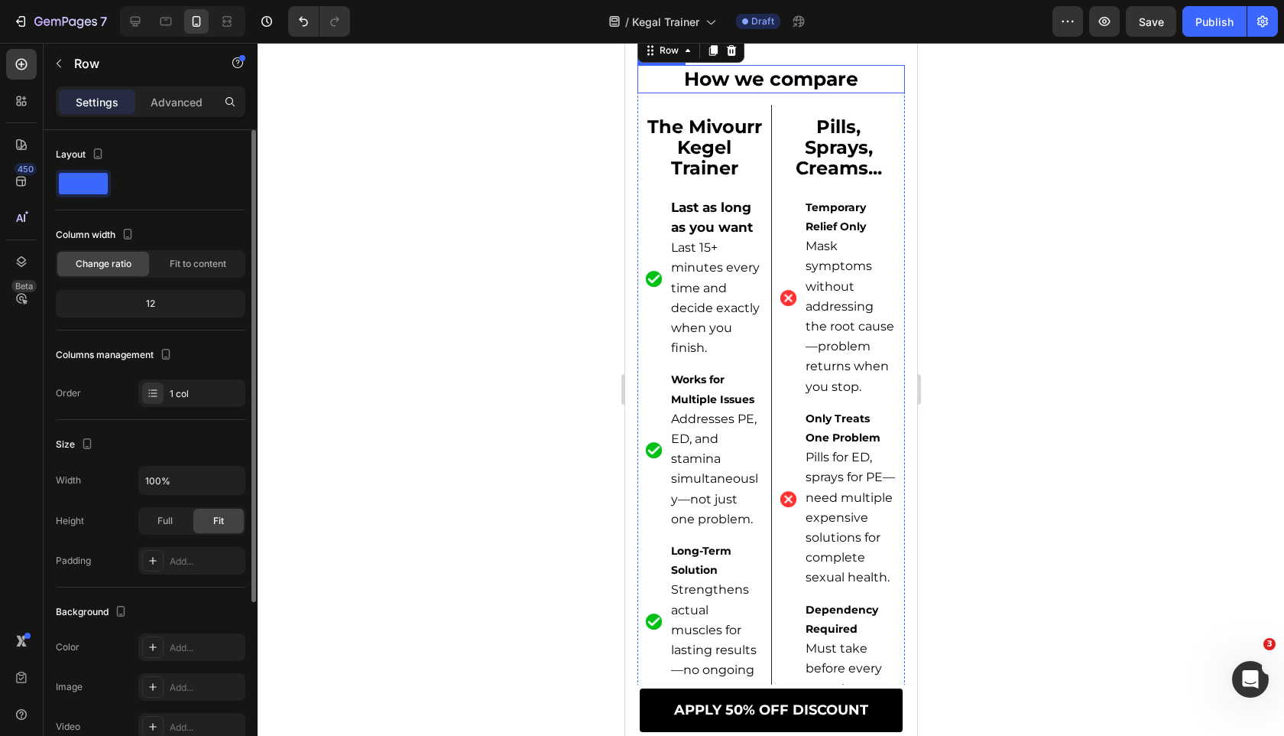
scroll to position [12655, 0]
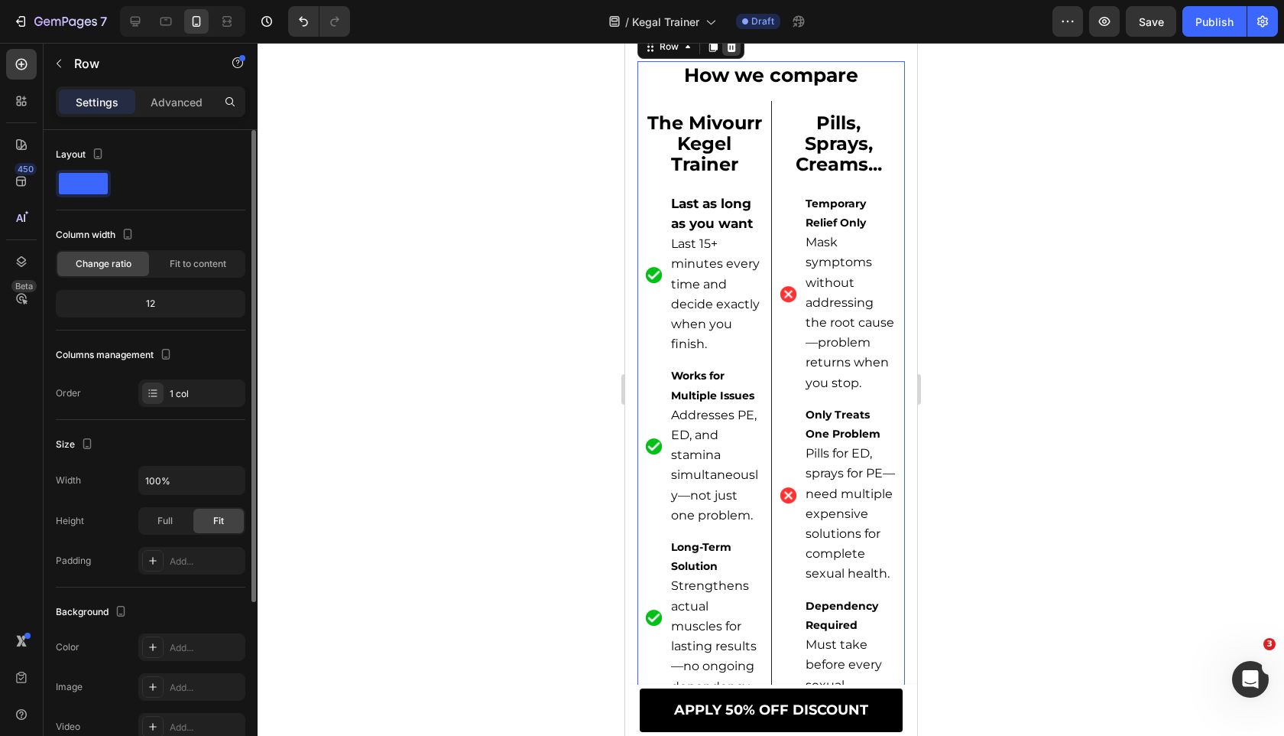
click at [736, 53] on icon at bounding box center [731, 47] width 12 height 12
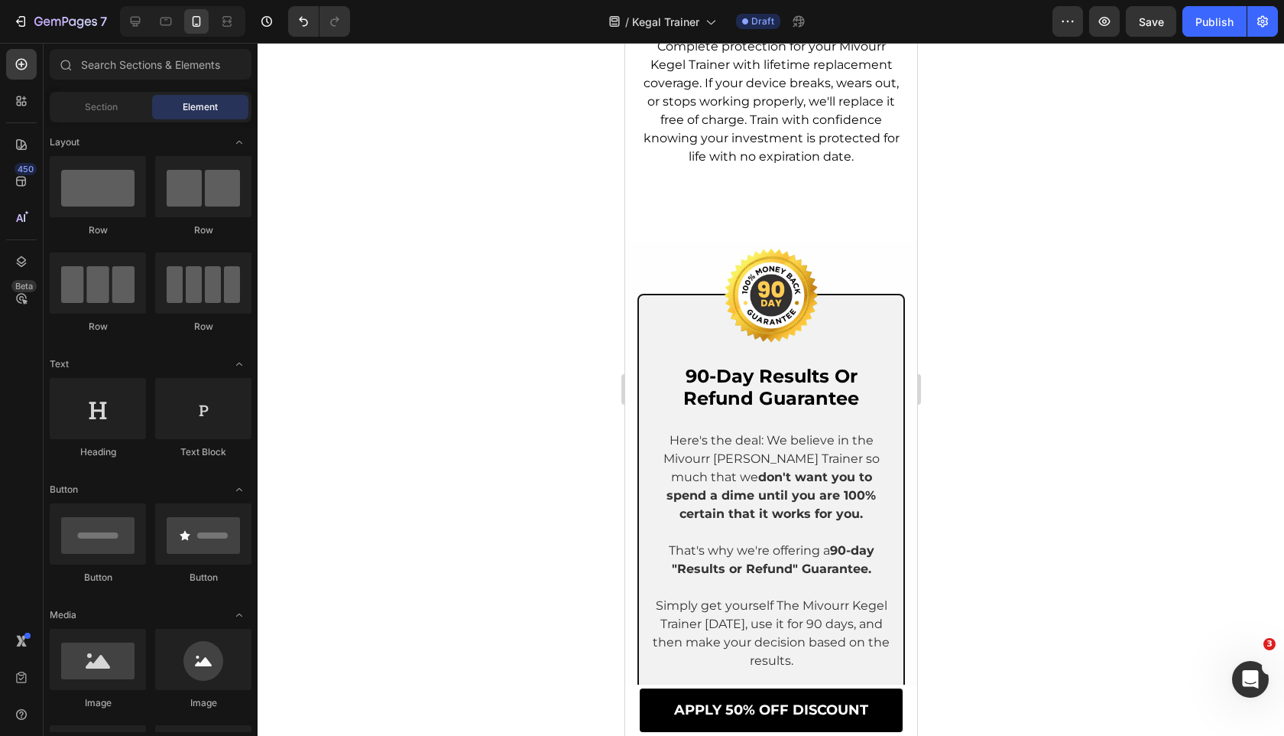
scroll to position [12514, 0]
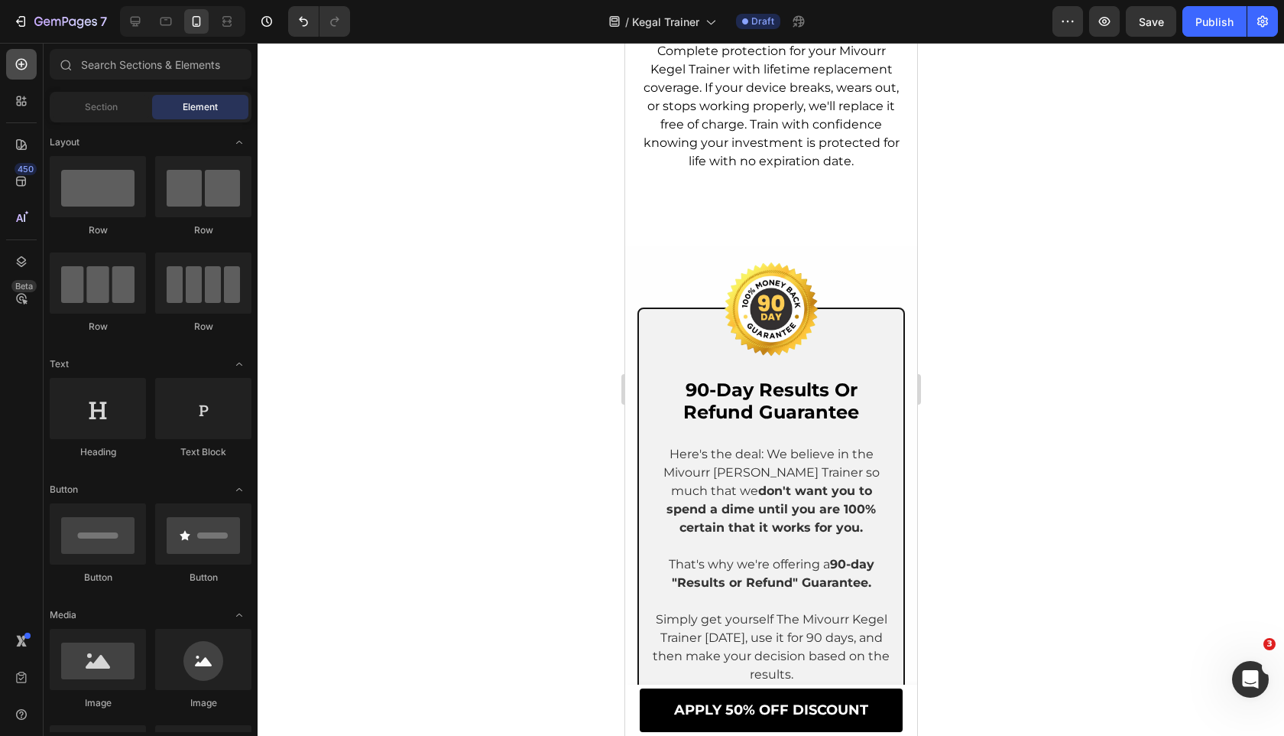
click at [22, 70] on icon at bounding box center [21, 64] width 15 height 15
drag, startPoint x: 735, startPoint y: 693, endPoint x: 813, endPoint y: 215, distance: 484.9
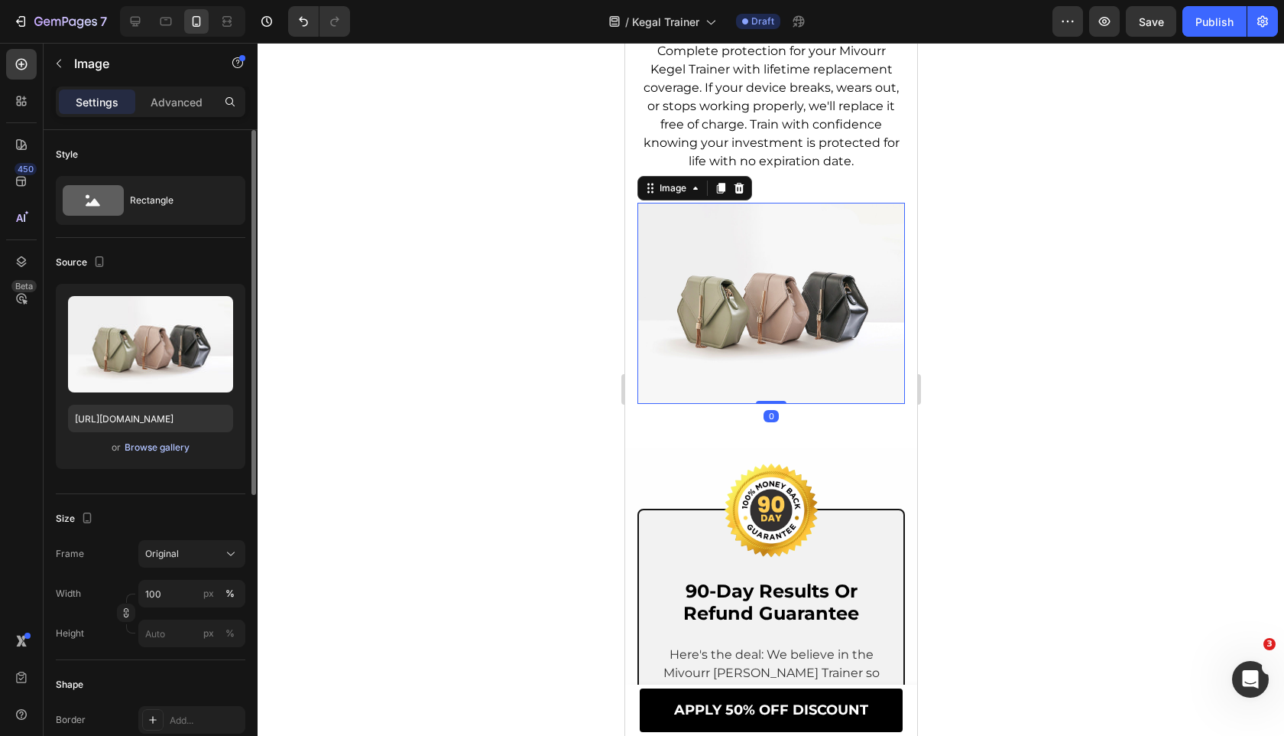
click at [168, 443] on div "Browse gallery" at bounding box center [157, 447] width 65 height 14
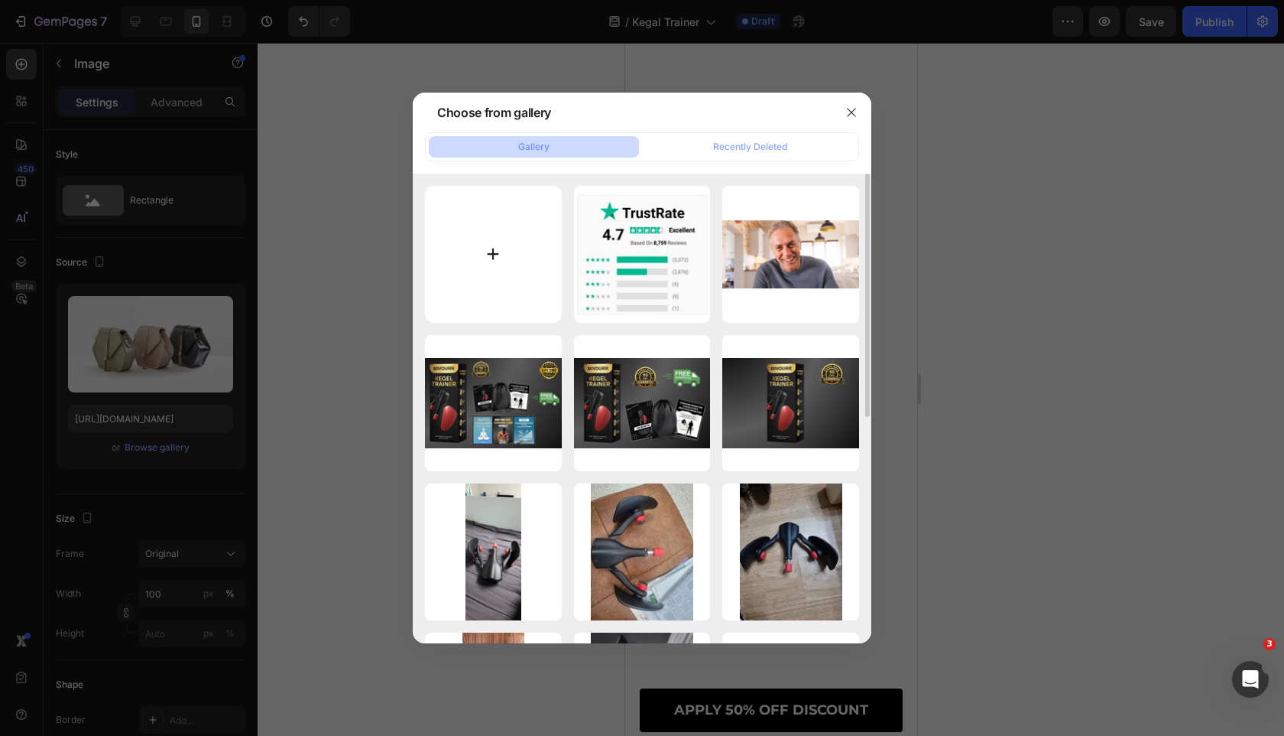
click at [437, 242] on input "file" at bounding box center [493, 254] width 137 height 137
type input "C:\fakepath\Mivourr.png"
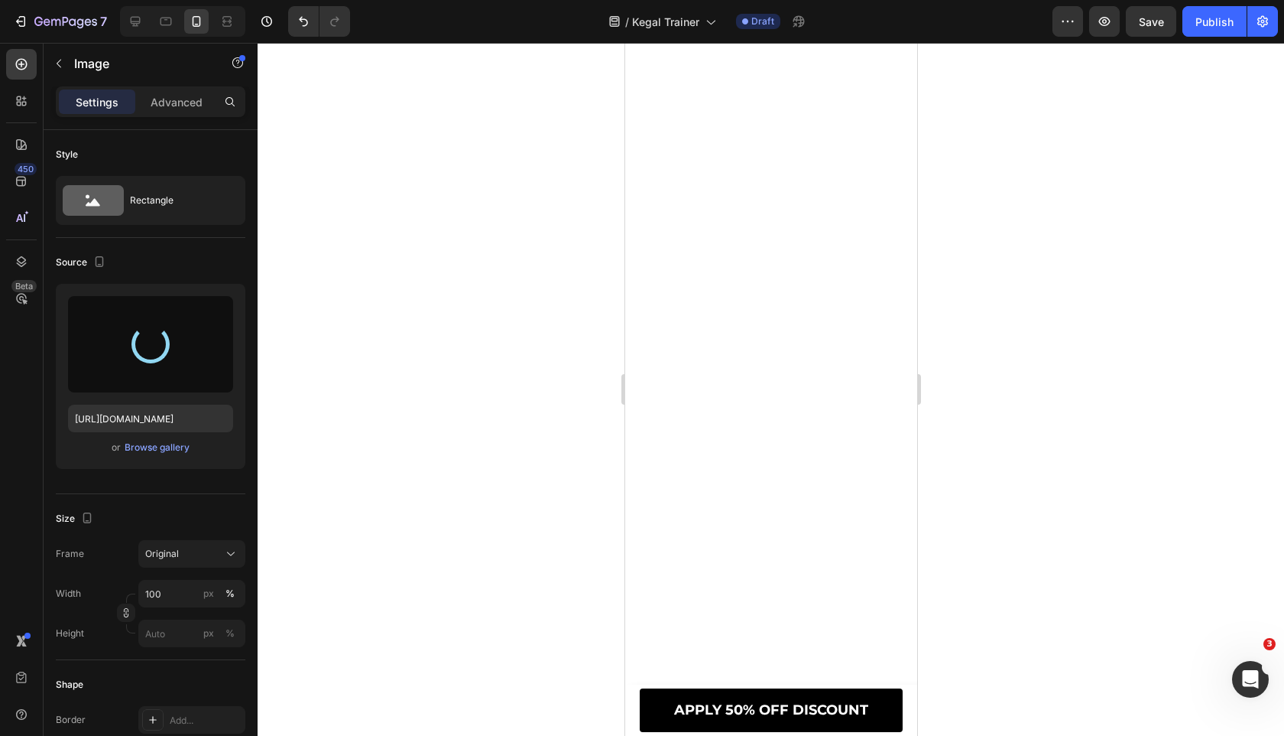
type input "https://cdn.shopify.com/s/files/1/0963/7281/8245/files/gempages_575392305016472…"
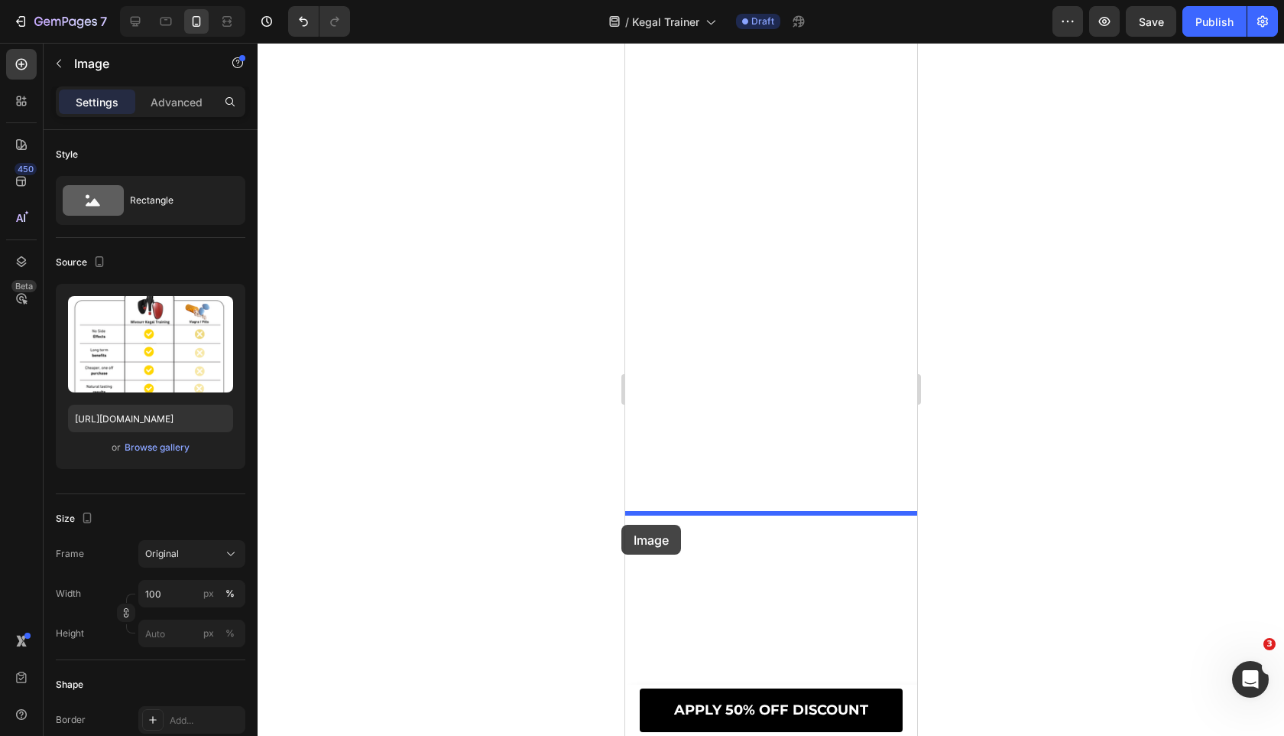
drag, startPoint x: 651, startPoint y: 207, endPoint x: 621, endPoint y: 524, distance: 318.7
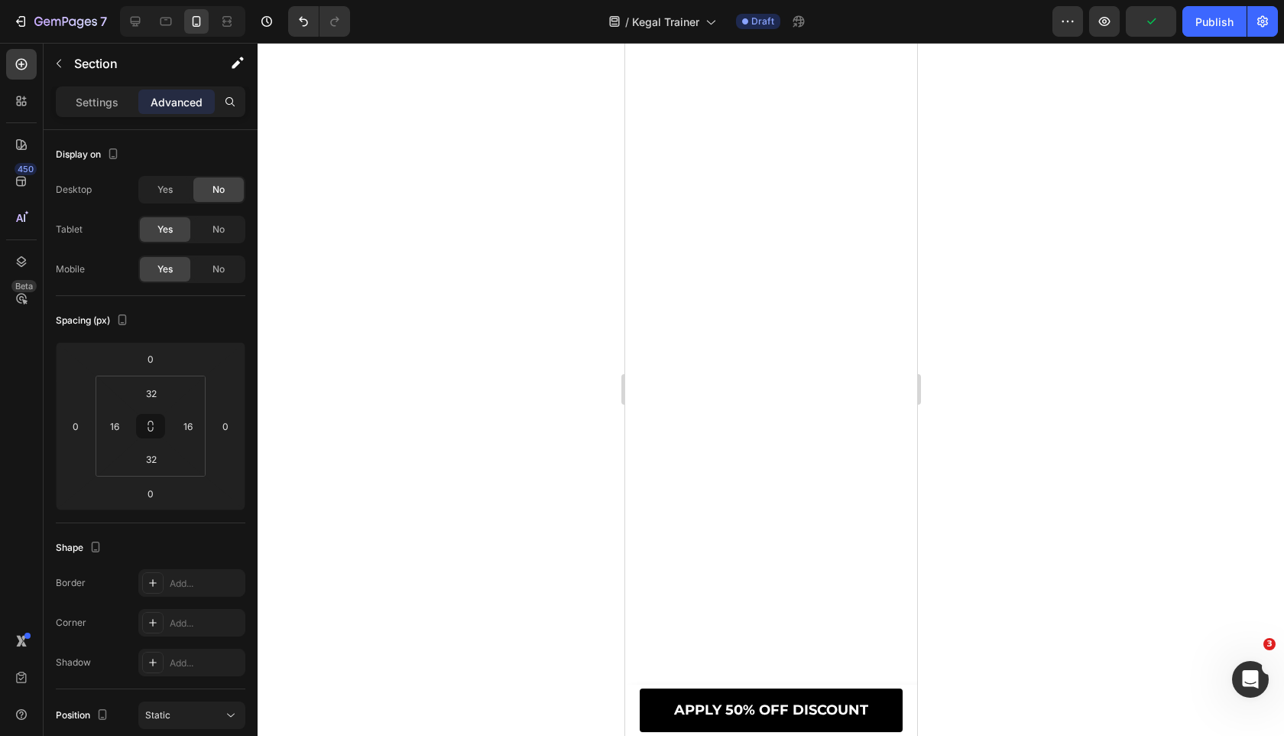
click at [147, 458] on input "32" at bounding box center [151, 458] width 31 height 23
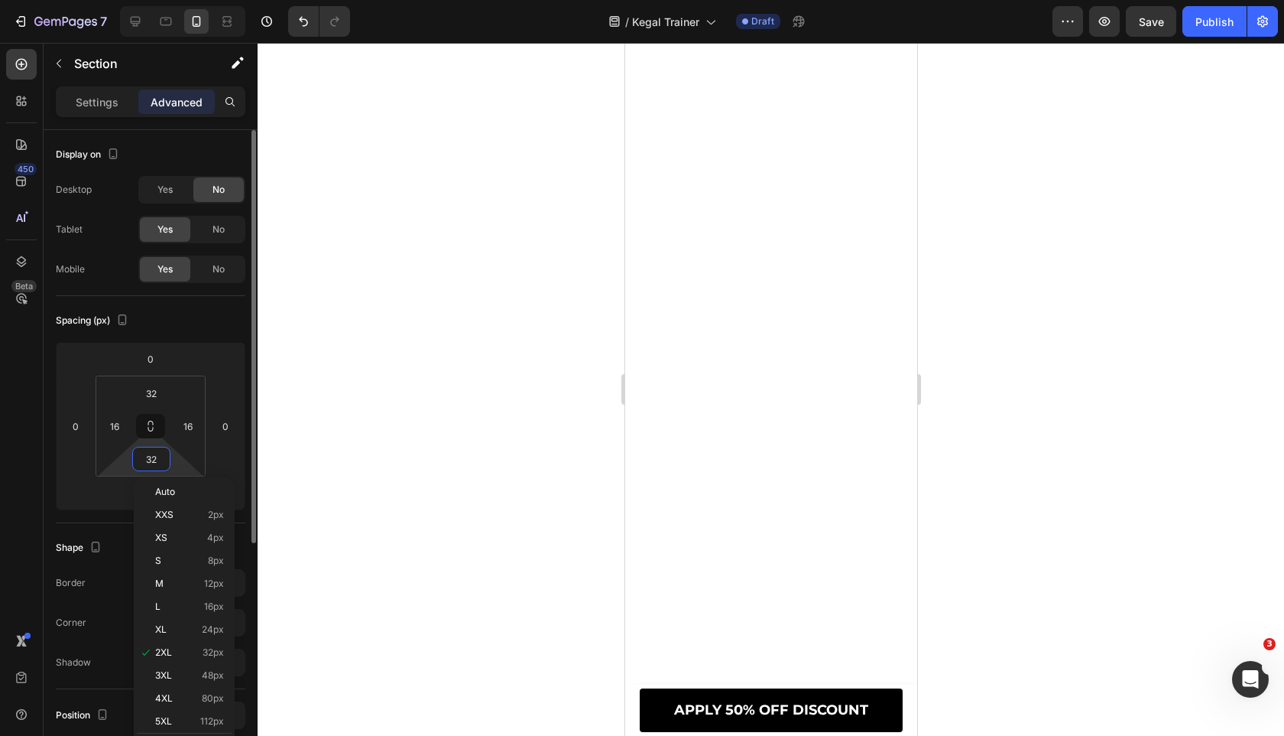
type input "0"
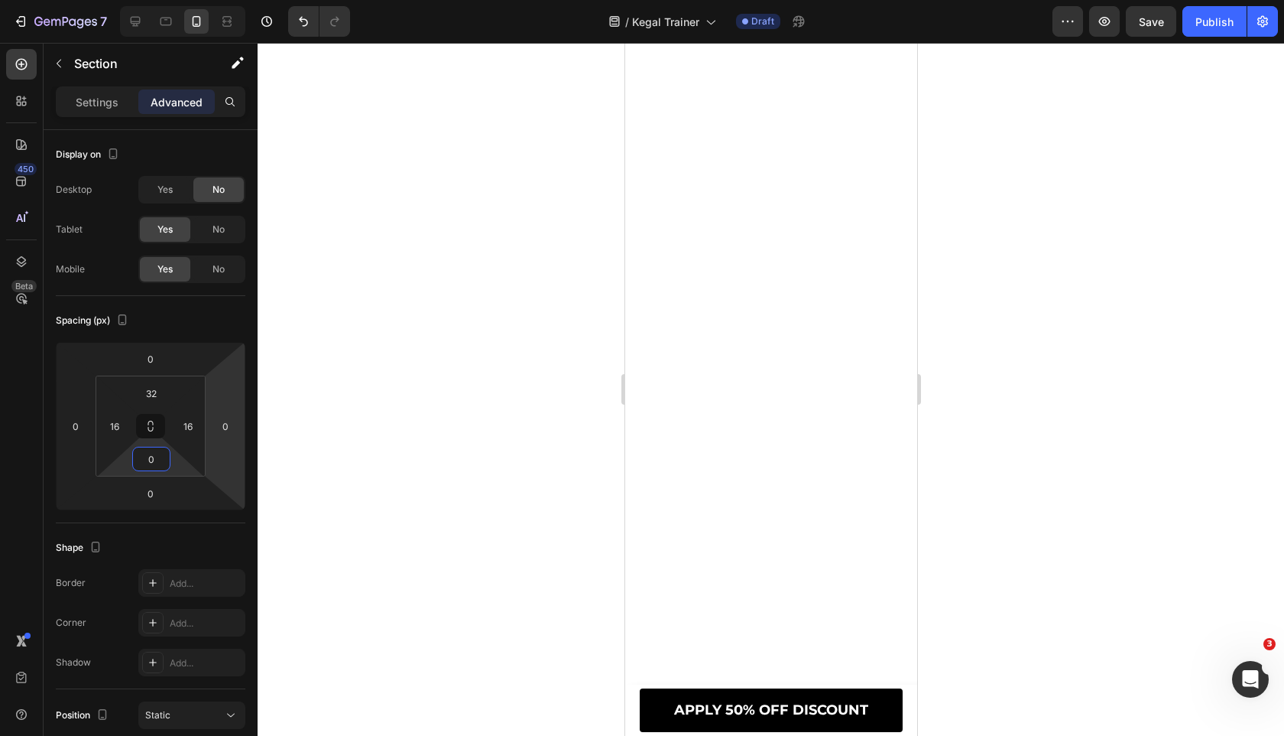
drag, startPoint x: 151, startPoint y: 173, endPoint x: 448, endPoint y: 363, distance: 352.5
click at [431, 378] on div at bounding box center [771, 389] width 1027 height 693
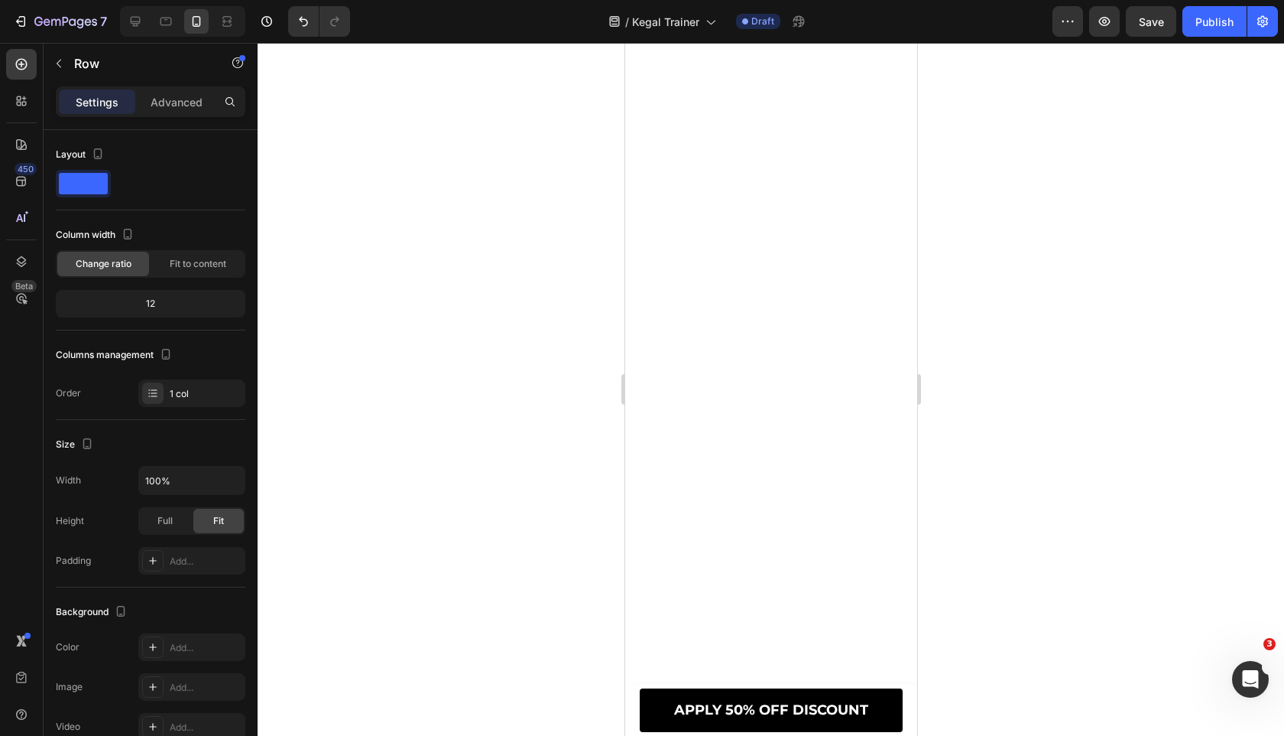
scroll to position [12290, 0]
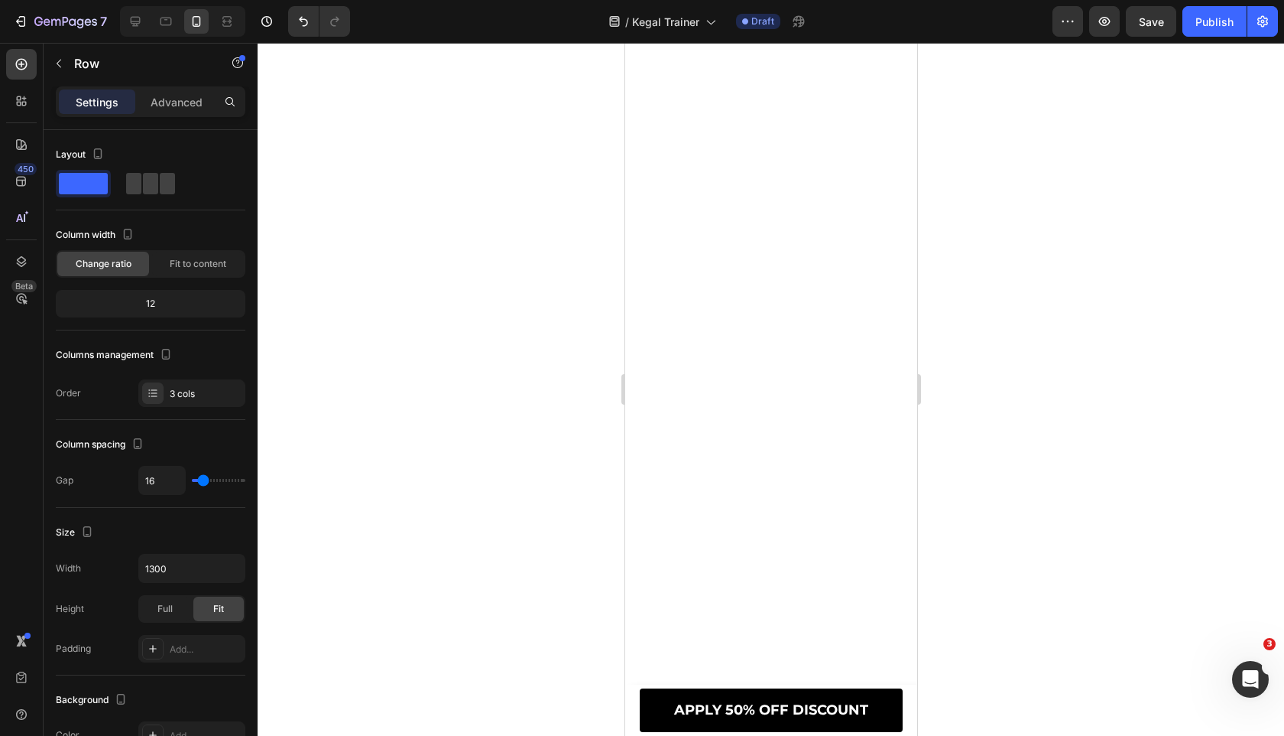
drag, startPoint x: 775, startPoint y: 440, endPoint x: 788, endPoint y: 346, distance: 95.0
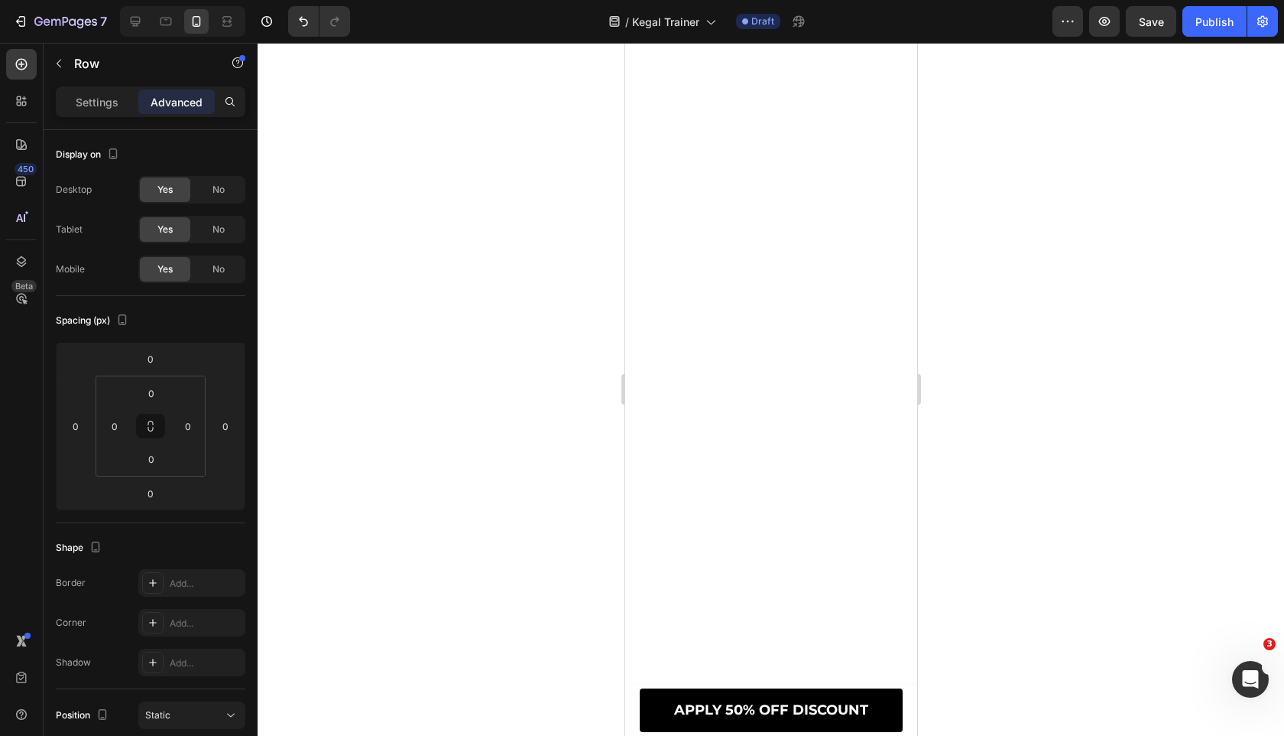
click at [485, 486] on div at bounding box center [771, 389] width 1027 height 693
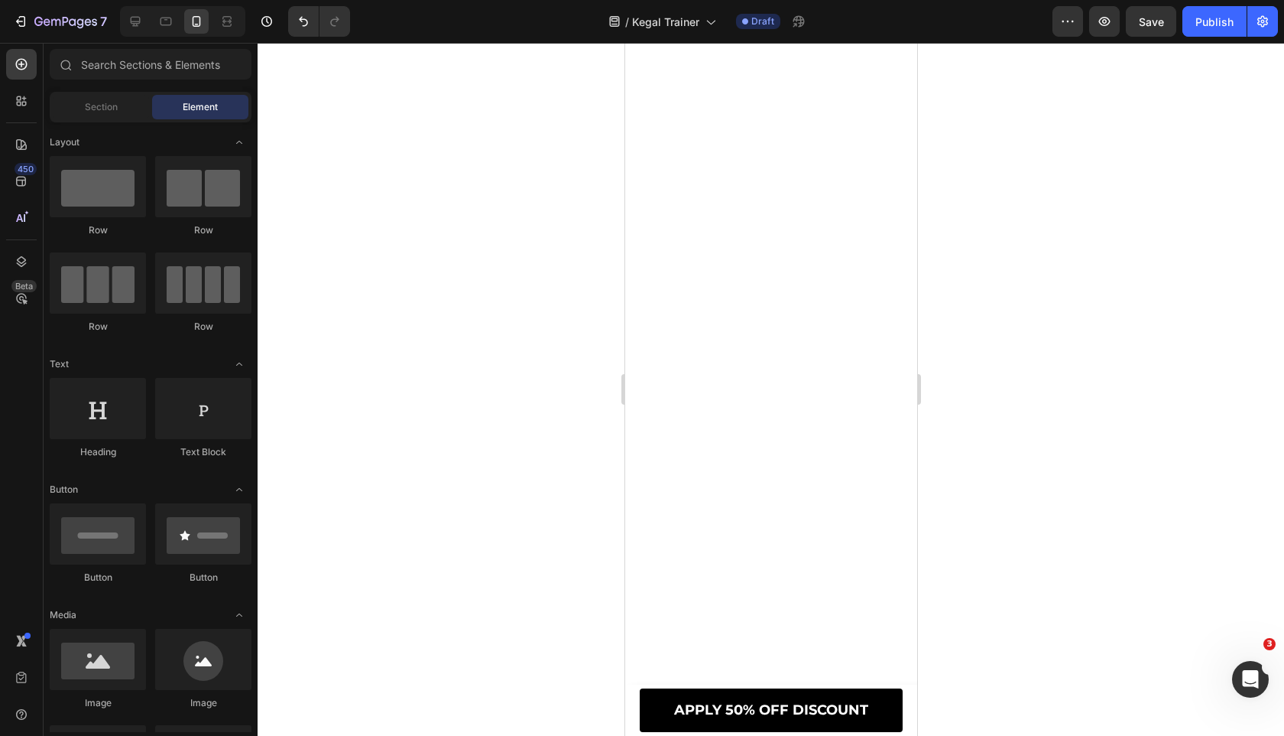
scroll to position [12443, 0]
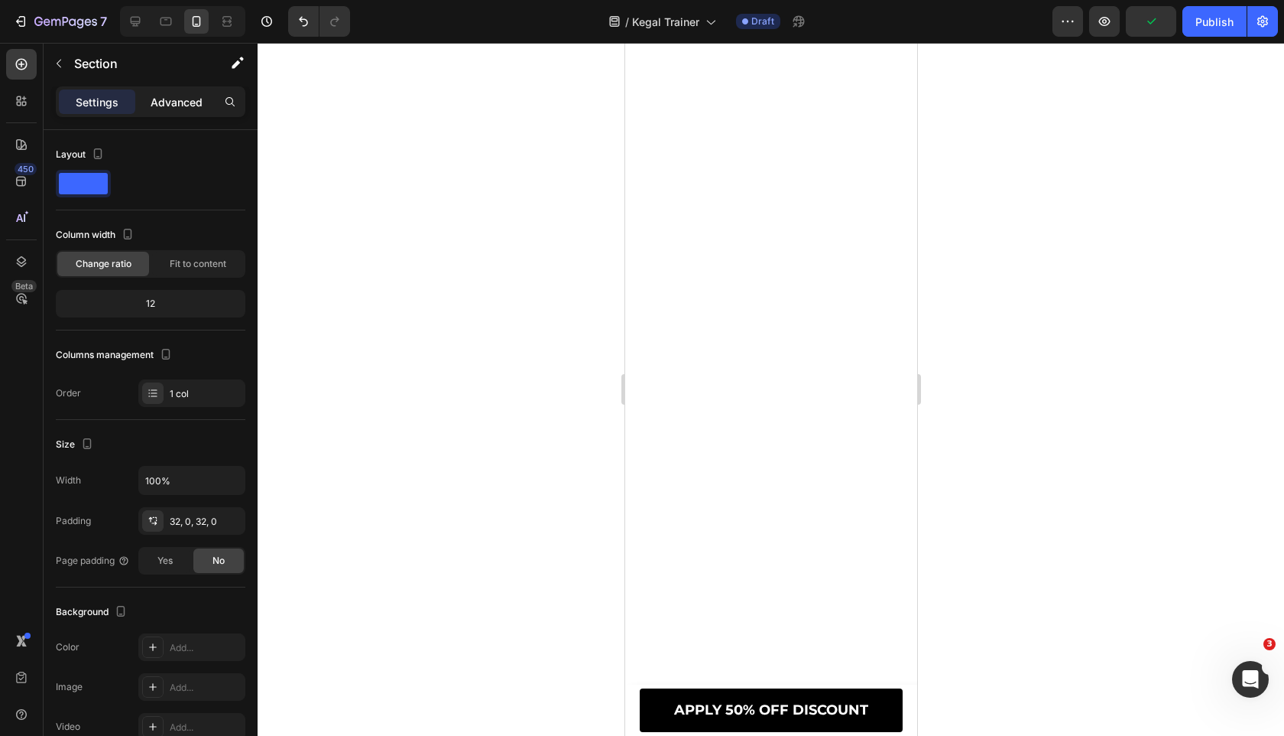
click at [162, 112] on div "Advanced" at bounding box center [176, 101] width 76 height 24
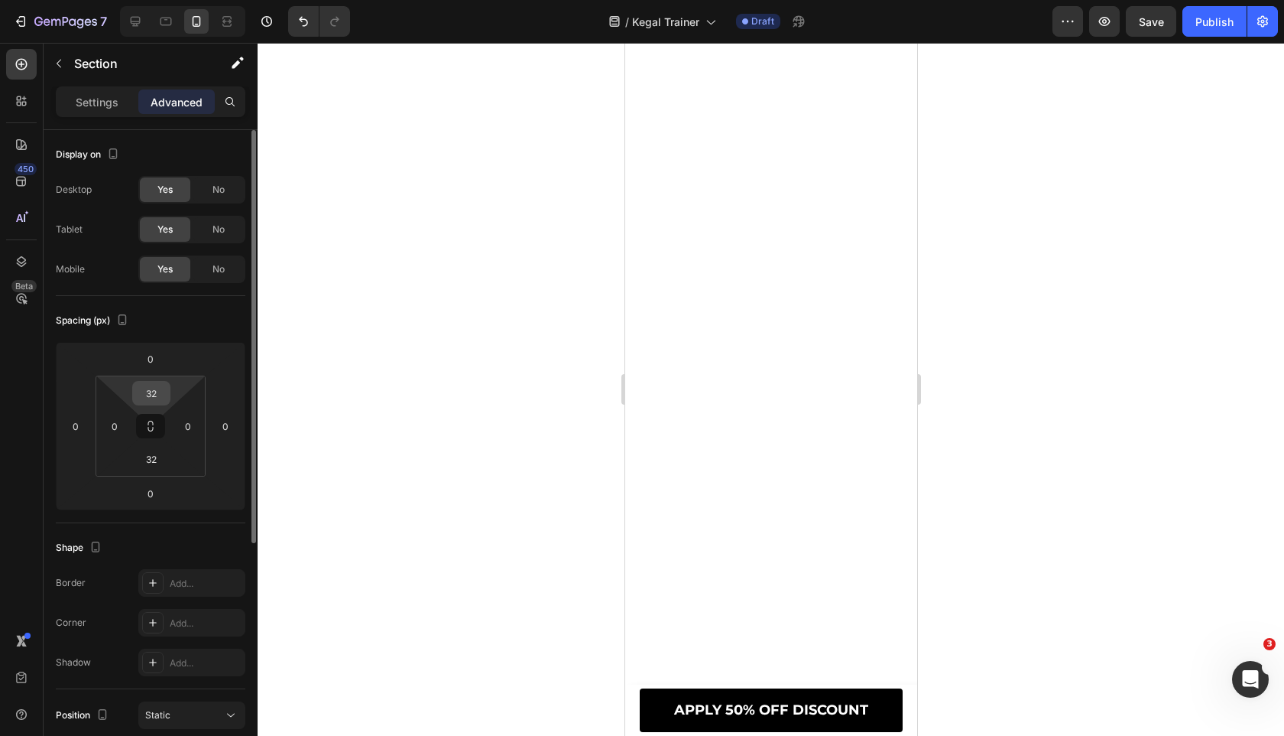
click at [159, 403] on input "32" at bounding box center [151, 393] width 31 height 23
type input "15"
click at [158, 469] on input "32" at bounding box center [151, 458] width 31 height 23
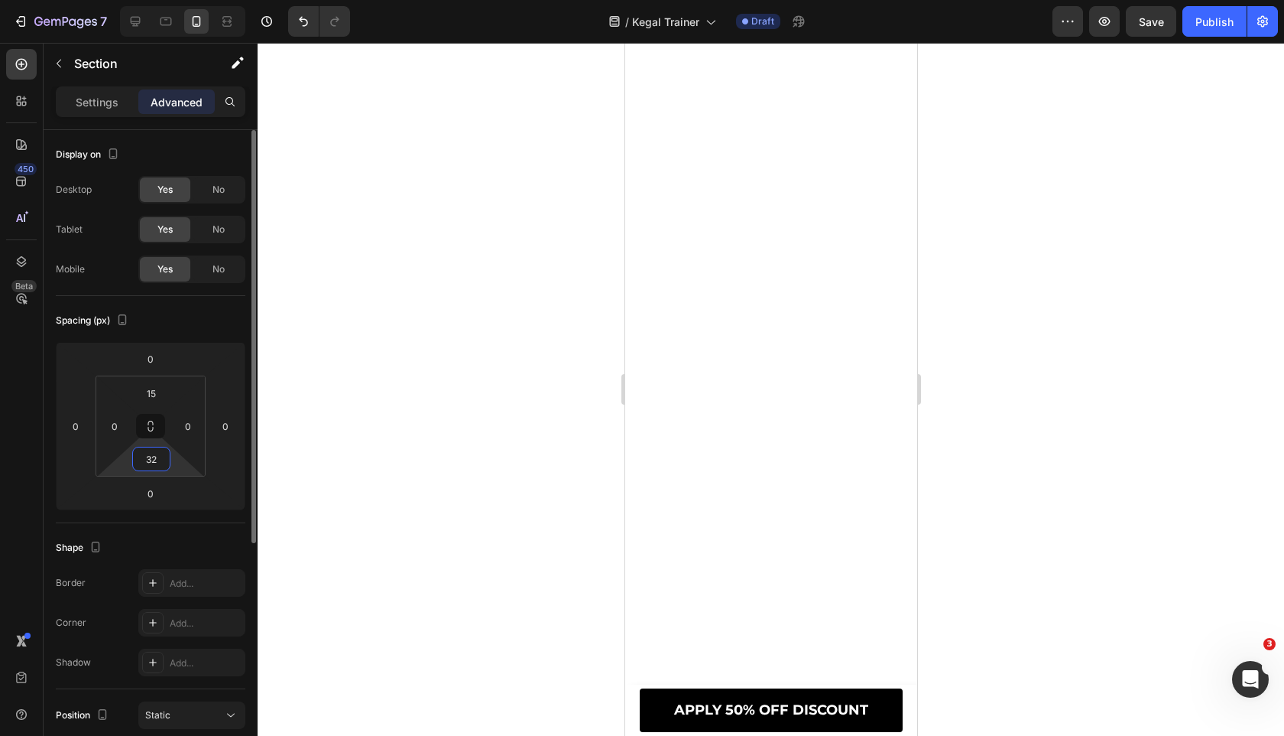
click at [158, 469] on input "32" at bounding box center [151, 458] width 31 height 23
type input "-"
click at [353, 411] on div at bounding box center [771, 389] width 1027 height 693
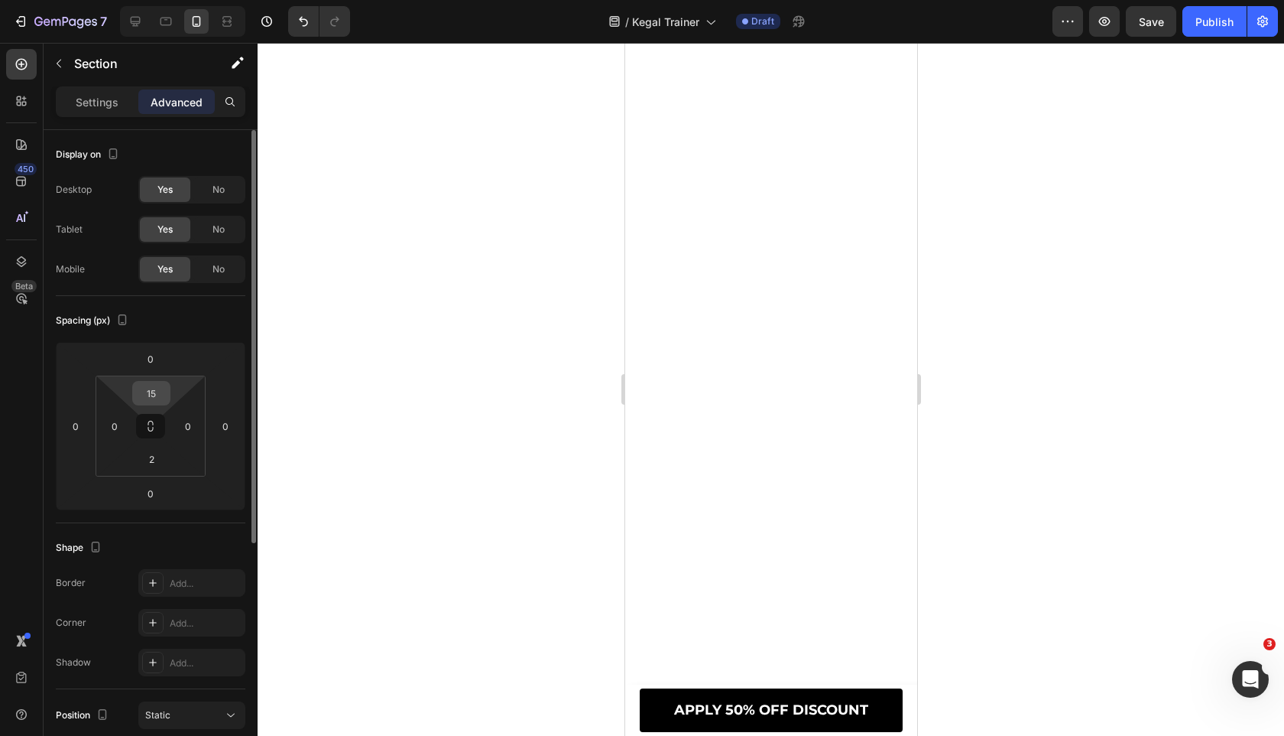
click at [157, 391] on input "15" at bounding box center [151, 393] width 31 height 23
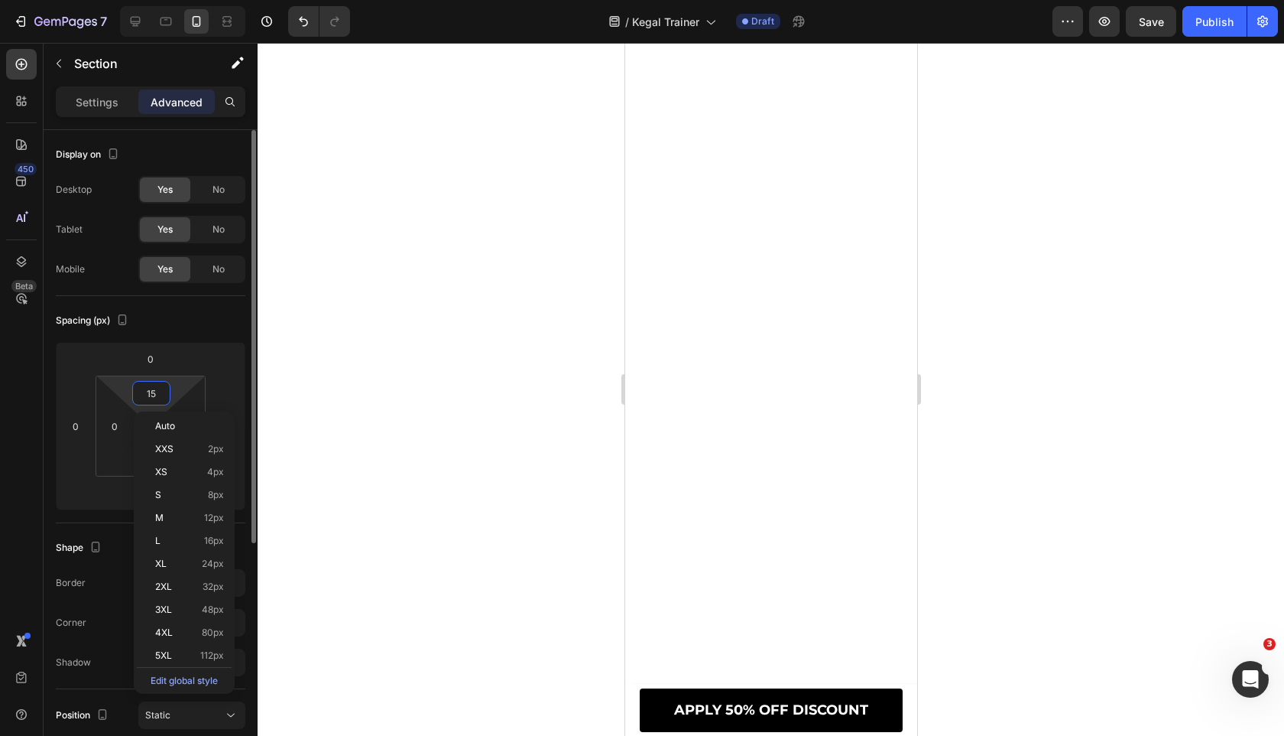
click at [157, 391] on input "15" at bounding box center [151, 393] width 31 height 23
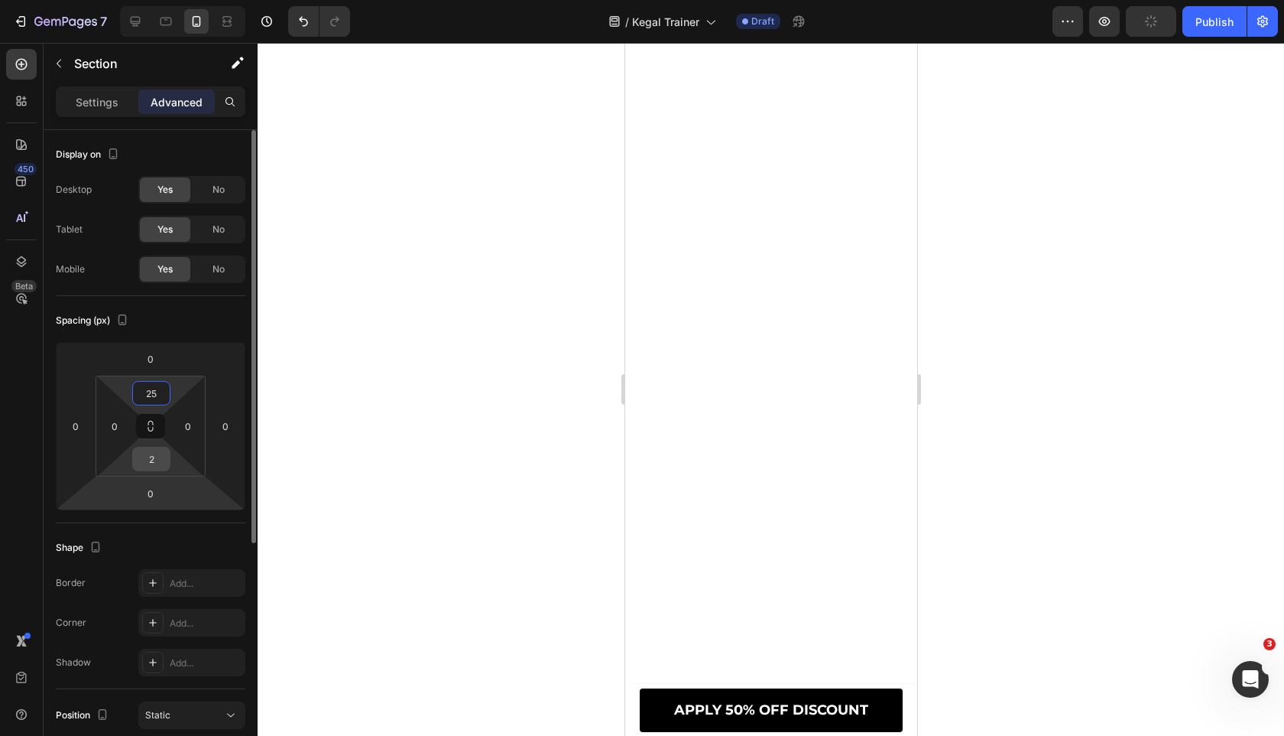
type input "25"
click at [154, 459] on input "2" at bounding box center [151, 458] width 31 height 23
type input "0"
click at [197, 297] on div "Spacing (px) 0 0 0 0 25 0 0 0" at bounding box center [151, 409] width 190 height 227
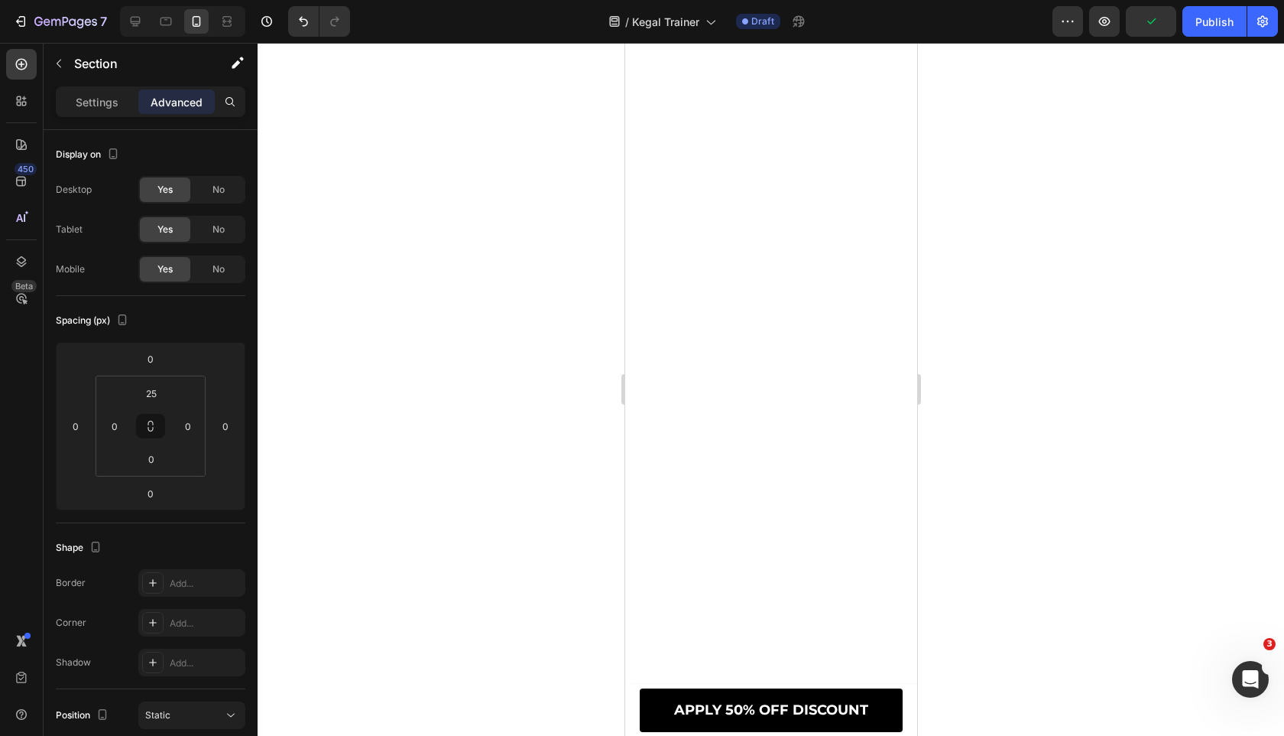
click at [388, 302] on div at bounding box center [771, 389] width 1027 height 693
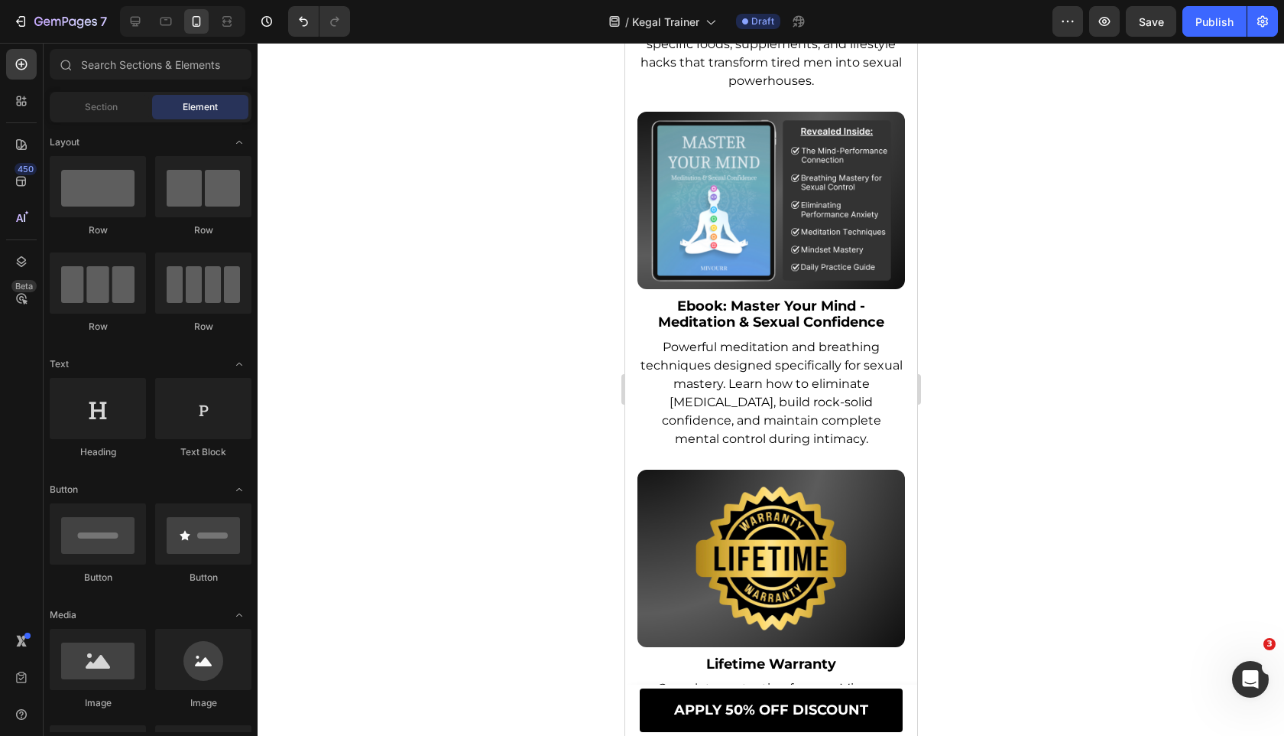
scroll to position [11860, 0]
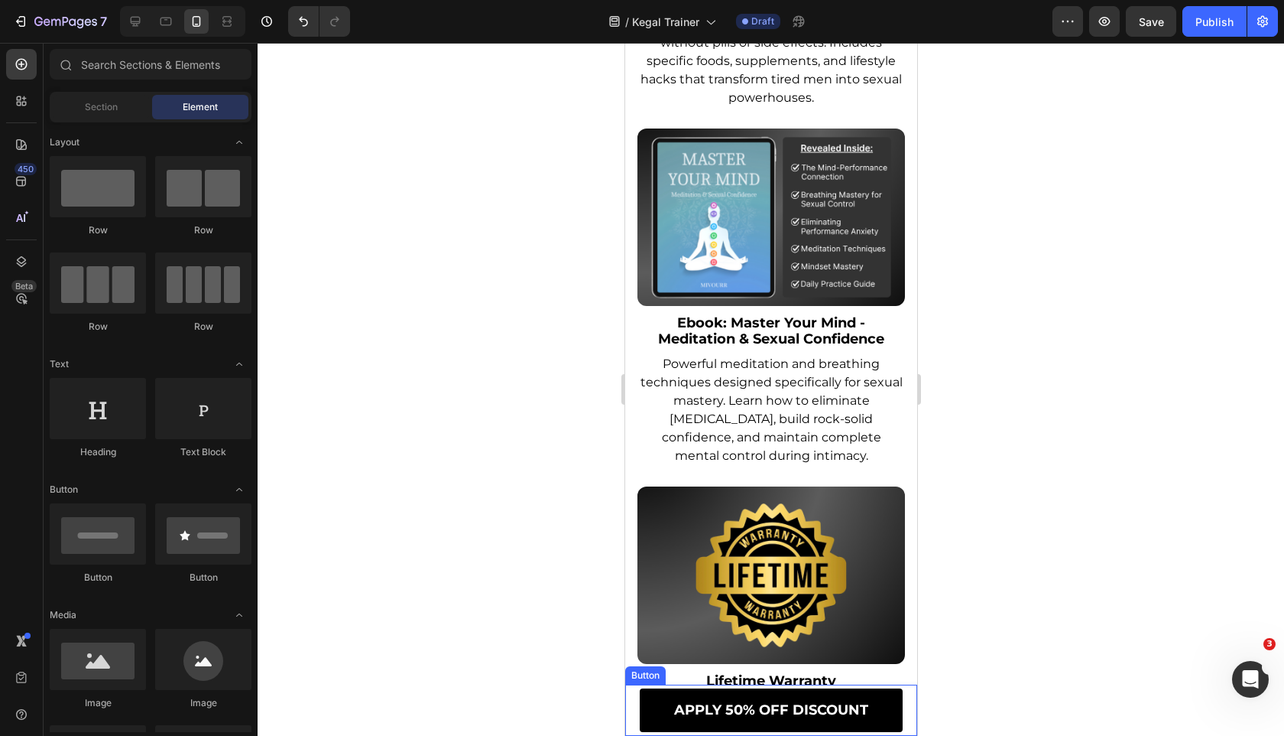
click at [627, 702] on div "APPLY 50% OFF DISCOUNT Button" at bounding box center [771, 709] width 292 height 51
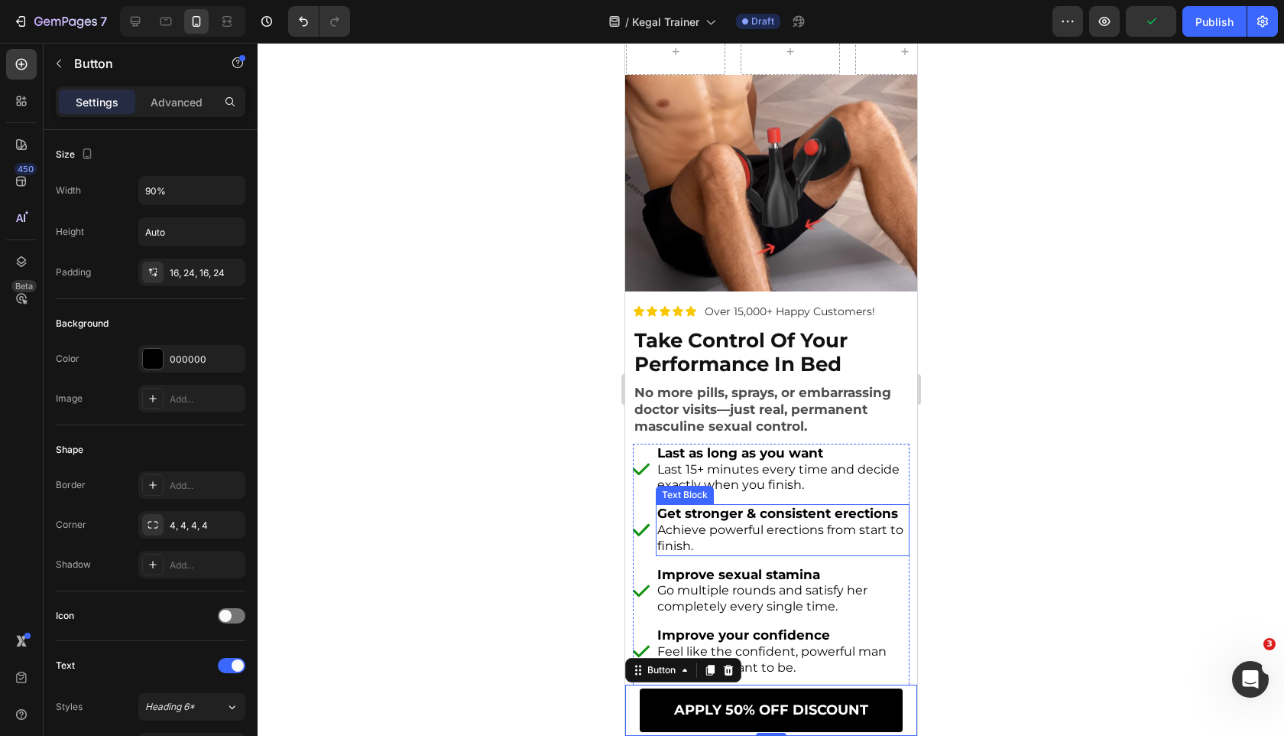
scroll to position [0, 0]
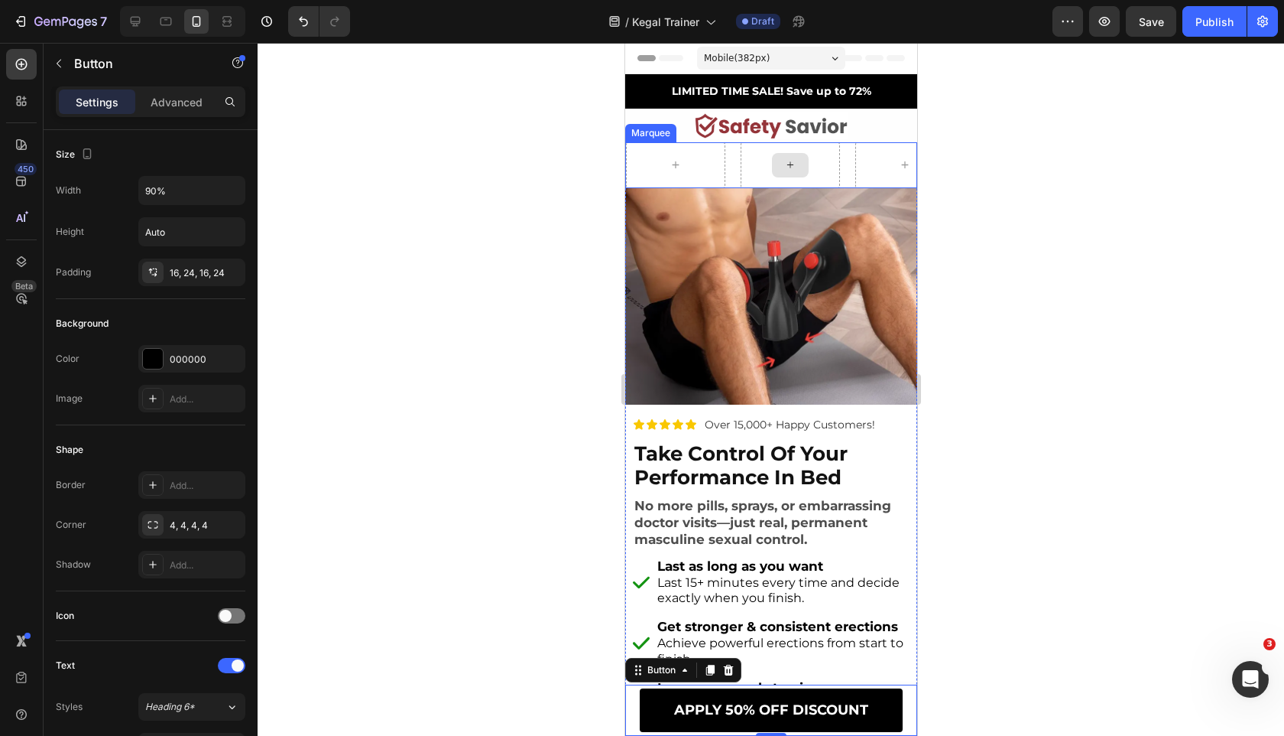
click at [751, 144] on div at bounding box center [789, 165] width 99 height 46
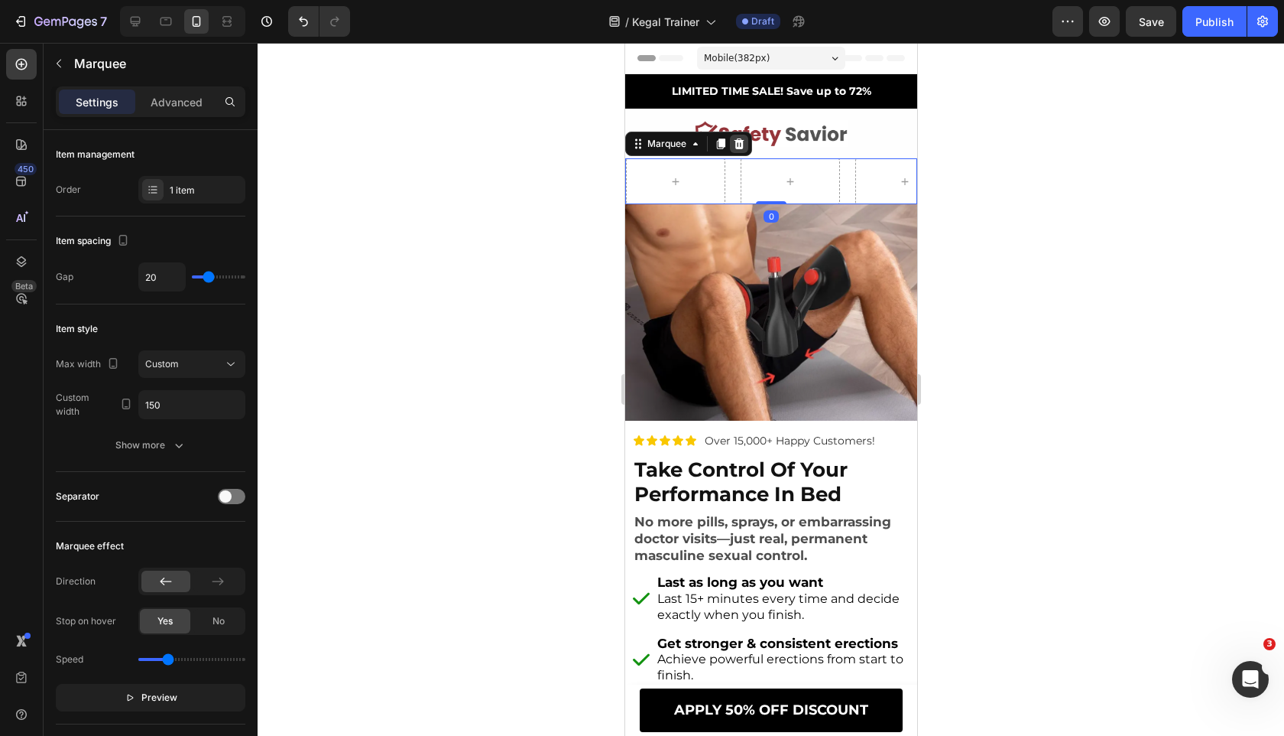
click at [742, 140] on icon at bounding box center [739, 143] width 10 height 11
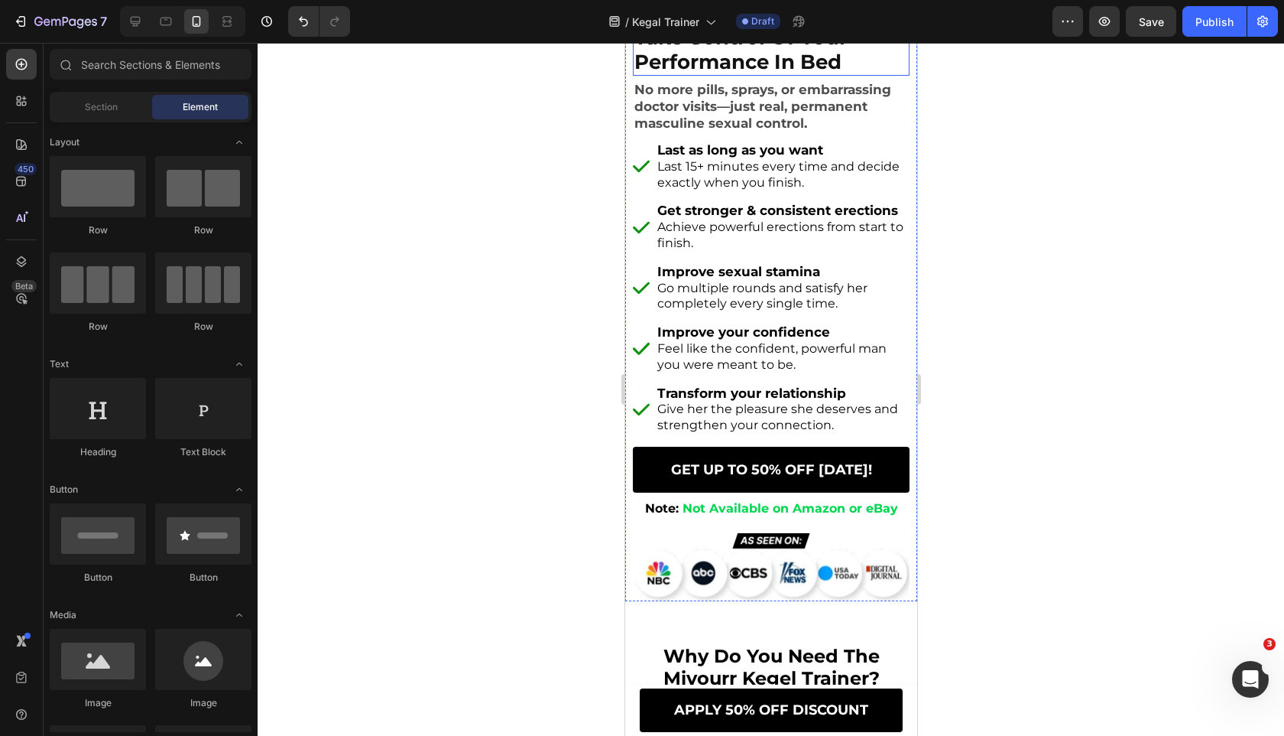
scroll to position [349, 0]
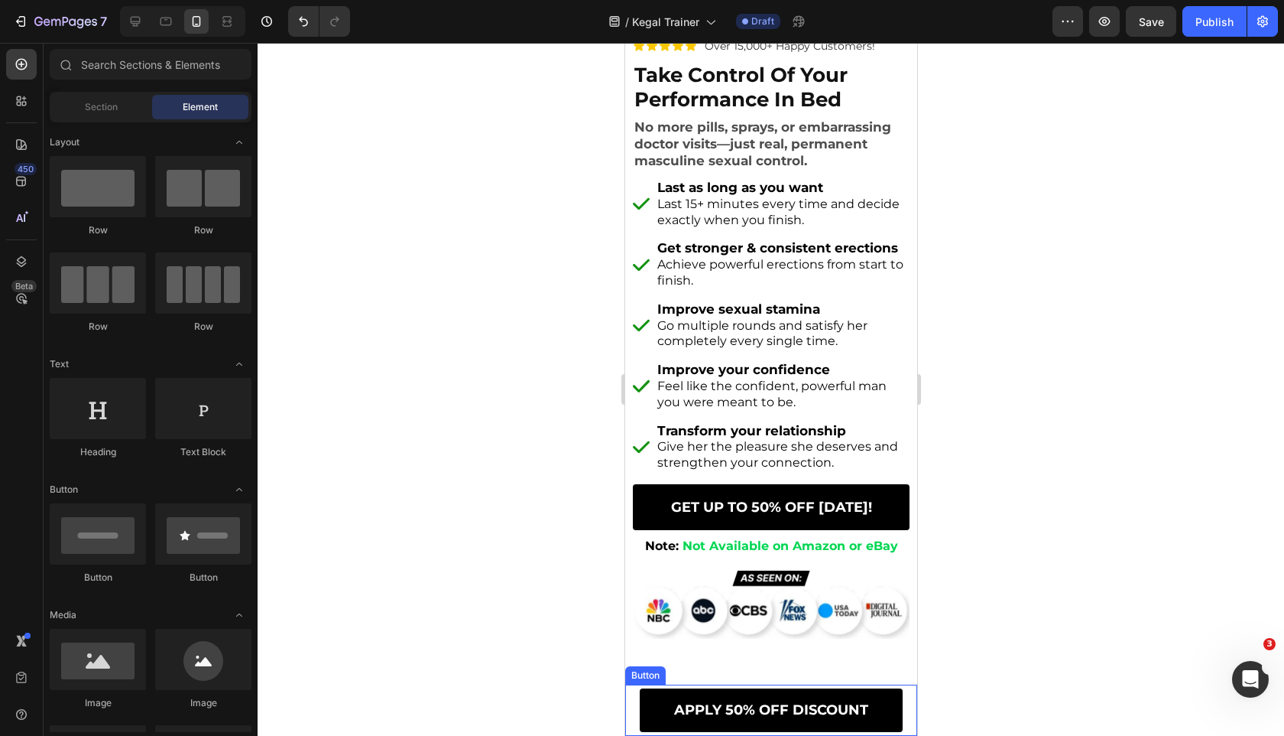
click at [645, 695] on link "APPLY 50% OFF DISCOUNT" at bounding box center [770, 710] width 263 height 44
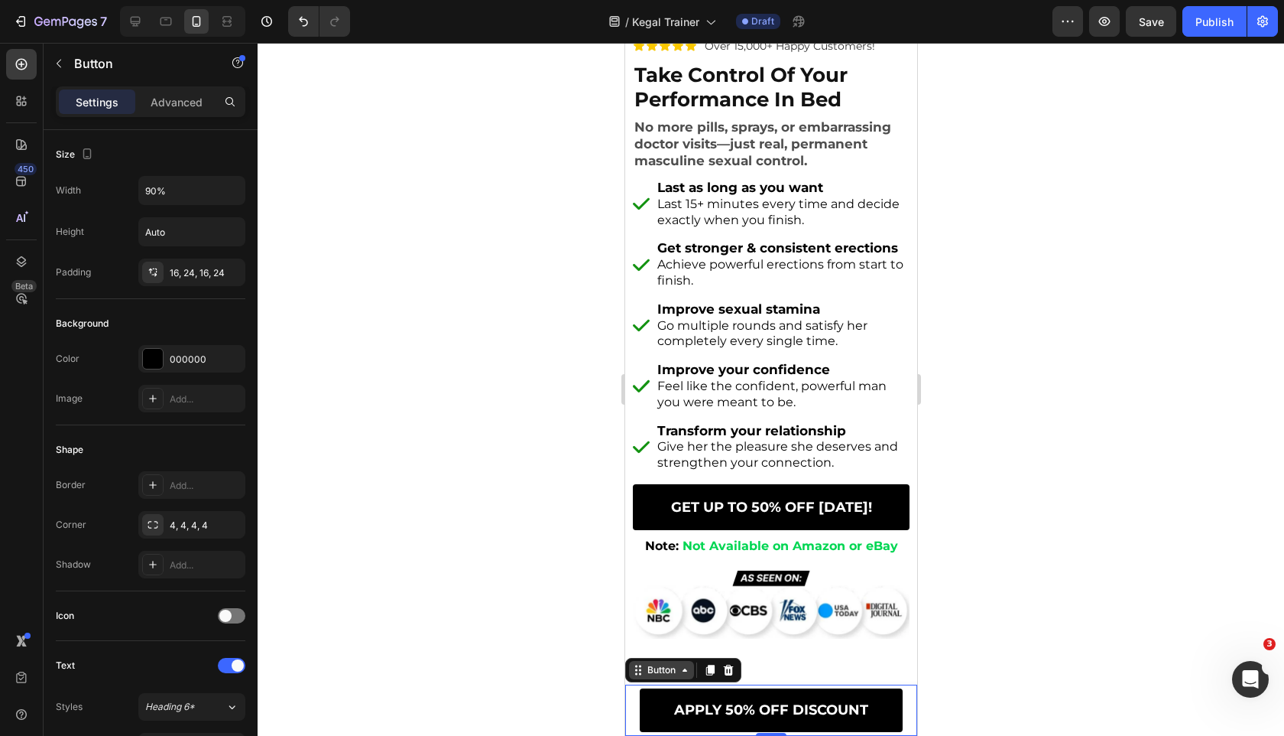
click at [673, 667] on div "Button" at bounding box center [661, 670] width 34 height 14
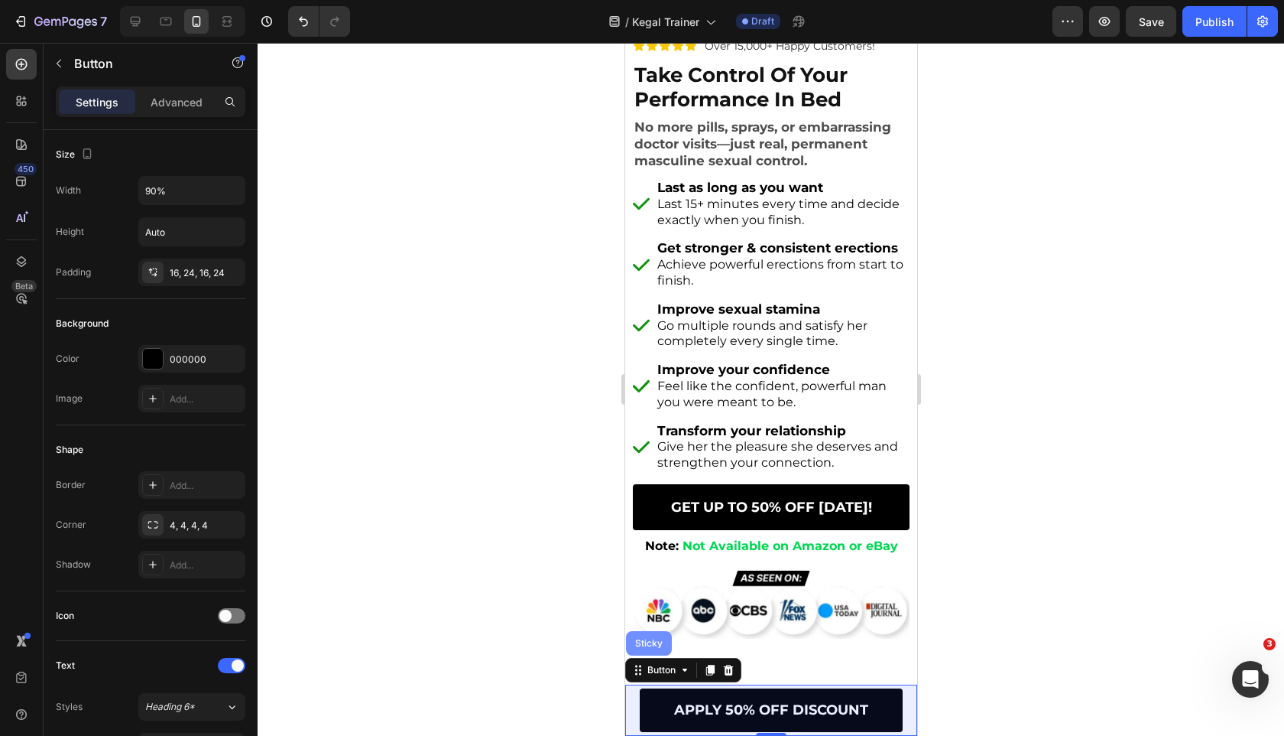
click at [655, 645] on div "Sticky" at bounding box center [649, 642] width 34 height 9
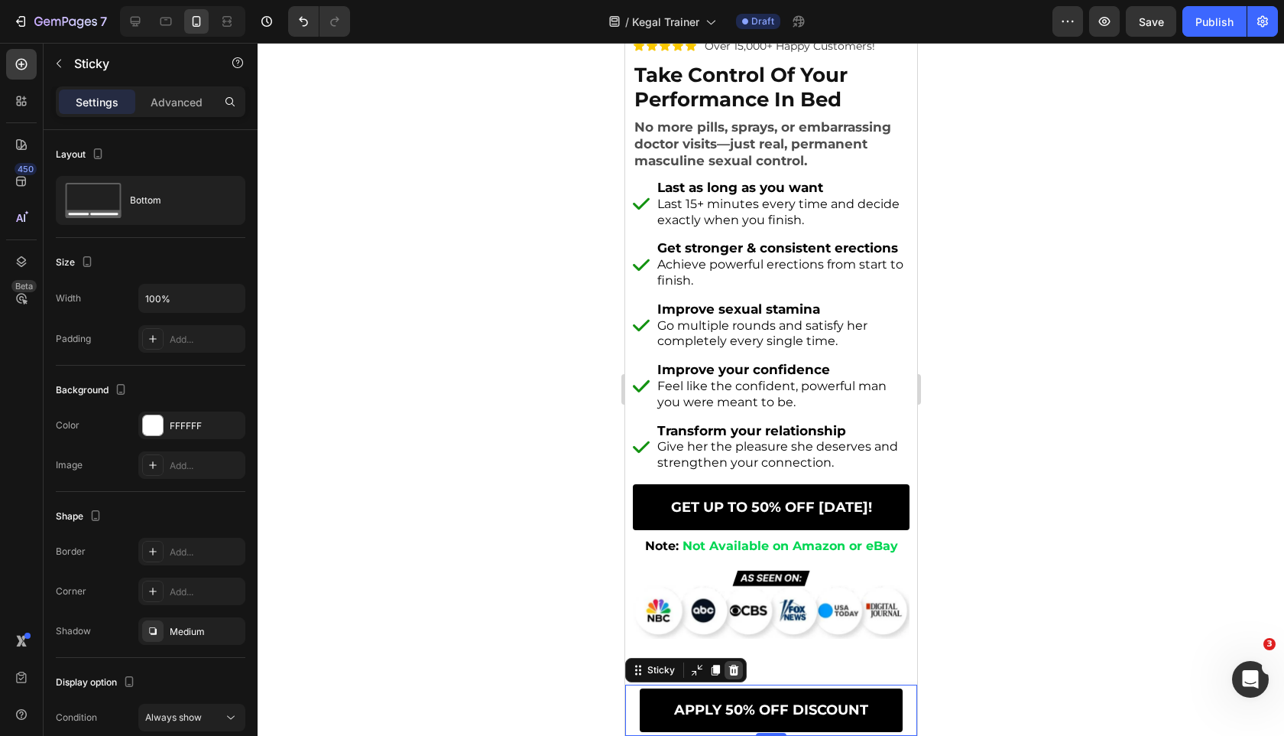
click at [732, 667] on icon at bounding box center [734, 669] width 10 height 11
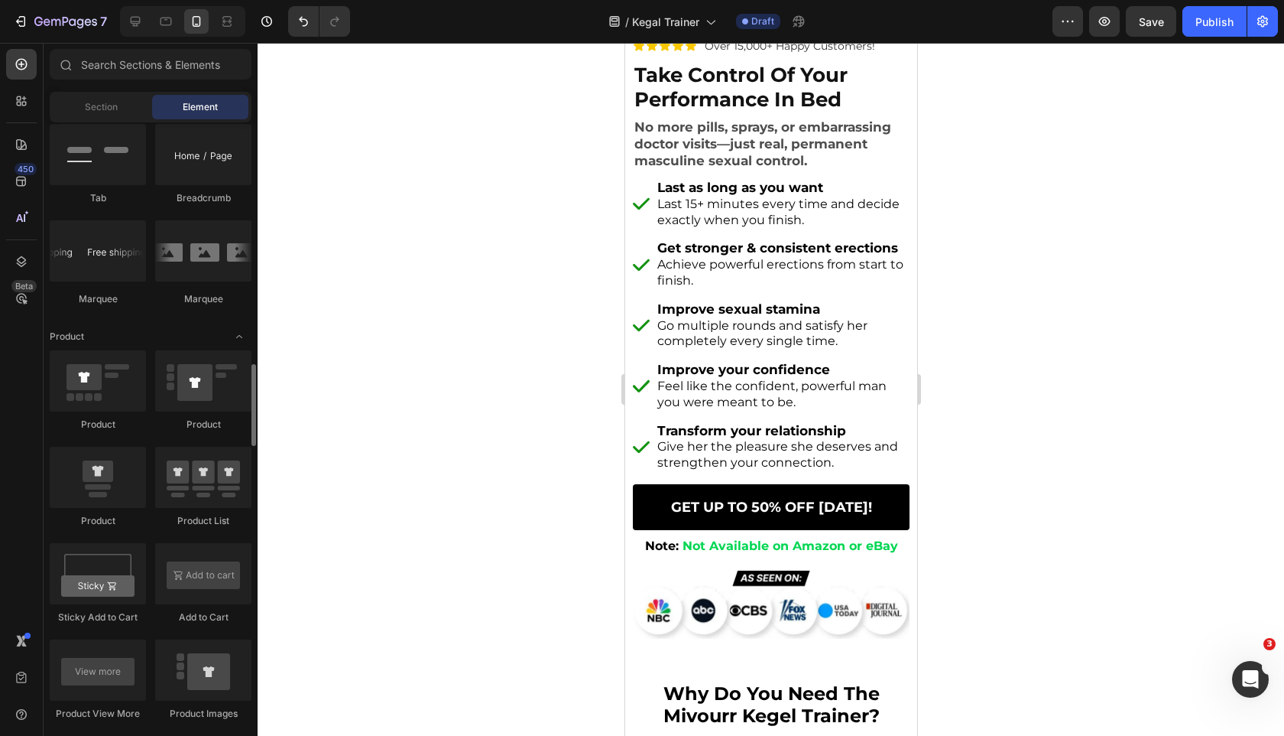
scroll to position [1759, 0]
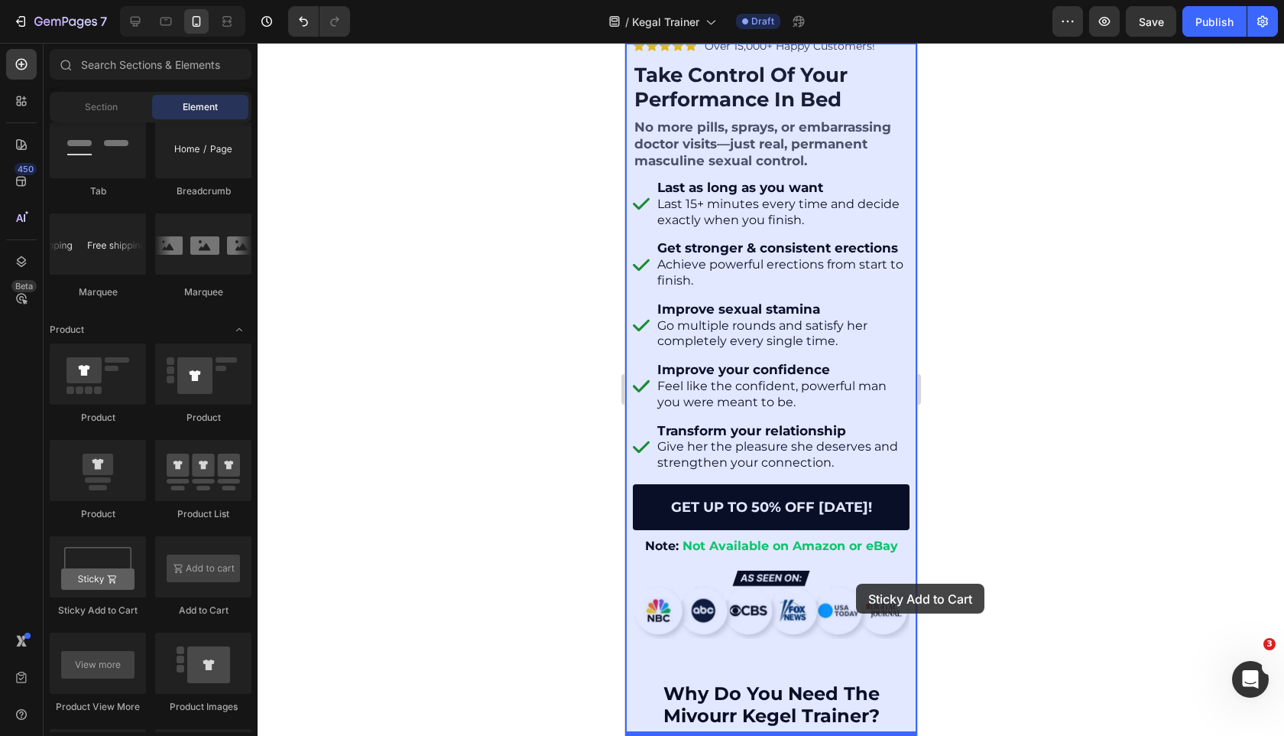
drag, startPoint x: 719, startPoint y: 612, endPoint x: 856, endPoint y: 583, distance: 139.2
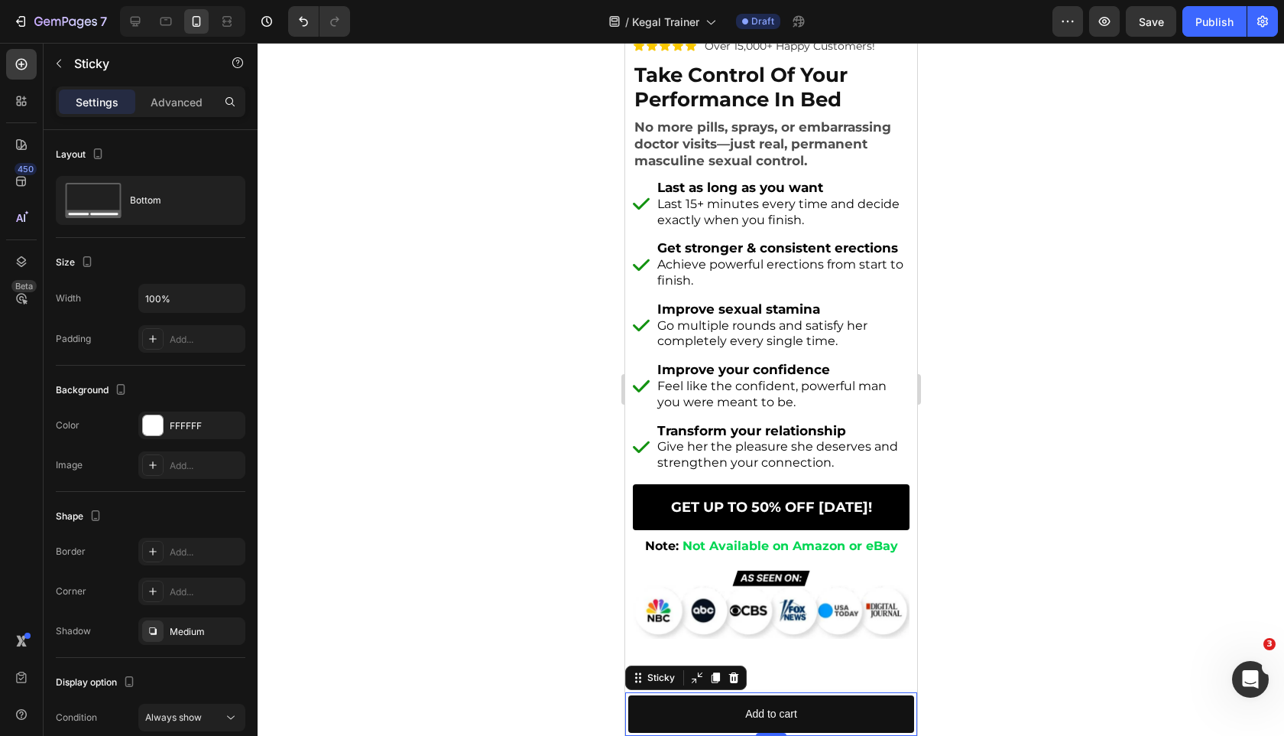
scroll to position [239, 0]
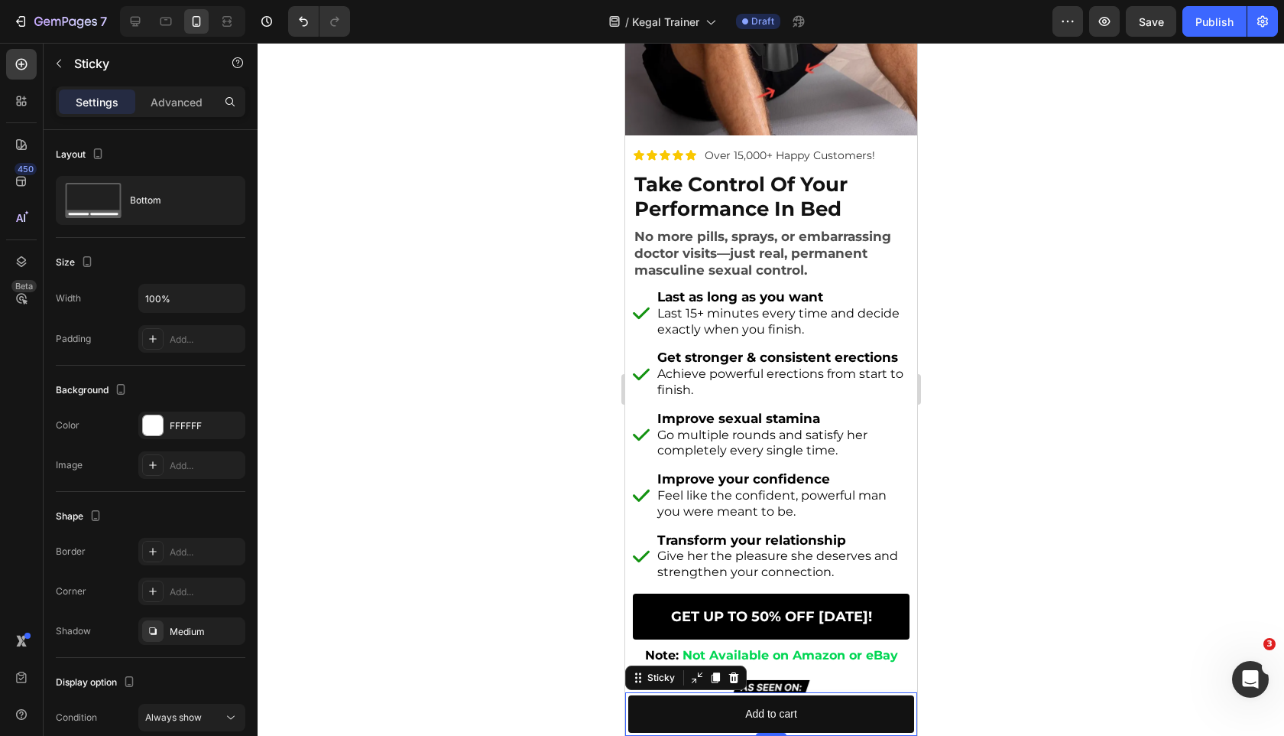
click at [719, 694] on div "Product Images Infinity Hoop Product Title £34.99 Product Price Product Price R…" at bounding box center [771, 714] width 292 height 44
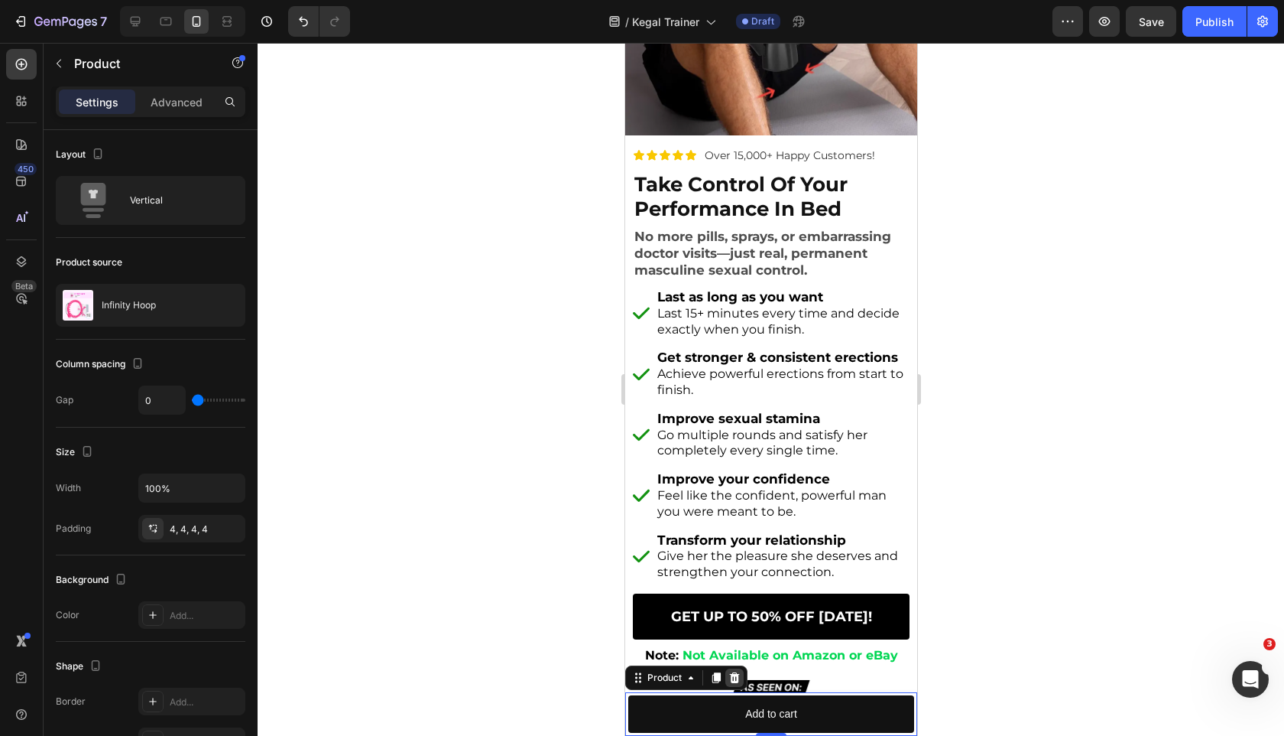
click at [734, 674] on icon at bounding box center [734, 677] width 10 height 11
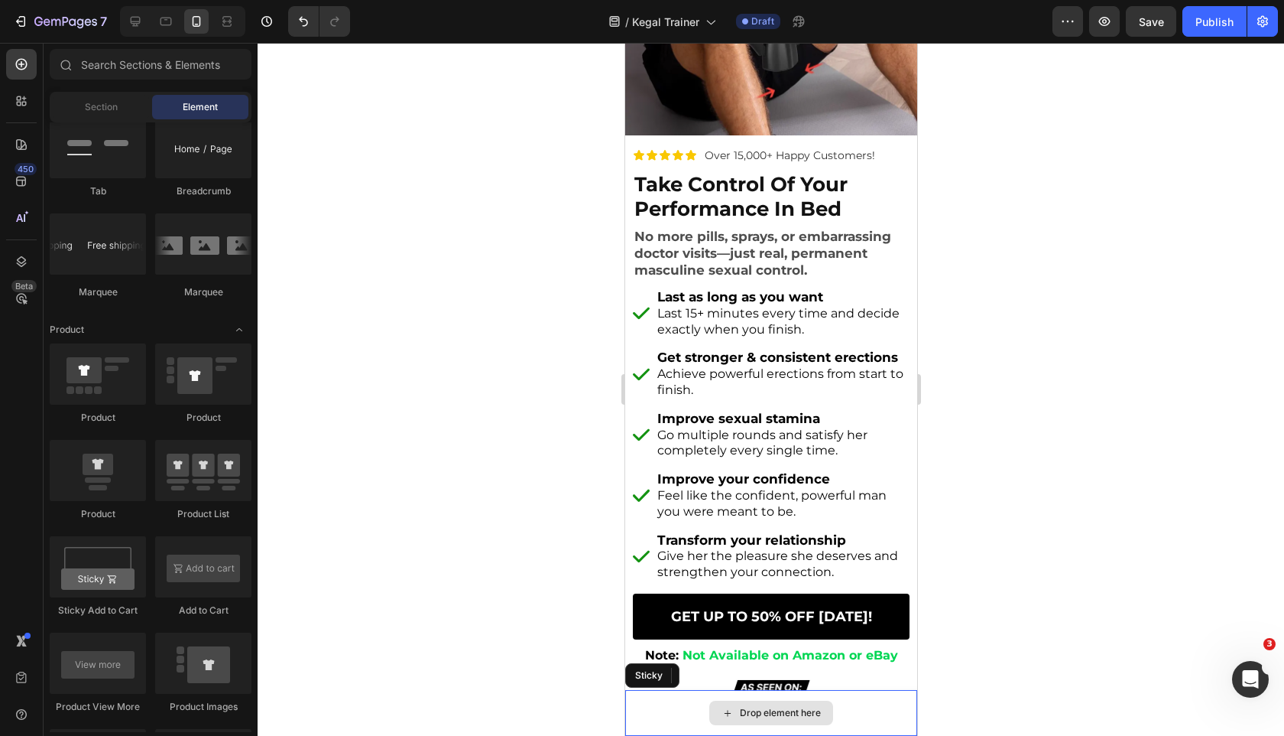
click at [660, 701] on div "Drop element here" at bounding box center [771, 713] width 292 height 46
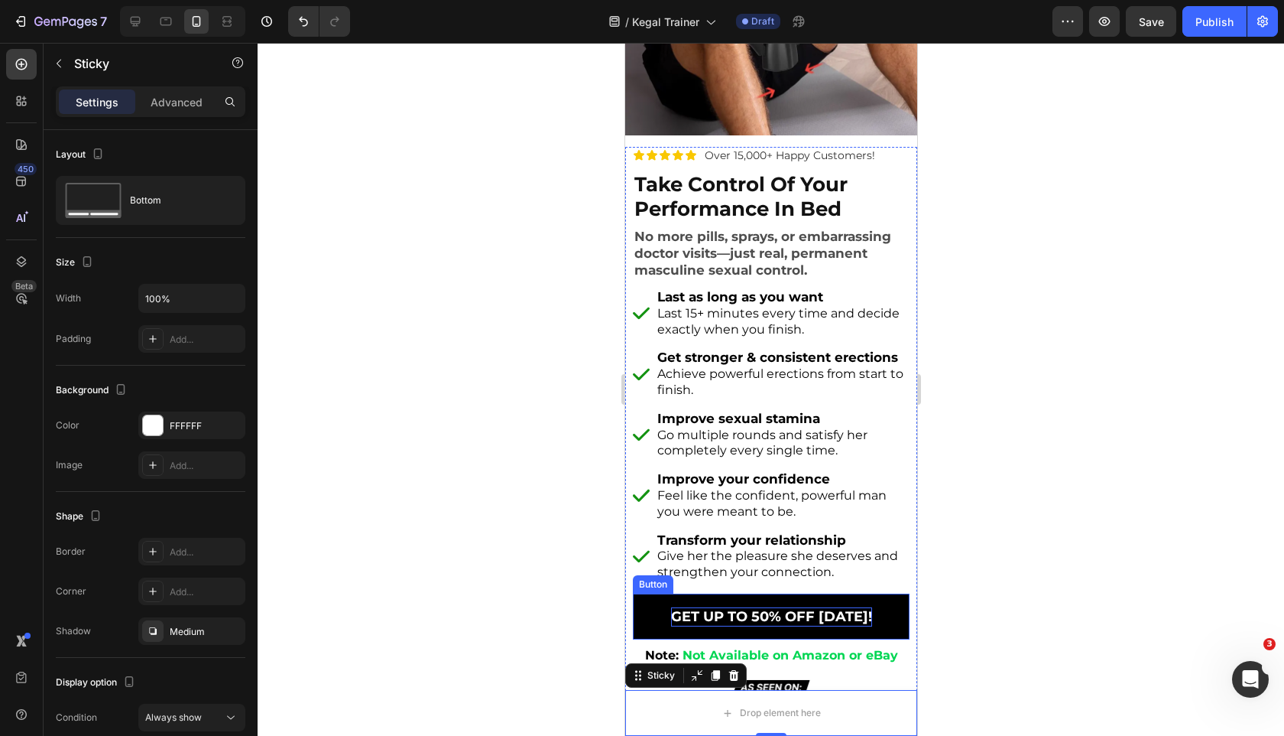
click at [729, 609] on span "GET UP TO 50% OFF [DATE]!" at bounding box center [771, 616] width 201 height 17
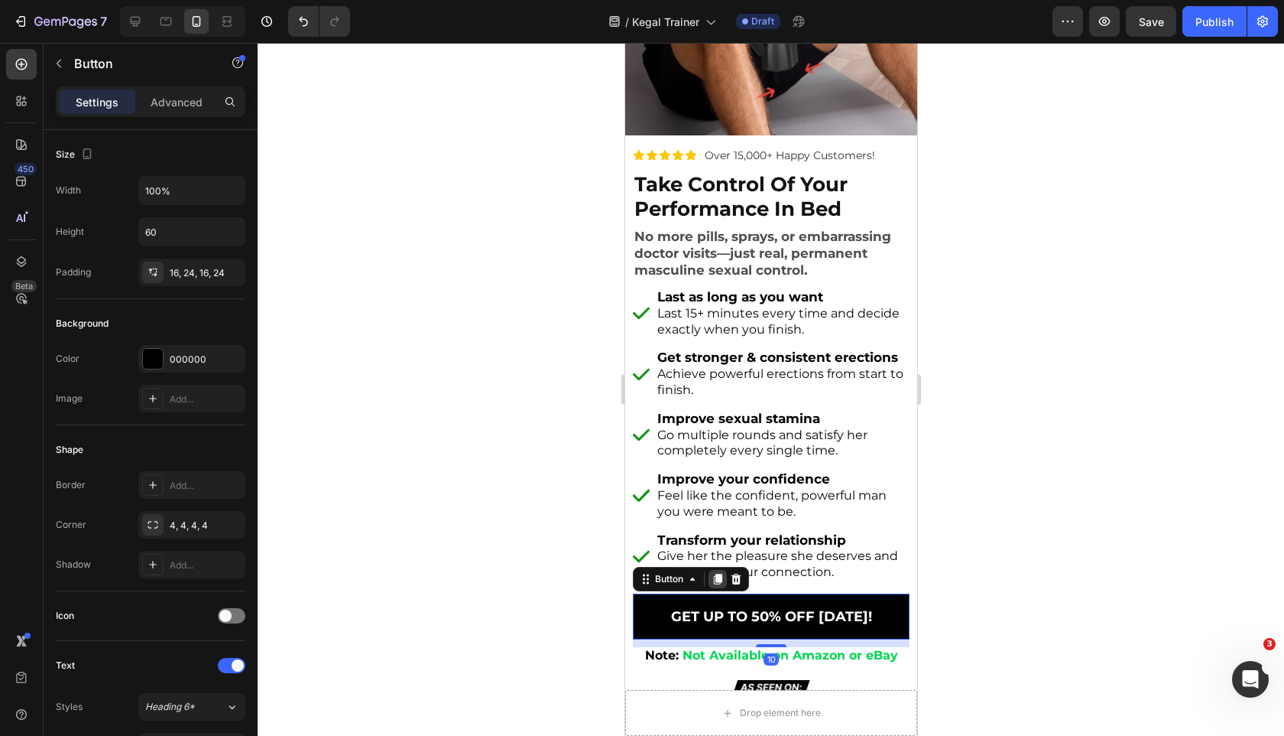
click at [719, 573] on icon at bounding box center [717, 578] width 8 height 11
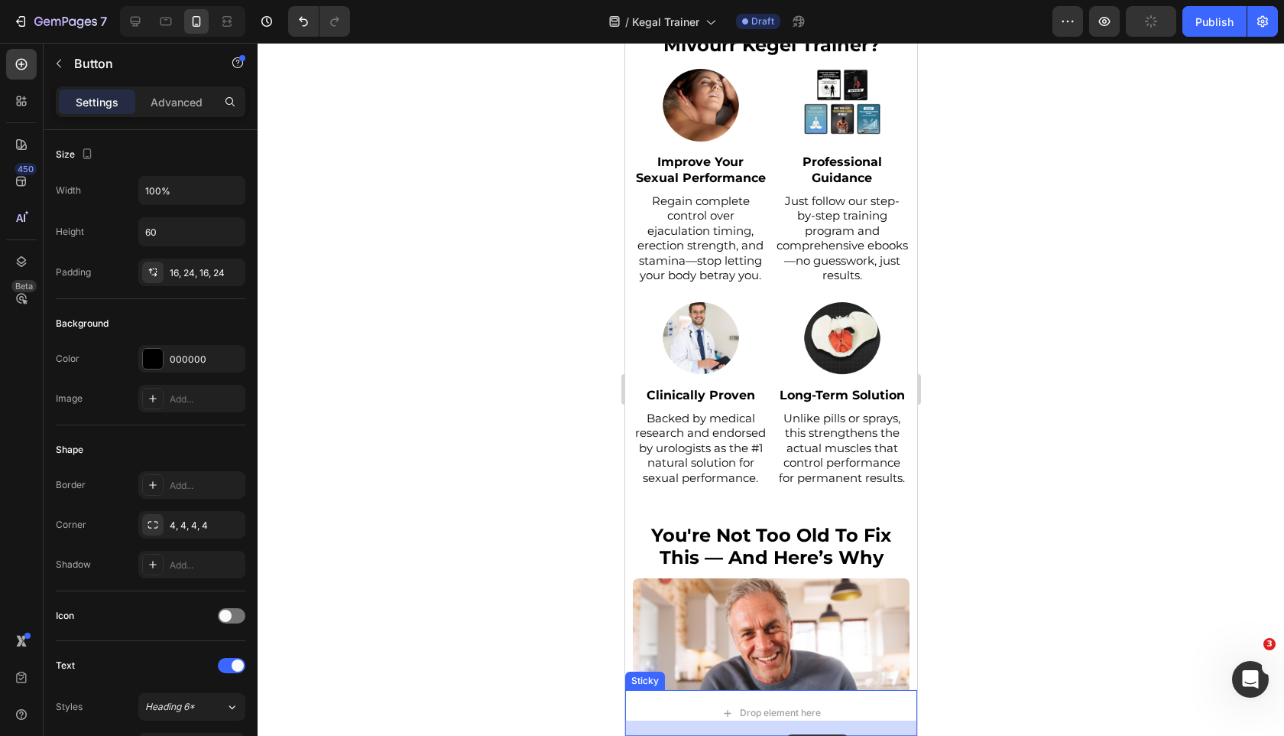
scroll to position [1100, 0]
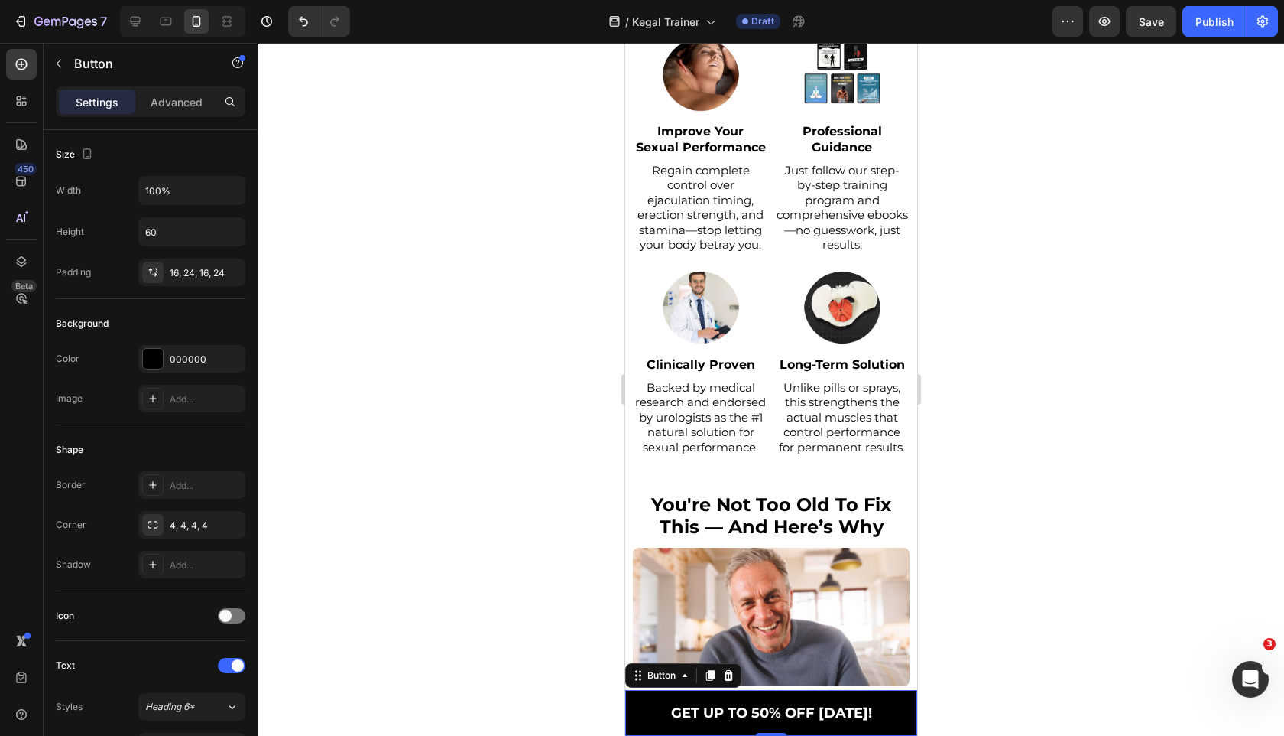
drag, startPoint x: 771, startPoint y: 732, endPoint x: 771, endPoint y: 677, distance: 55.1
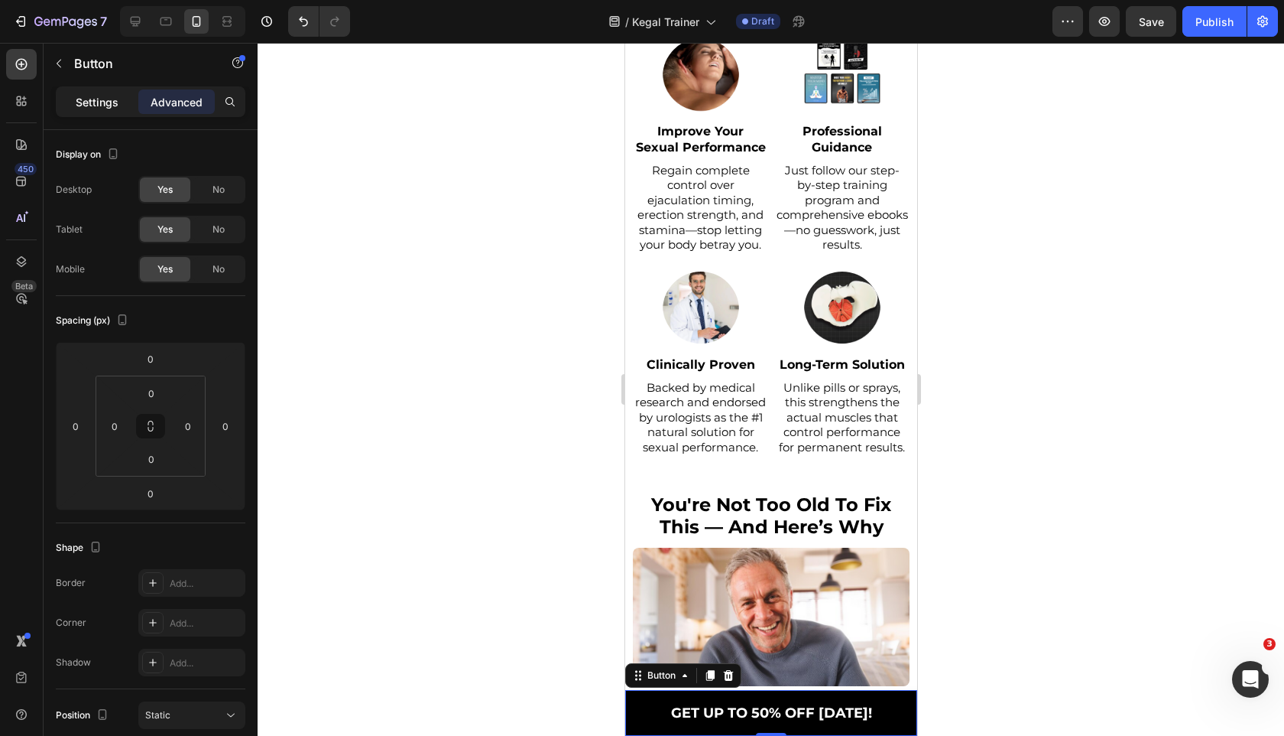
click at [108, 99] on p "Settings" at bounding box center [97, 102] width 43 height 16
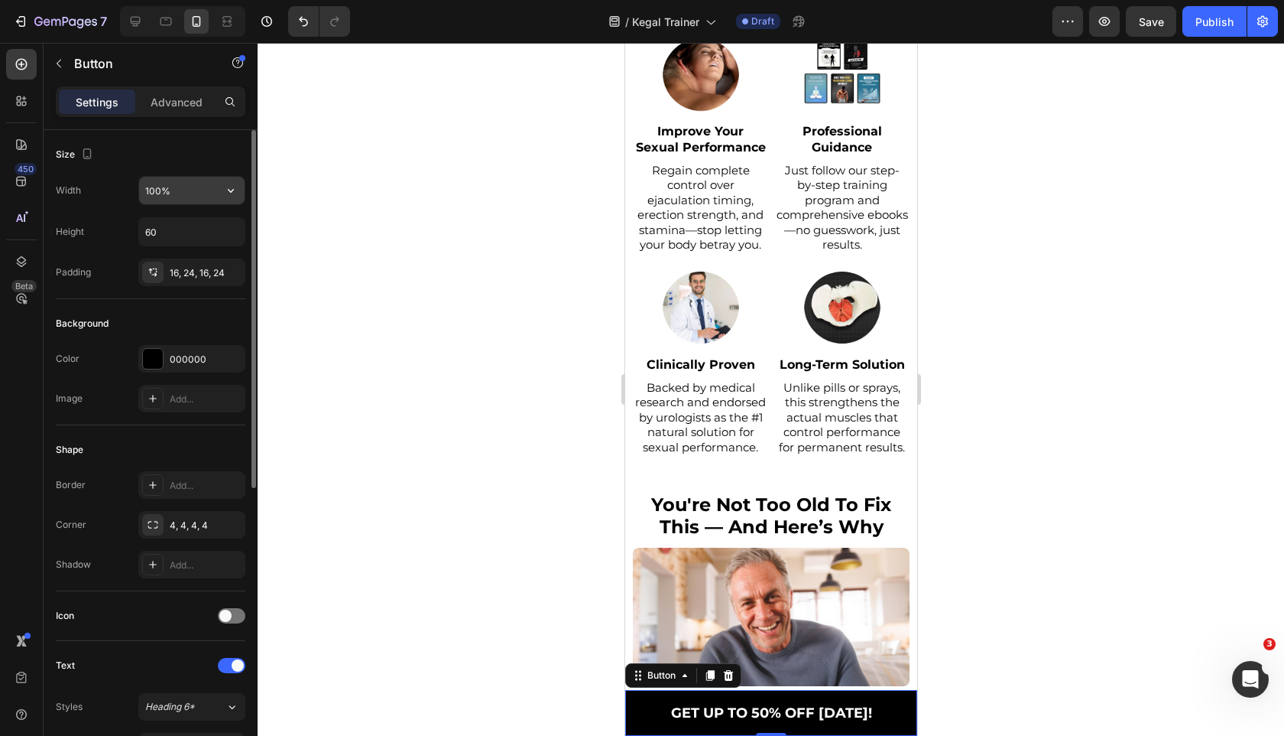
click at [145, 190] on input "100%" at bounding box center [192, 191] width 106 height 28
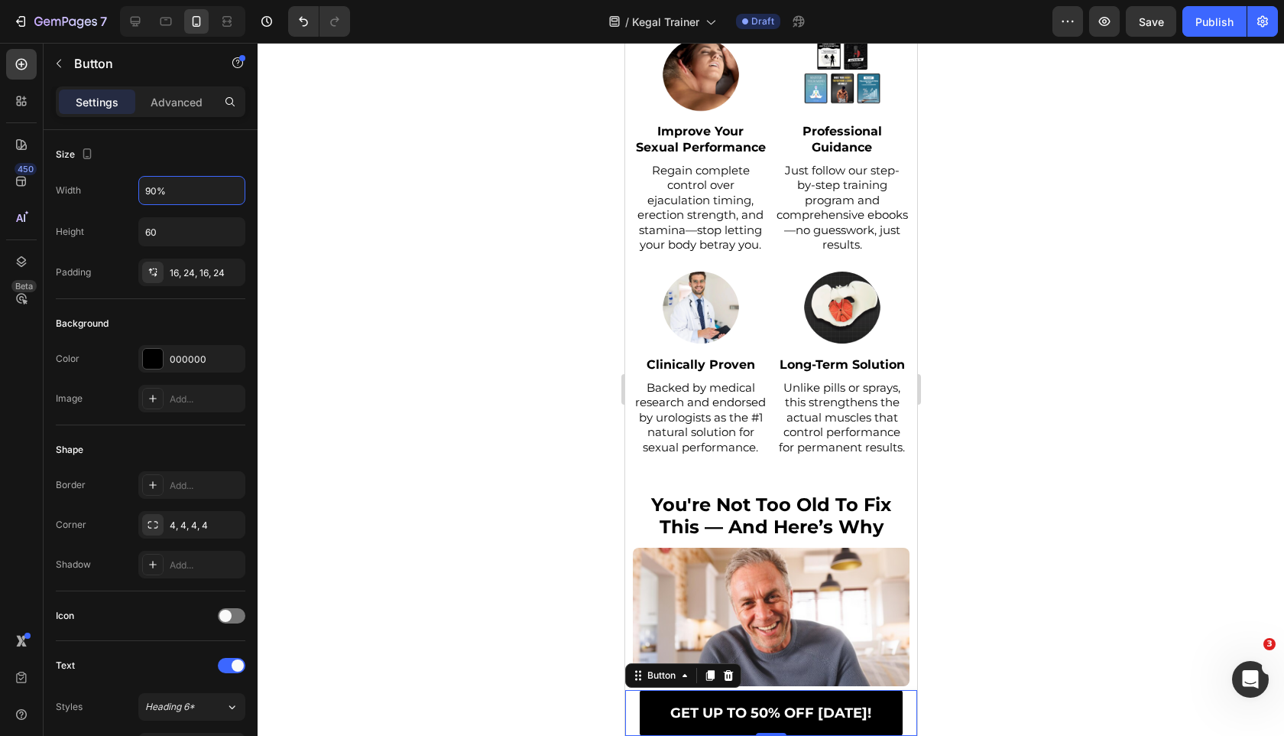
type input "90%"
click at [173, 114] on div "Settings Advanced" at bounding box center [151, 101] width 190 height 31
click at [173, 110] on div "Advanced" at bounding box center [176, 101] width 76 height 24
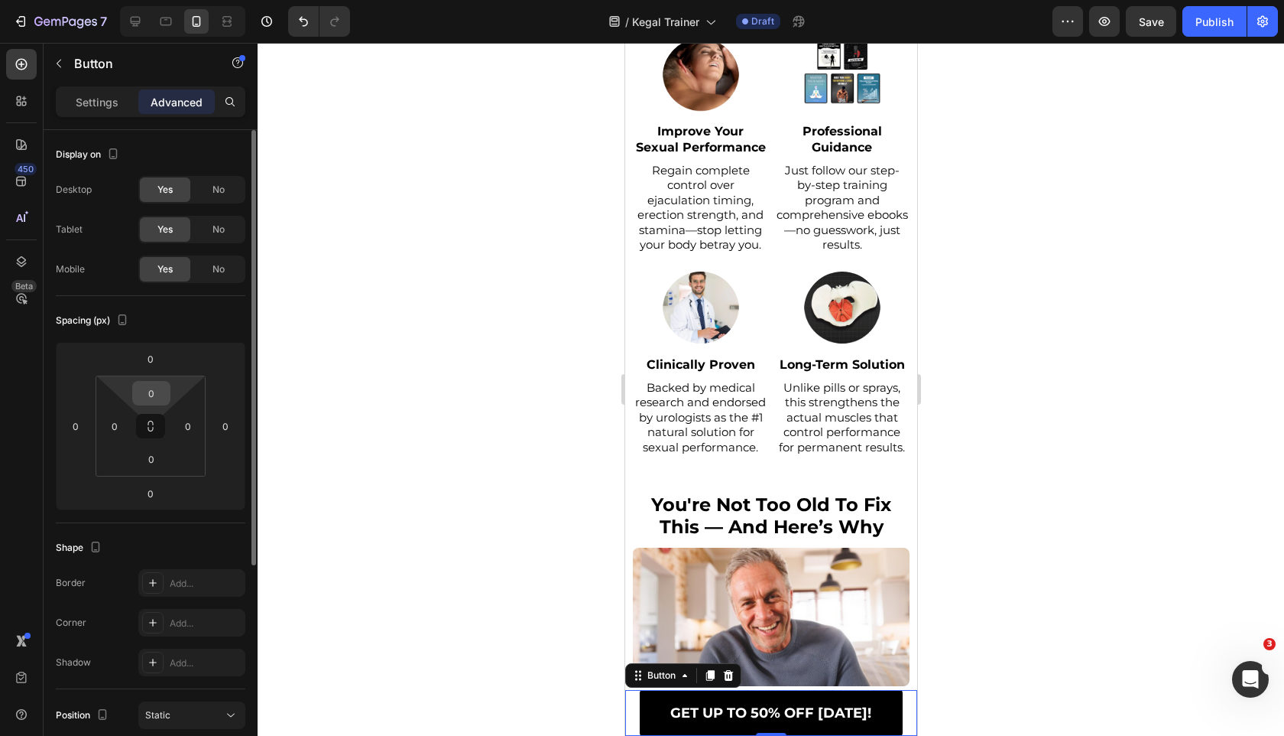
click at [148, 386] on input "0" at bounding box center [151, 393] width 31 height 23
type input "5"
click at [155, 456] on input "0" at bounding box center [151, 458] width 31 height 23
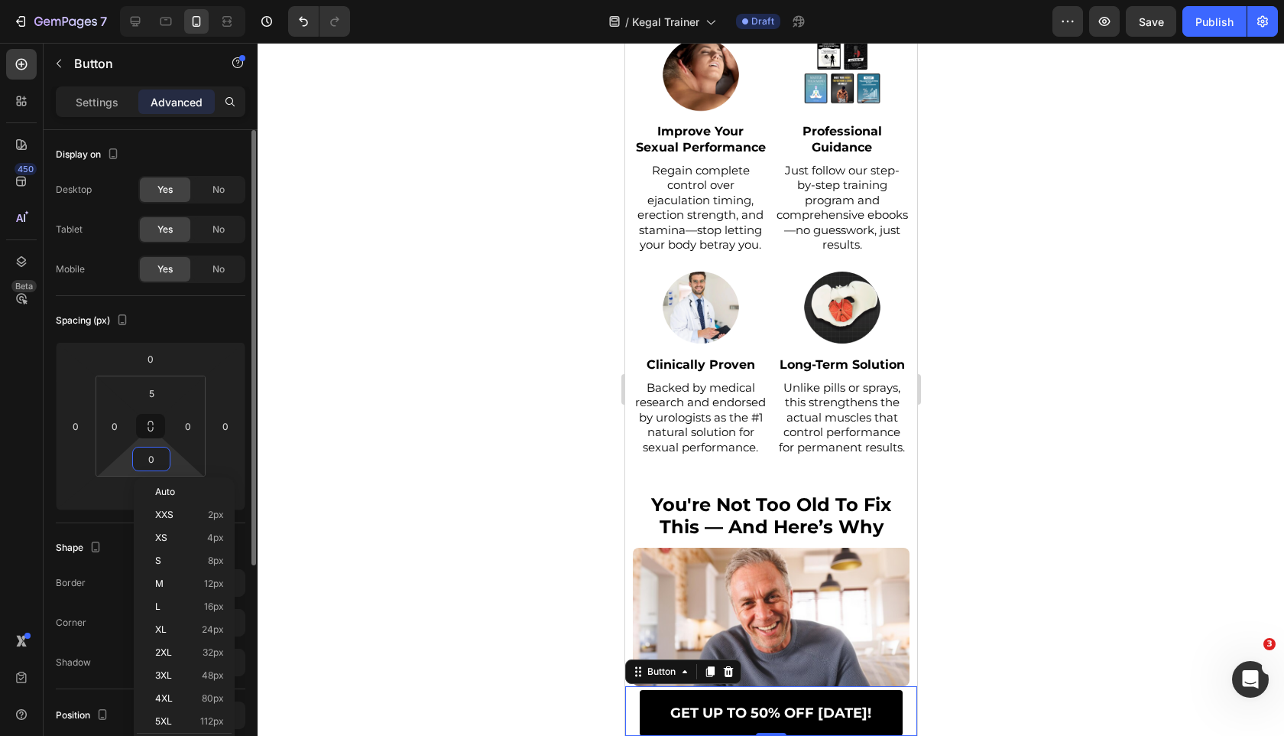
type input "5"
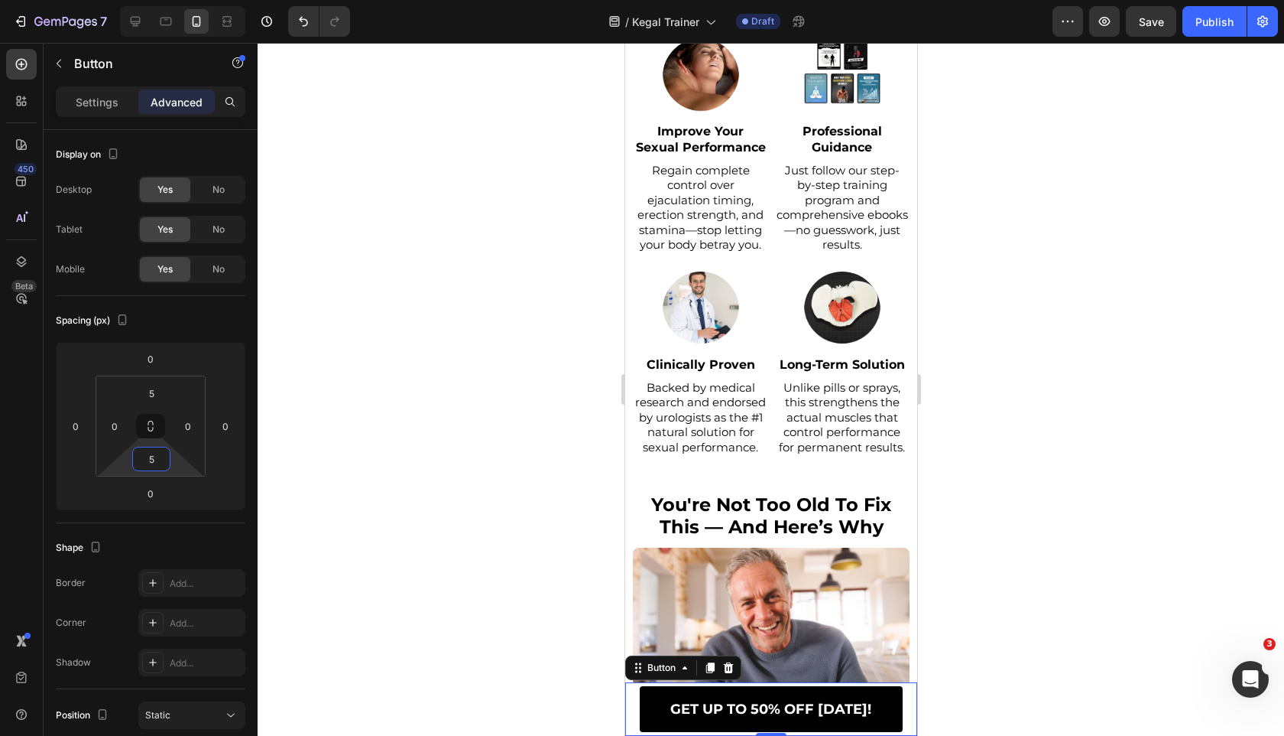
click at [340, 459] on div at bounding box center [771, 389] width 1027 height 693
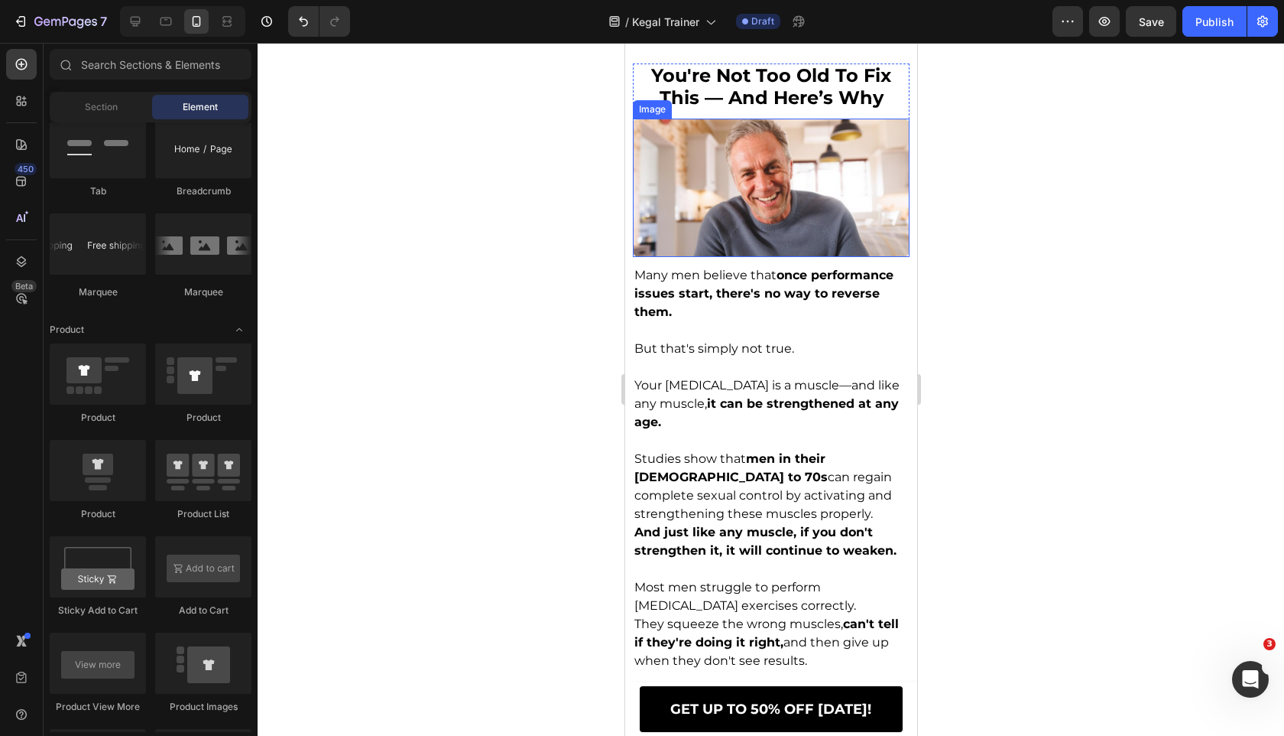
scroll to position [1825, 0]
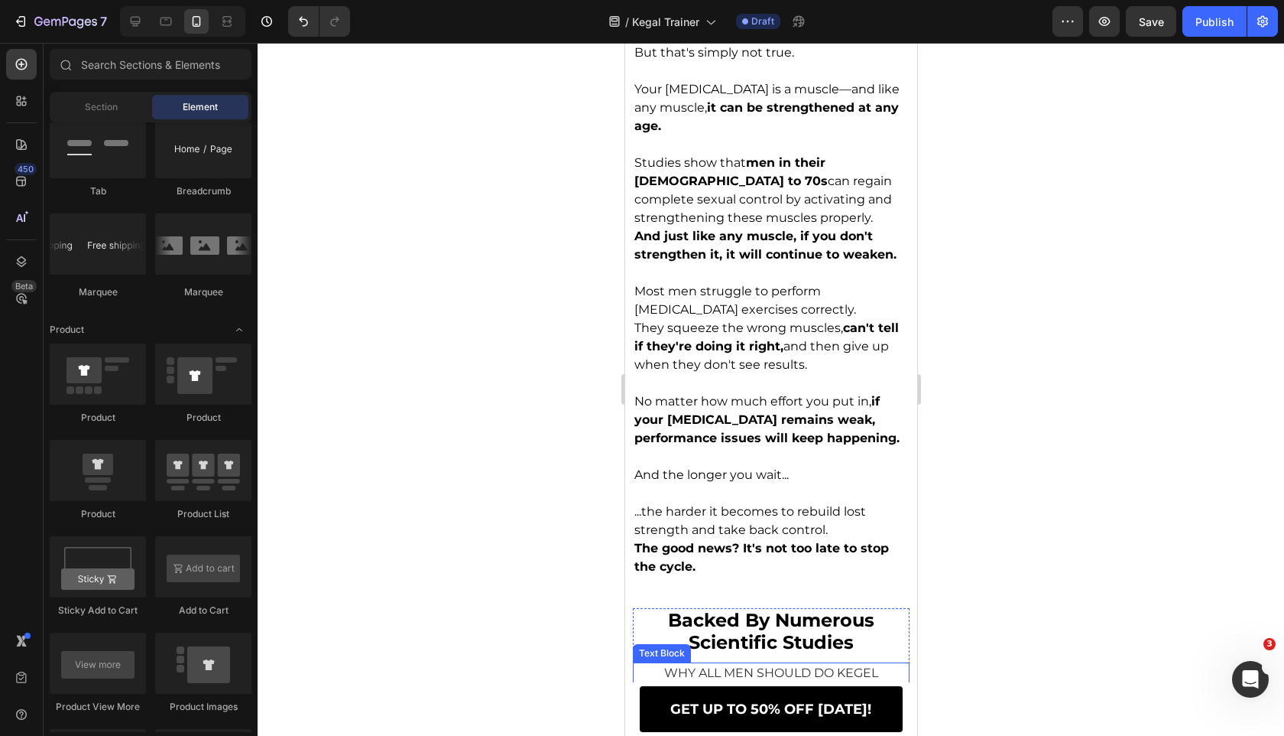
click at [763, 700] on span "GET UP TO 50% OFF [DATE]!" at bounding box center [770, 708] width 201 height 17
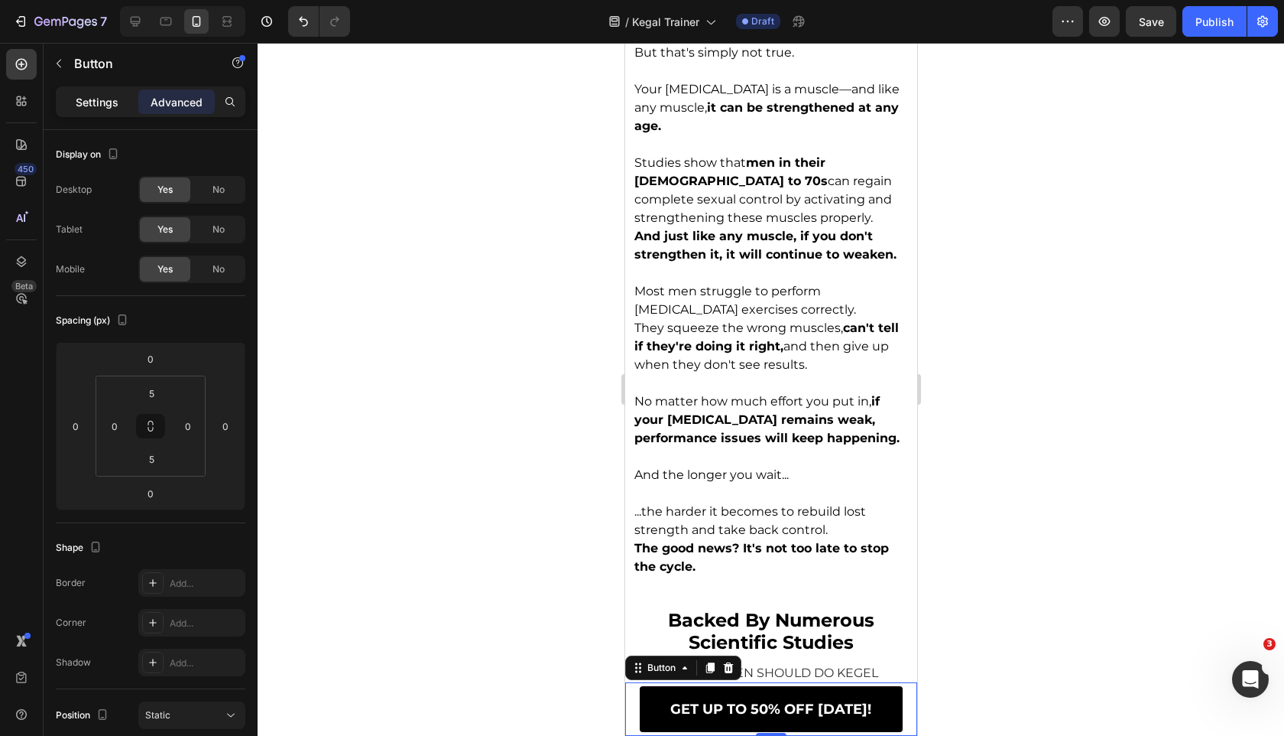
click at [122, 106] on div "Settings" at bounding box center [97, 101] width 76 height 24
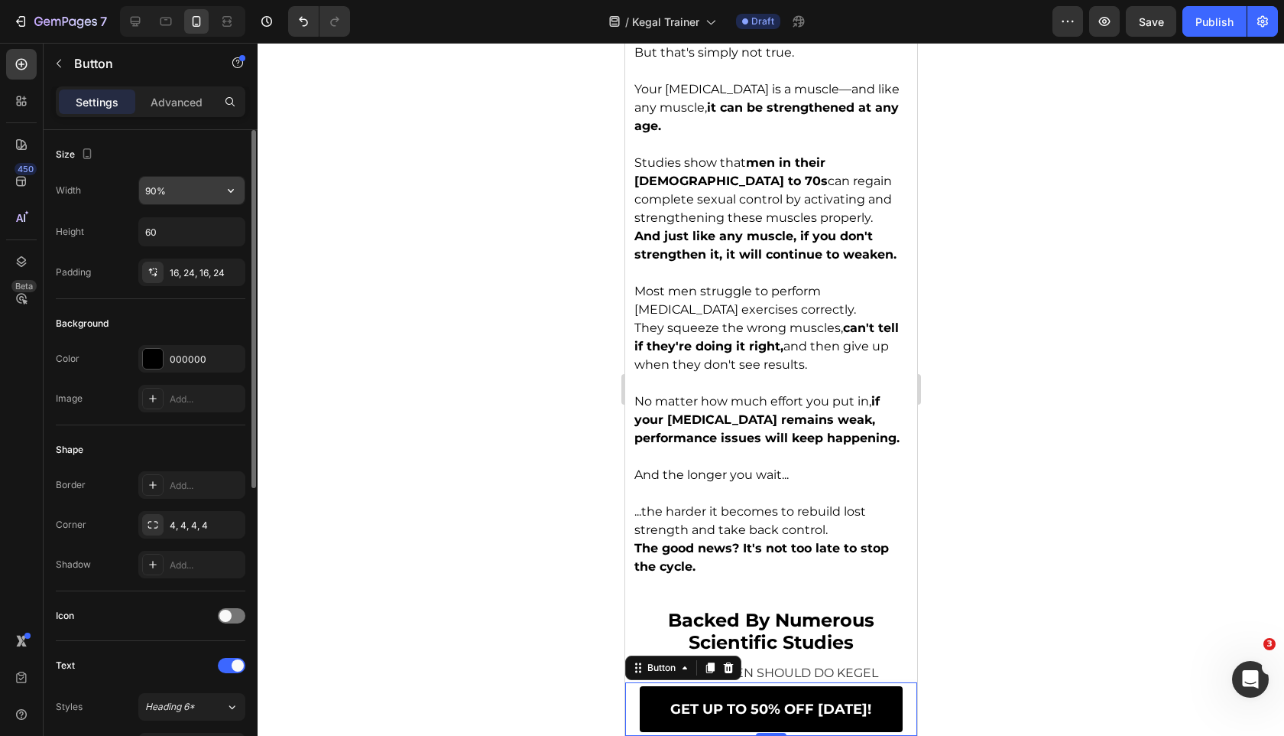
click at [149, 196] on input "90%" at bounding box center [192, 191] width 106 height 28
click at [154, 186] on input "90%" at bounding box center [192, 191] width 106 height 28
type input "95%"
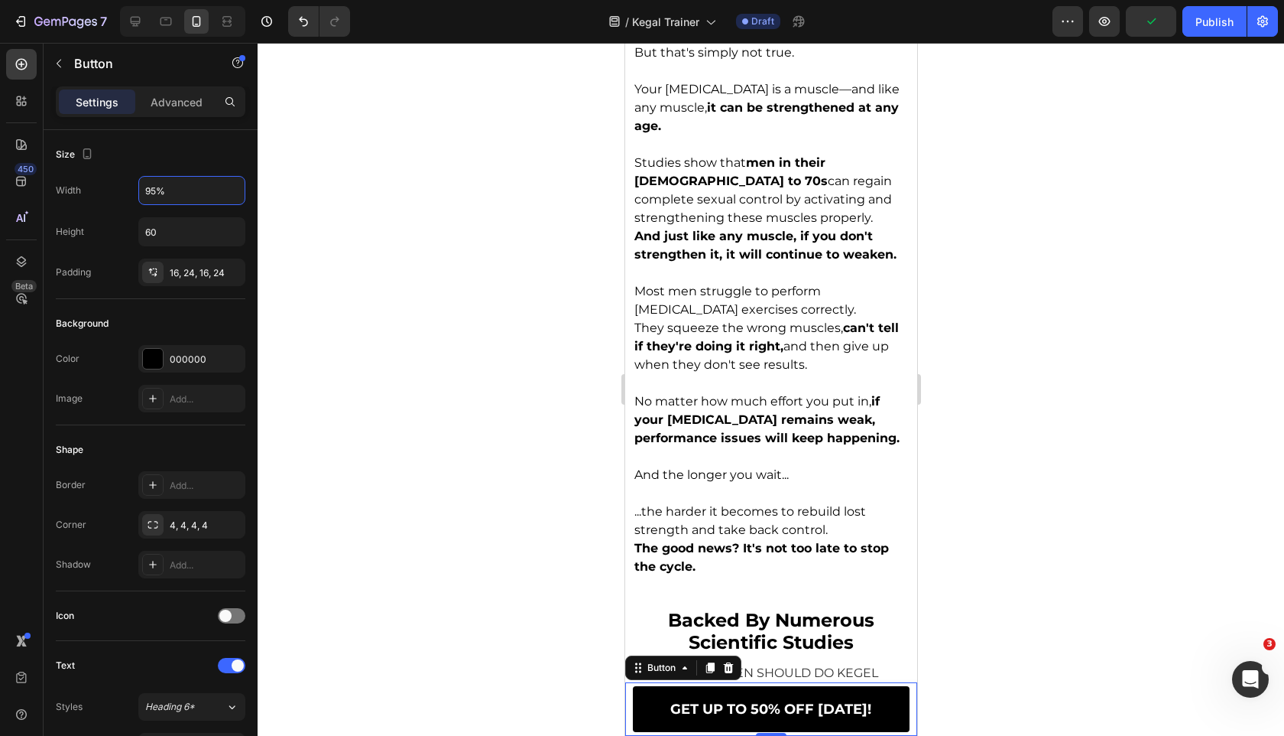
click at [614, 124] on div at bounding box center [771, 389] width 1027 height 693
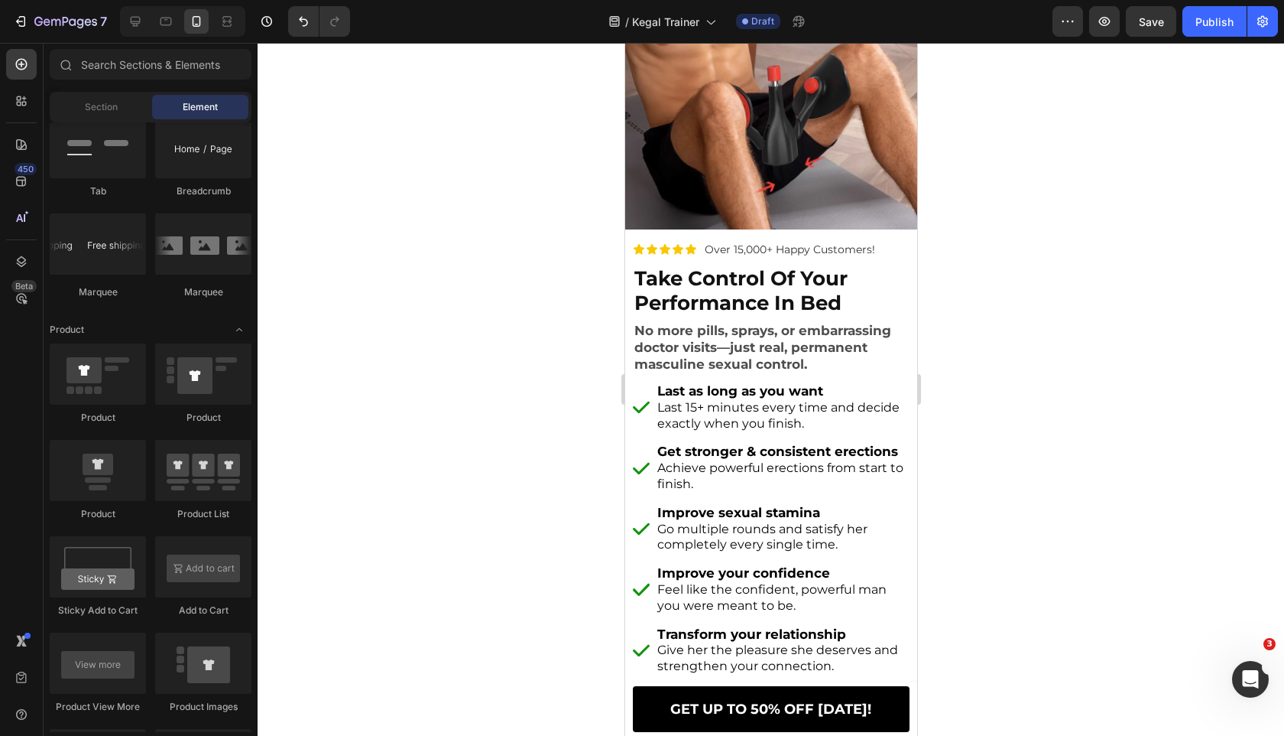
scroll to position [456, 0]
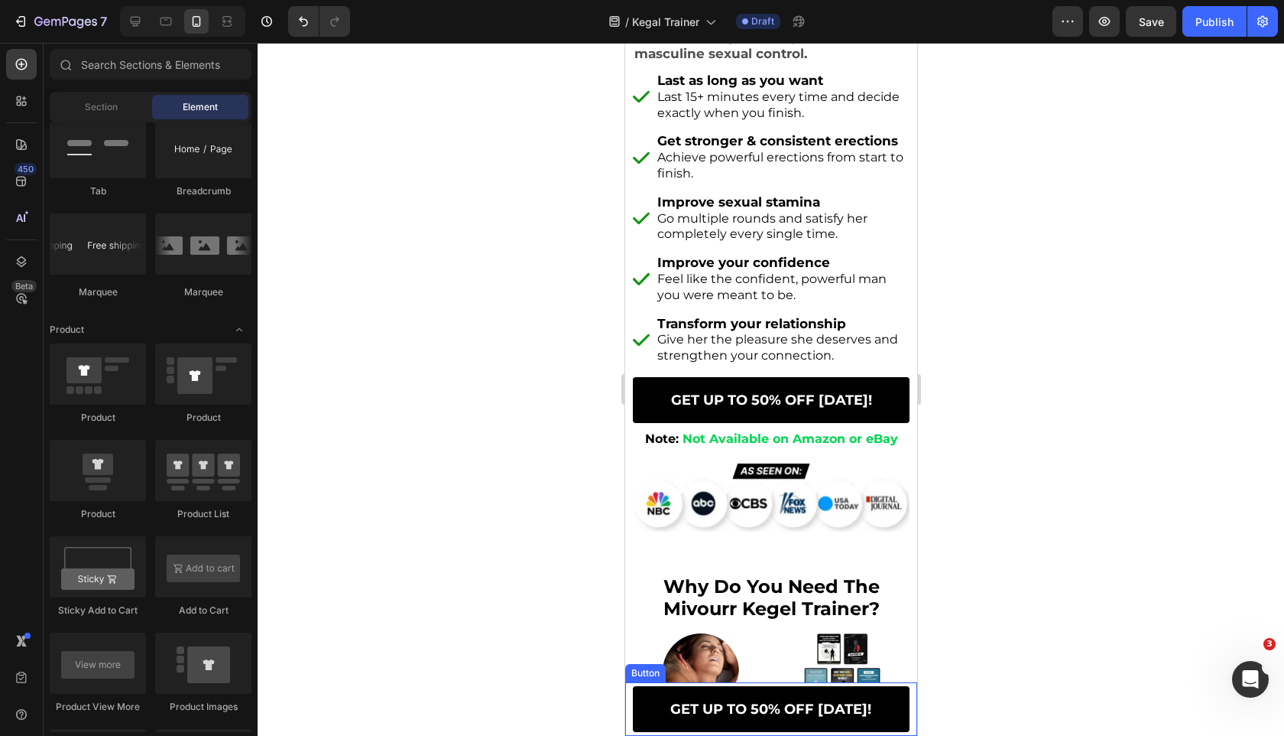
click at [657, 713] on link "GET UP TO 50% OFF [DATE]!" at bounding box center [771, 709] width 278 height 46
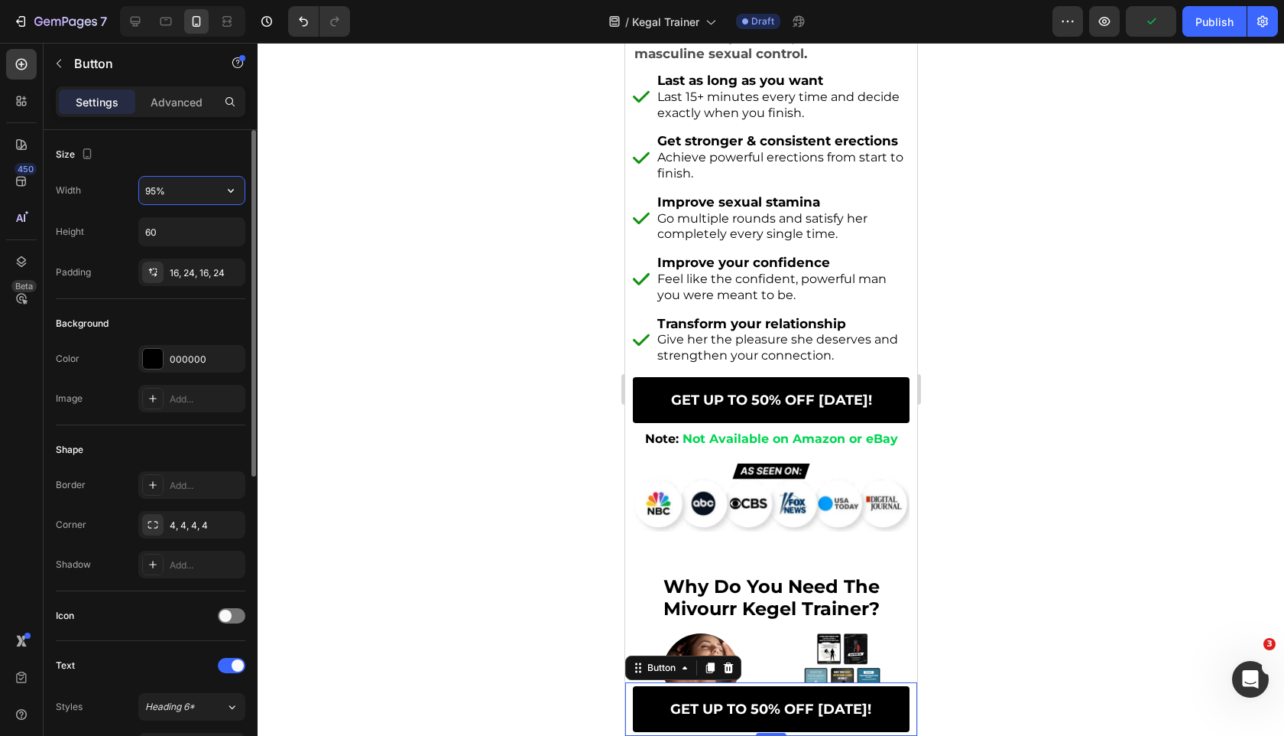
click at [153, 187] on input "95%" at bounding box center [192, 191] width 106 height 28
type input "90%"
click at [524, 253] on div at bounding box center [771, 389] width 1027 height 693
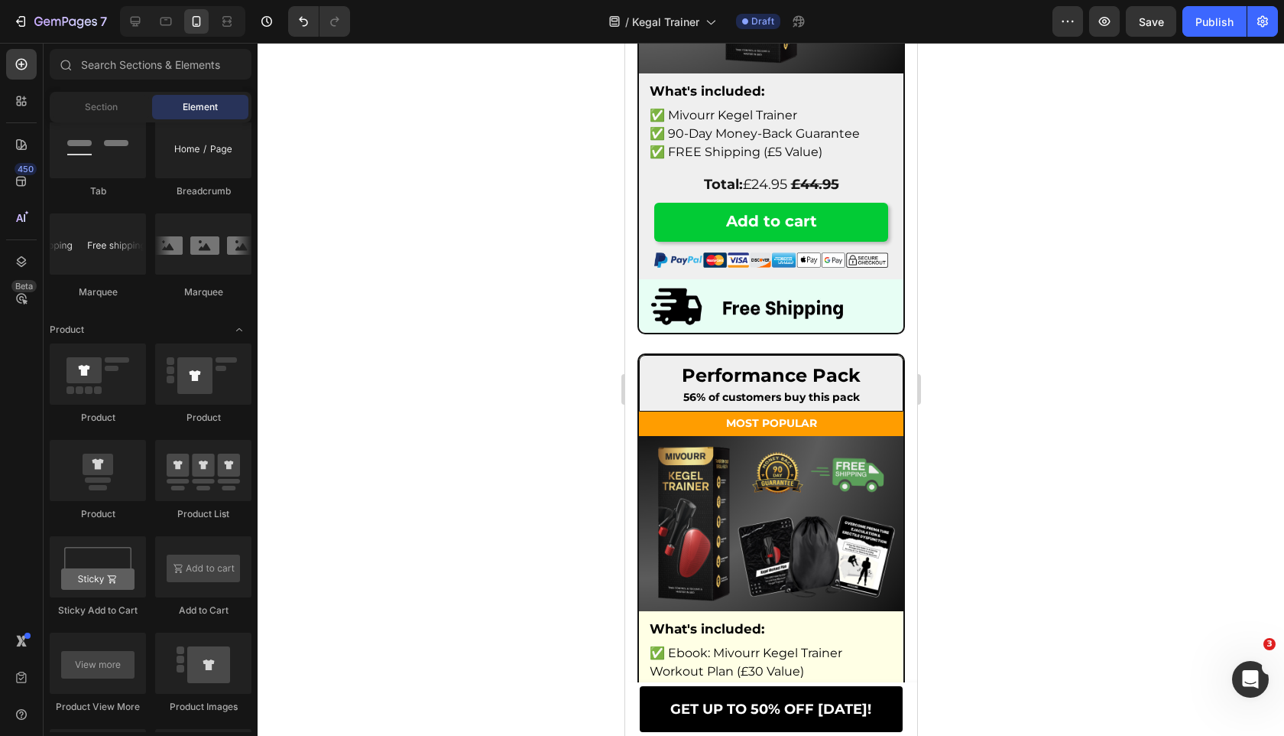
scroll to position [8635, 0]
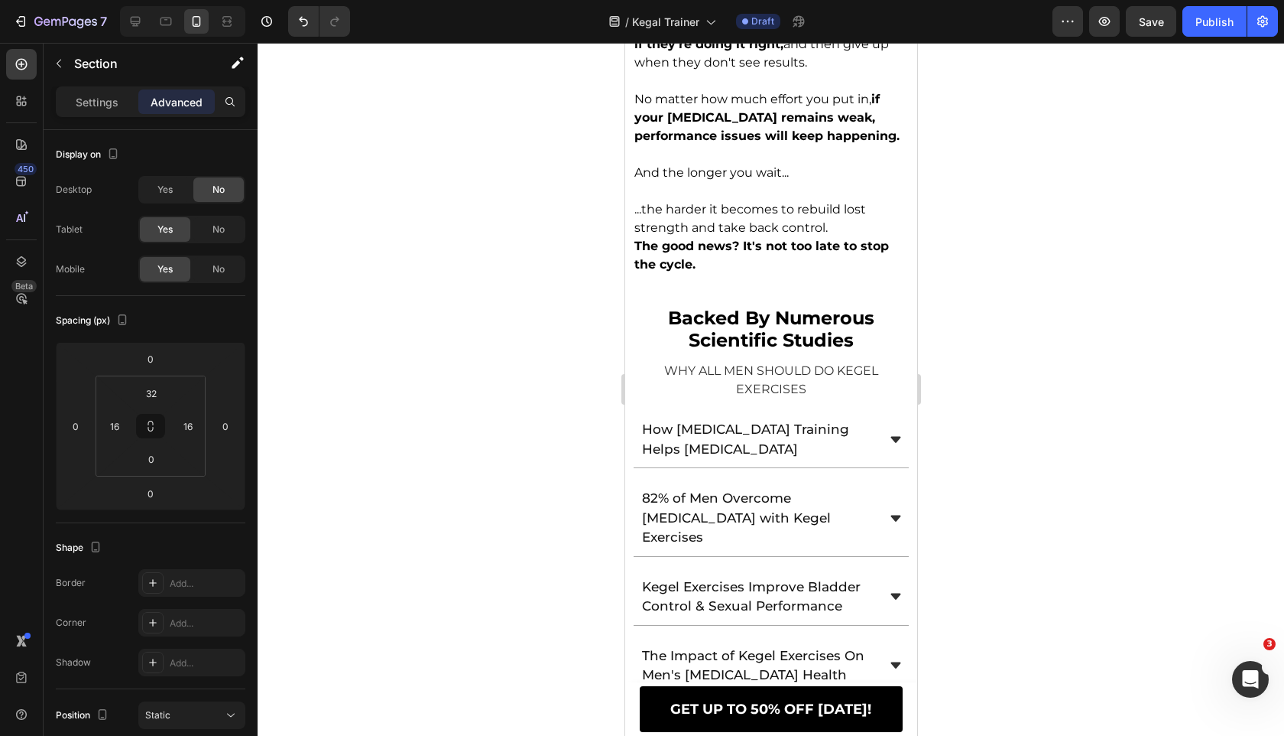
scroll to position [306, 0]
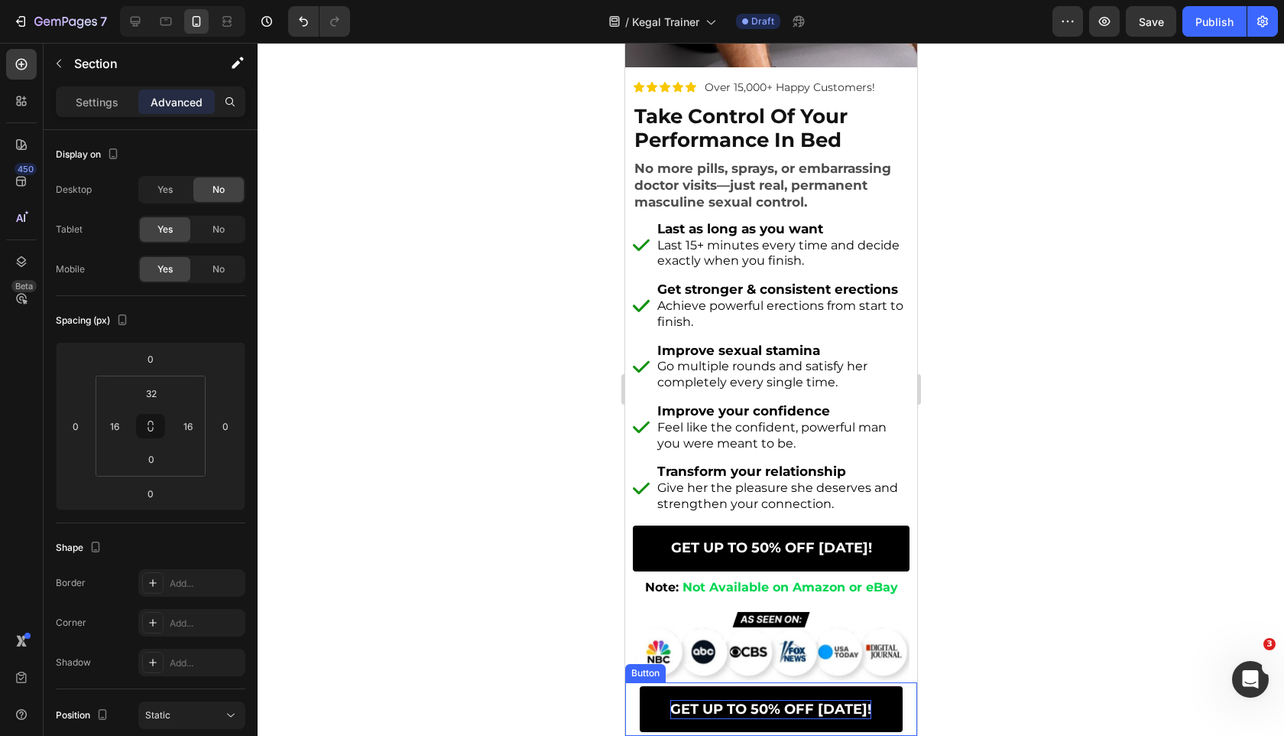
click at [677, 713] on span "GET UP TO 50% OFF [DATE]!" at bounding box center [770, 708] width 201 height 17
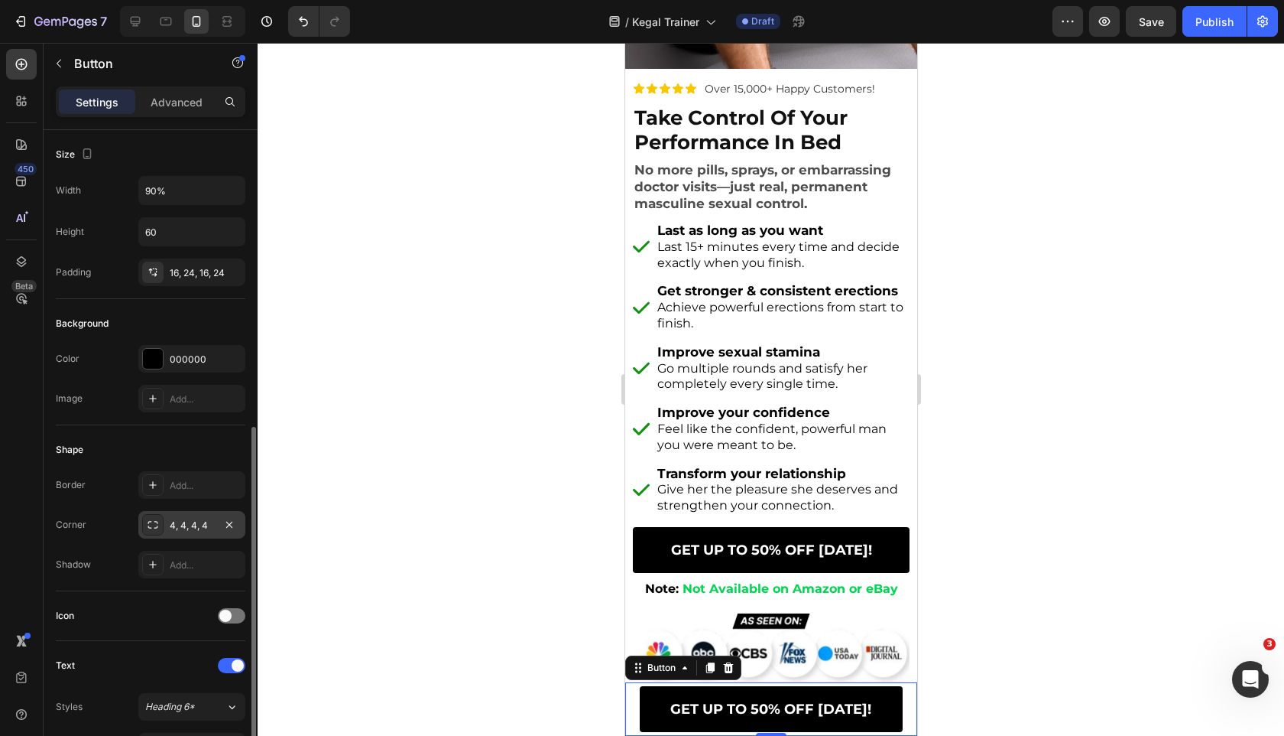
scroll to position [527, 0]
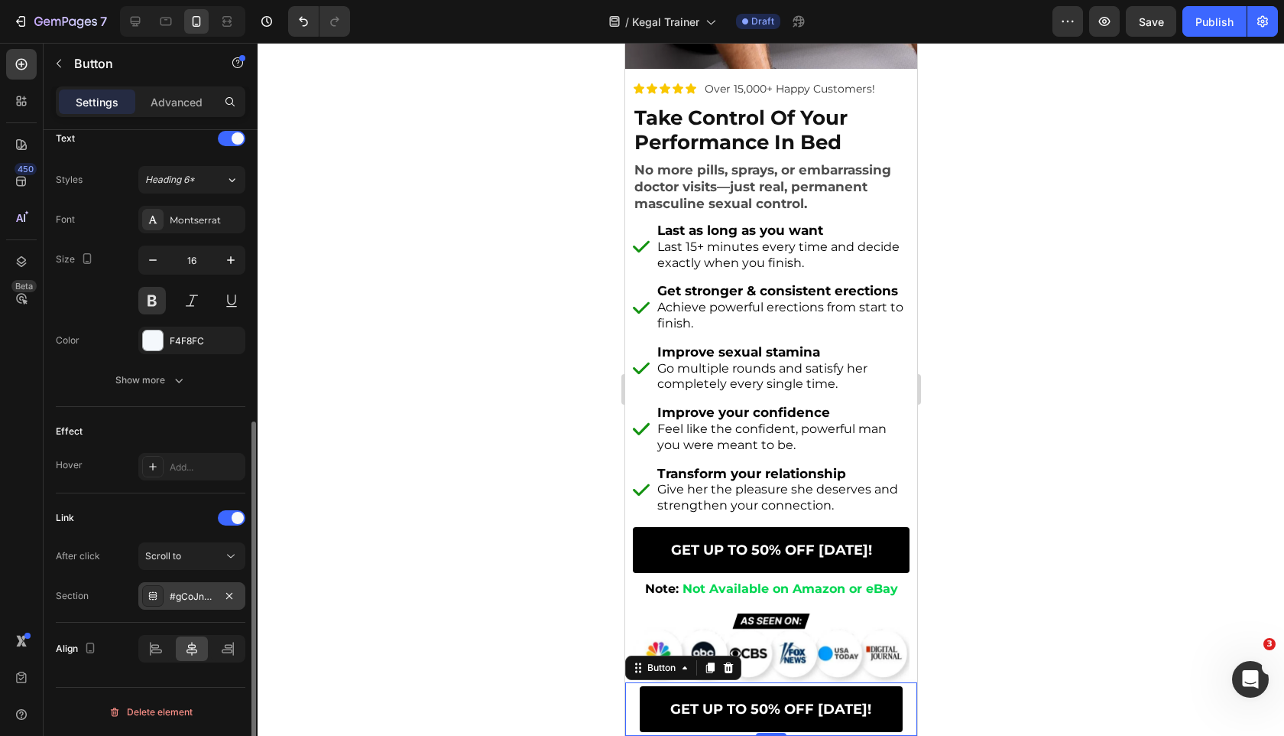
click at [194, 595] on div "#gCoJnR0b_Y" at bounding box center [192, 596] width 44 height 14
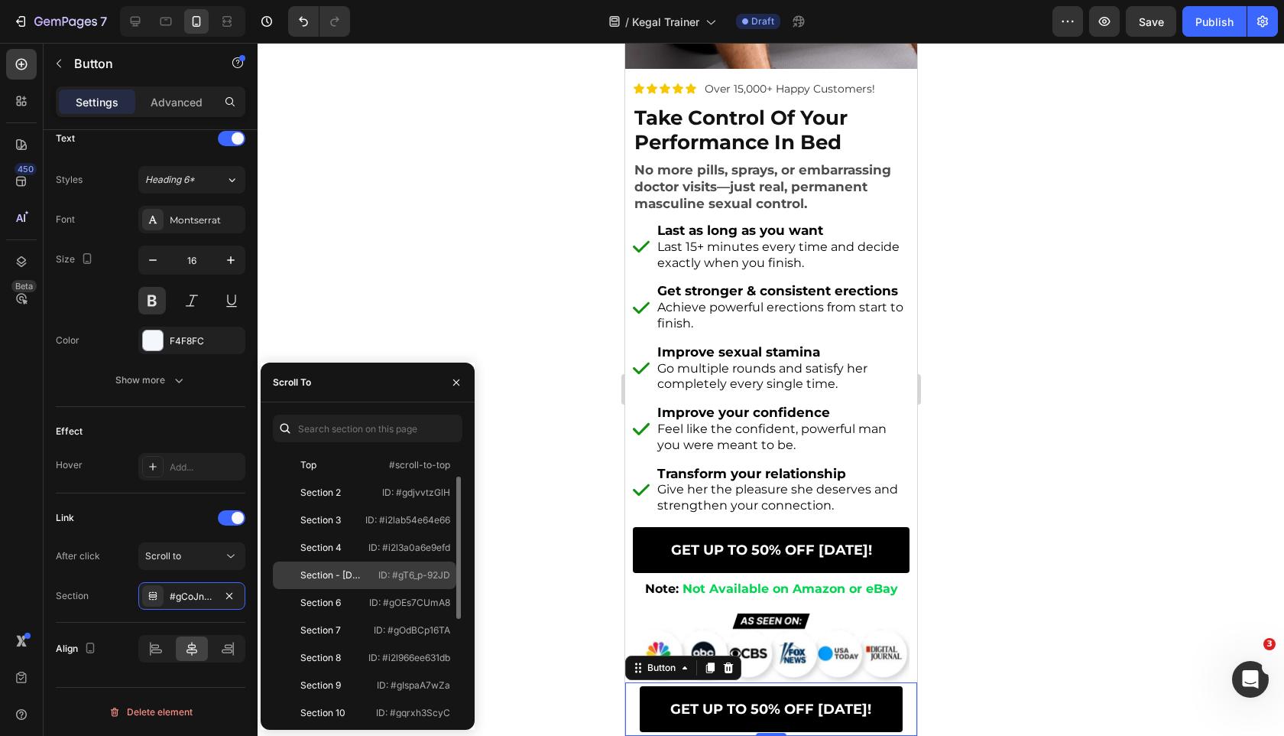
scroll to position [111, 0]
drag, startPoint x: 343, startPoint y: 626, endPoint x: 120, endPoint y: 347, distance: 356.9
click at [343, 626] on div "Section 11" at bounding box center [321, 629] width 43 height 14
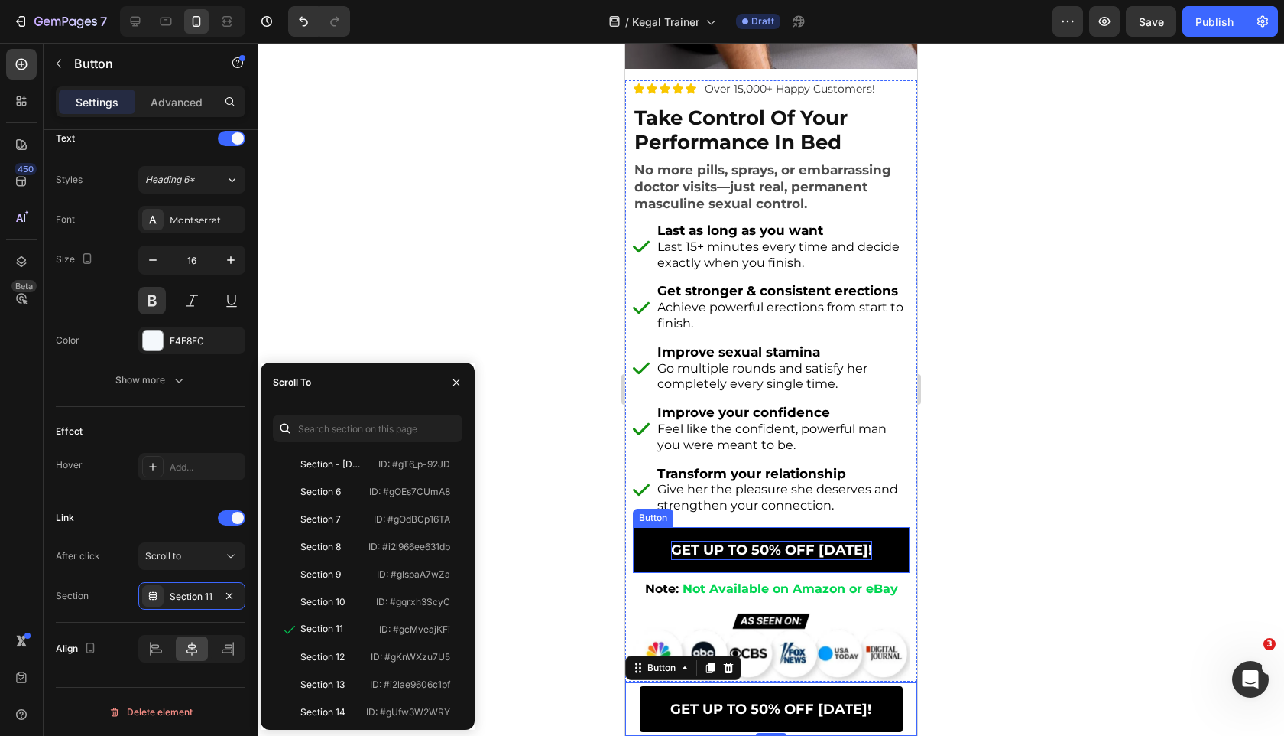
click at [686, 542] on span "GET UP TO 50% OFF [DATE]!" at bounding box center [771, 549] width 201 height 17
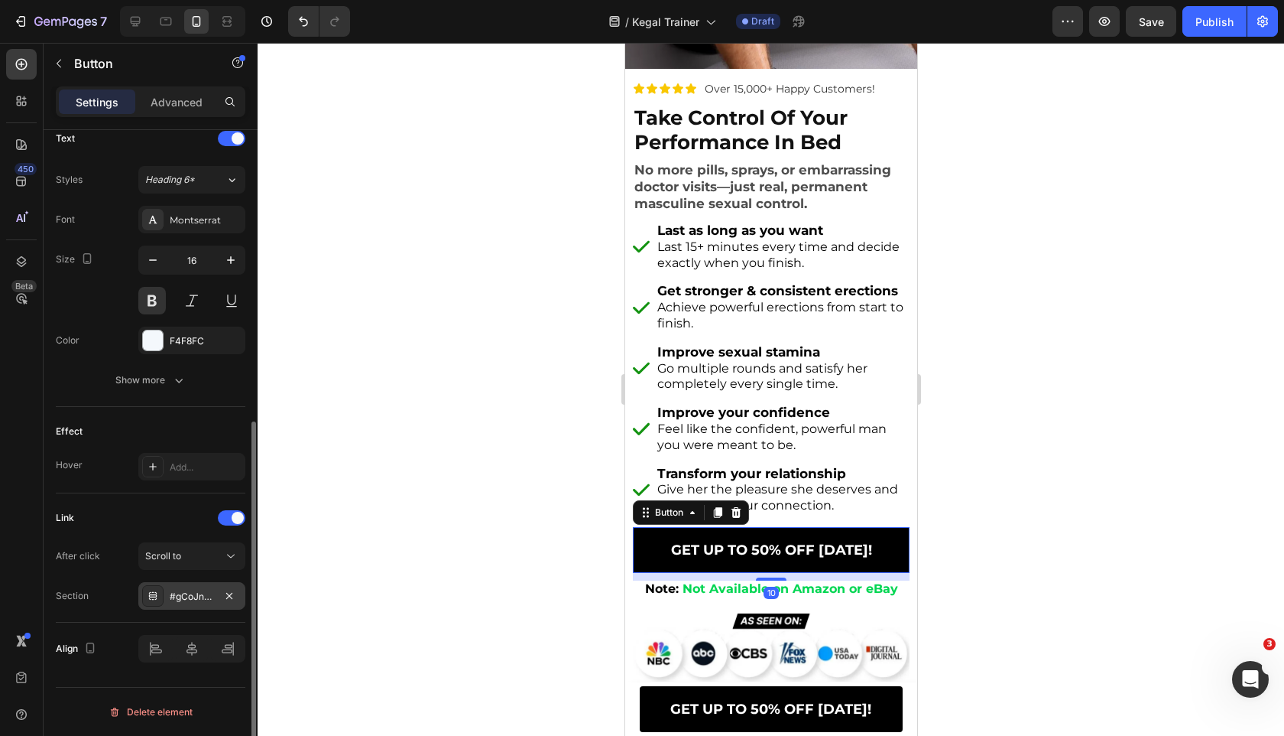
click at [173, 599] on div "#gCoJnR0b_Y" at bounding box center [192, 596] width 44 height 14
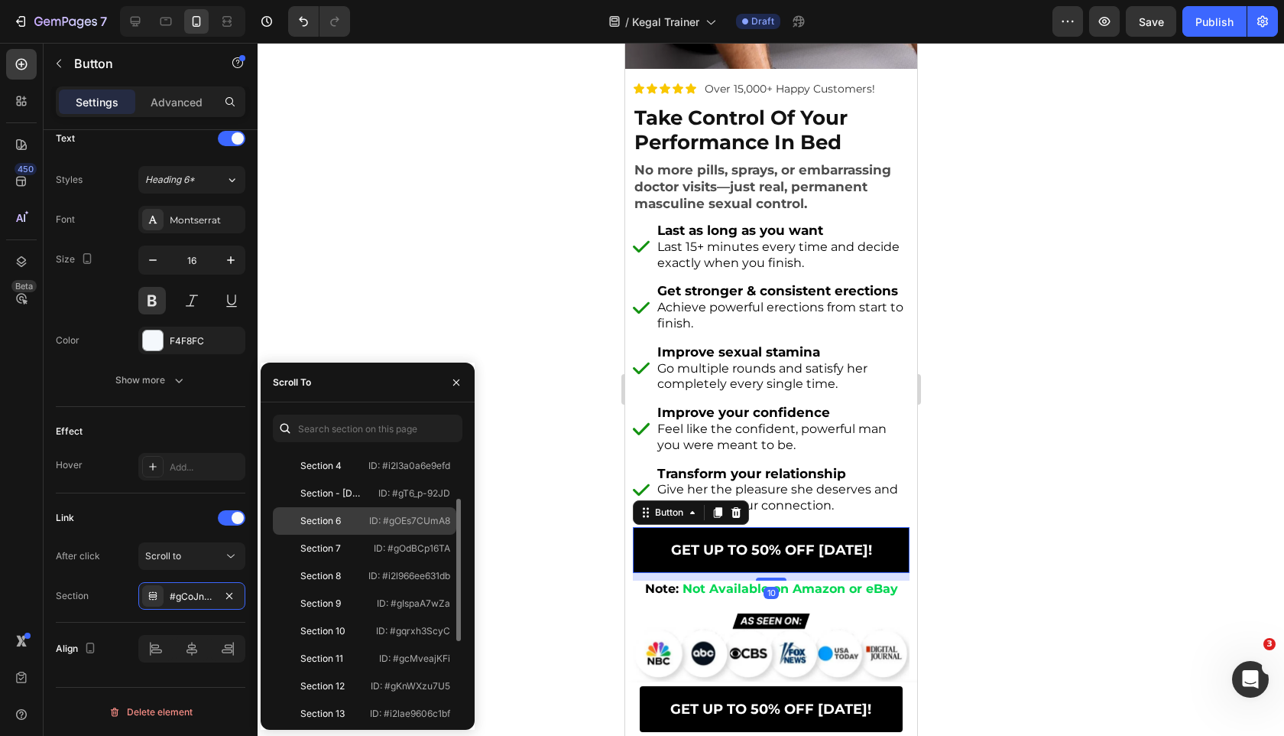
scroll to position [84, 0]
click at [353, 648] on div "Section 11 ID: #gcMveajKFi" at bounding box center [364, 656] width 183 height 28
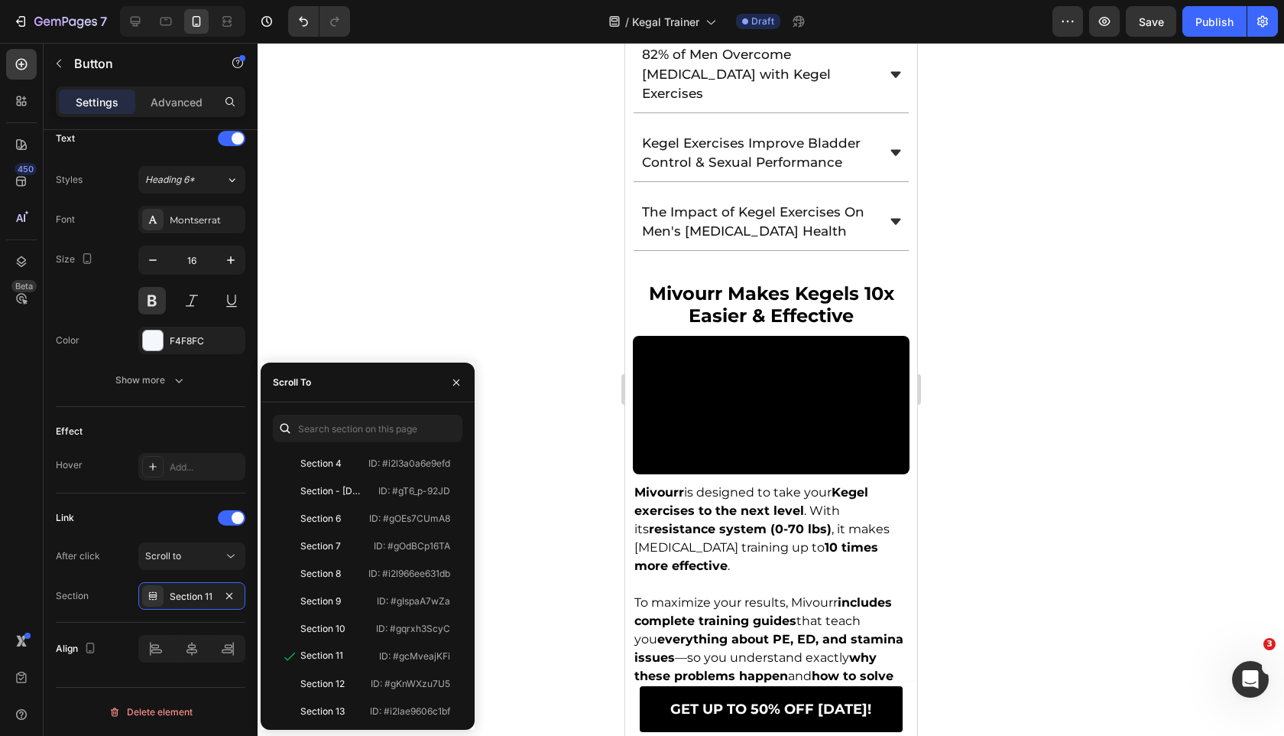
scroll to position [3146, 0]
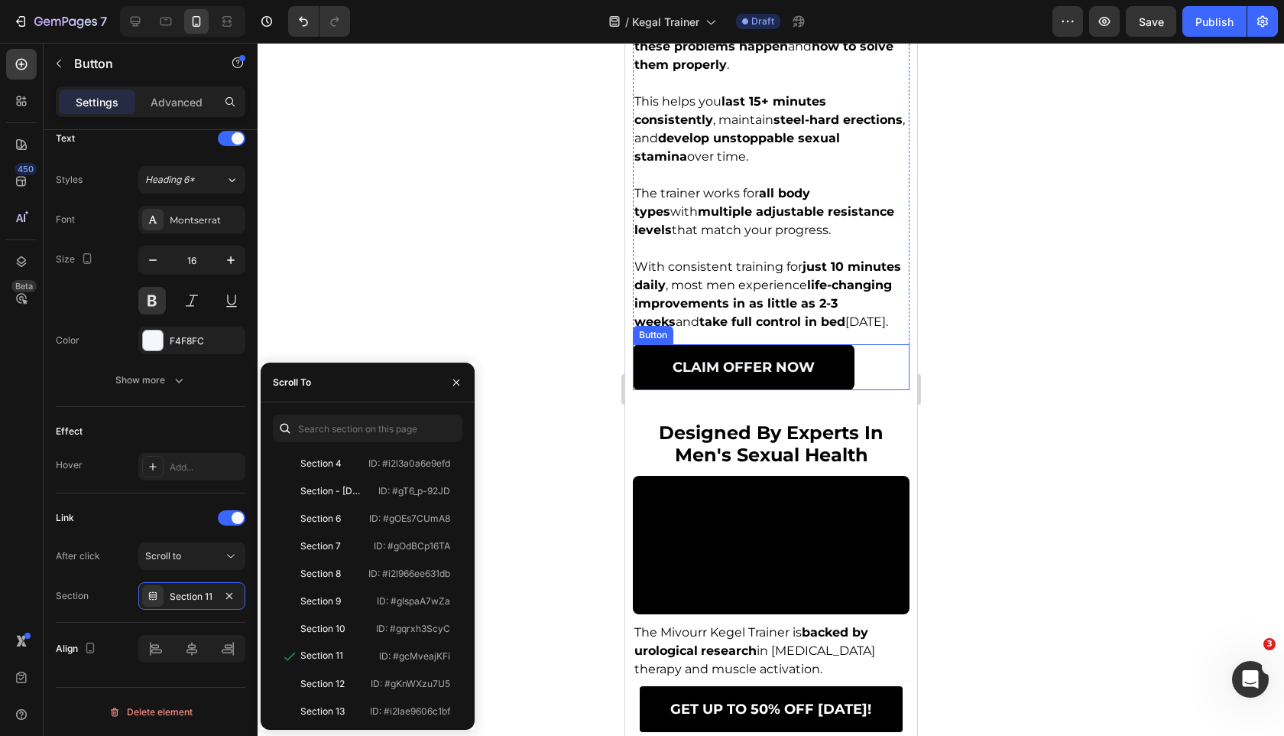
click at [732, 375] on span "CLAIM OFFER Now" at bounding box center [743, 367] width 142 height 17
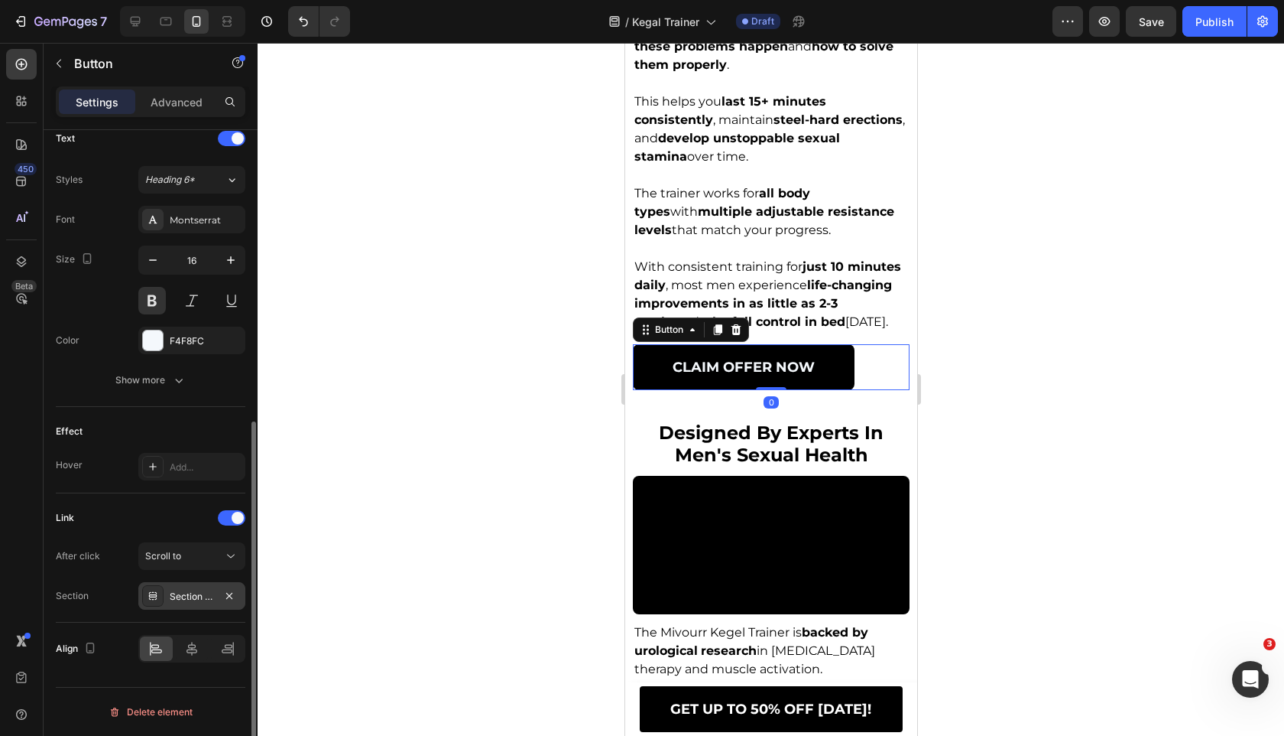
click at [183, 609] on div "Section 10" at bounding box center [191, 596] width 107 height 28
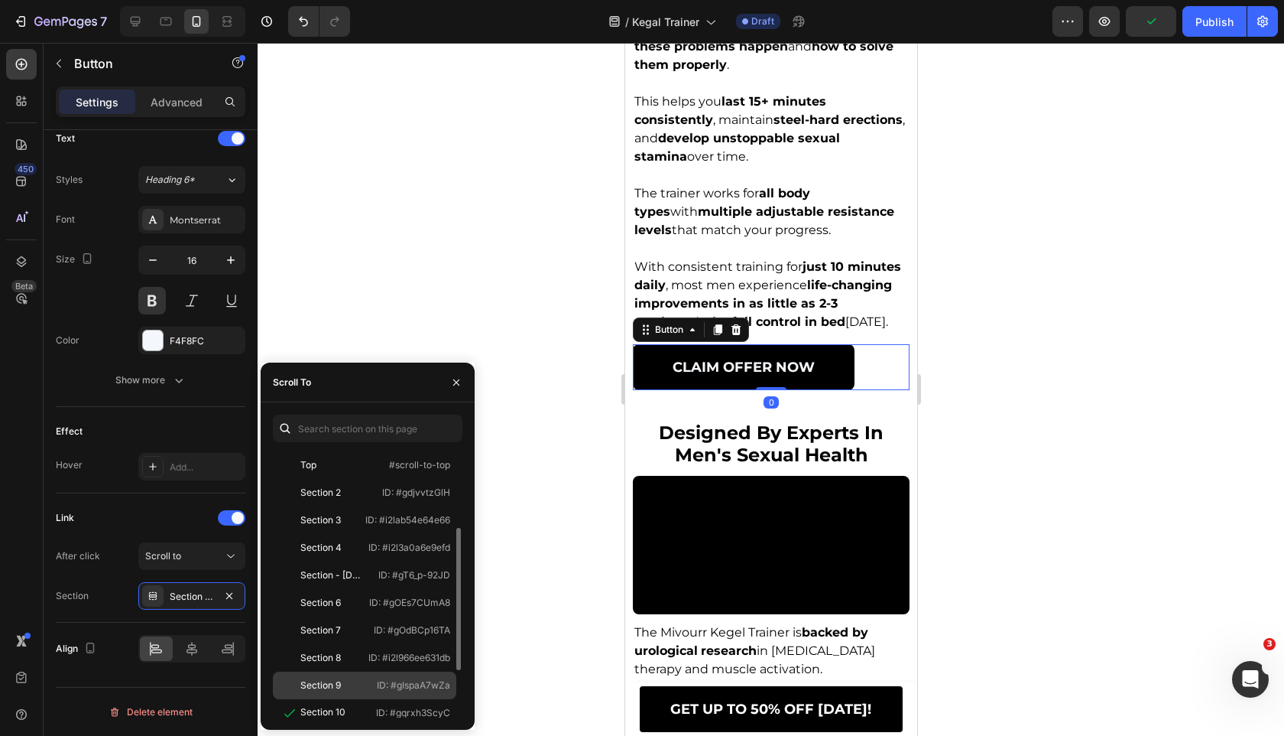
scroll to position [54, 0]
drag, startPoint x: 380, startPoint y: 688, endPoint x: 40, endPoint y: 482, distance: 398.0
click at [380, 688] on p "ID: #gcMveajKFi" at bounding box center [414, 686] width 71 height 14
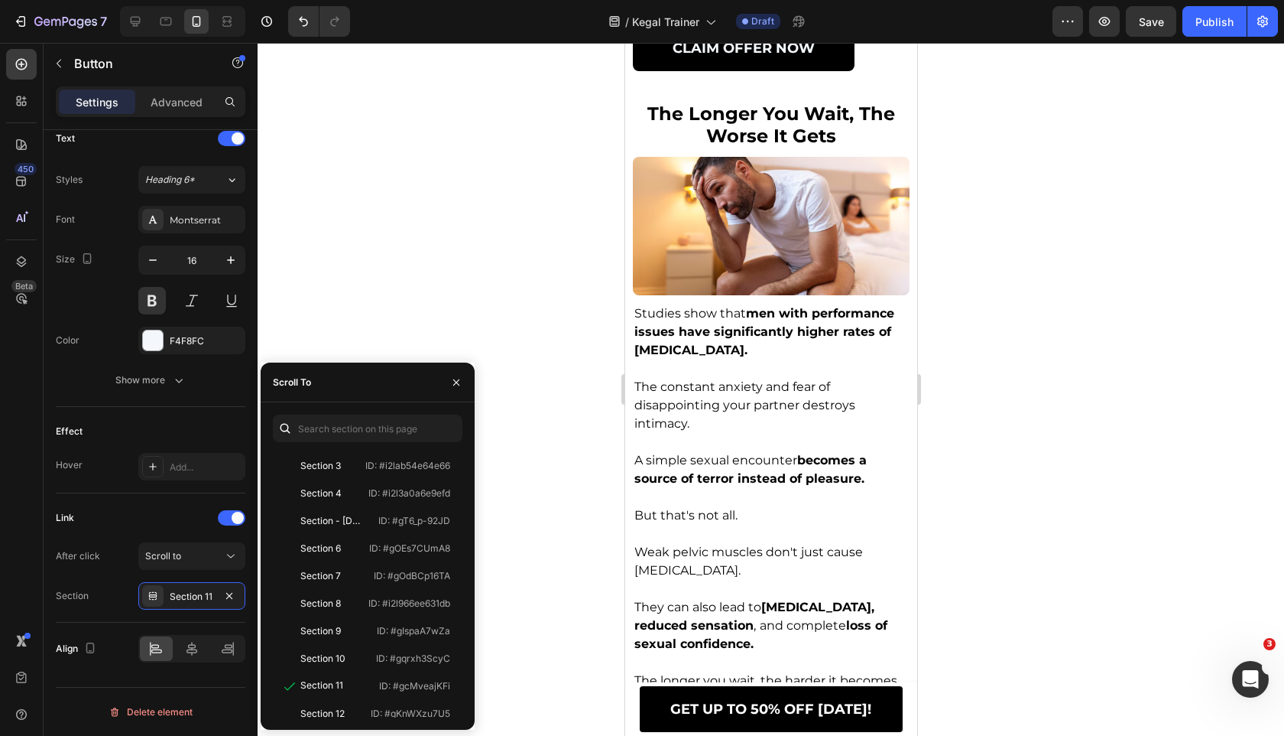
scroll to position [4035, 0]
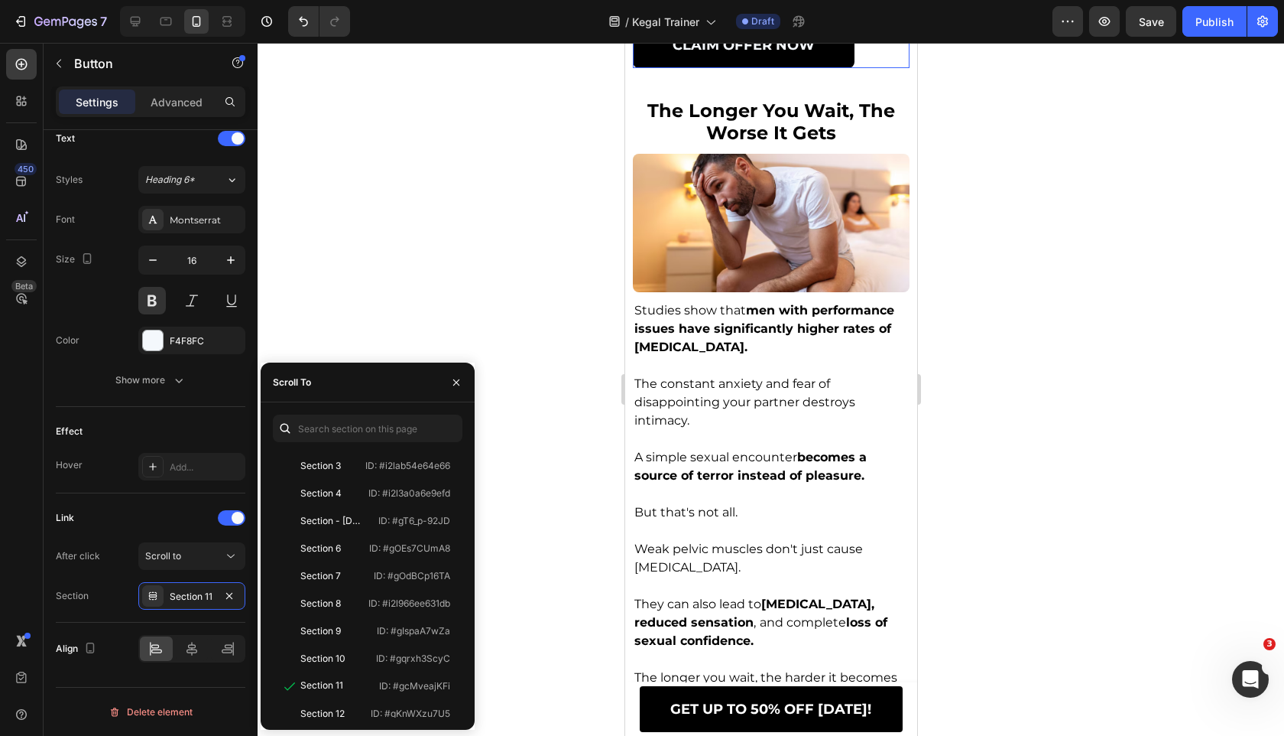
click at [671, 68] on link "CLAIM OFFER Now" at bounding box center [743, 45] width 222 height 46
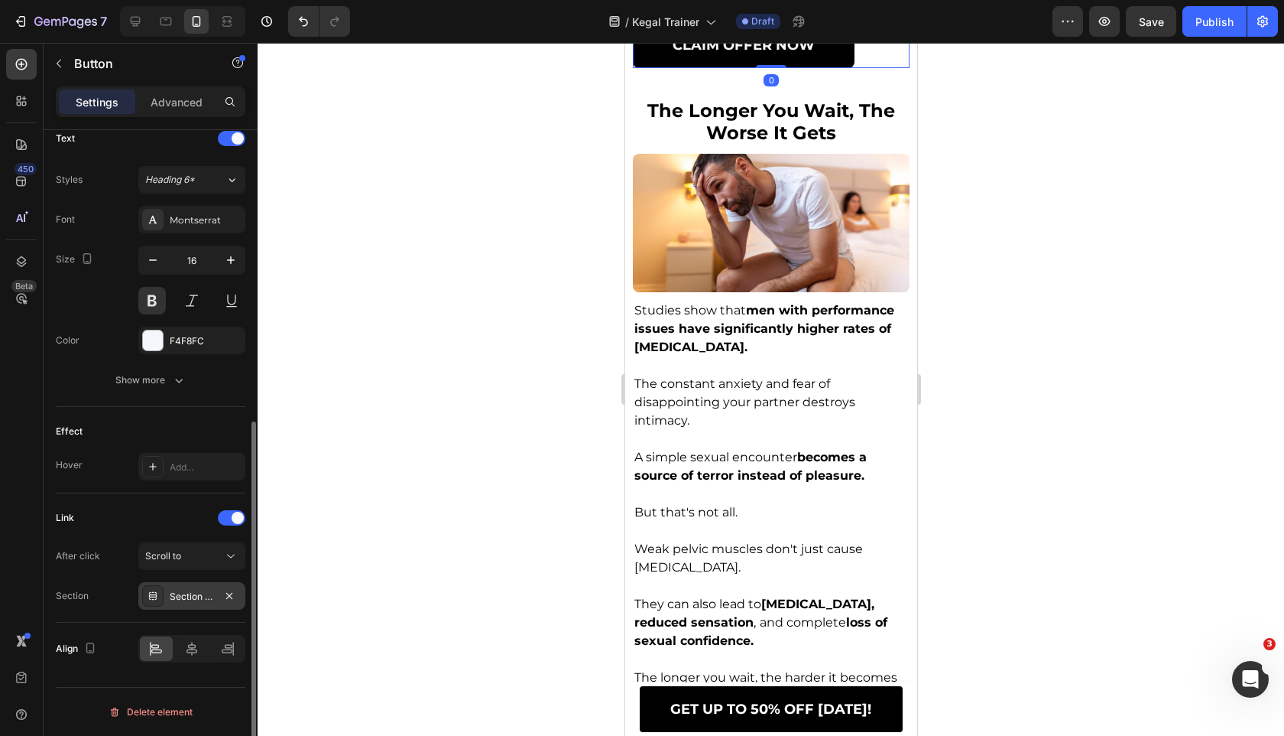
click at [185, 601] on div "Section 10" at bounding box center [192, 596] width 44 height 14
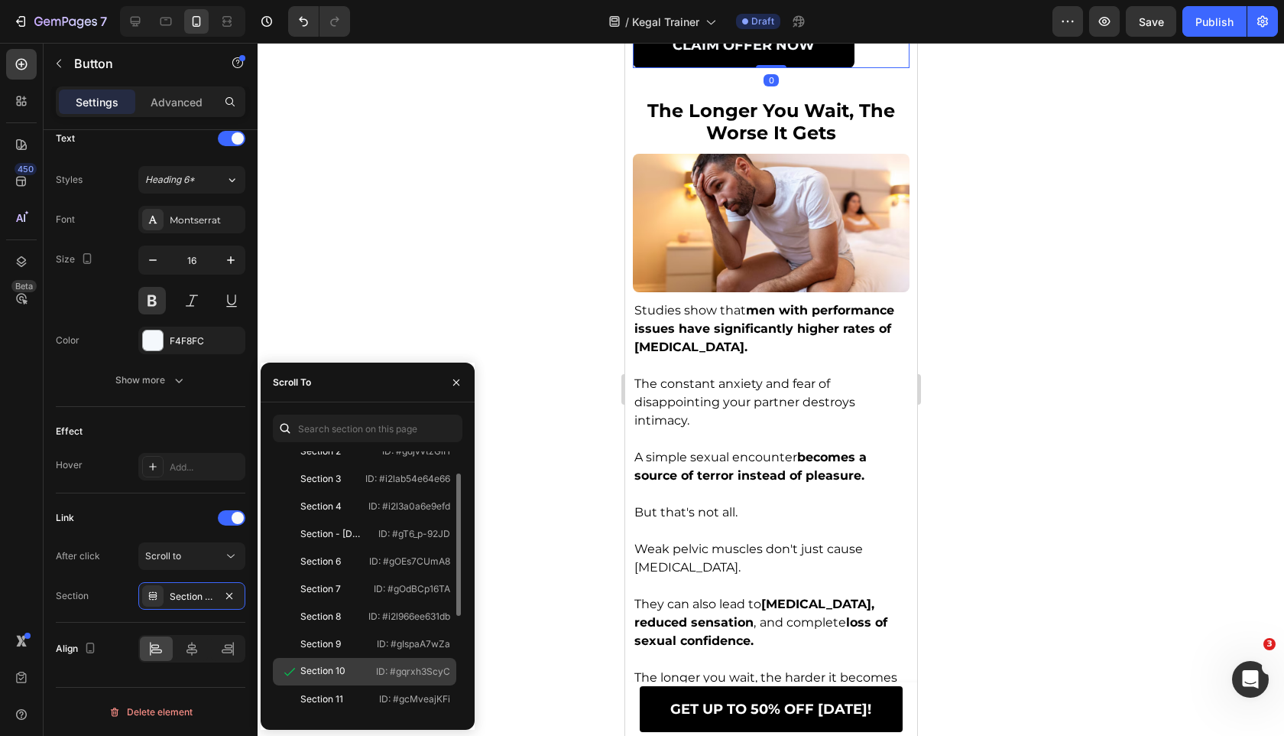
scroll to position [44, 0]
click at [350, 692] on div "Section 11" at bounding box center [323, 697] width 89 height 14
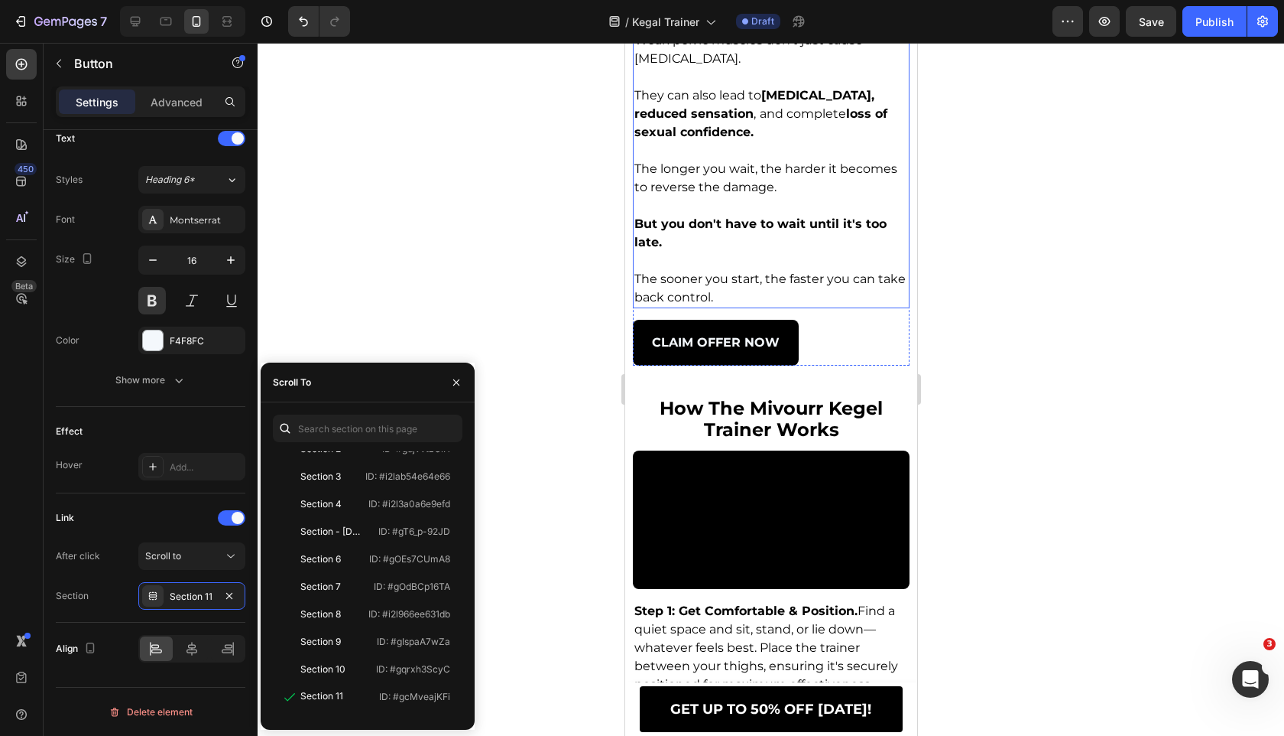
scroll to position [4966, 0]
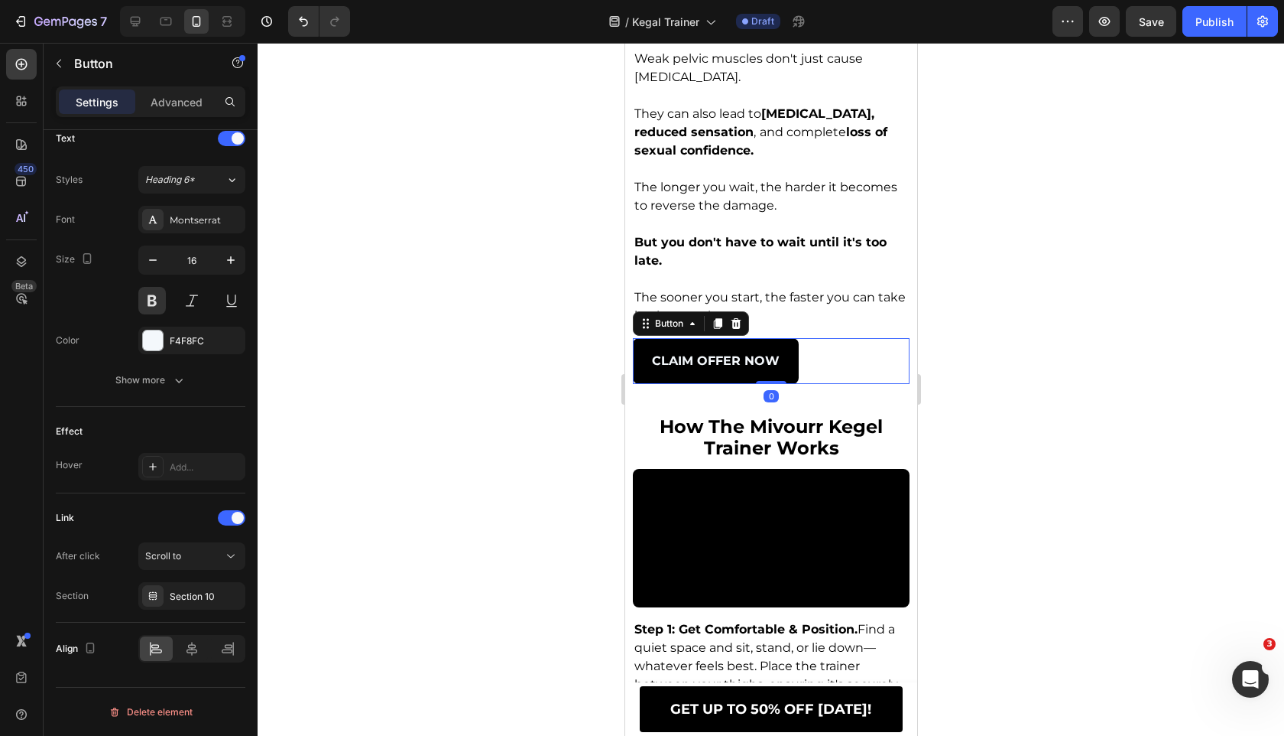
scroll to position [5273, 0]
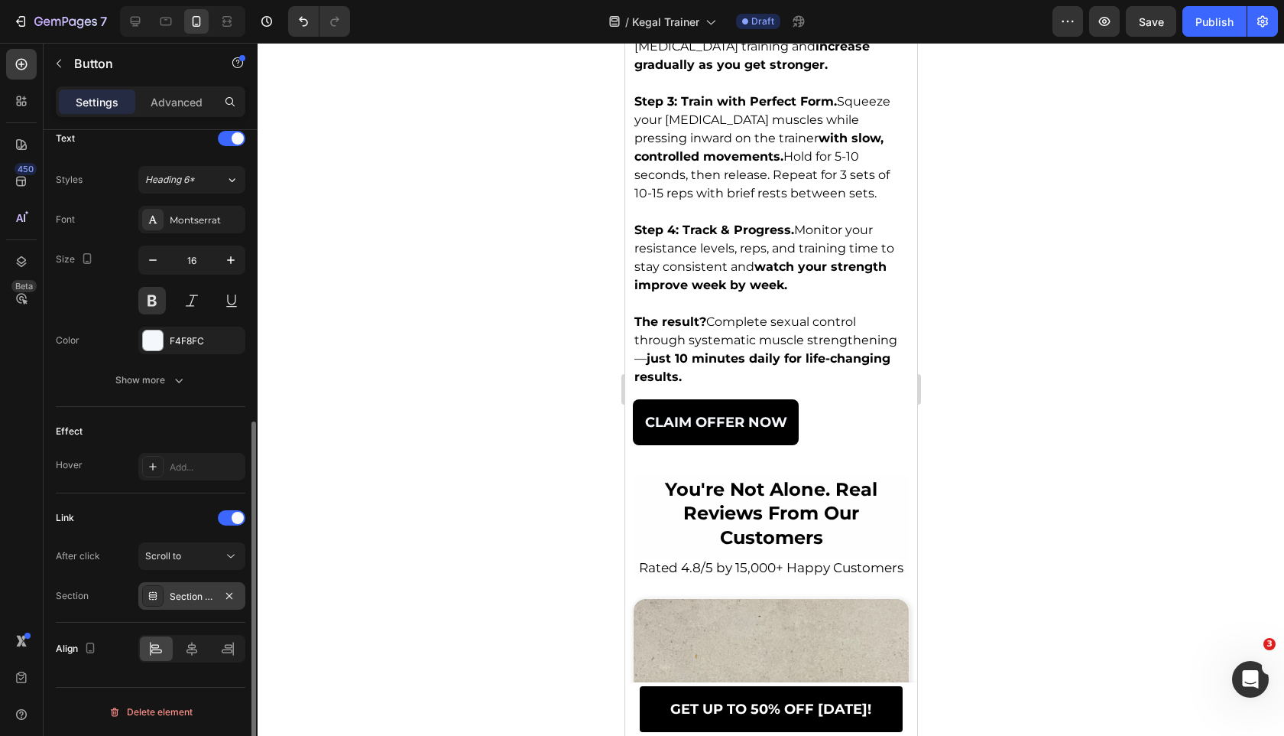
click at [191, 585] on div "Section 10" at bounding box center [191, 596] width 107 height 28
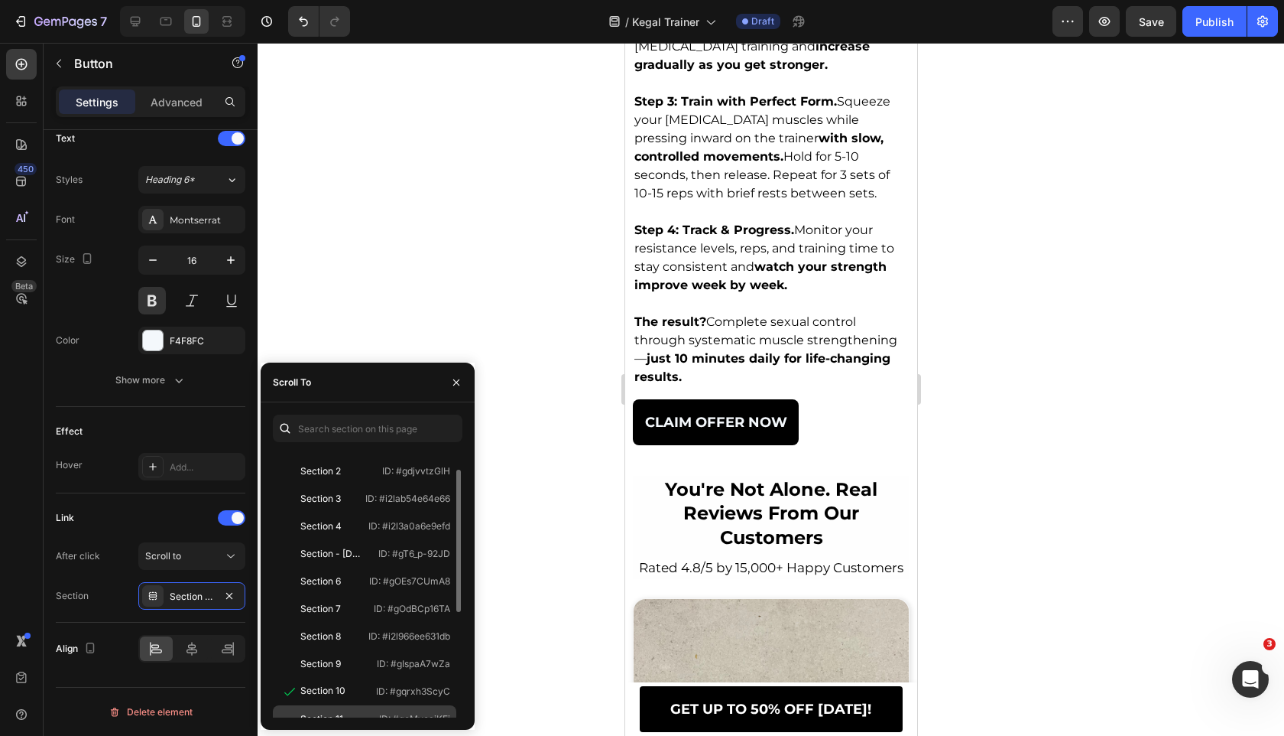
scroll to position [27, 0]
click at [317, 707] on div "Section 11" at bounding box center [321, 713] width 43 height 14
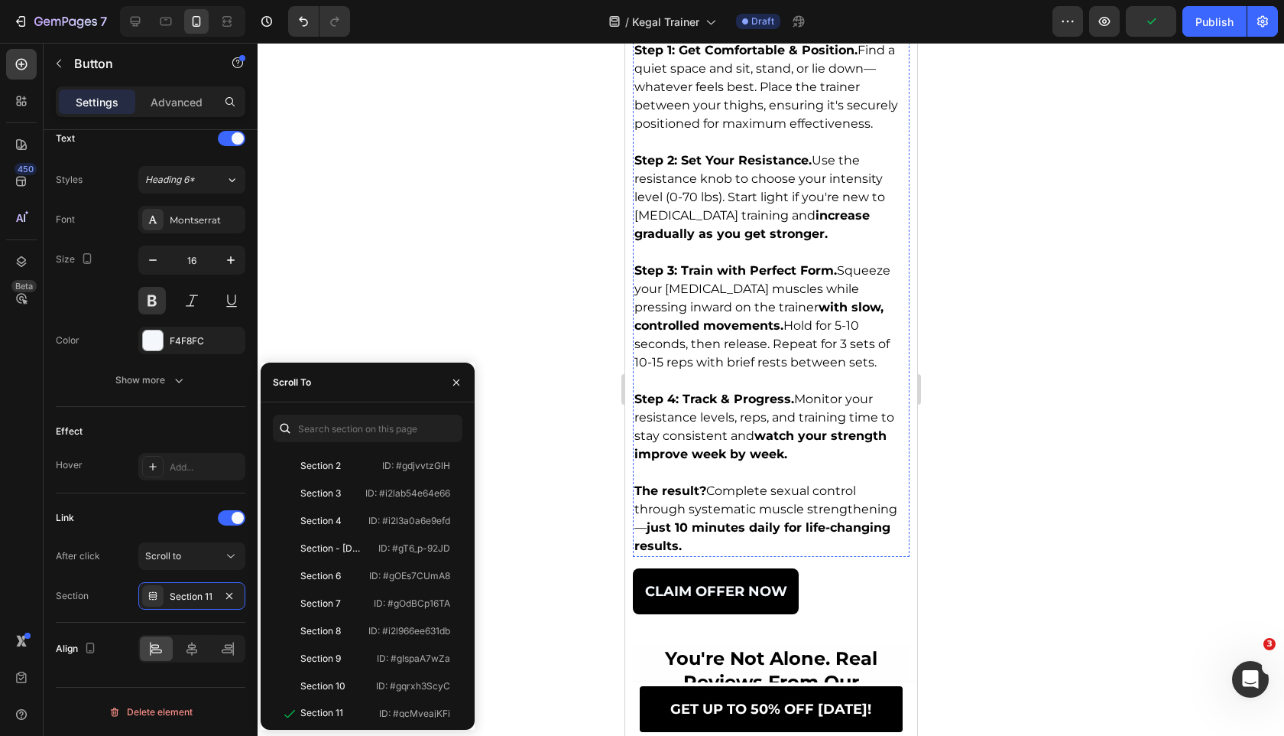
scroll to position [4957, 0]
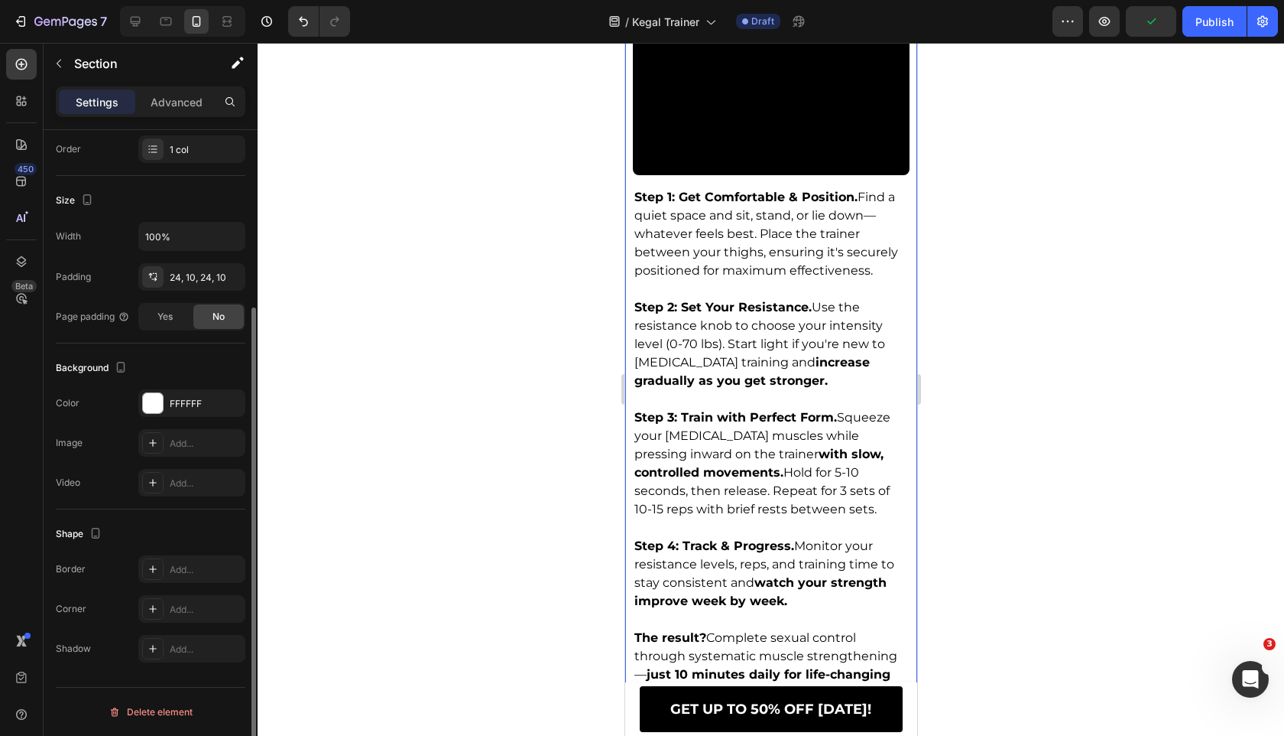
scroll to position [0, 0]
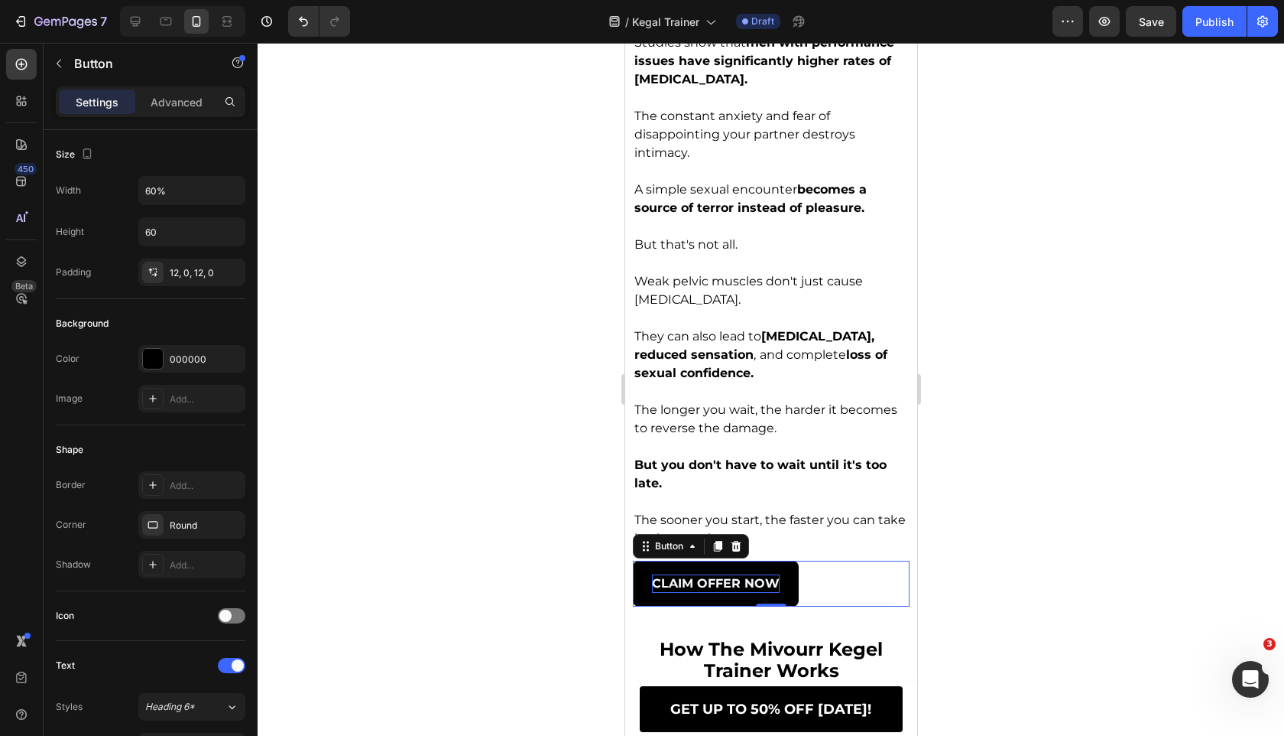
scroll to position [4238, 0]
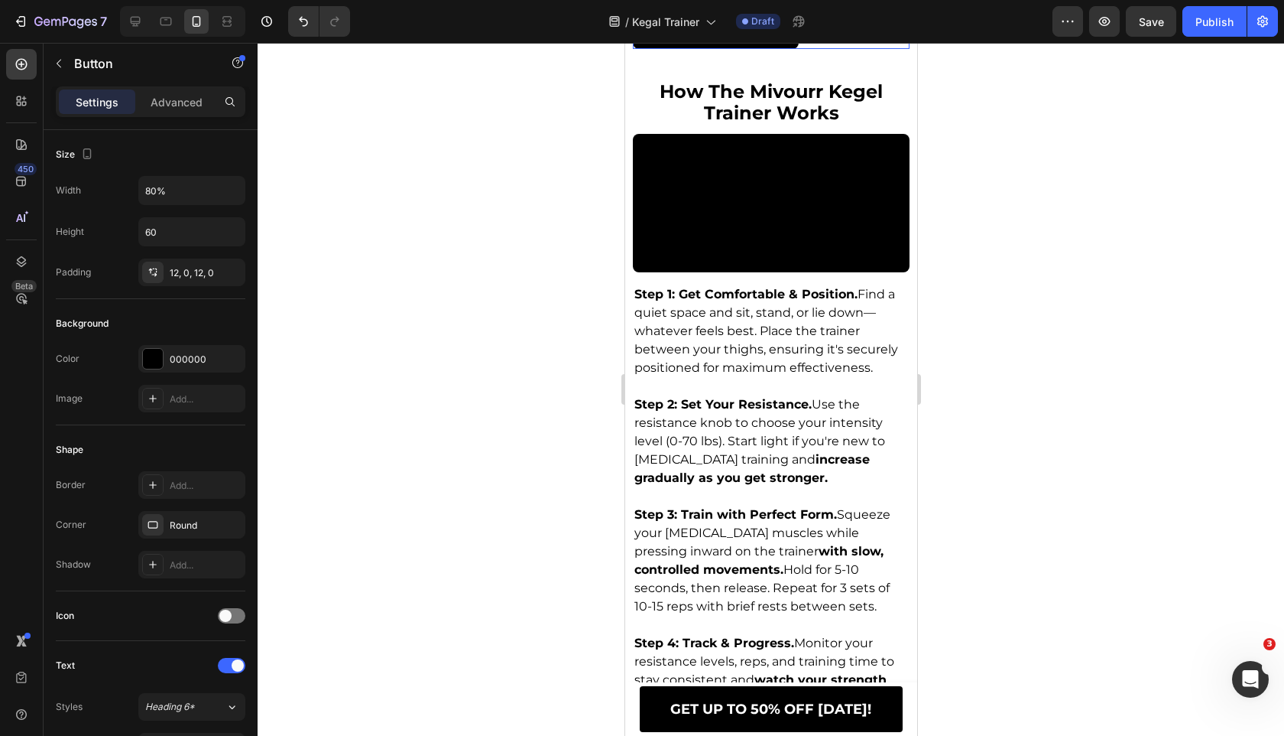
click at [714, 49] on link "CLAIM OFFER Now" at bounding box center [715, 26] width 166 height 46
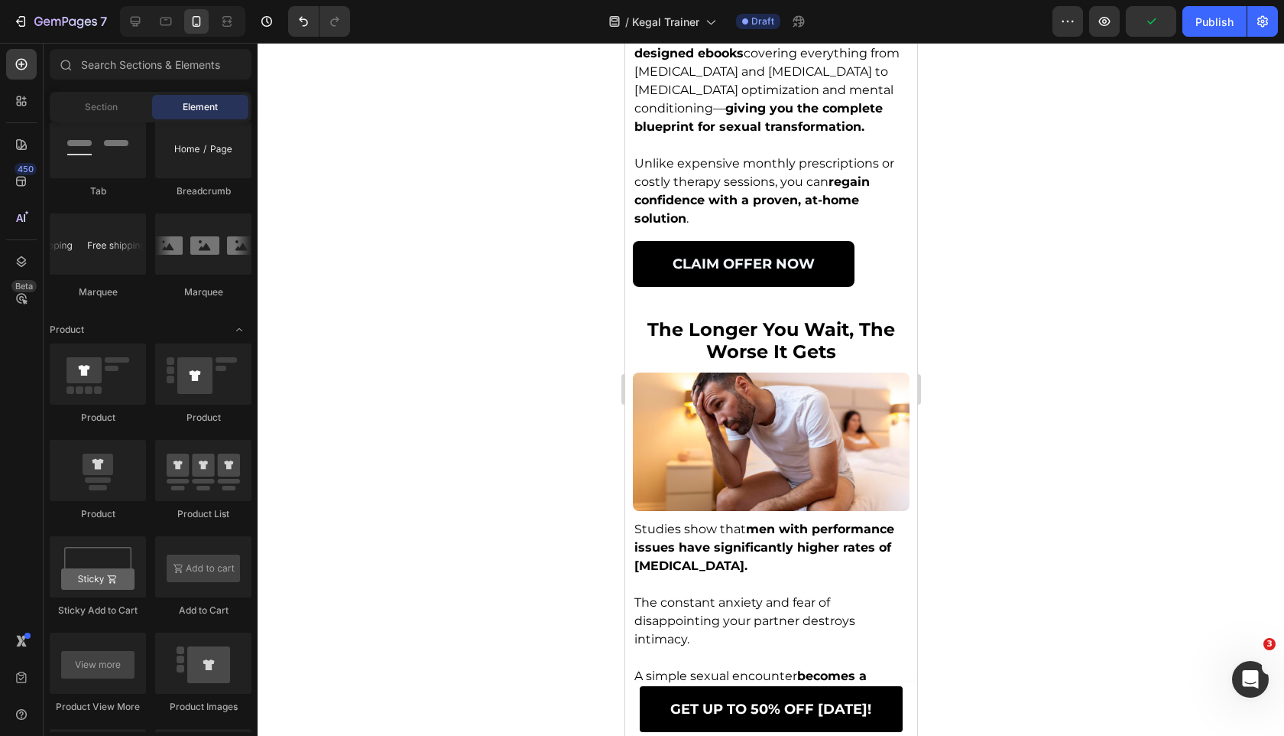
scroll to position [4392, 0]
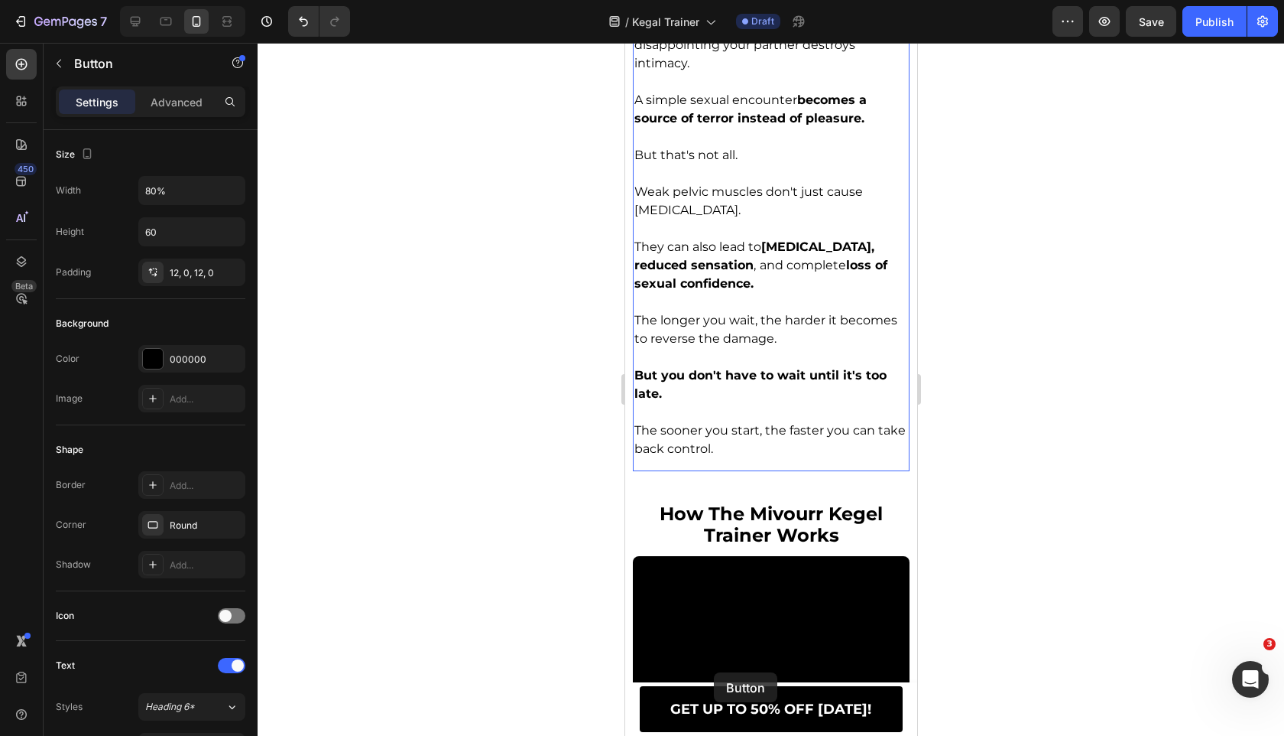
drag, startPoint x: 643, startPoint y: 93, endPoint x: 713, endPoint y: 672, distance: 583.8
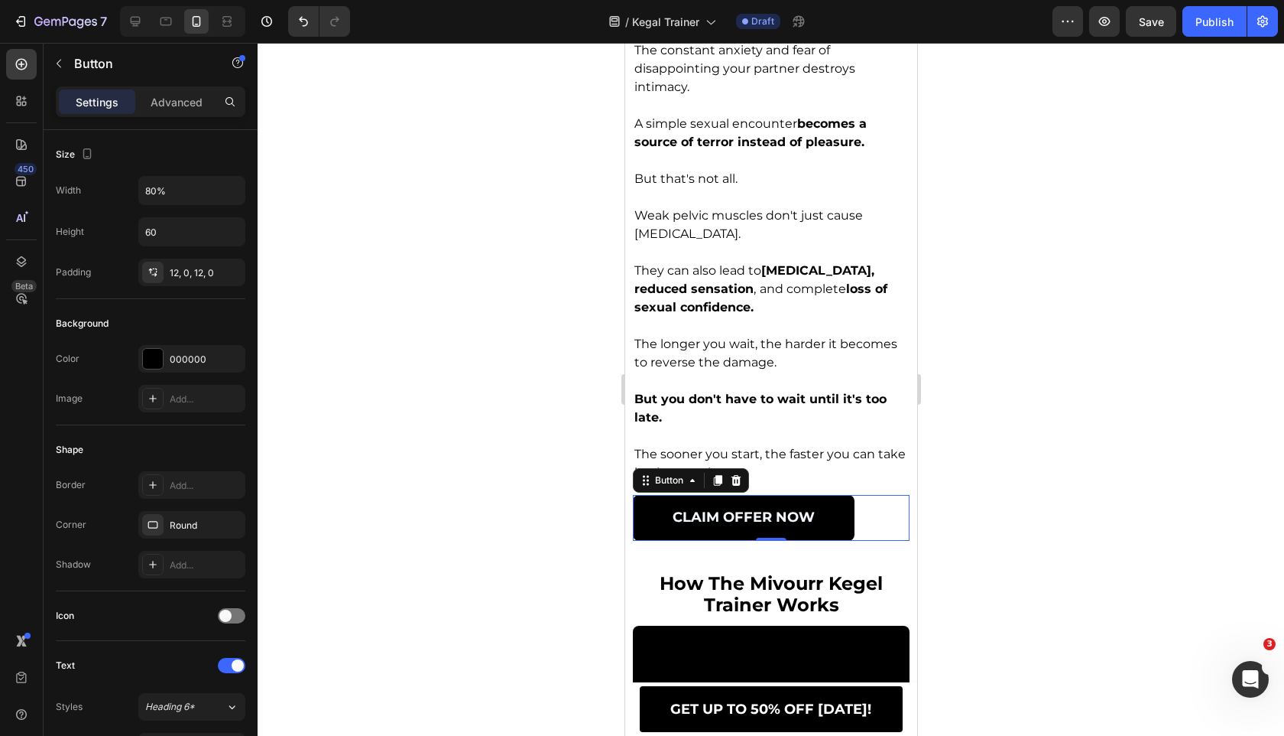
scroll to position [4136, 0]
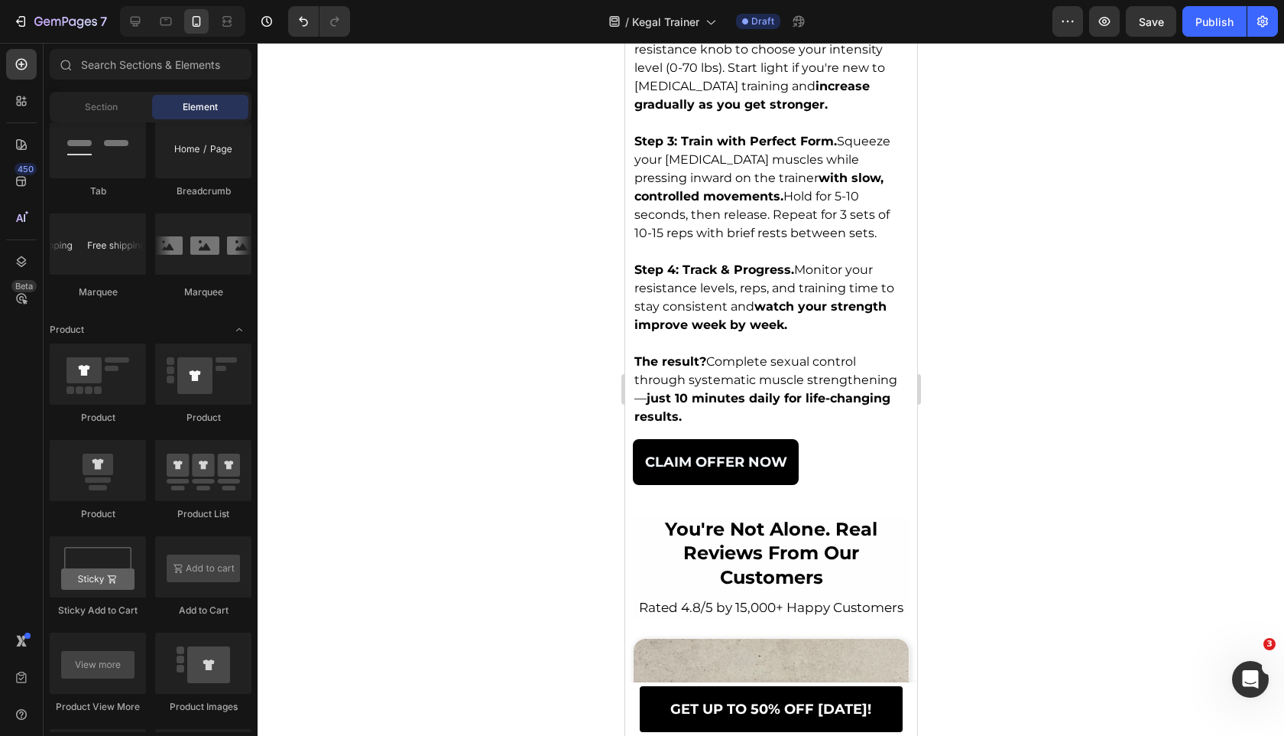
scroll to position [5789, 0]
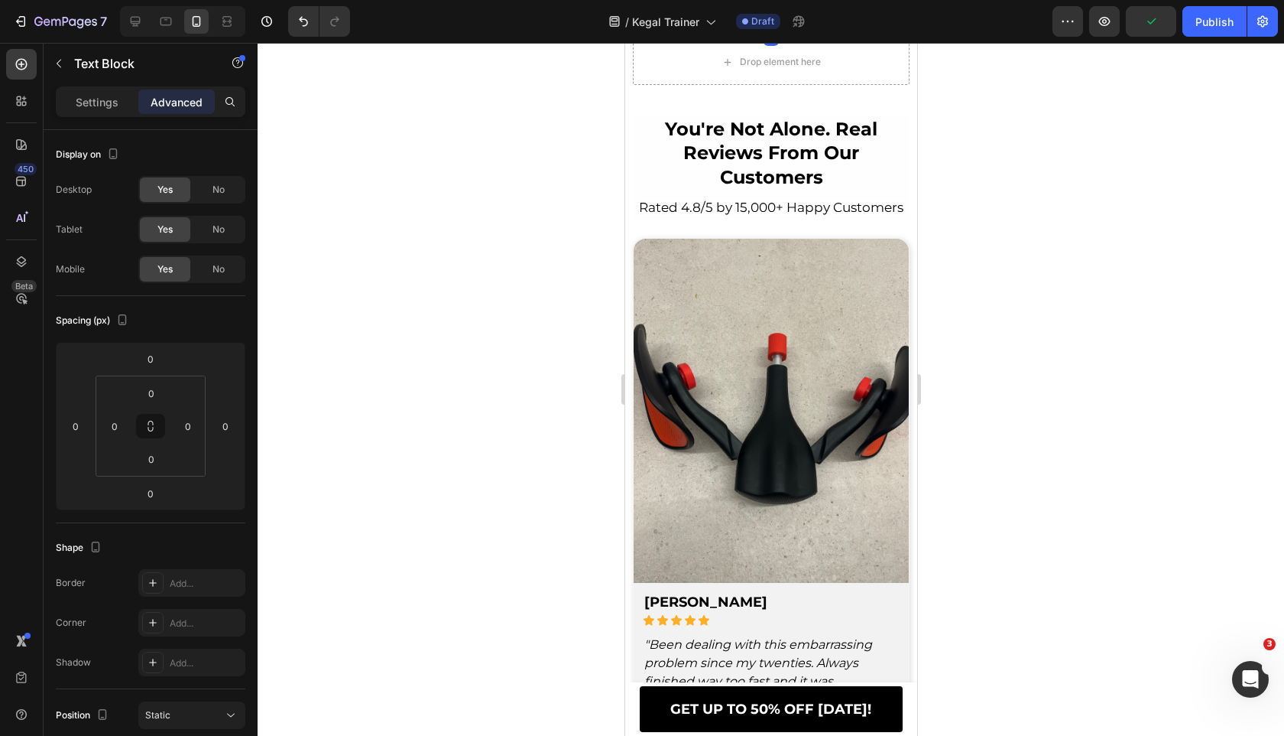
scroll to position [5672, 0]
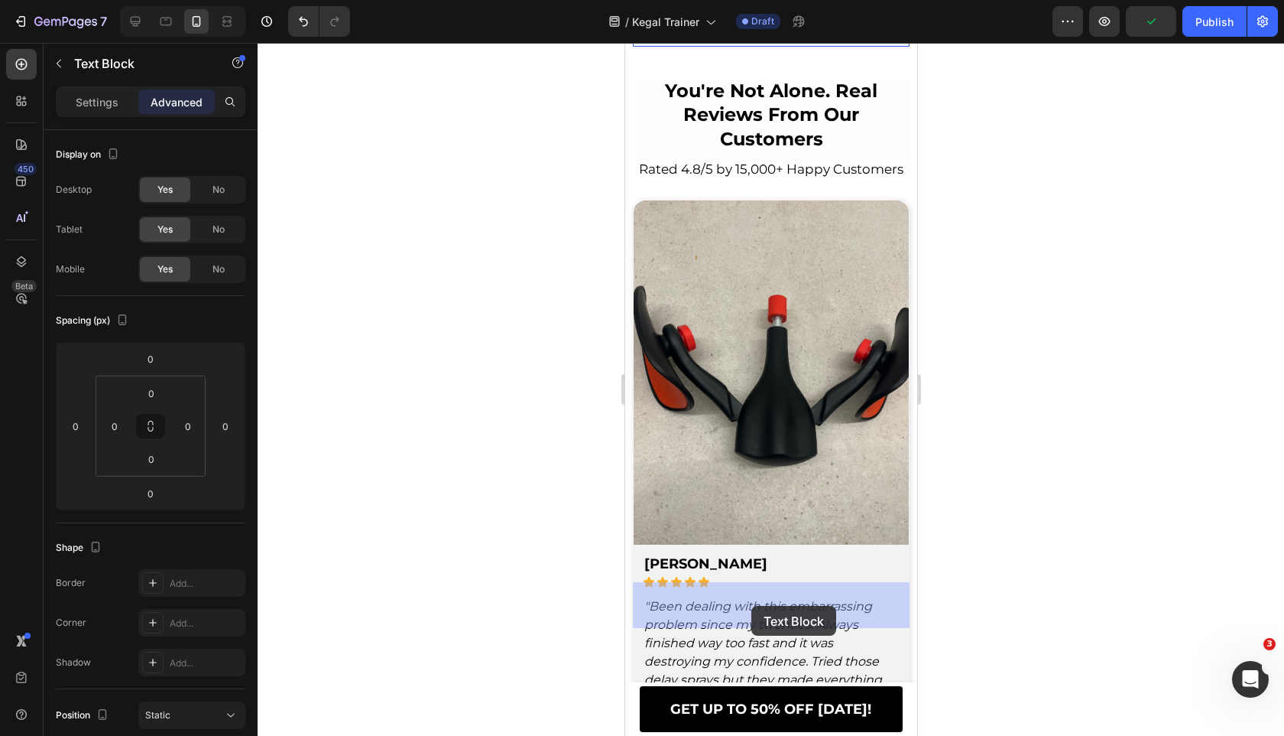
drag, startPoint x: 643, startPoint y: 71, endPoint x: 751, endPoint y: 606, distance: 545.2
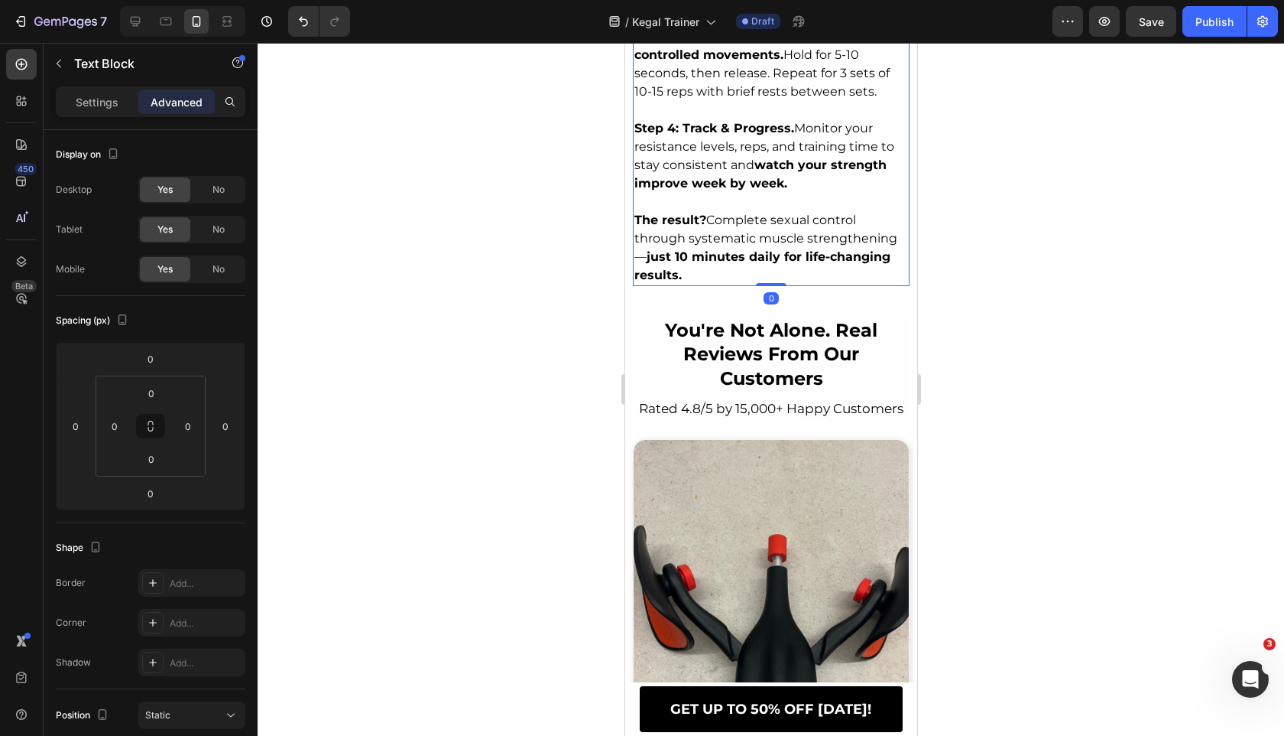
scroll to position [5535, 0]
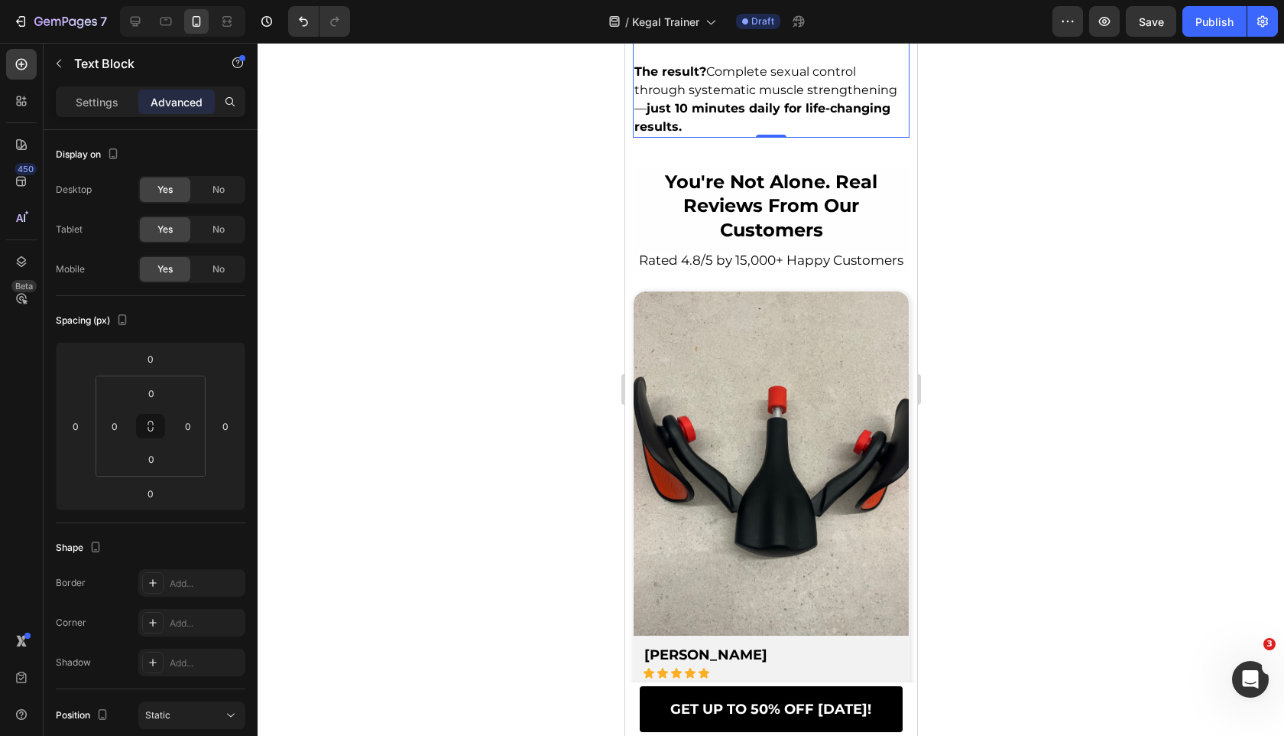
click at [527, 486] on div at bounding box center [771, 389] width 1027 height 693
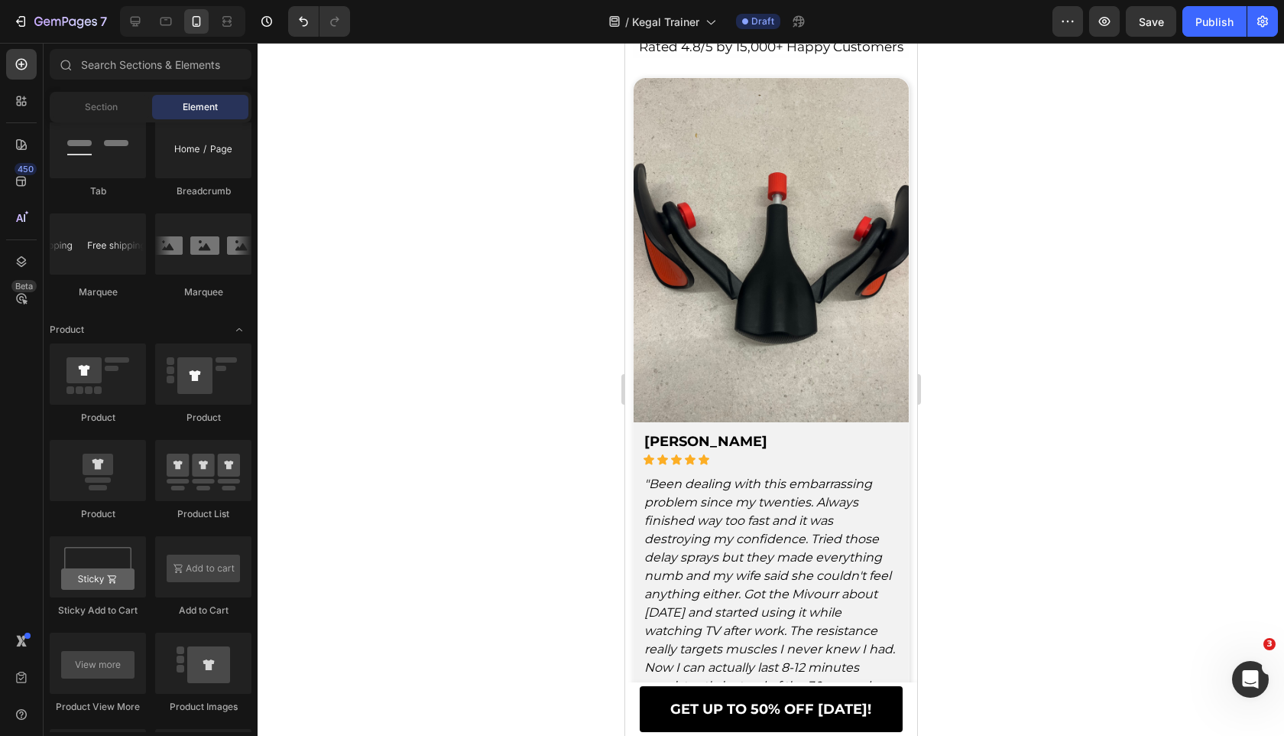
scroll to position [5461, 0]
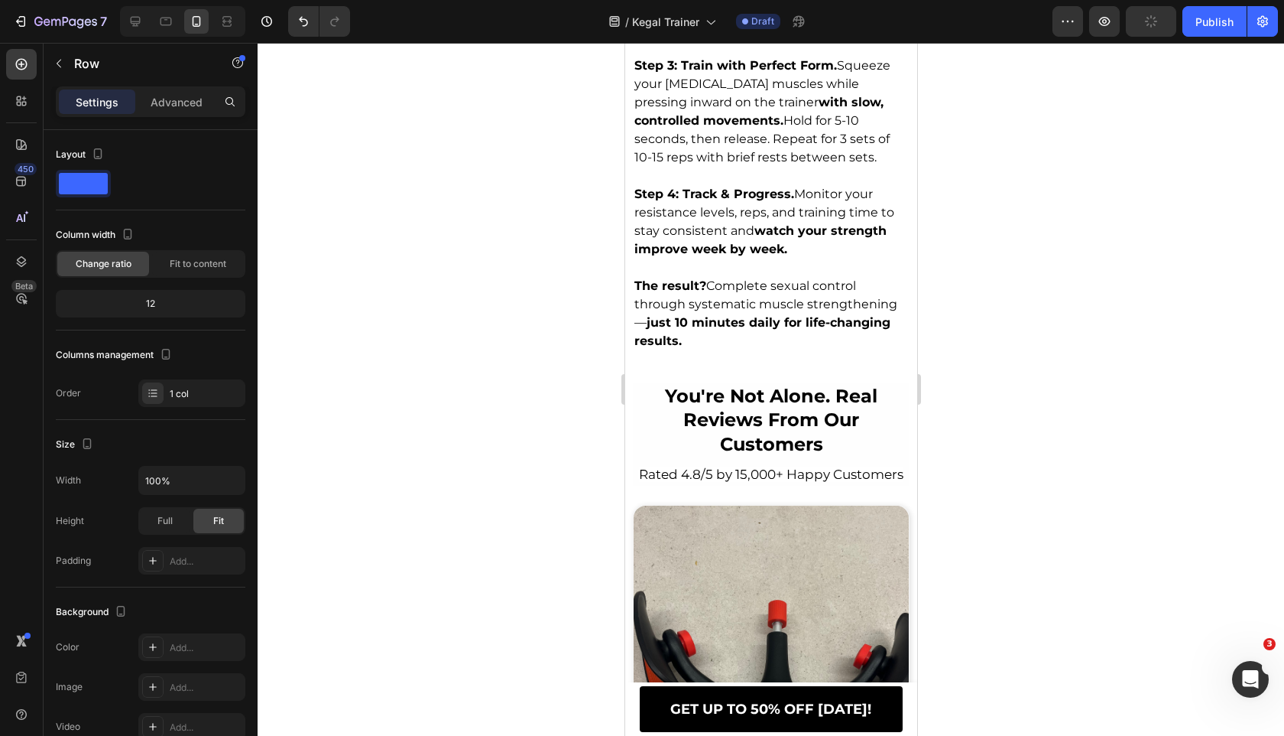
scroll to position [5318, 0]
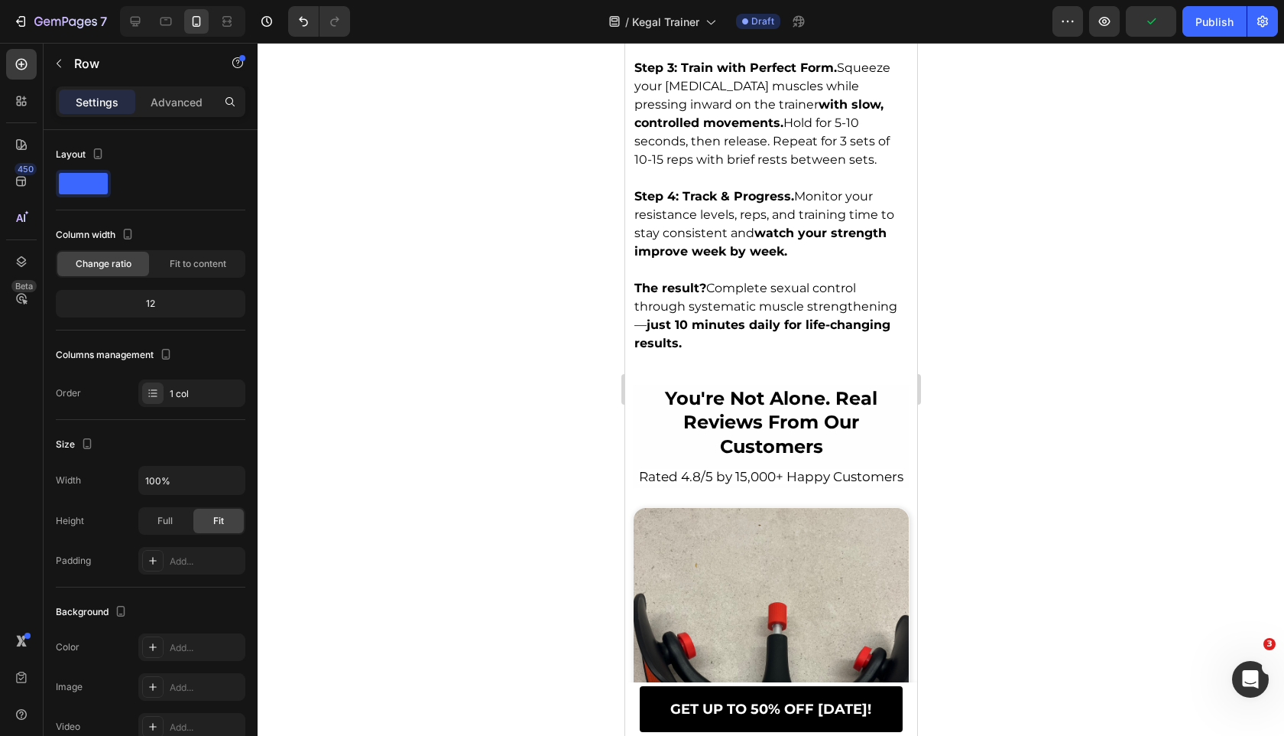
drag, startPoint x: 778, startPoint y: 417, endPoint x: 1153, endPoint y: 485, distance: 381.5
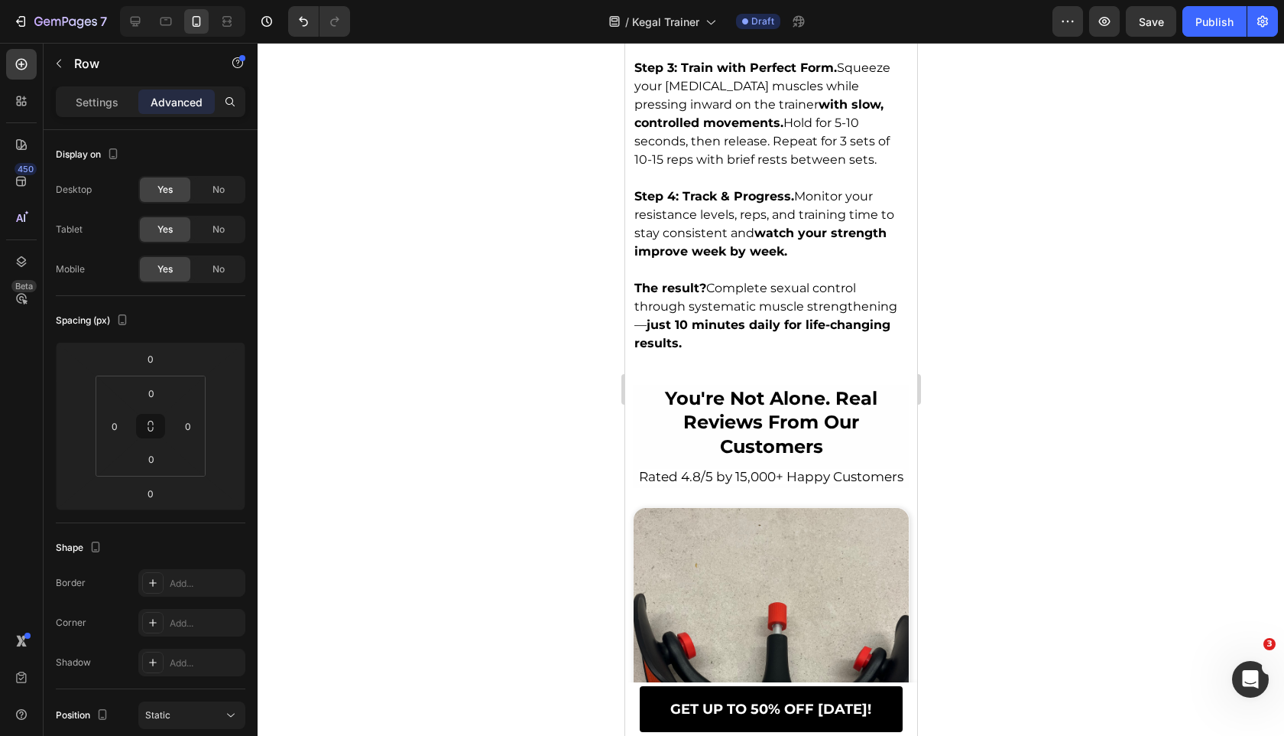
click at [503, 441] on div at bounding box center [771, 389] width 1027 height 693
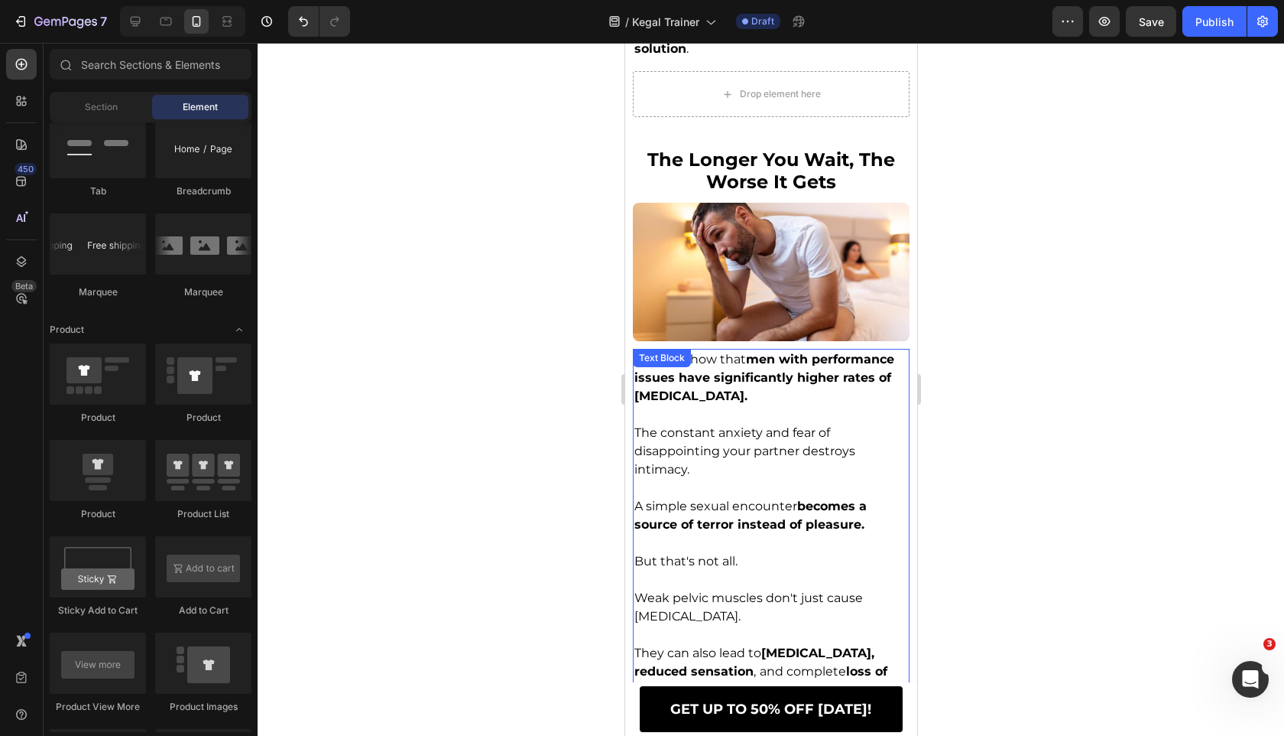
scroll to position [4077, 0]
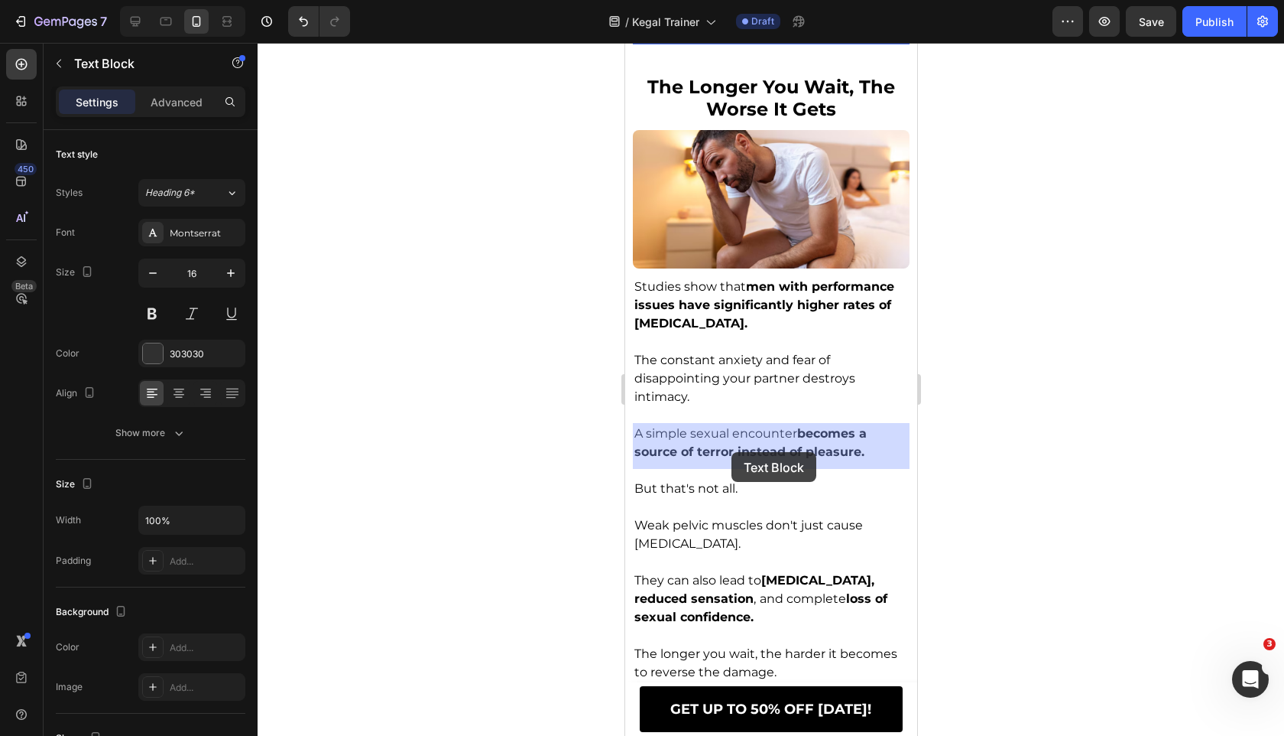
drag, startPoint x: 648, startPoint y: 103, endPoint x: 730, endPoint y: 450, distance: 356.8
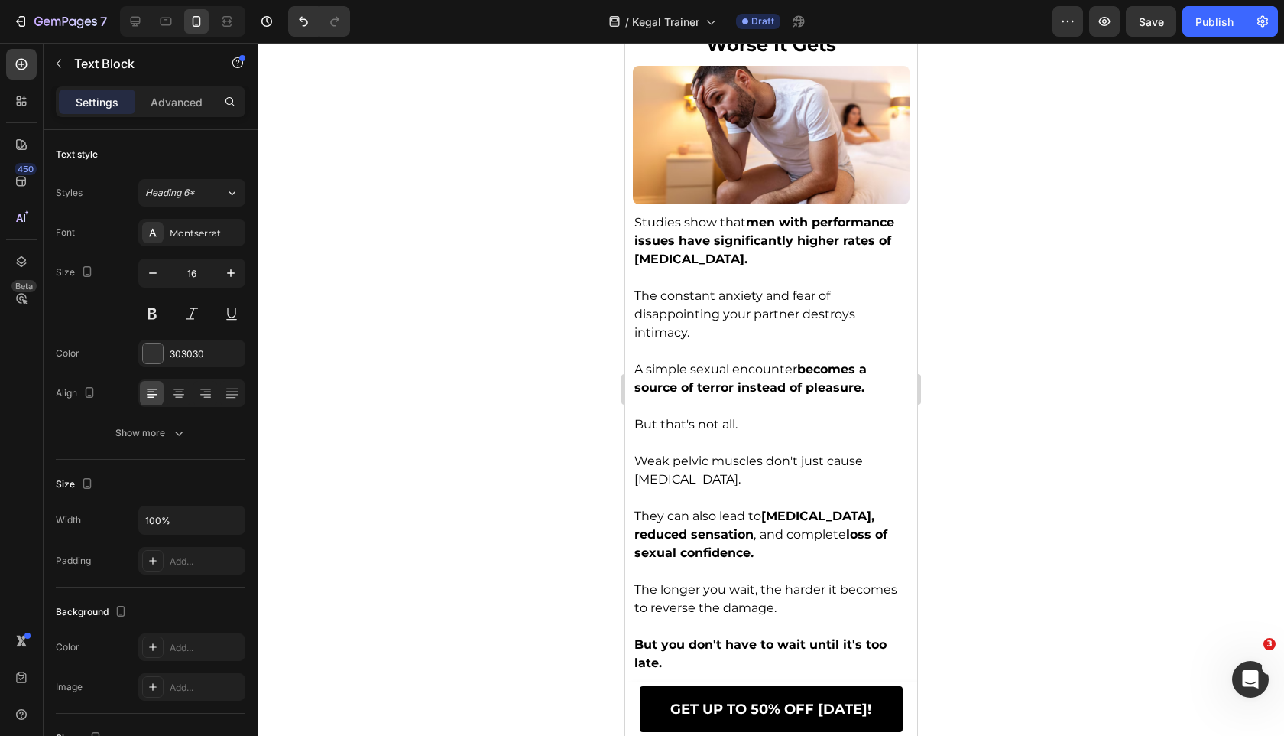
scroll to position [3769, 0]
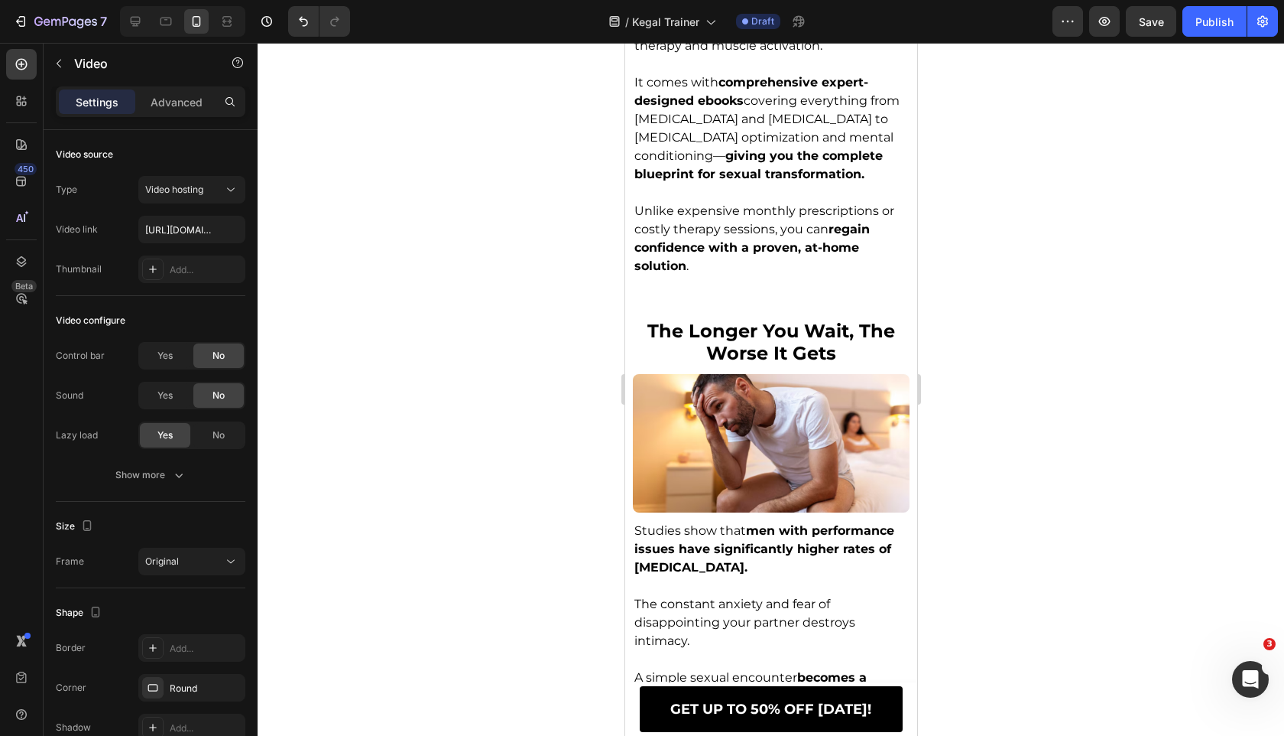
click at [500, 318] on div at bounding box center [771, 389] width 1027 height 693
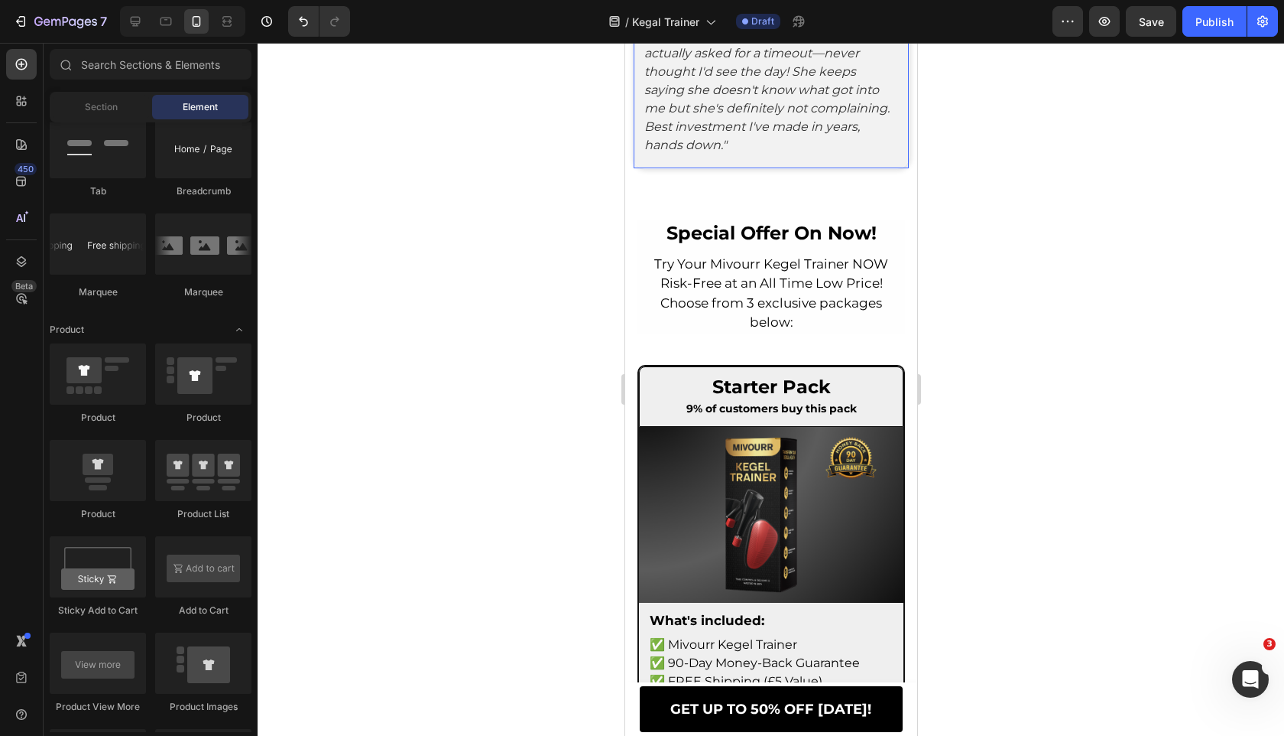
scroll to position [8338, 0]
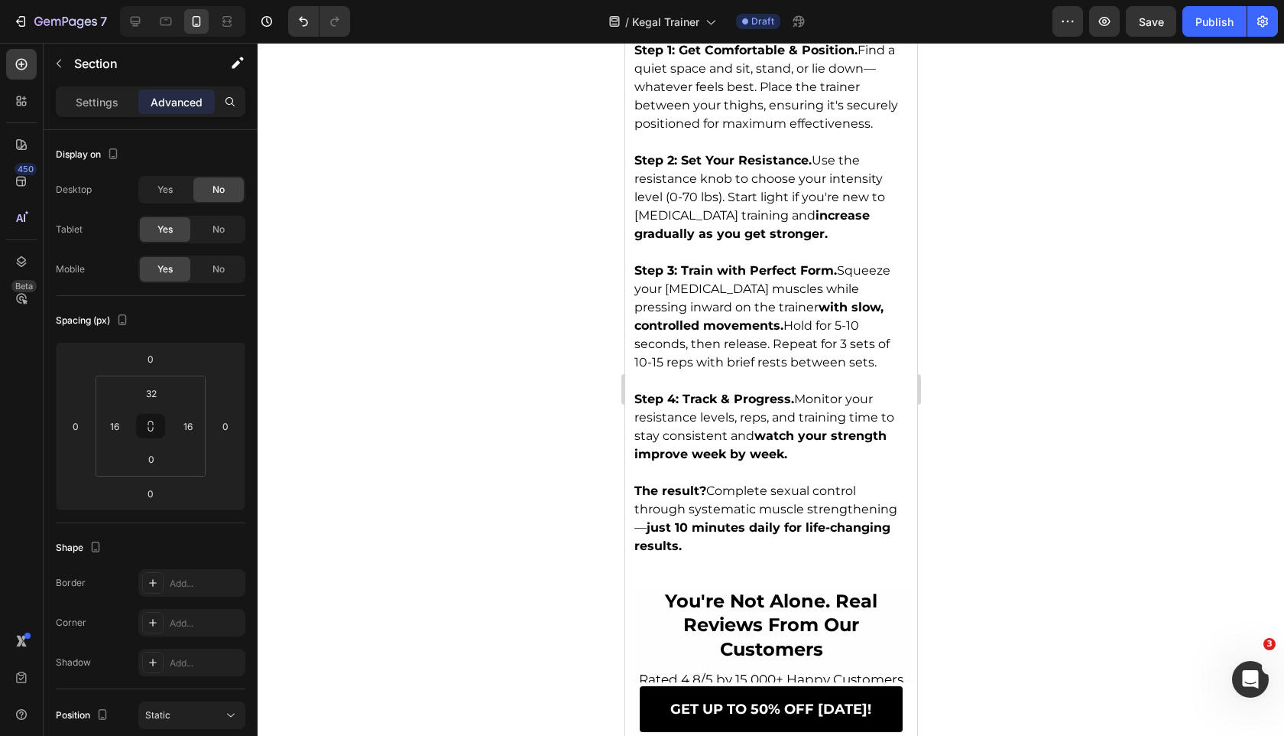
scroll to position [4999, 0]
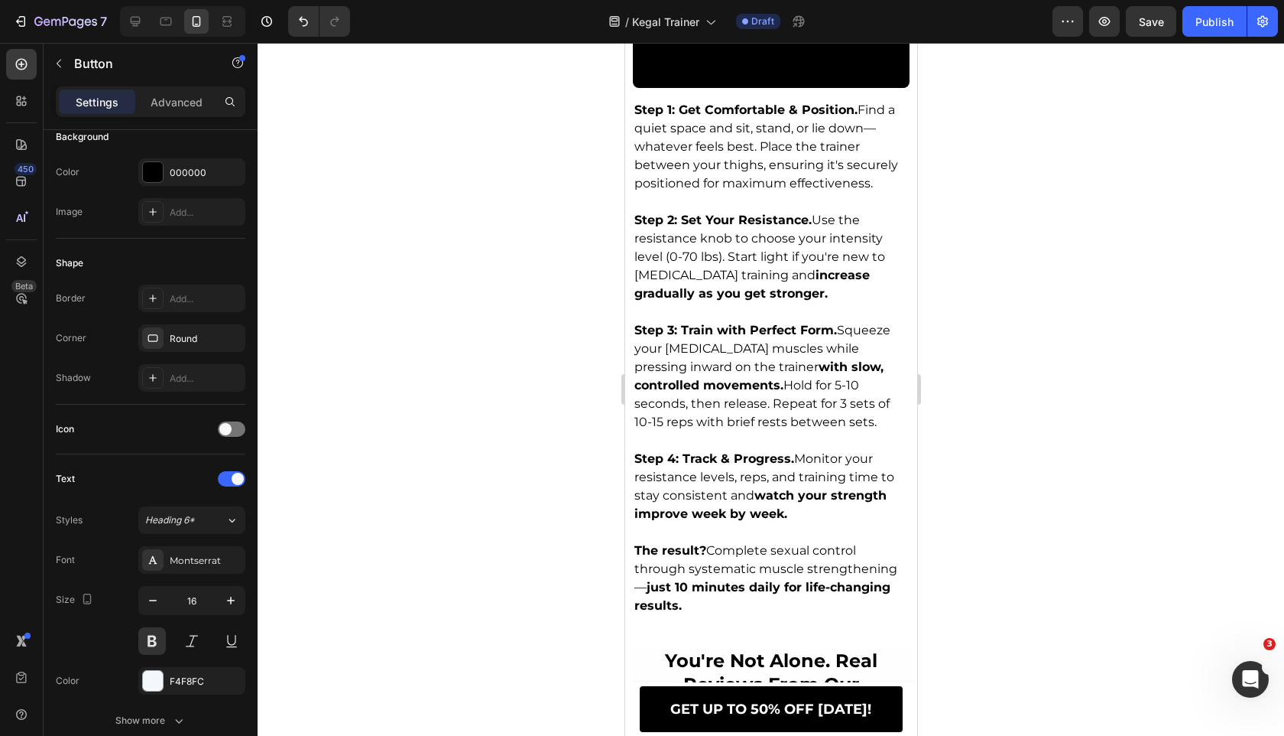
scroll to position [527, 0]
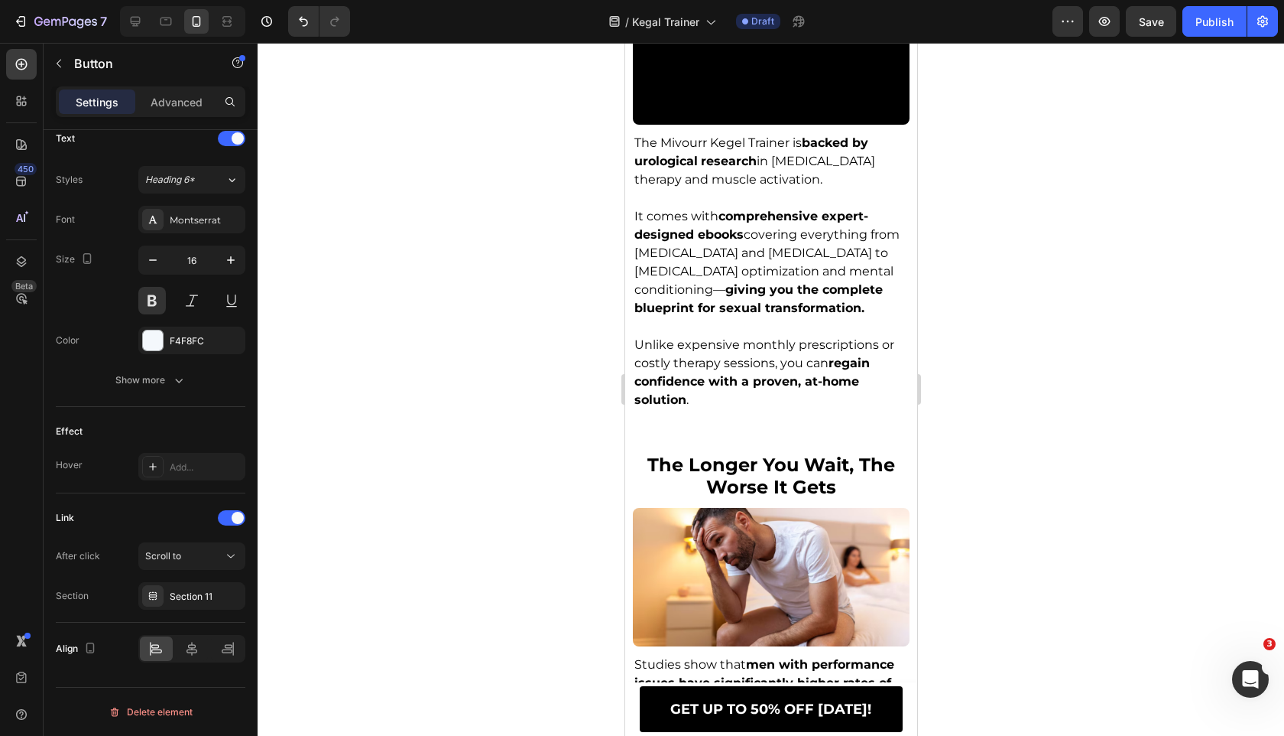
scroll to position [3334, 0]
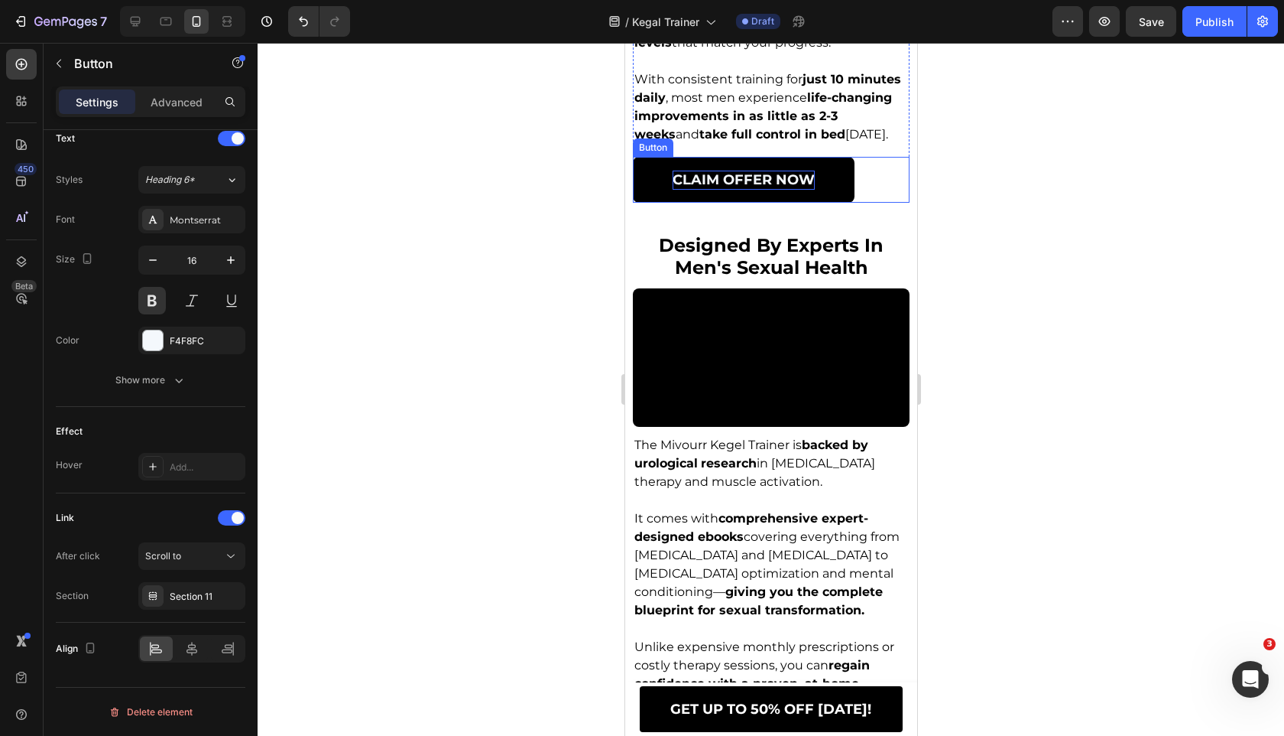
click at [696, 188] on span "CLAIM OFFER Now" at bounding box center [743, 179] width 142 height 17
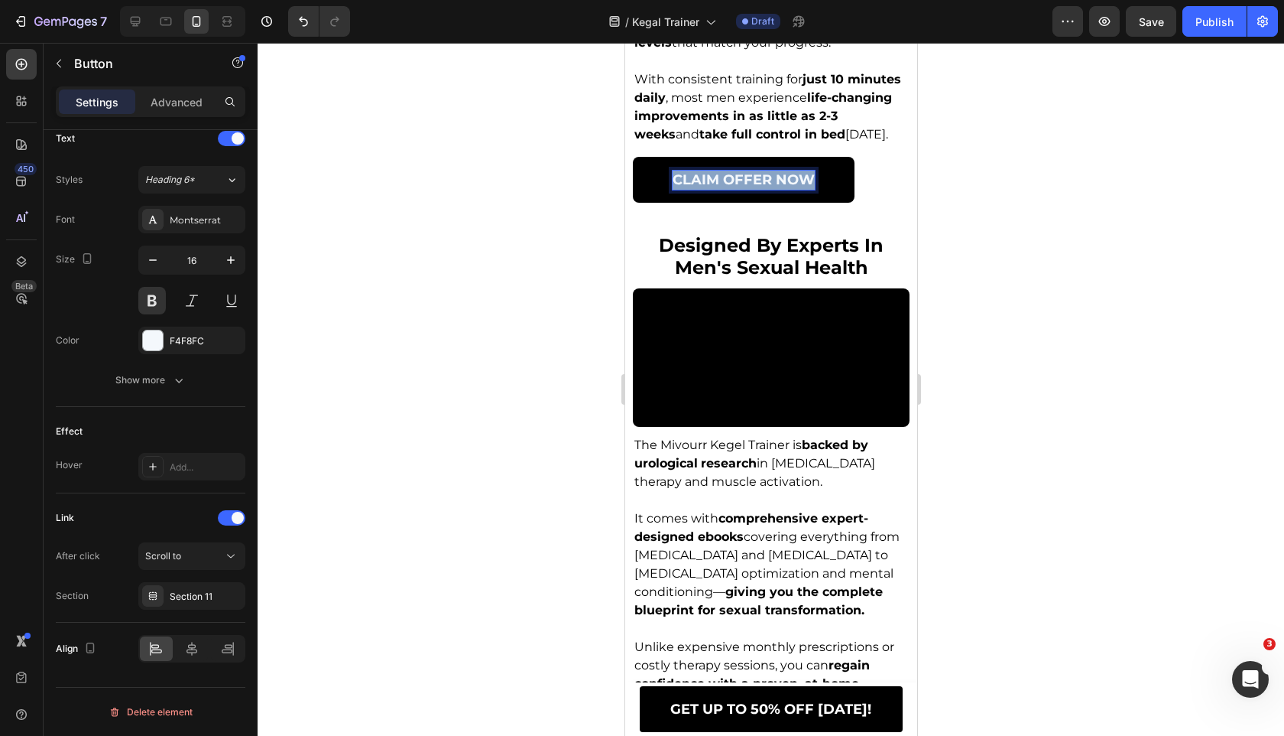
click at [696, 188] on span "CLAIM OFFER Now" at bounding box center [743, 179] width 142 height 17
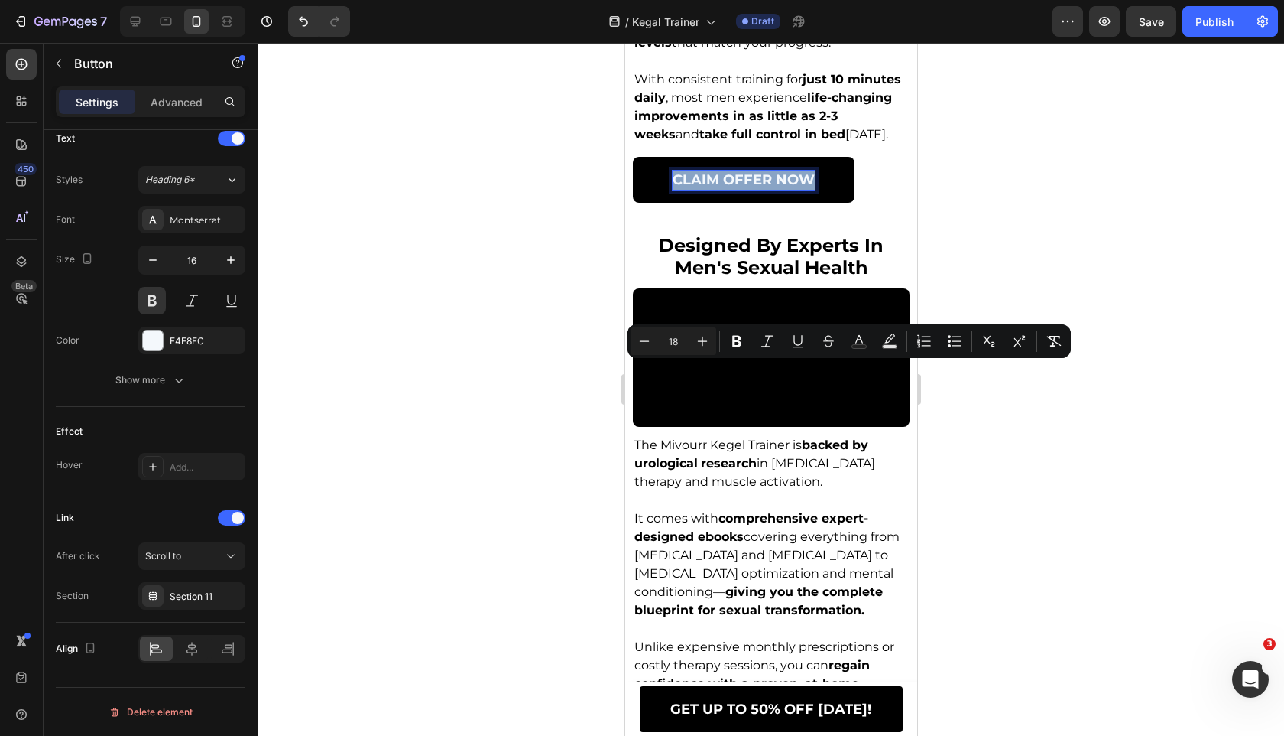
click at [668, 203] on link "CLAIM OFFER Now" at bounding box center [743, 180] width 222 height 46
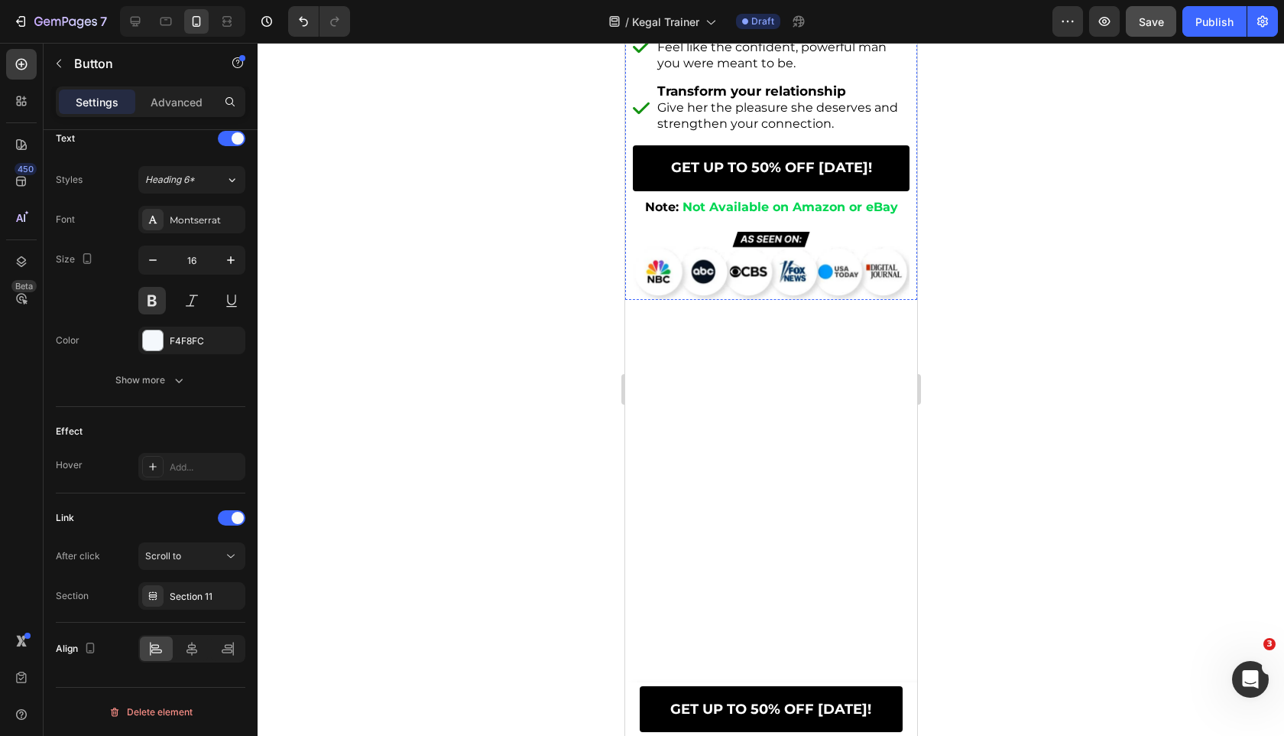
scroll to position [0, 0]
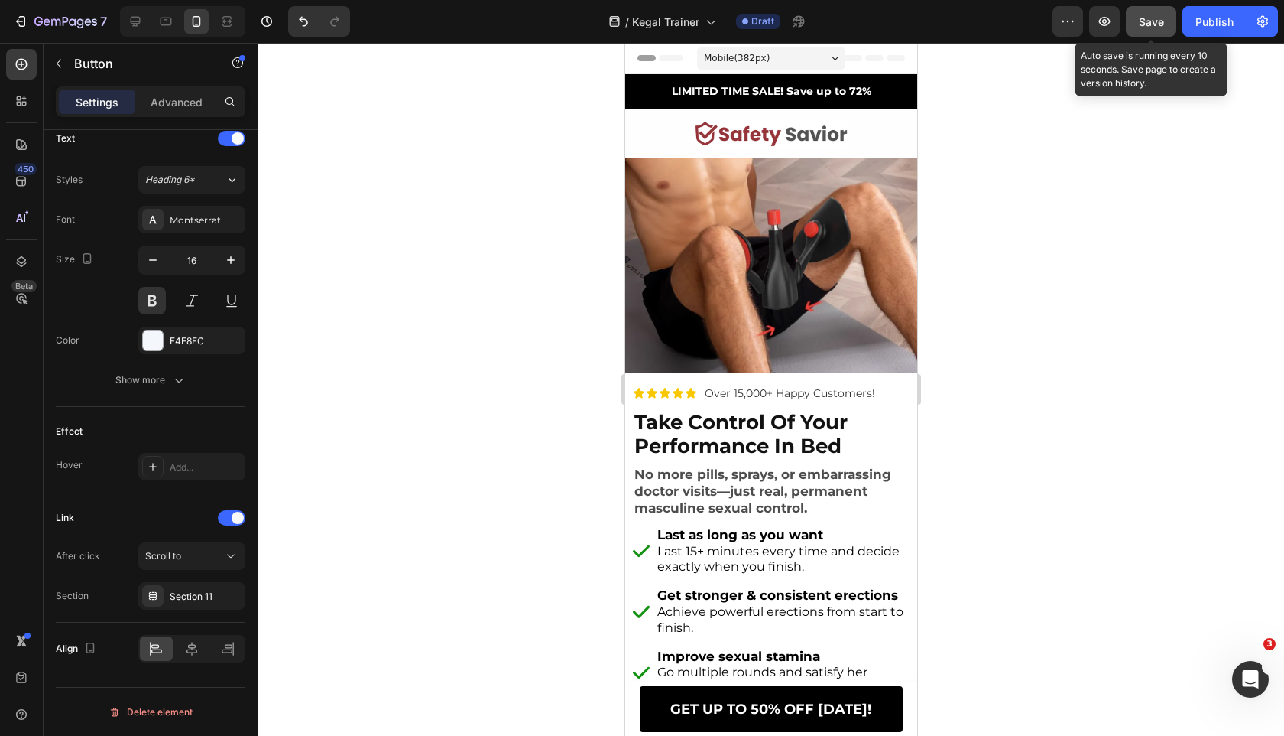
click at [1142, 25] on span "Save" at bounding box center [1151, 21] width 25 height 13
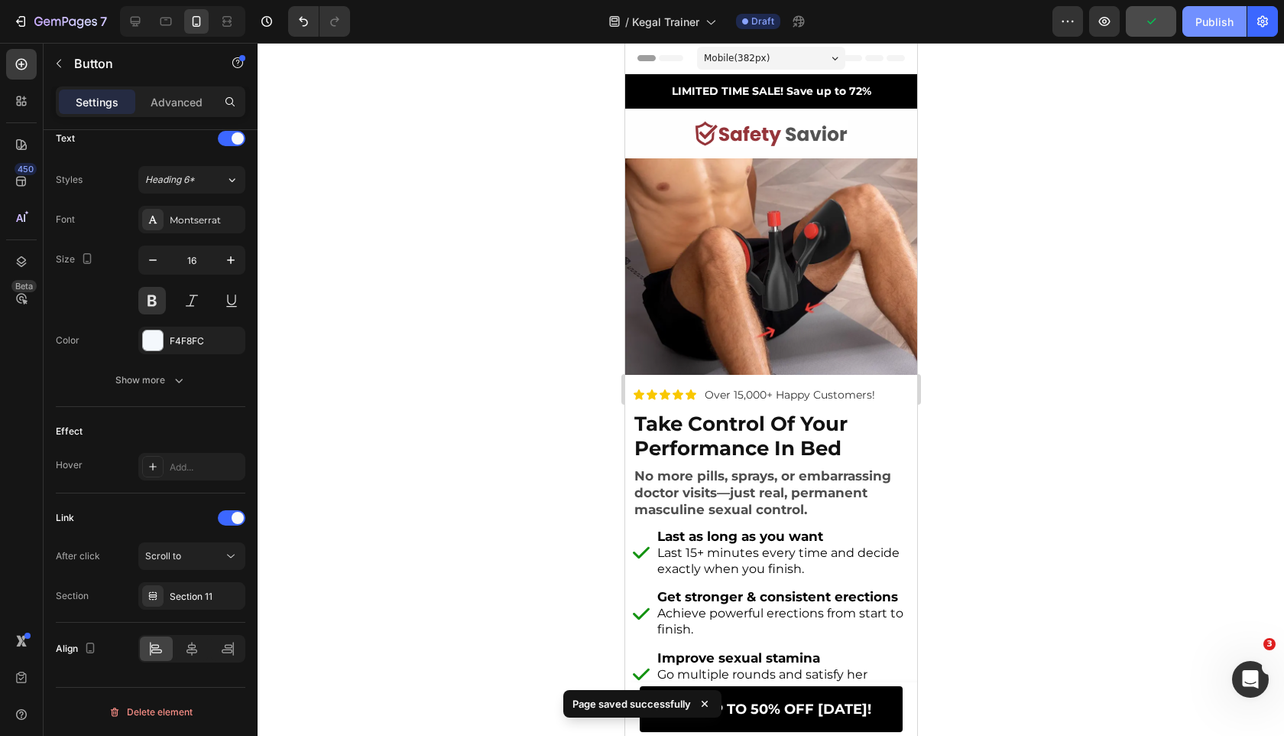
click at [1198, 25] on div "Publish" at bounding box center [1215, 22] width 38 height 16
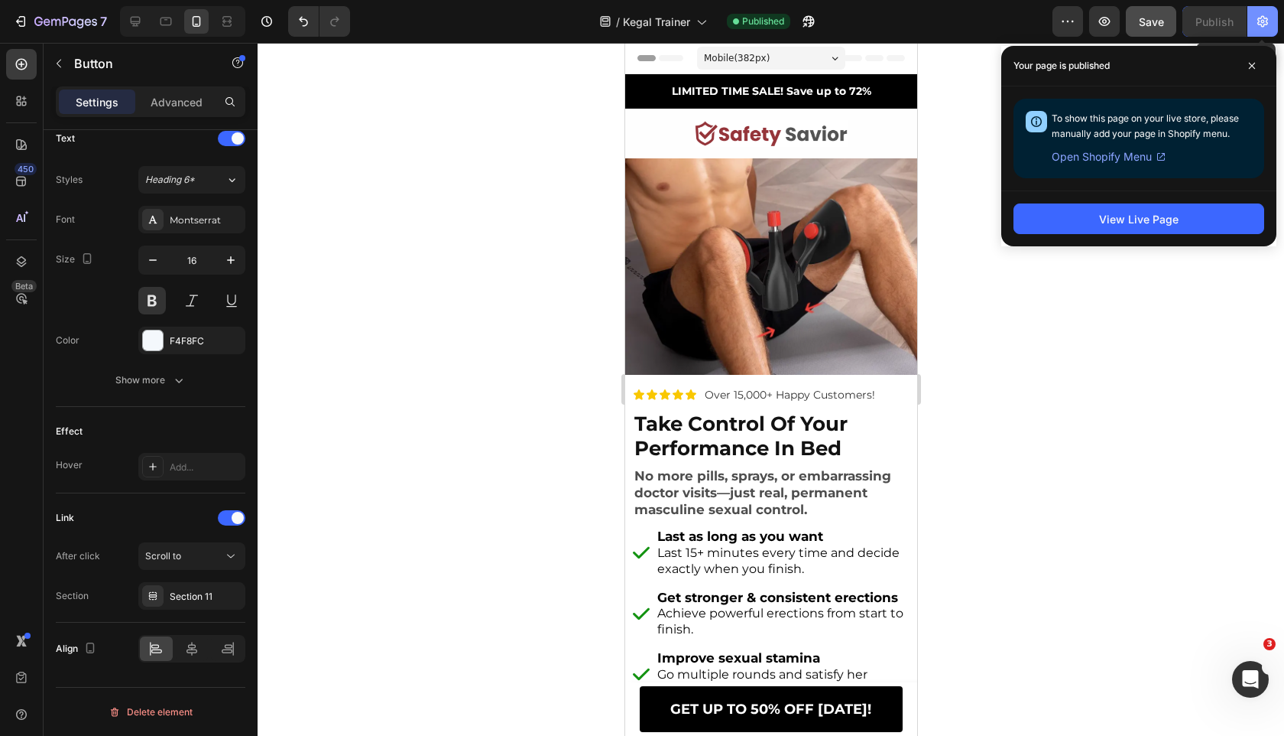
click at [1264, 8] on button "button" at bounding box center [1263, 21] width 31 height 31
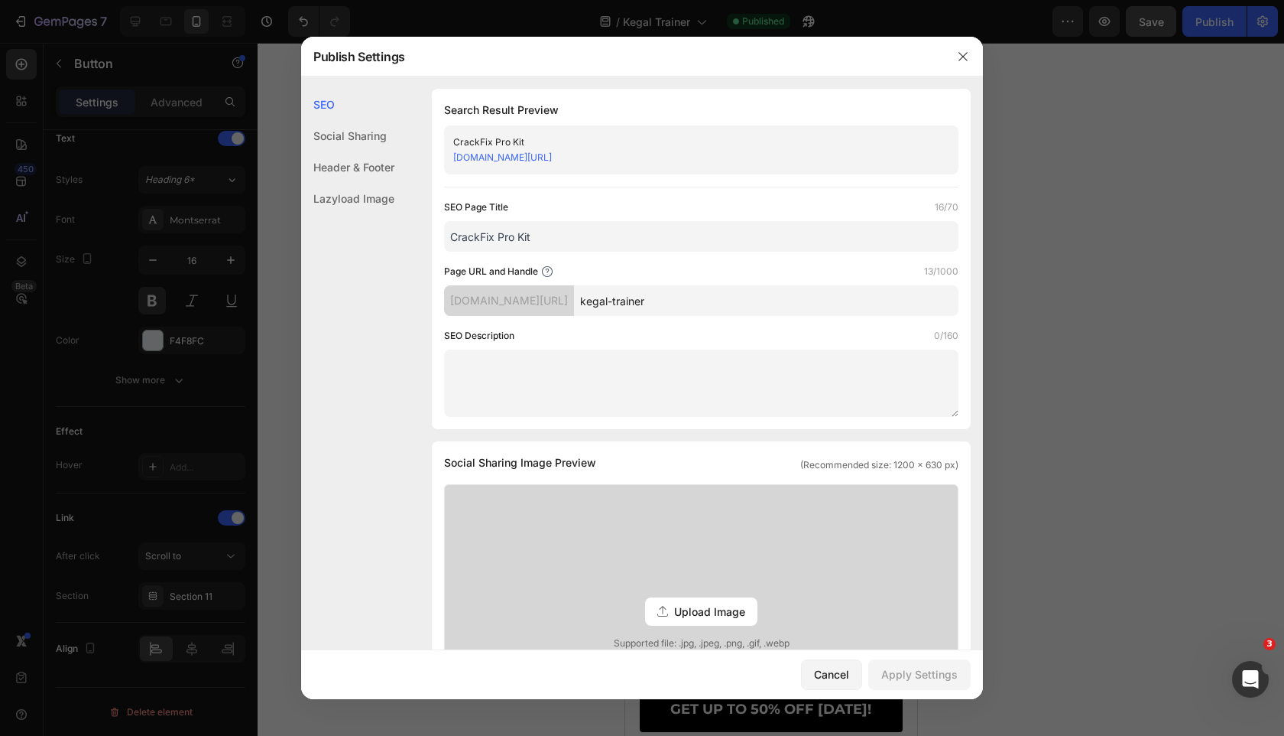
click at [552, 161] on link "vjdfgb-a1.myshopify.com/pages/kegal-trainer" at bounding box center [502, 156] width 99 height 11
click at [44, 57] on div at bounding box center [642, 368] width 1284 height 736
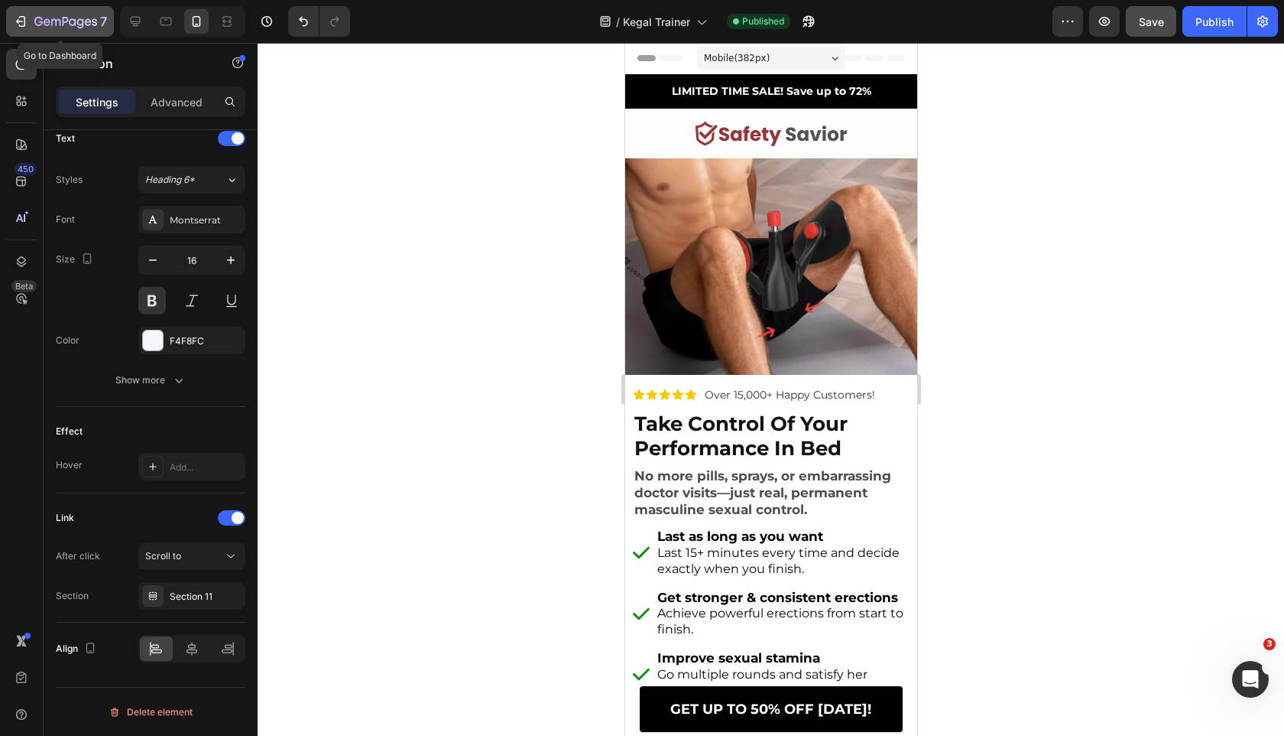
click at [25, 32] on button "7" at bounding box center [60, 21] width 108 height 31
